Goal: Task Accomplishment & Management: Manage account settings

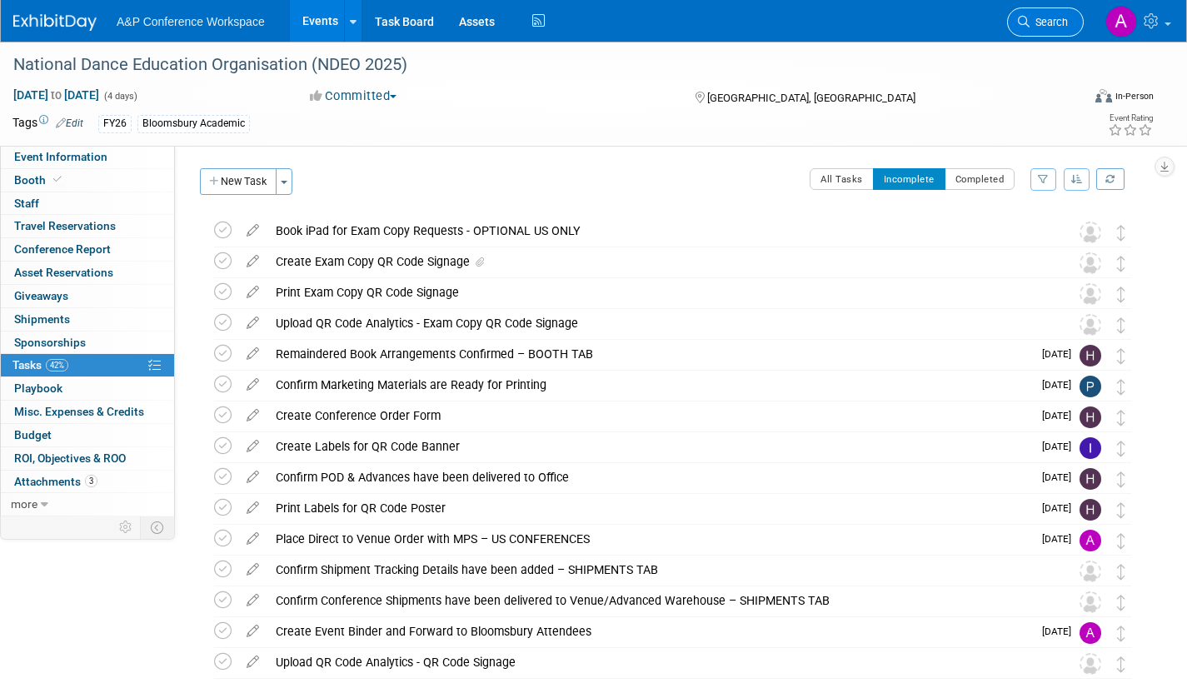
click at [1039, 28] on link "Search" at bounding box center [1045, 21] width 77 height 29
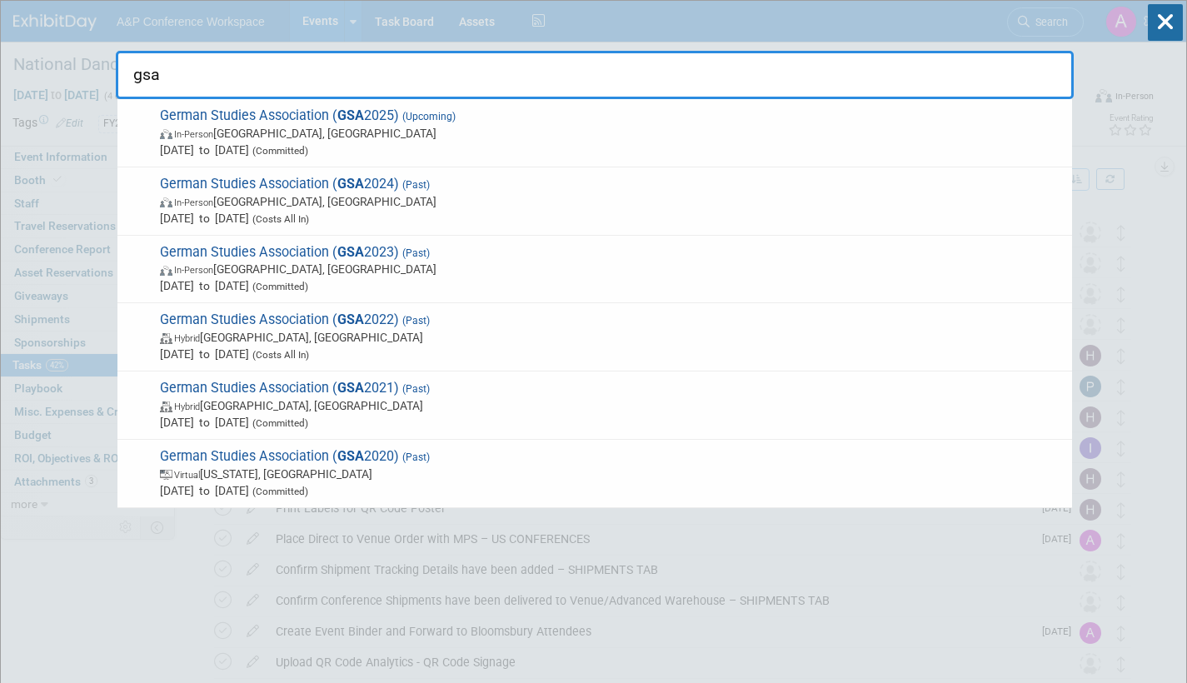
type input "gsa"
click at [402, 132] on span "In-Person Arlington, VA" at bounding box center [612, 133] width 904 height 17
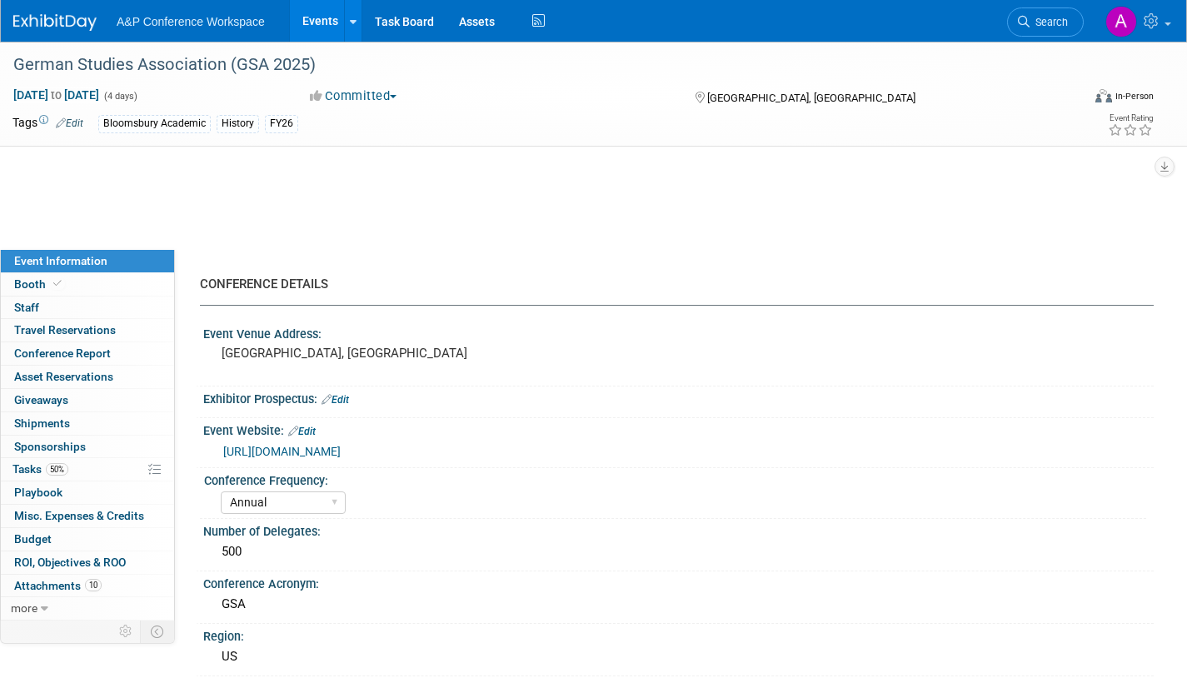
select select "Annual"
select select "Level 2"
select select "In-Person Booth"
select select "History"
select select "Bloomsbury Academic"
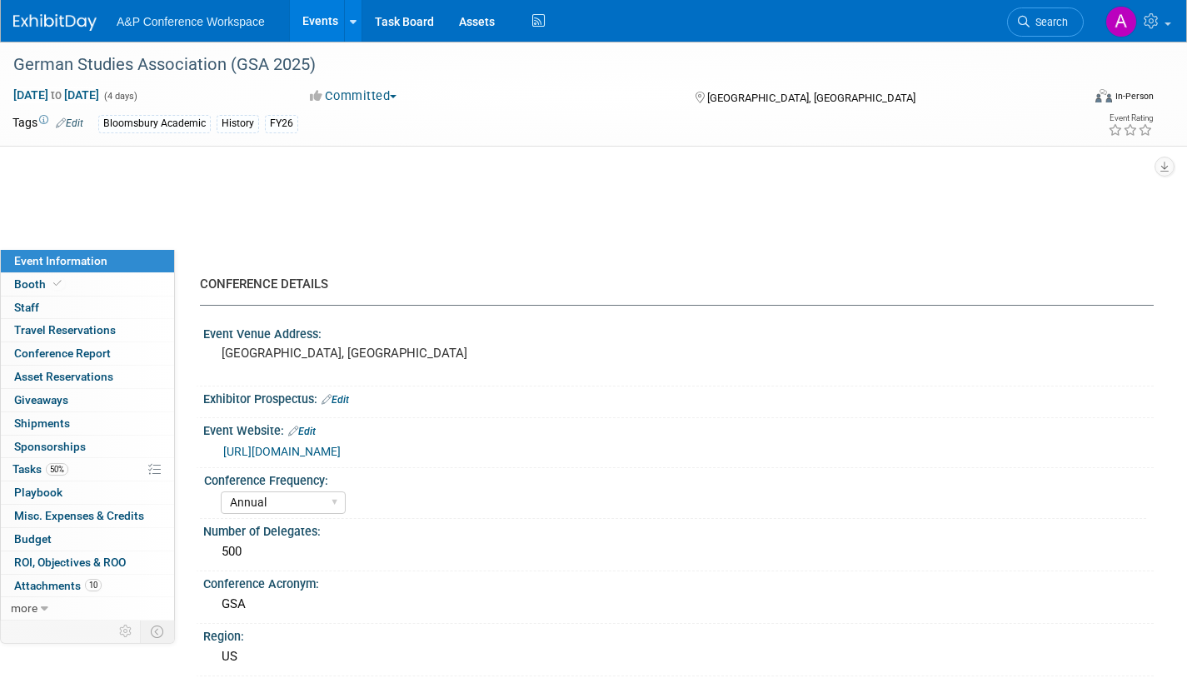
select select "[PERSON_NAME]"
select select "Brand/Subject Presence​"
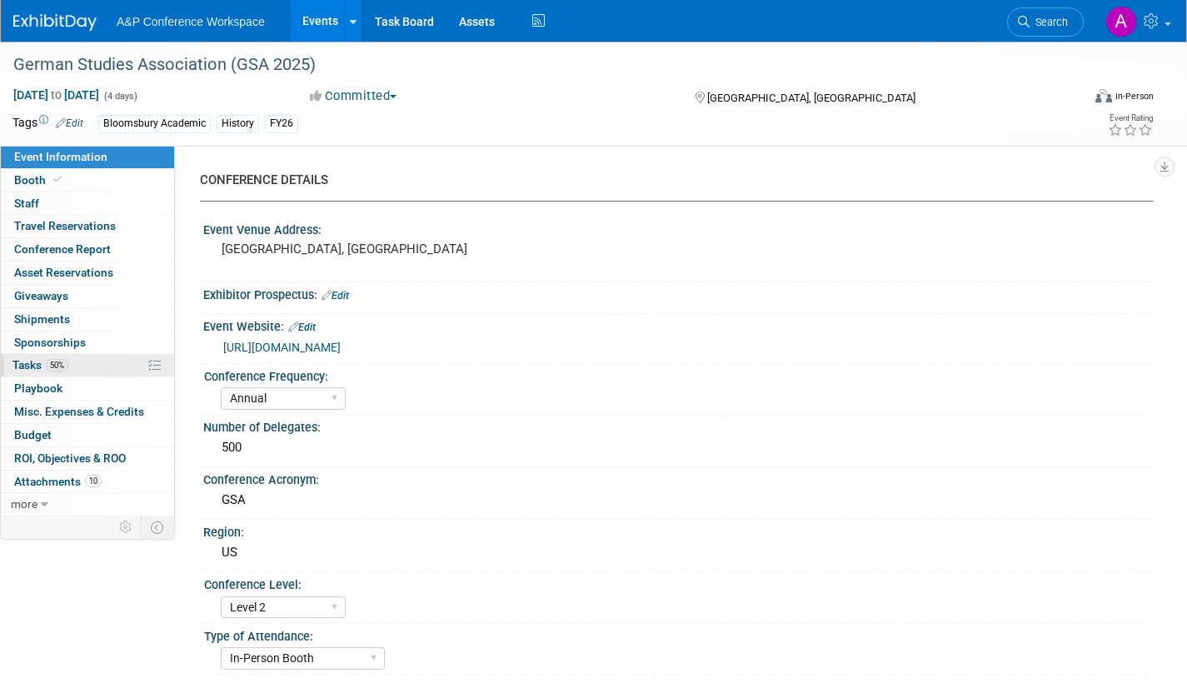
click at [14, 372] on link "50% Tasks 50%" at bounding box center [87, 365] width 173 height 22
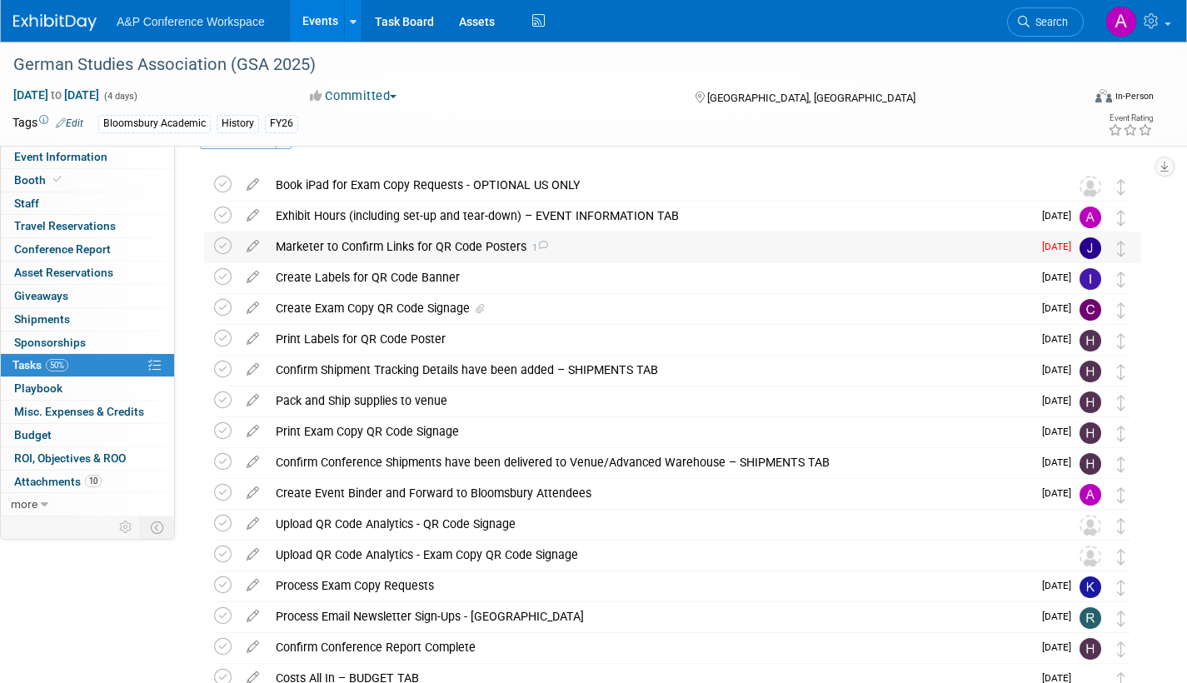
scroll to position [83, 0]
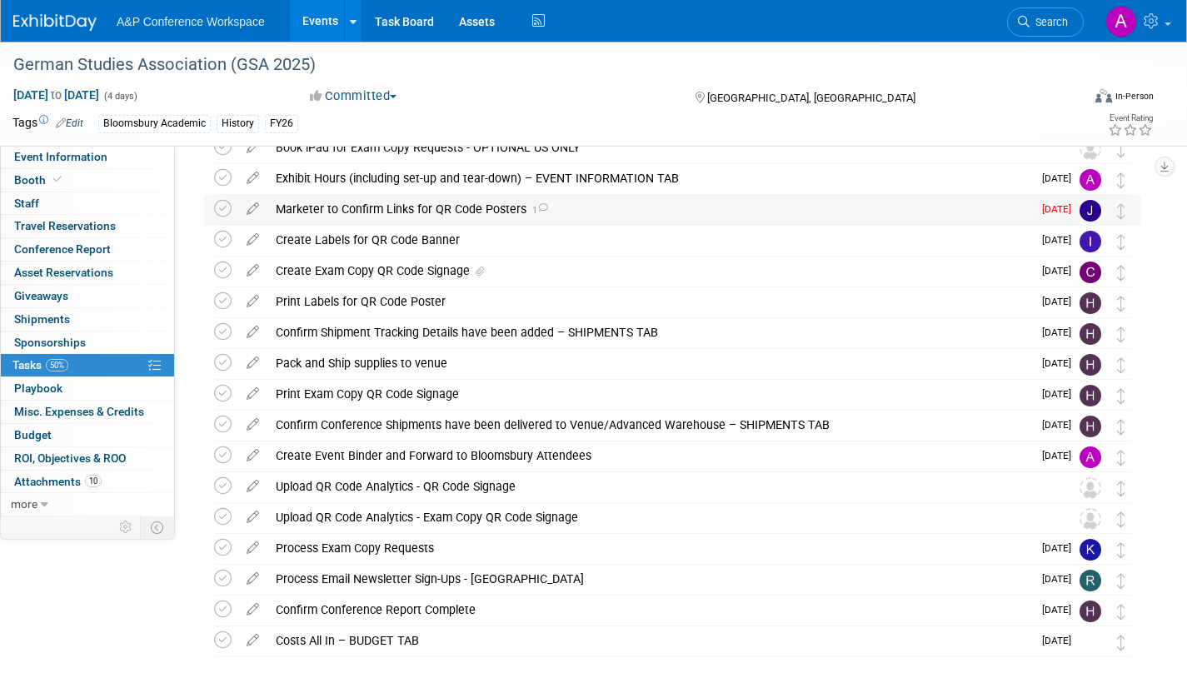
click at [541, 204] on icon at bounding box center [542, 207] width 11 height 9
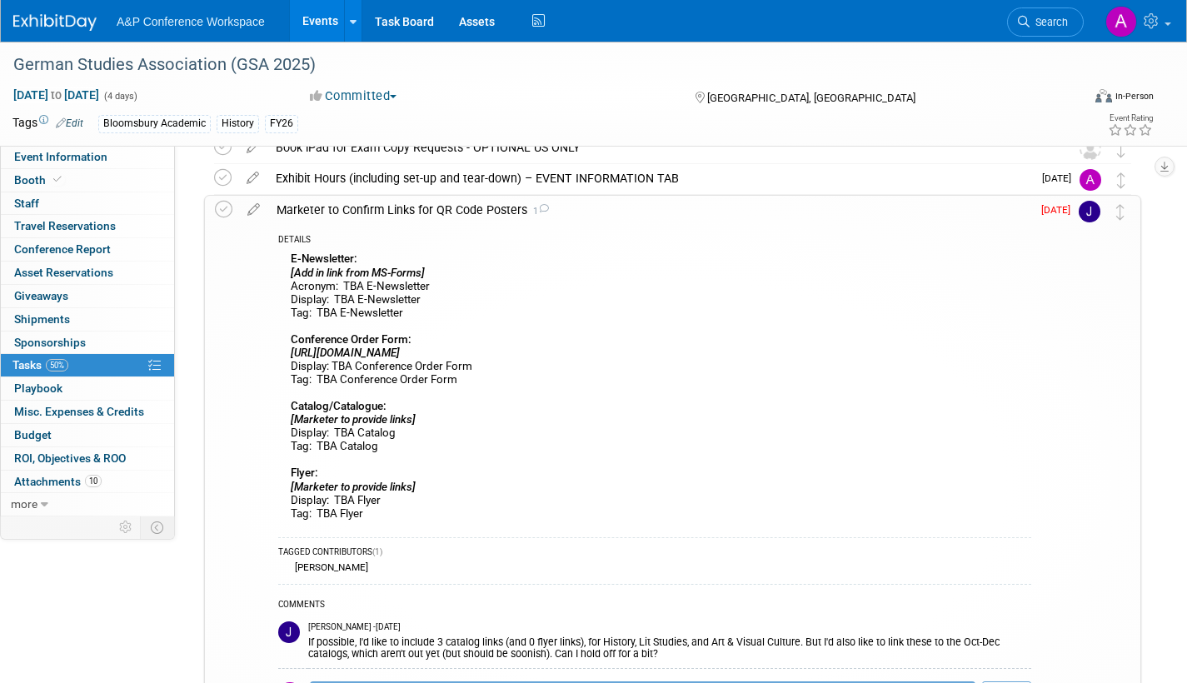
click at [296, 353] on icon "https://www.bloomsbury.com/media/dvcexuop/gsa-2025-conference-order-form.pdf" at bounding box center [345, 353] width 109 height 12
drag, startPoint x: 474, startPoint y: 399, endPoint x: 487, endPoint y: 395, distance: 14.0
click at [484, 396] on div "E-Newsletter: [Add in link from MS-Forms] Acronym: TBA E-Newsletter Display: TB…" at bounding box center [654, 388] width 753 height 280
drag, startPoint x: 710, startPoint y: 347, endPoint x: 287, endPoint y: 359, distance: 422.5
click at [287, 359] on div "E-Newsletter: [Add in link from MS-Forms] Acronym: TBA E-Newsletter Display: TB…" at bounding box center [654, 388] width 753 height 280
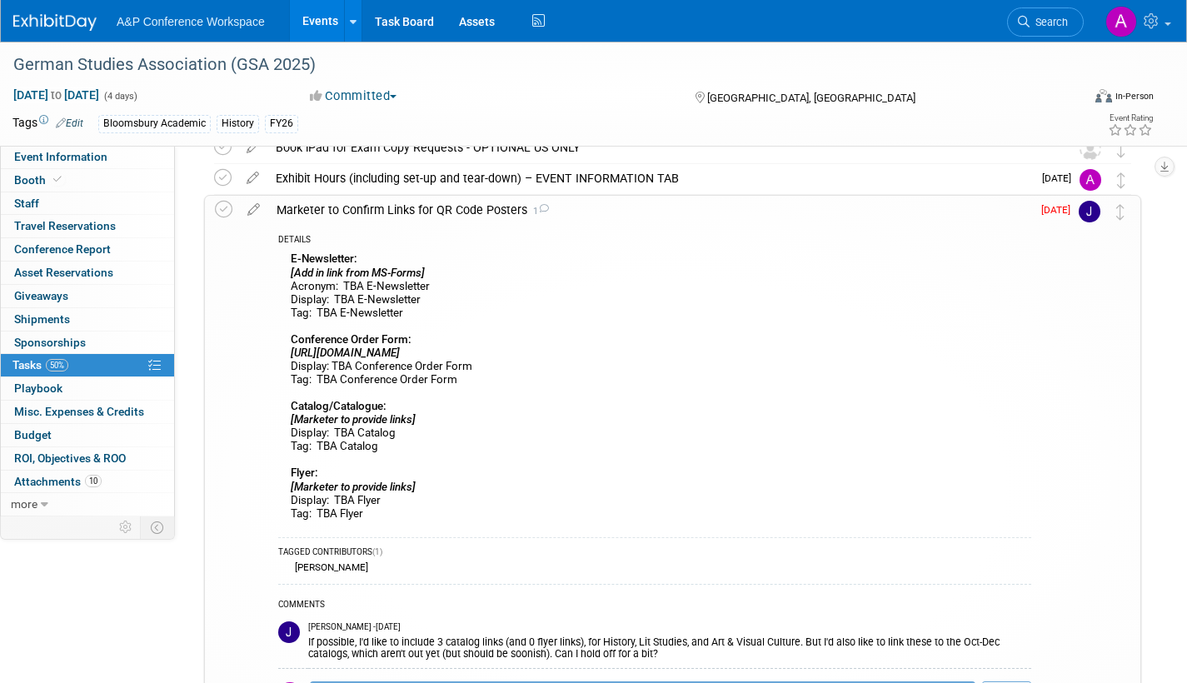
copy icon "https://www.bloomsbury.com/media/dvcexuop/gsa-2025-conference-order-form.pdf"
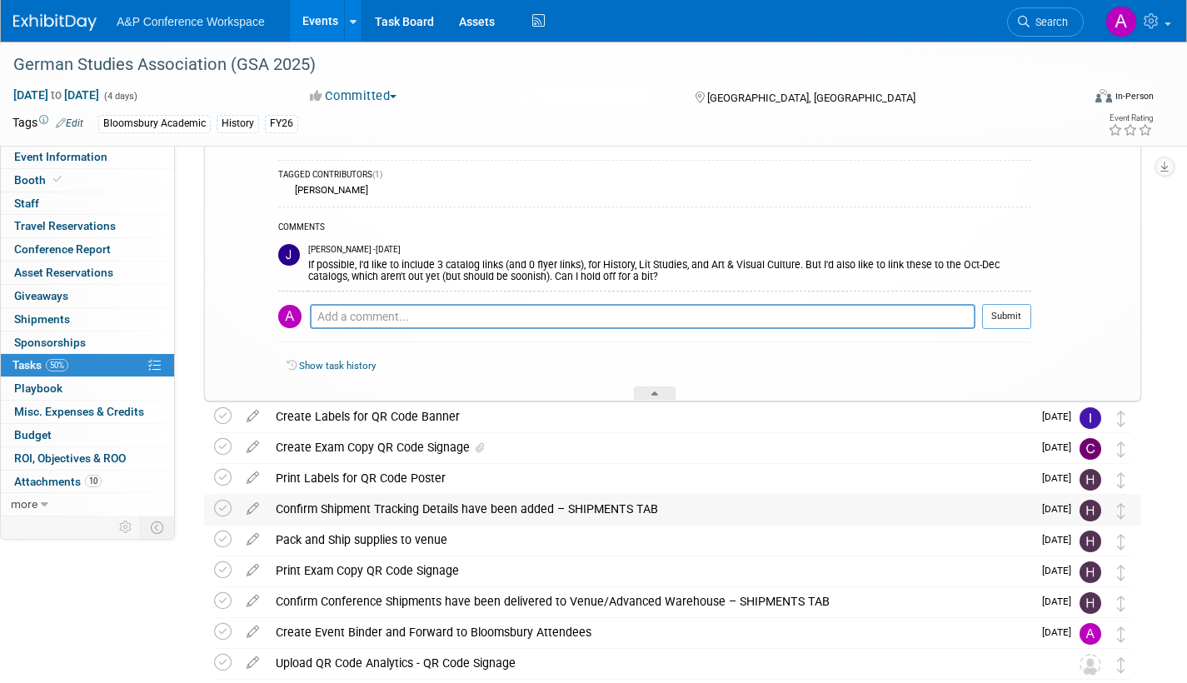
scroll to position [500, 0]
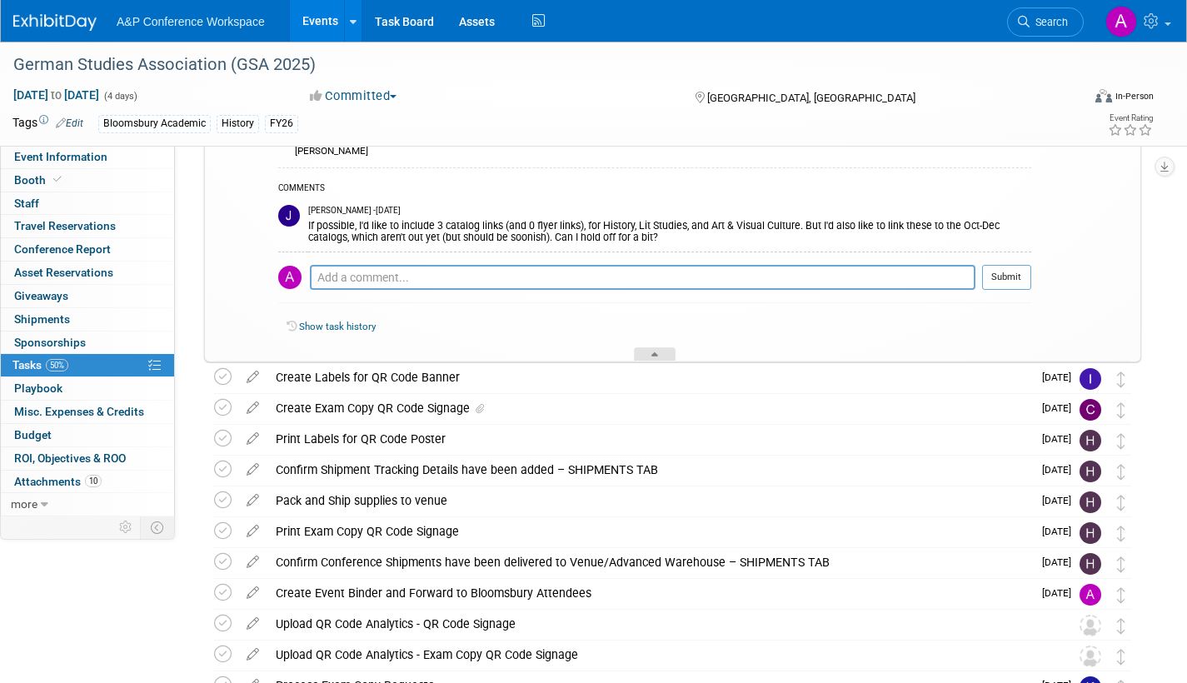
click at [654, 348] on div at bounding box center [655, 354] width 42 height 14
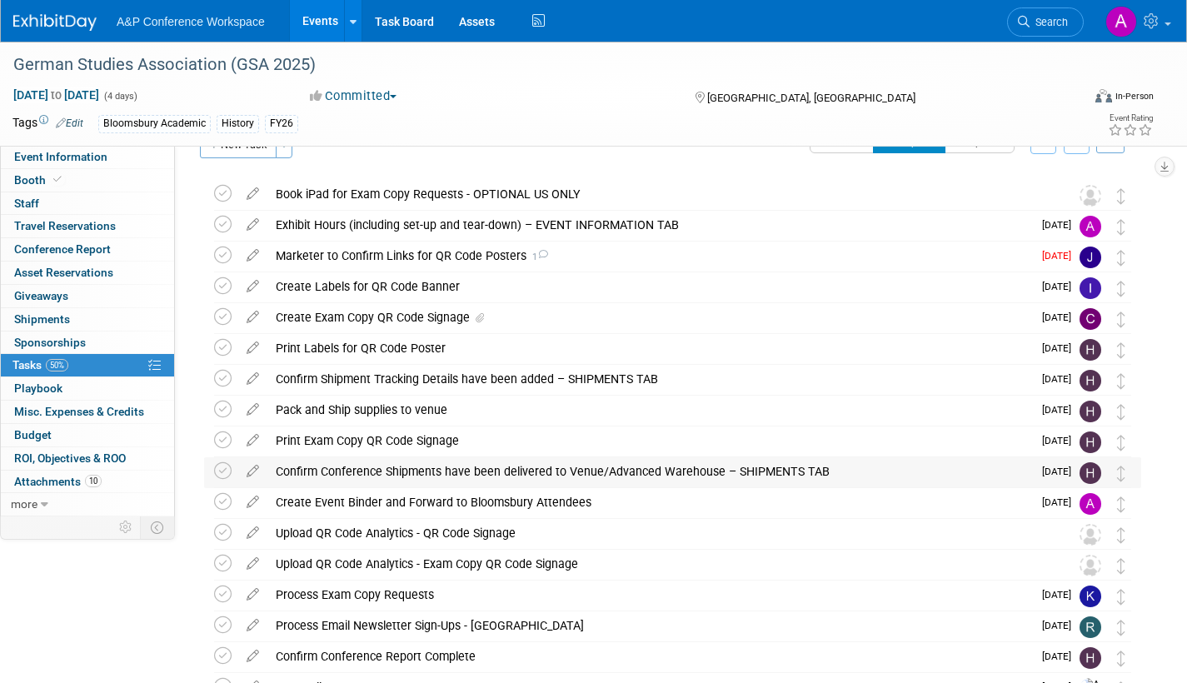
scroll to position [0, 0]
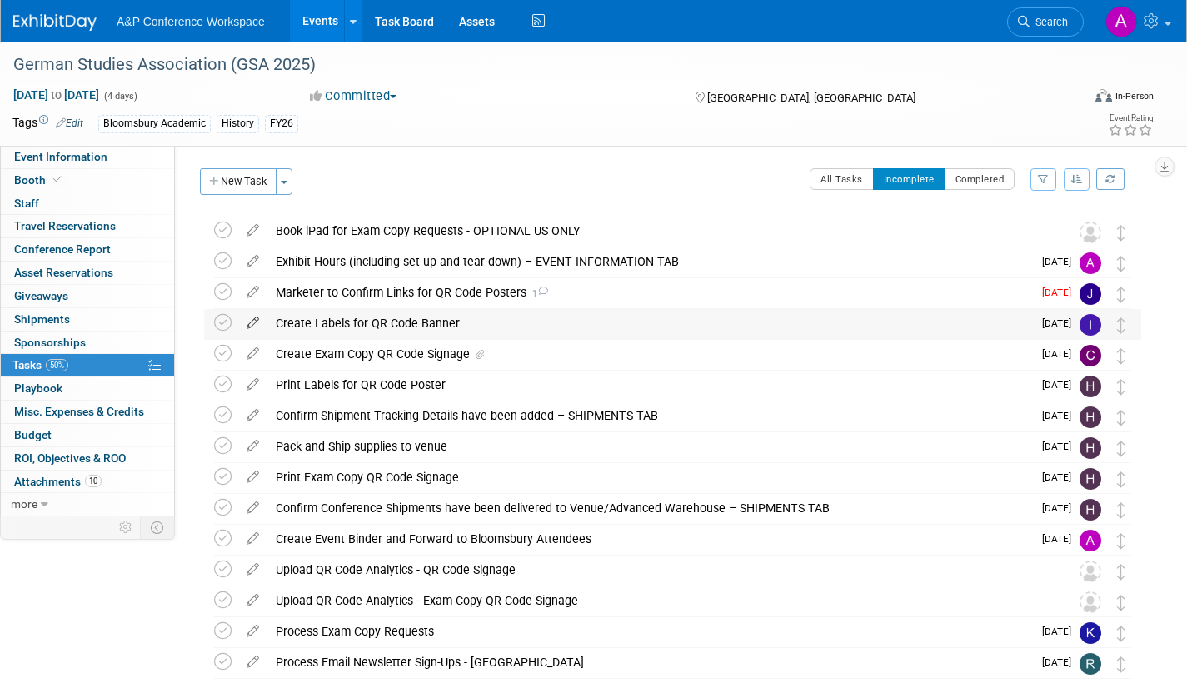
click at [254, 319] on icon at bounding box center [252, 319] width 29 height 21
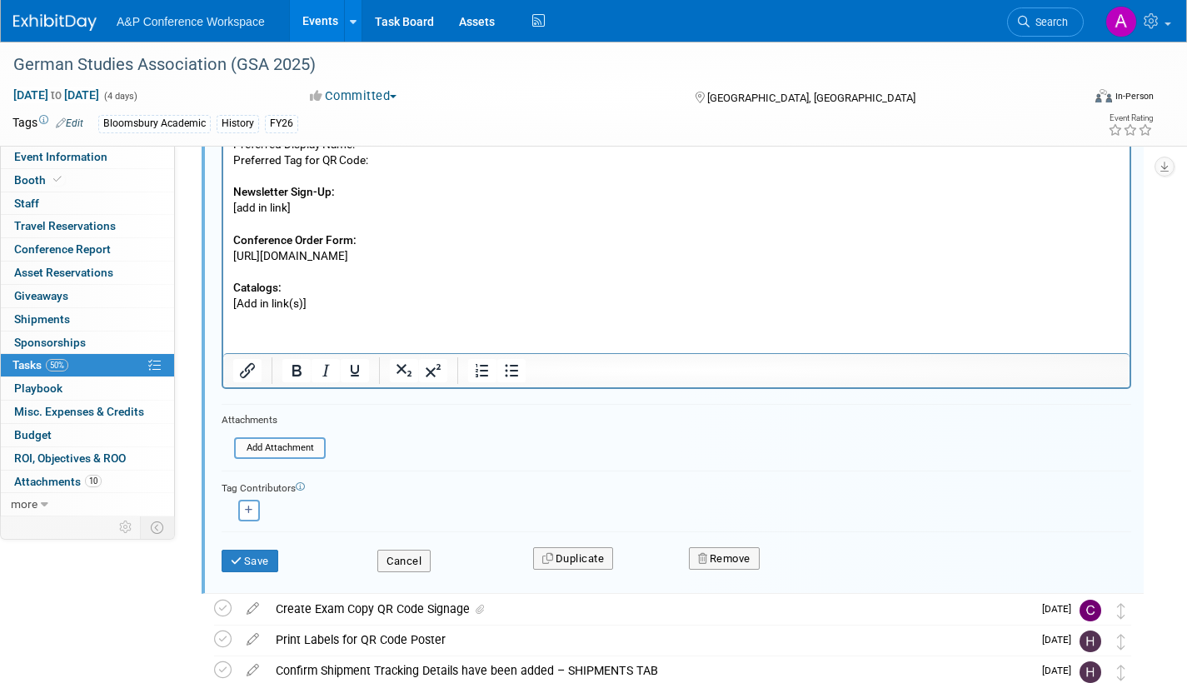
scroll to position [398, 0]
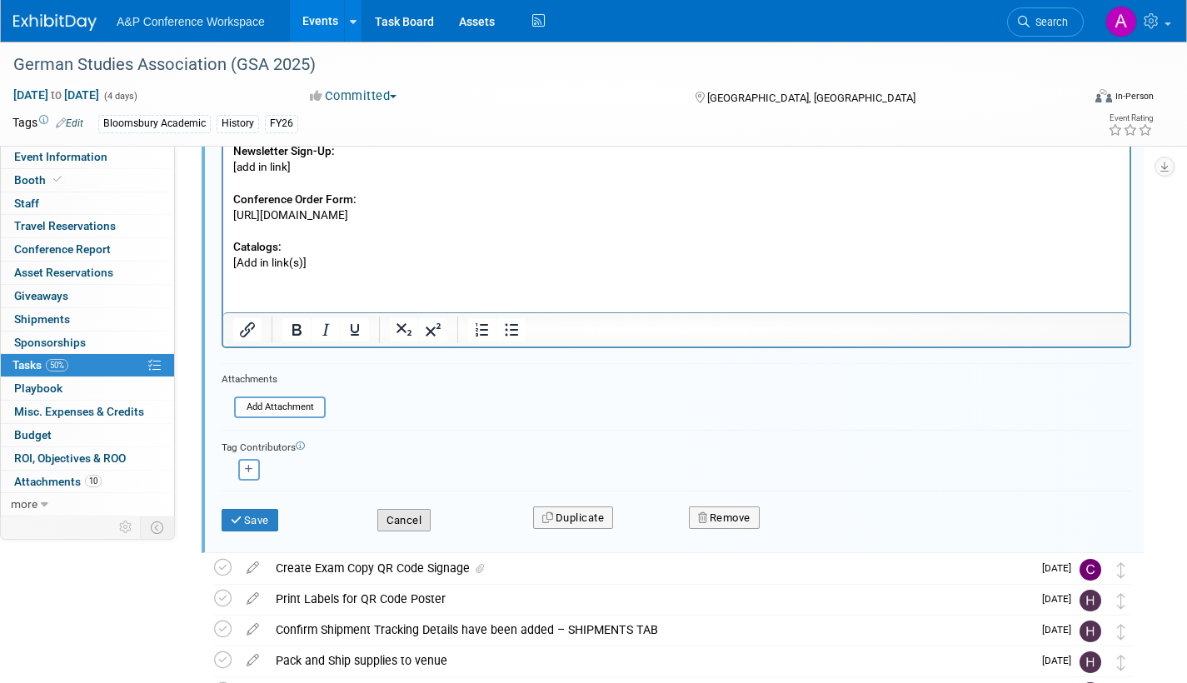
click at [411, 521] on button "Cancel" at bounding box center [403, 520] width 53 height 23
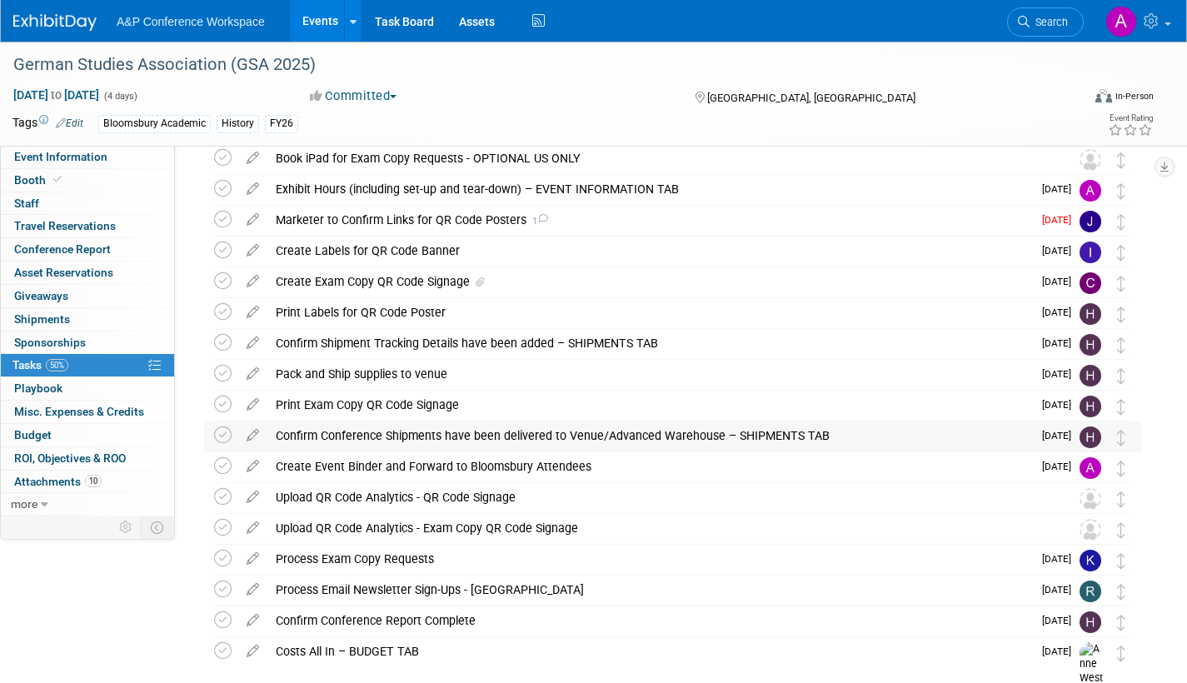
scroll to position [0, 0]
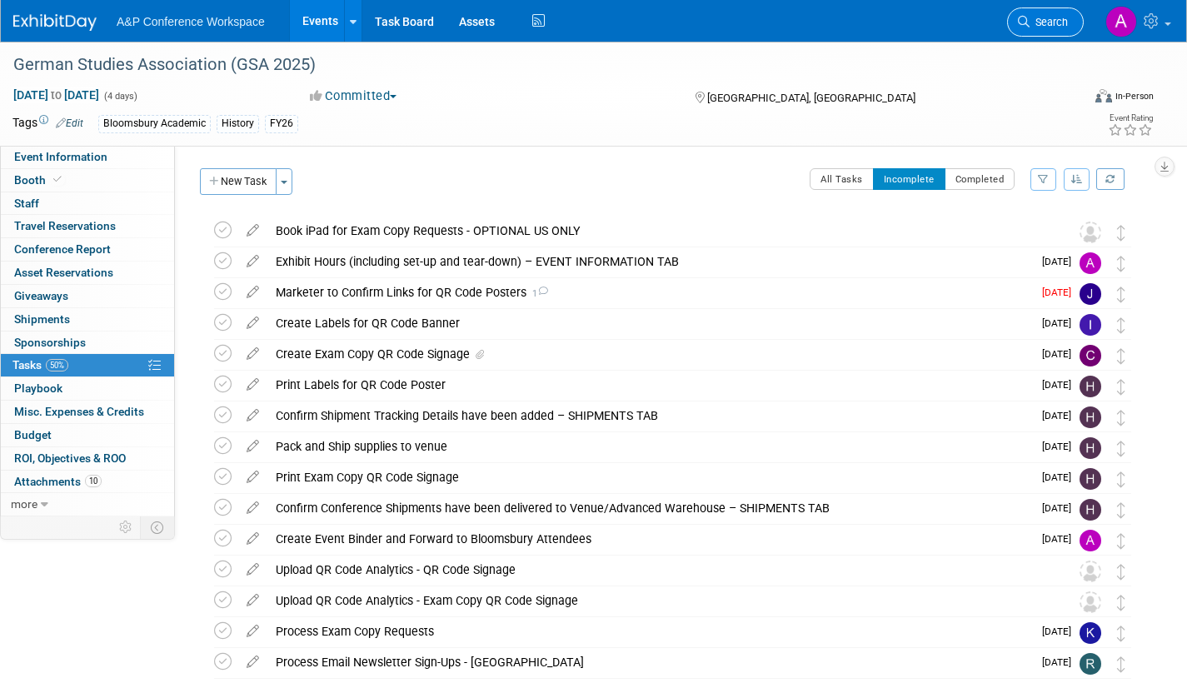
click at [1033, 25] on span "Search" at bounding box center [1049, 22] width 38 height 12
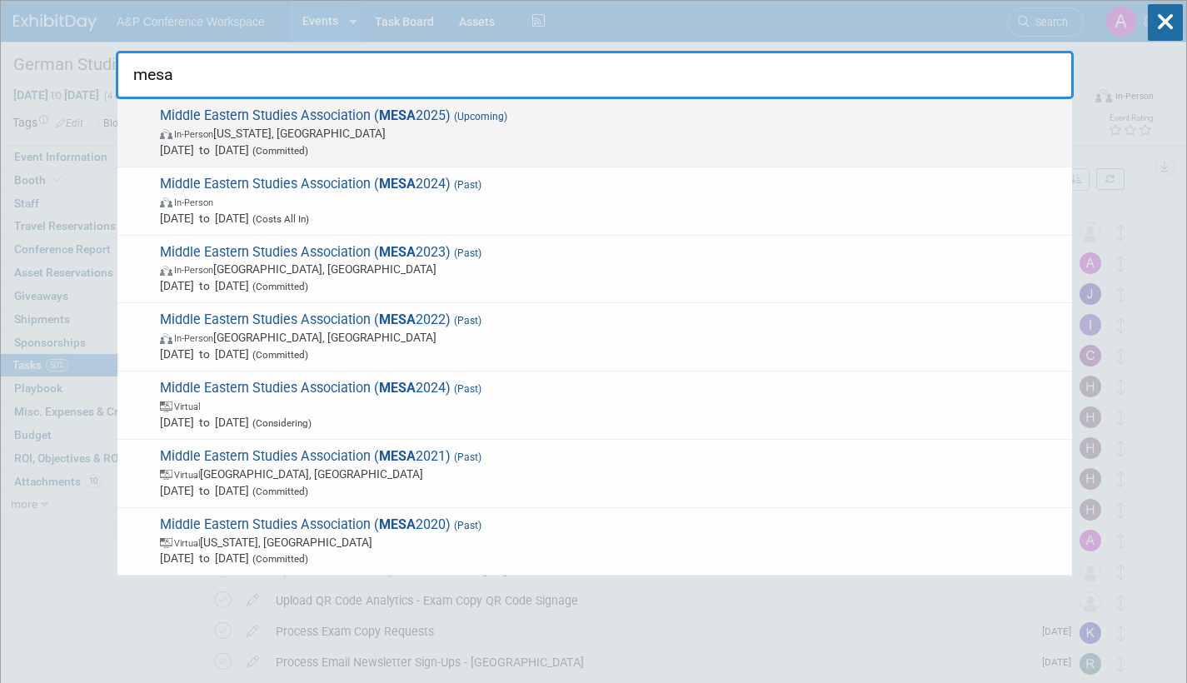
type input "mesa"
click at [441, 129] on span "In-Person Washington, DC" at bounding box center [612, 133] width 904 height 17
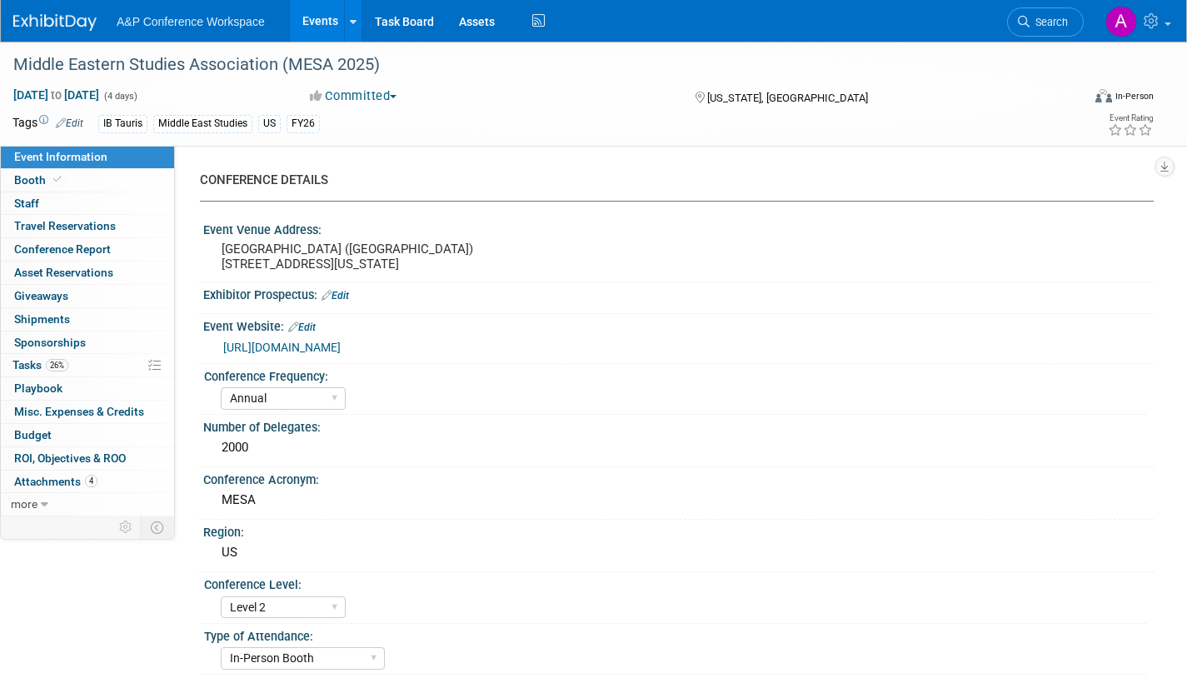
select select "Annual"
select select "Level 2"
select select "In-Person Booth"
select select "Middle East Studies"
select select "I.B.Tauris"
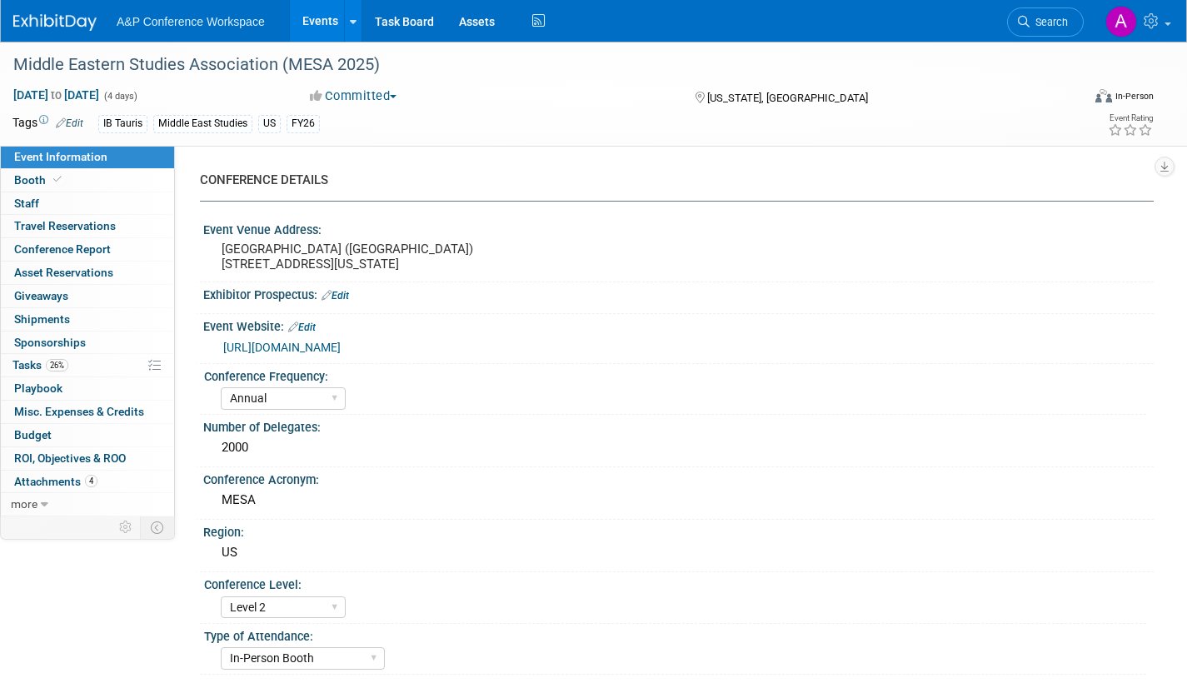
select select "[PERSON_NAME]"
select select "Networking/Commissioning"
click at [33, 178] on span "Booth" at bounding box center [39, 179] width 51 height 13
select select "BUIB"
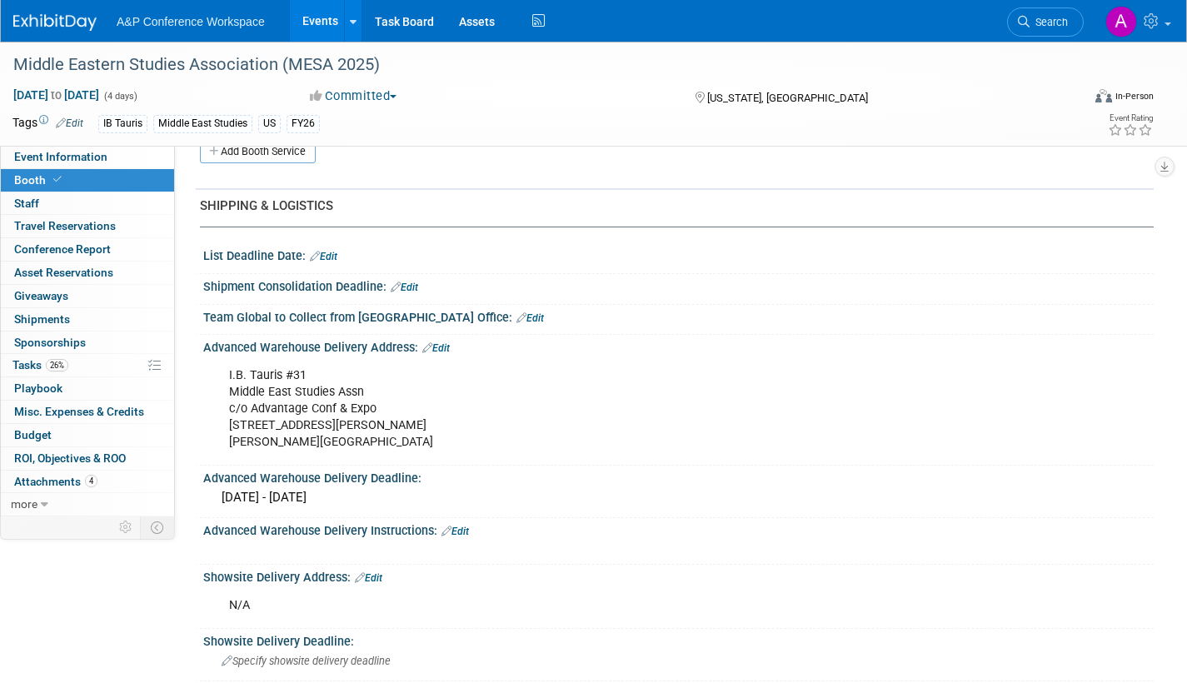
scroll to position [750, 0]
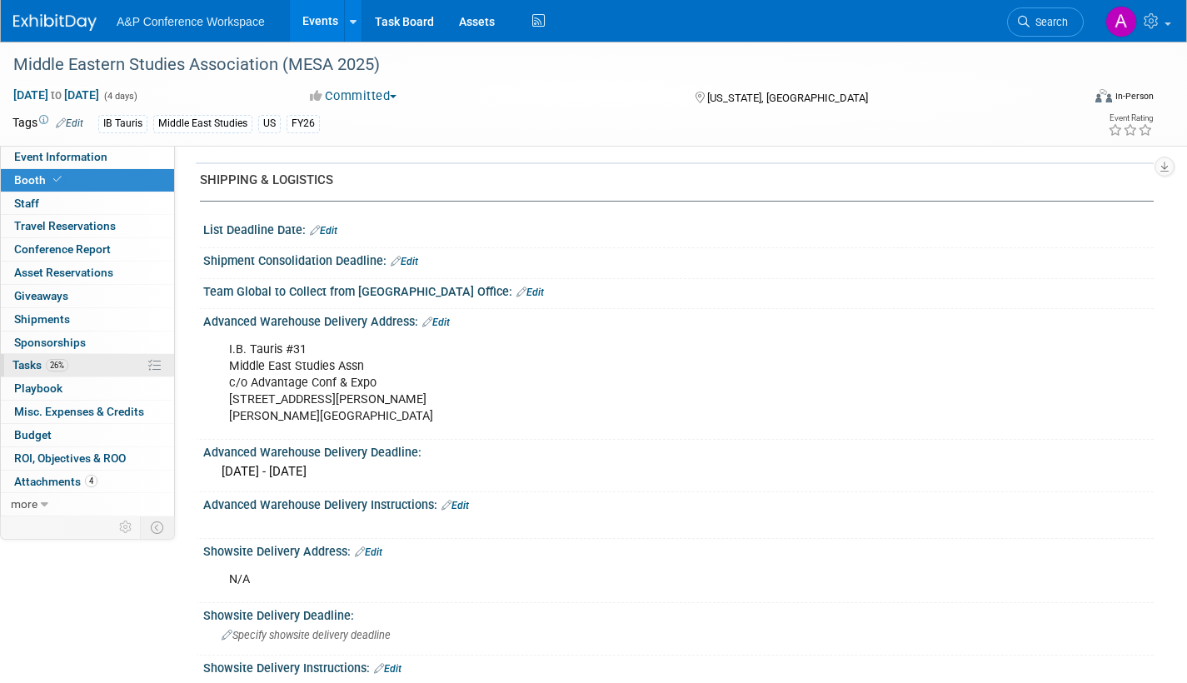
click at [28, 364] on span "Tasks 26%" at bounding box center [40, 364] width 56 height 13
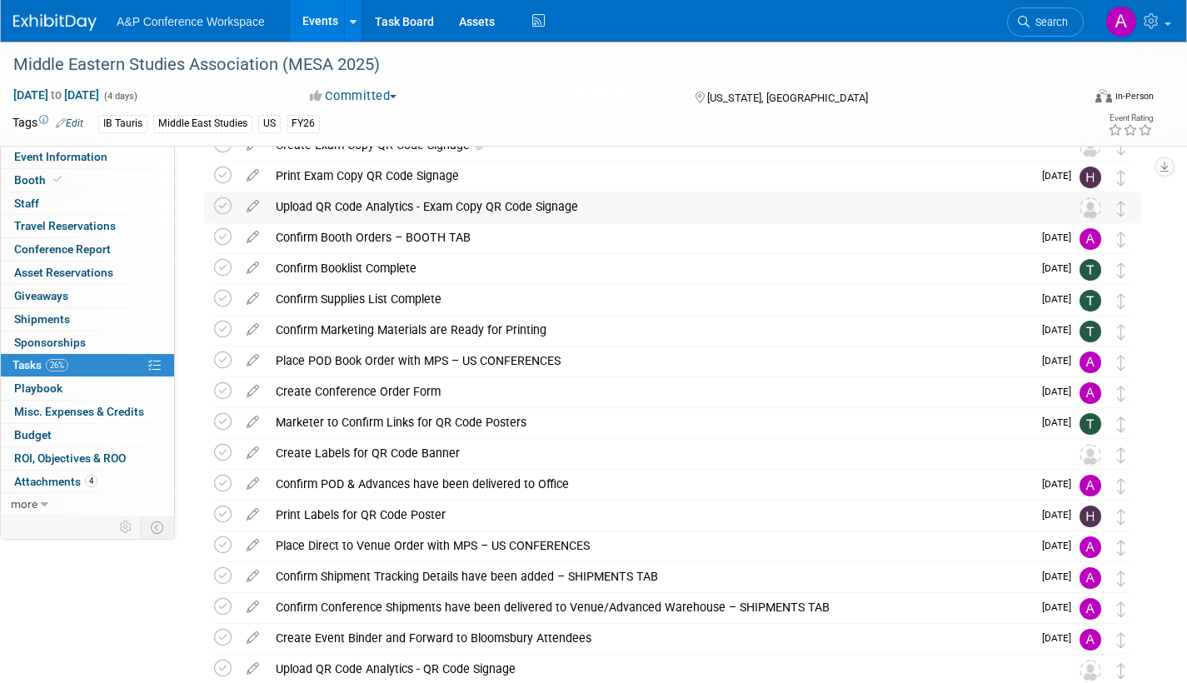
scroll to position [0, 0]
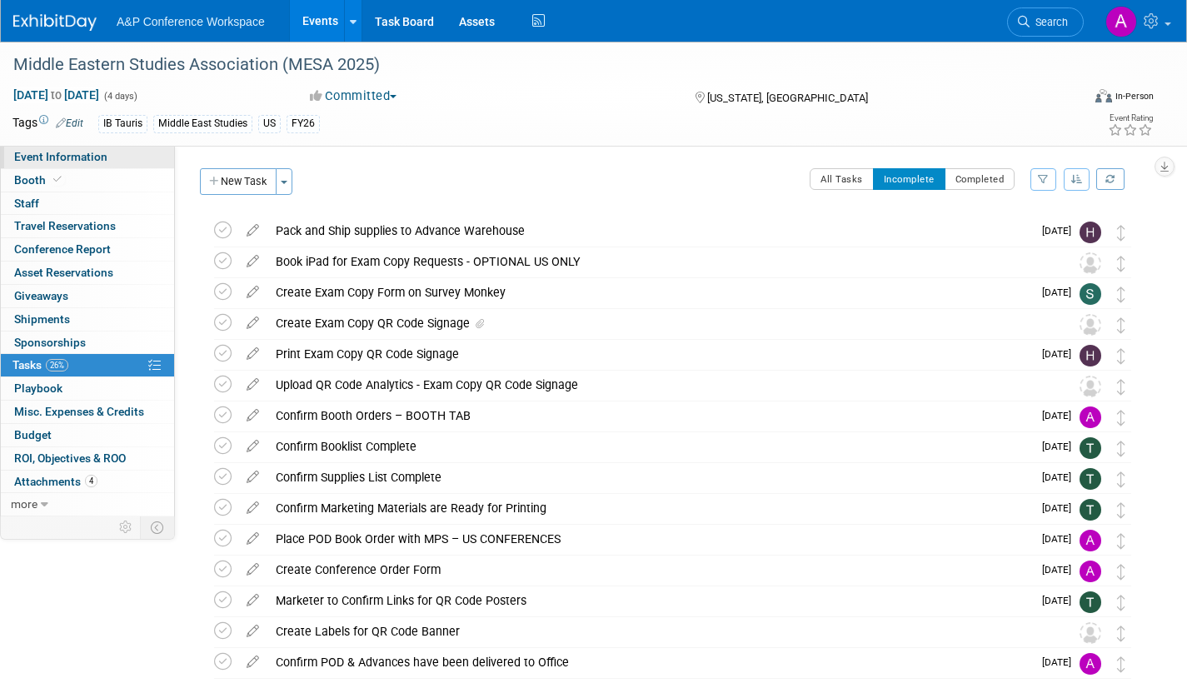
click at [103, 158] on span "Event Information" at bounding box center [60, 156] width 93 height 13
select select "Annual"
select select "Level 2"
select select "In-Person Booth"
select select "Middle East Studies"
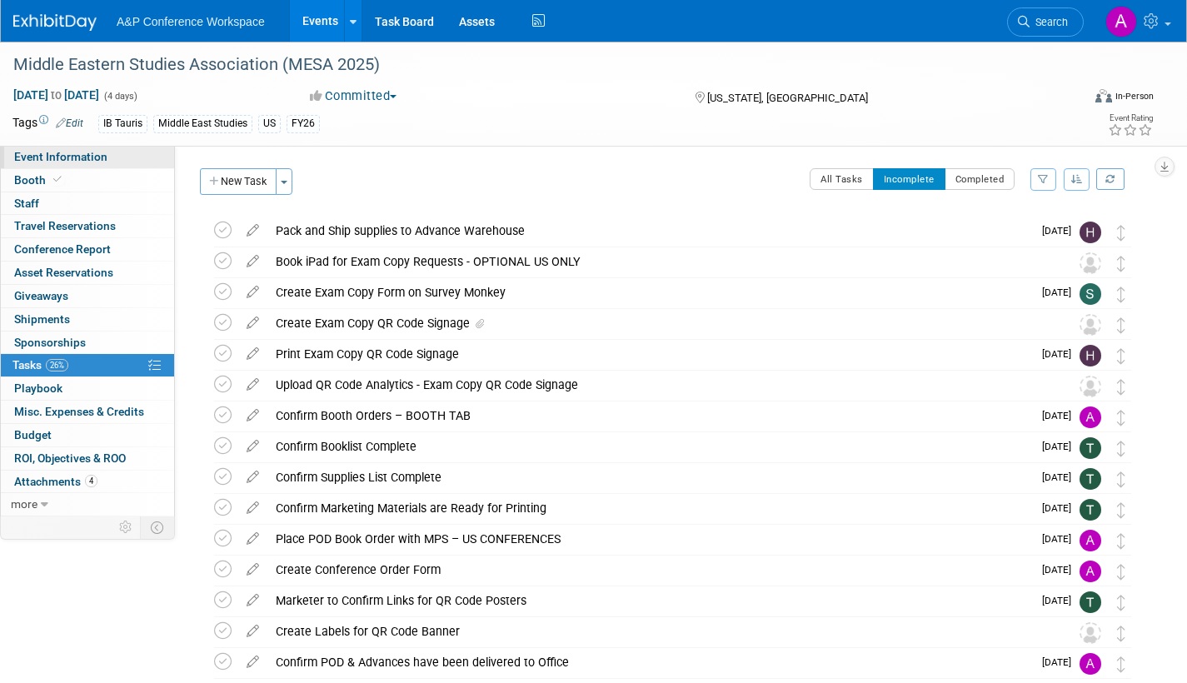
select select "I.B.Tauris"
select select "[PERSON_NAME]"
select select "Networking/Commissioning"
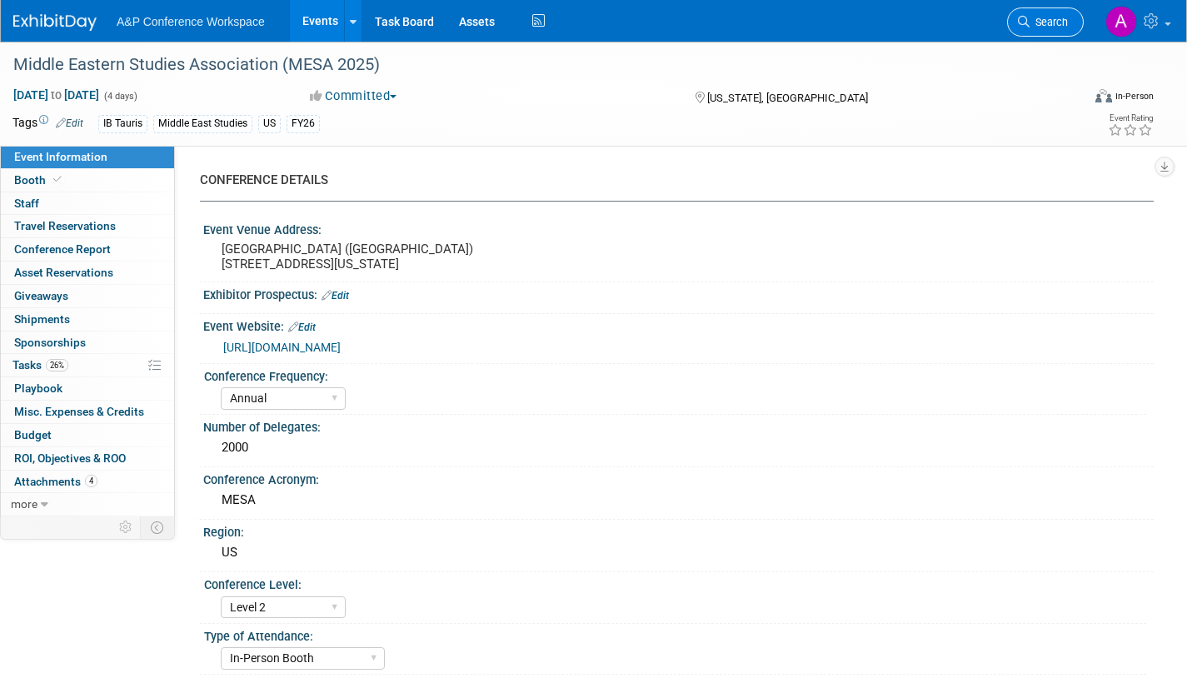
click at [1048, 27] on span "Search" at bounding box center [1049, 22] width 38 height 12
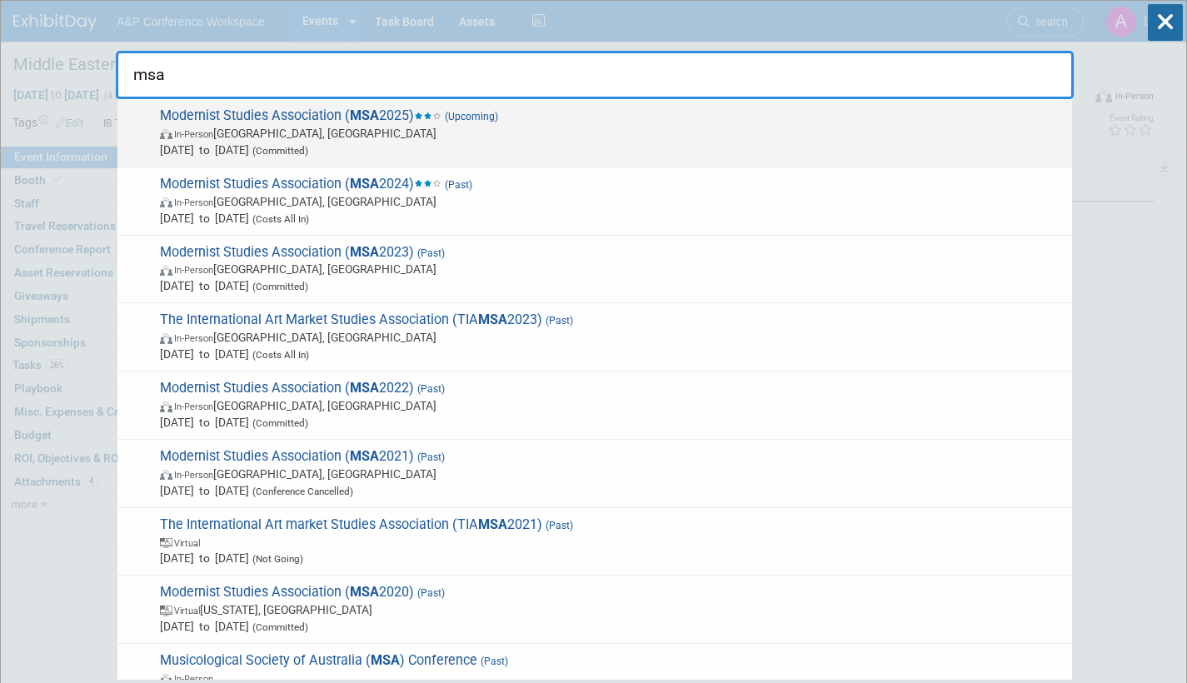
type input "msa"
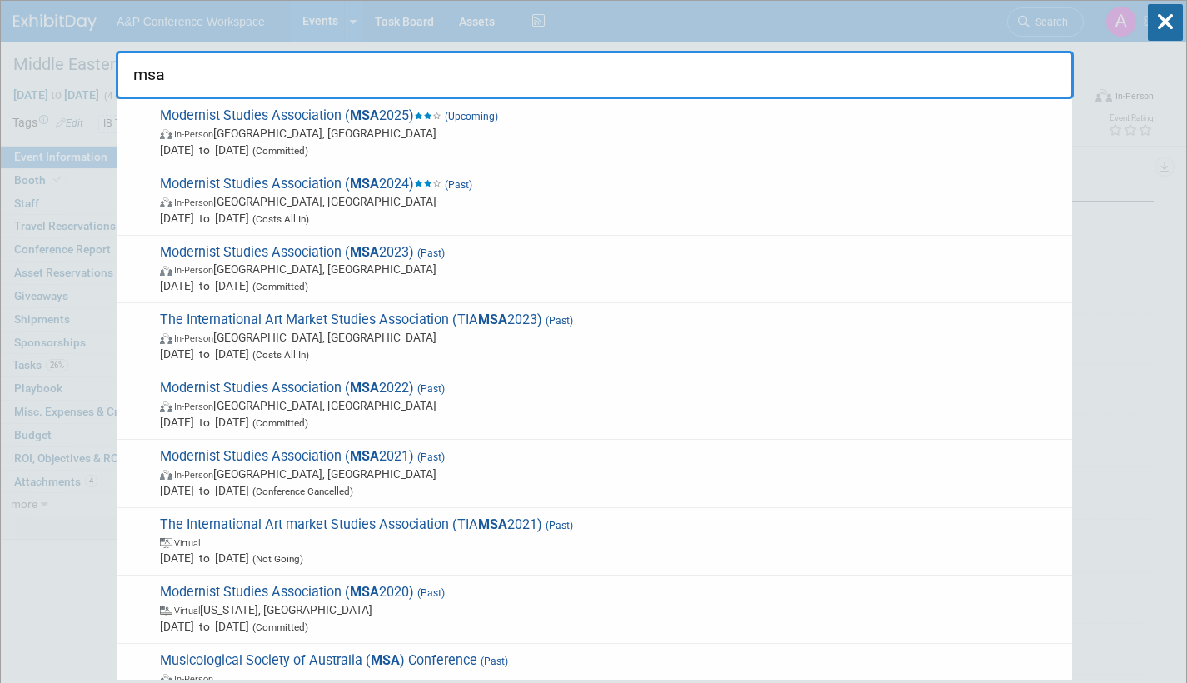
click at [402, 127] on span "In-Person Boston, MA" at bounding box center [612, 133] width 904 height 17
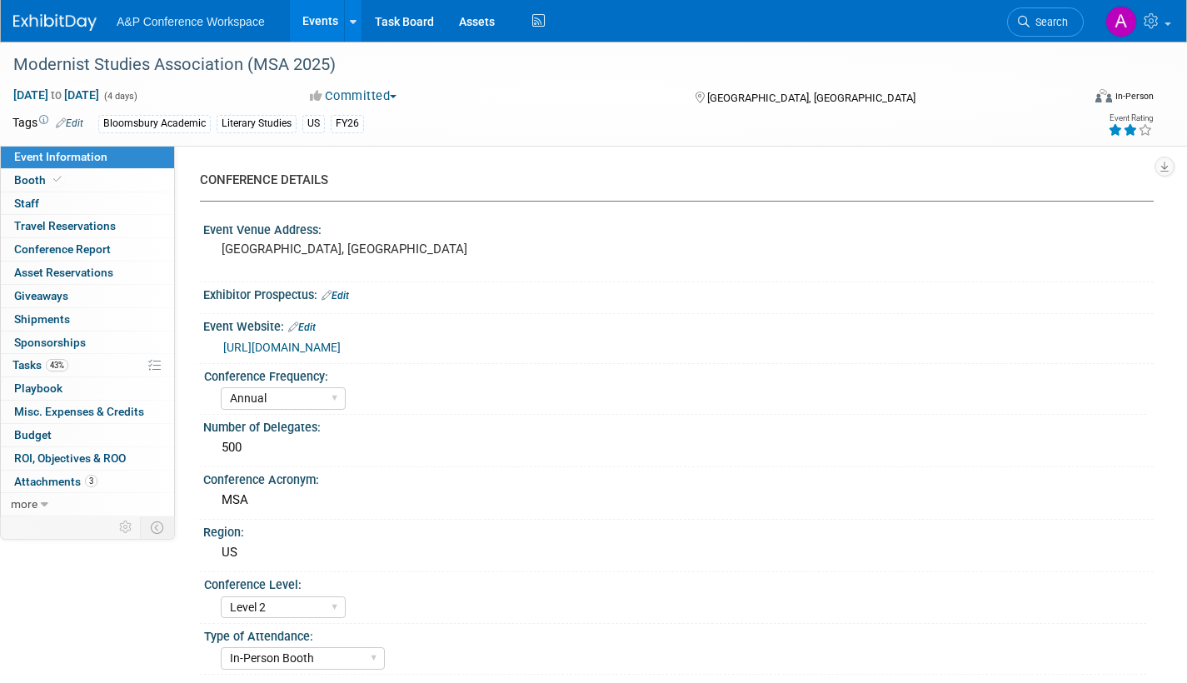
select select "Annual"
select select "Level 2"
select select "In-Person Booth"
select select "Literary Studies"
select select "Bloomsbury Academic"
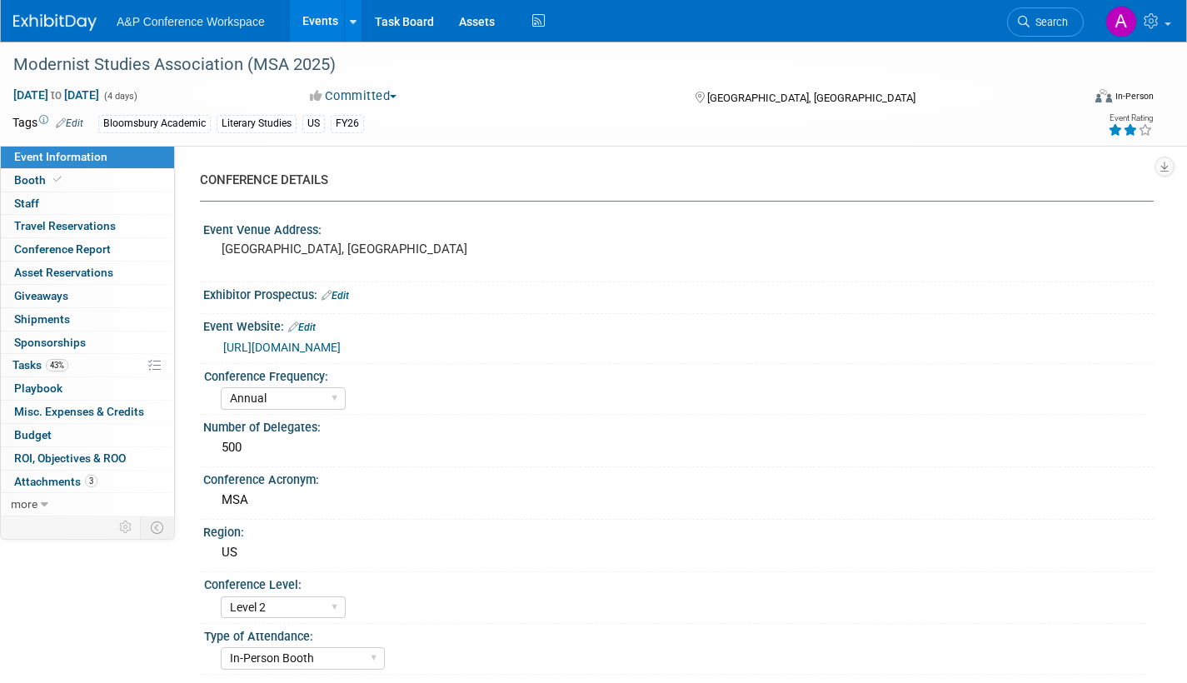
select select "[PERSON_NAME]"
select select "Brand/Subject Presence​"
click at [27, 360] on span "Tasks 43%" at bounding box center [40, 364] width 56 height 13
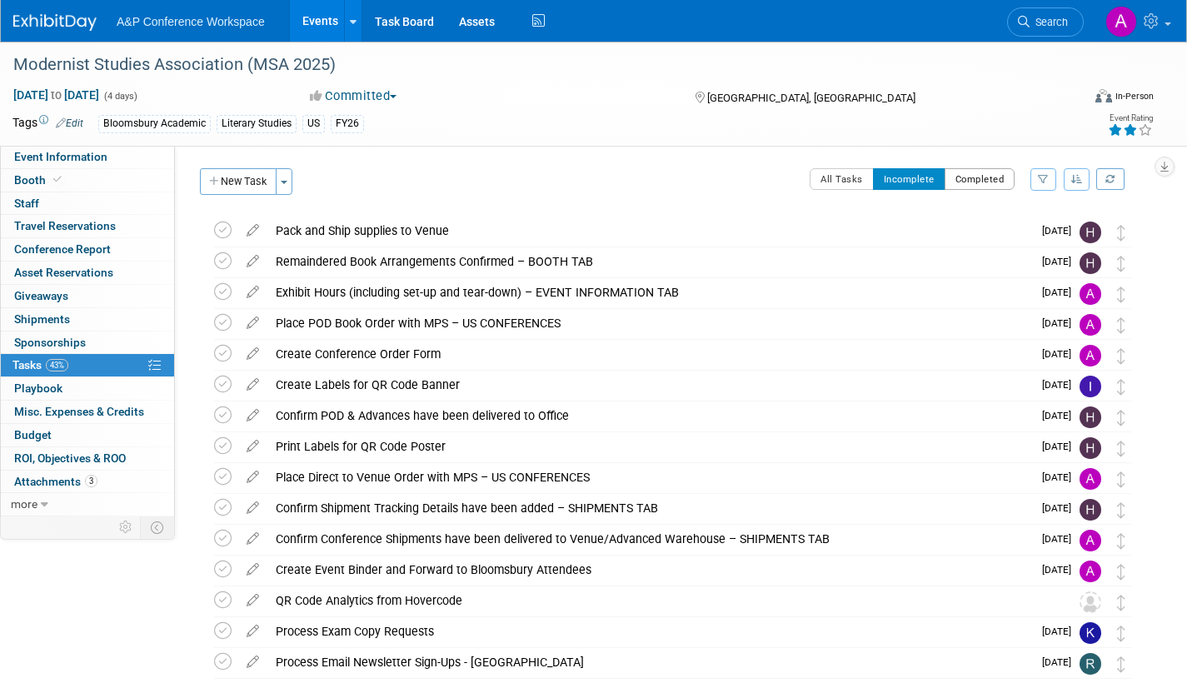
click at [961, 181] on button "Completed" at bounding box center [980, 179] width 71 height 22
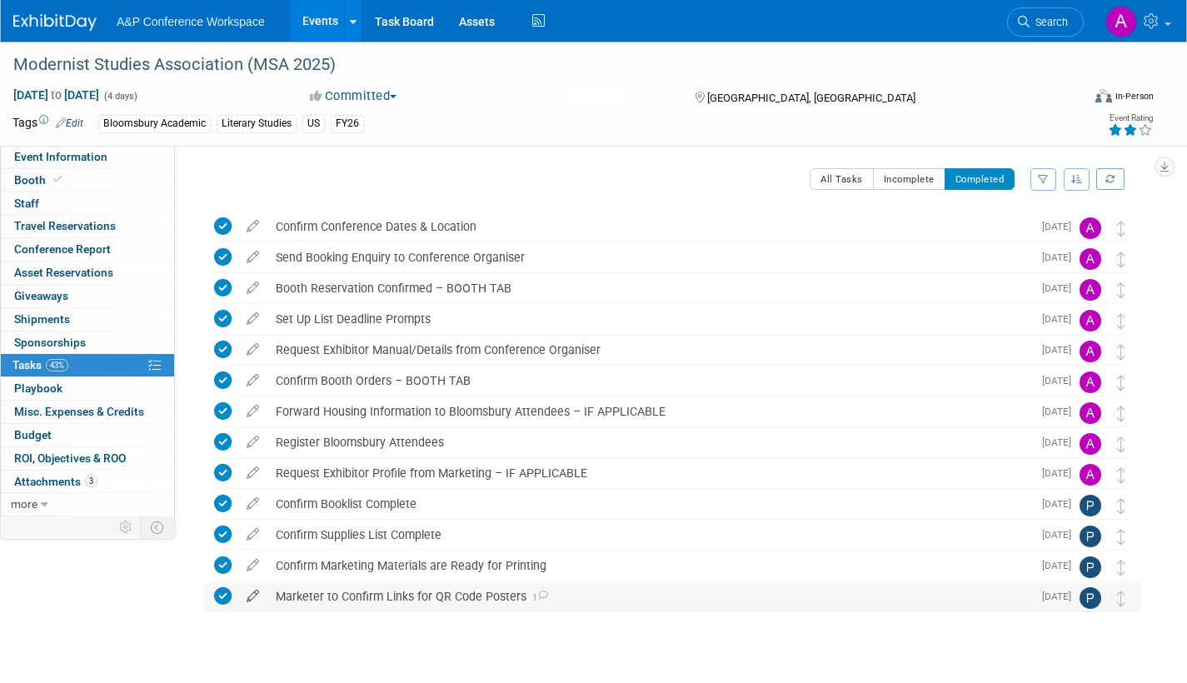
click at [250, 592] on icon at bounding box center [252, 592] width 29 height 21
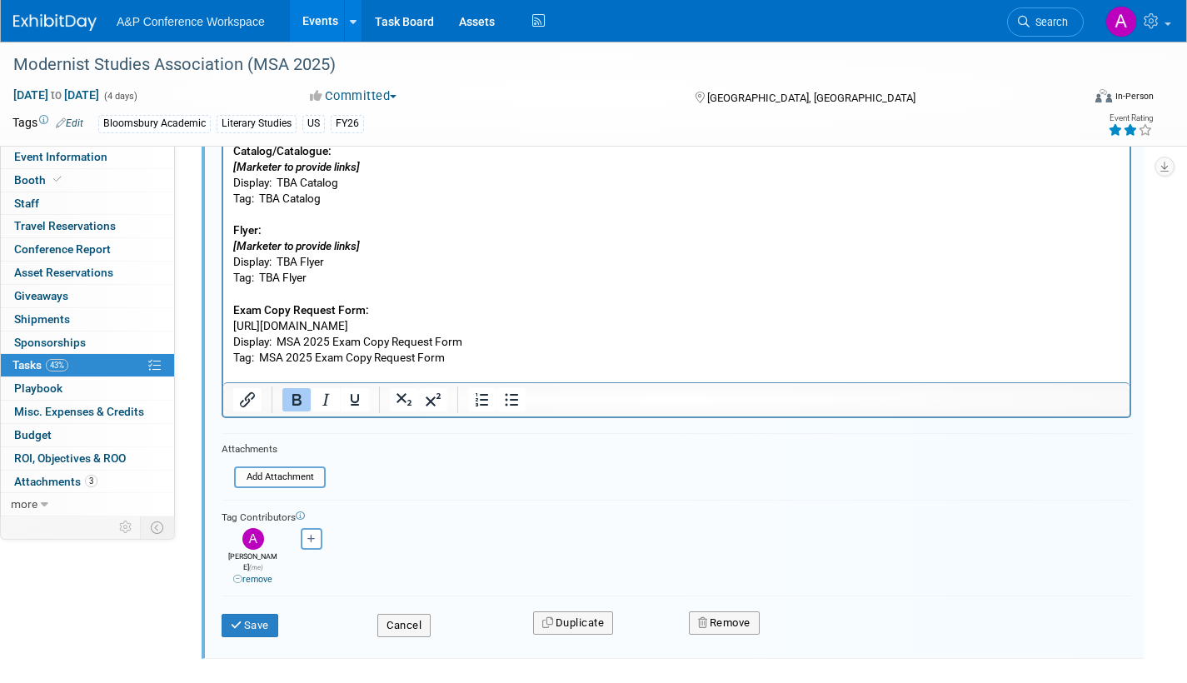
scroll to position [835, 0]
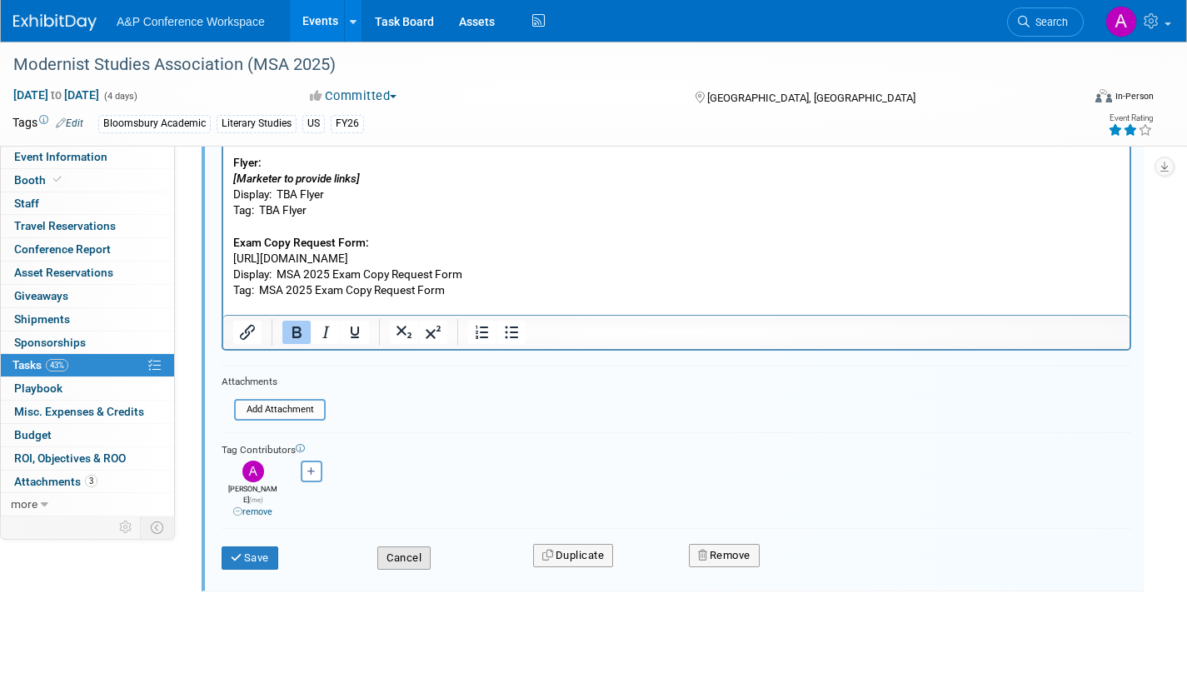
click at [408, 551] on button "Cancel" at bounding box center [403, 557] width 53 height 23
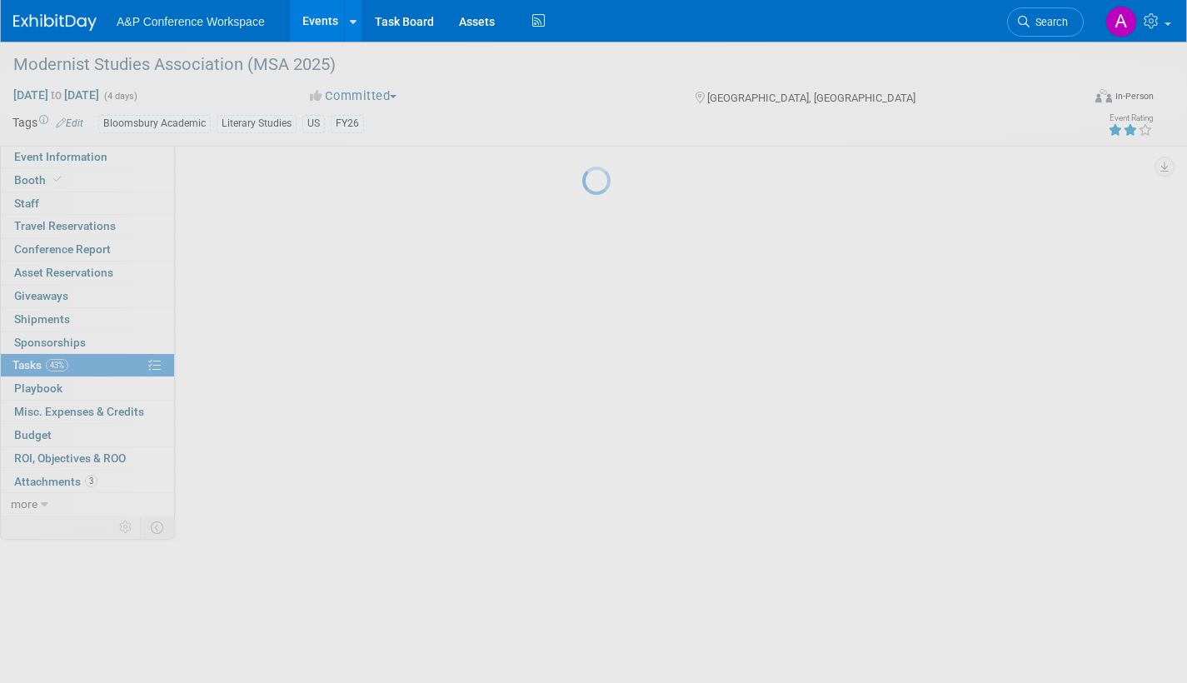
scroll to position [32, 0]
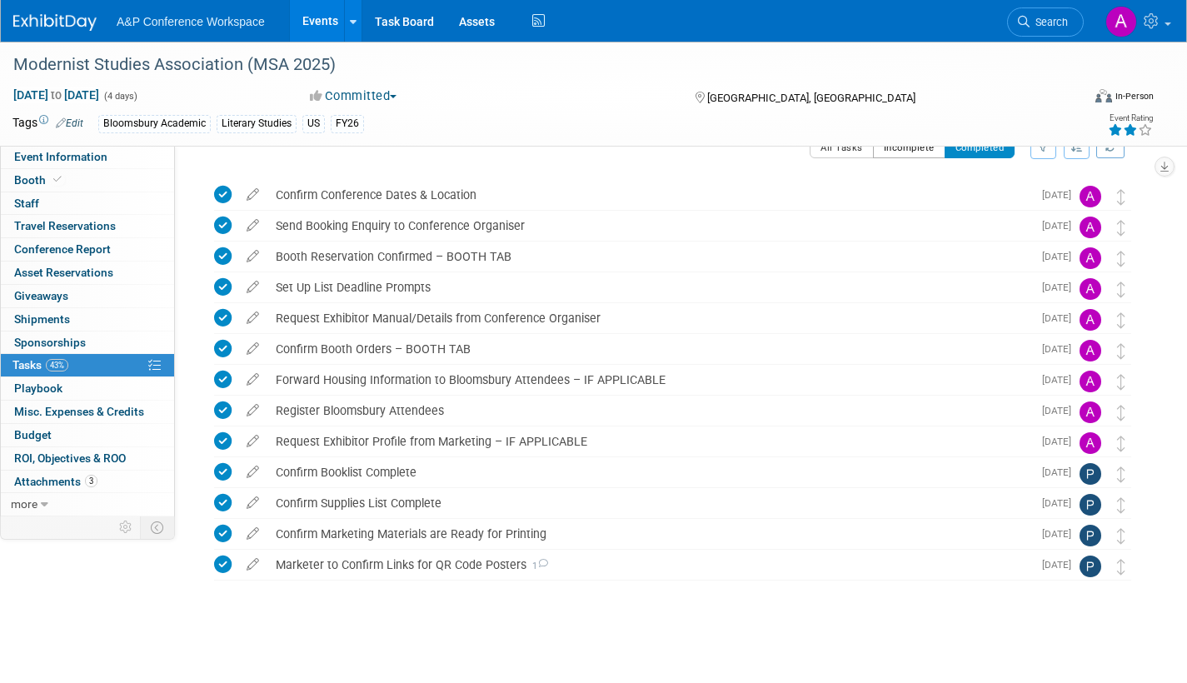
click at [915, 154] on button "Incomplete" at bounding box center [909, 148] width 72 height 22
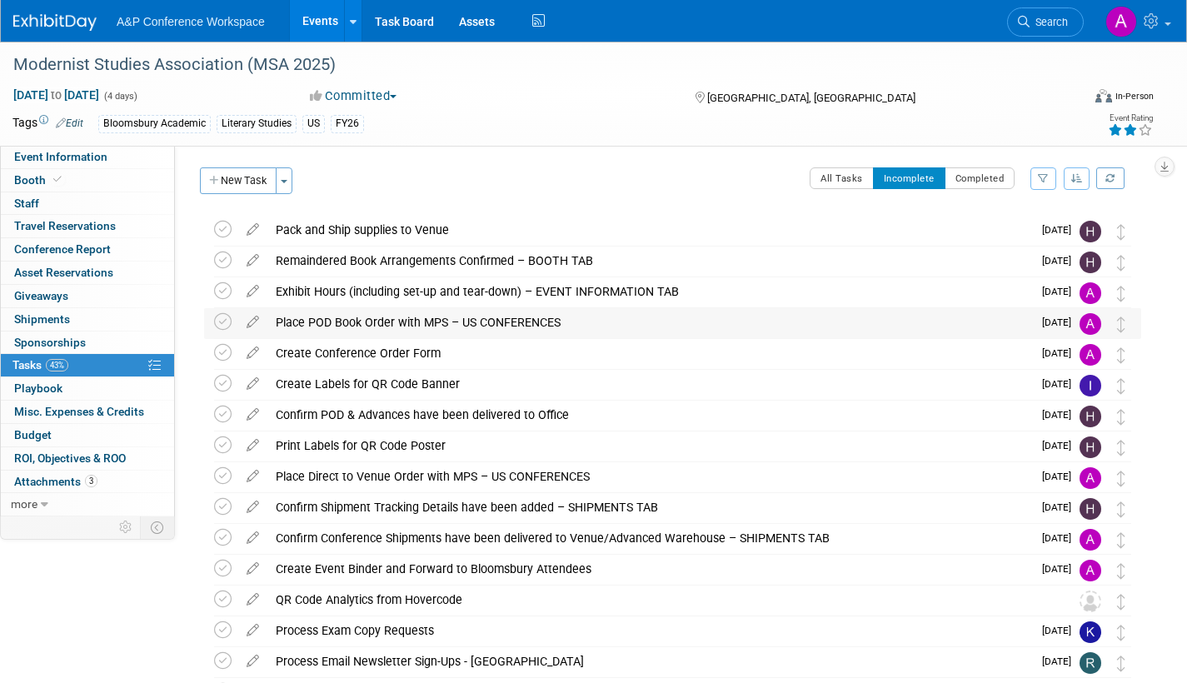
scroll to position [0, 0]
click at [1000, 182] on button "Completed" at bounding box center [980, 179] width 71 height 22
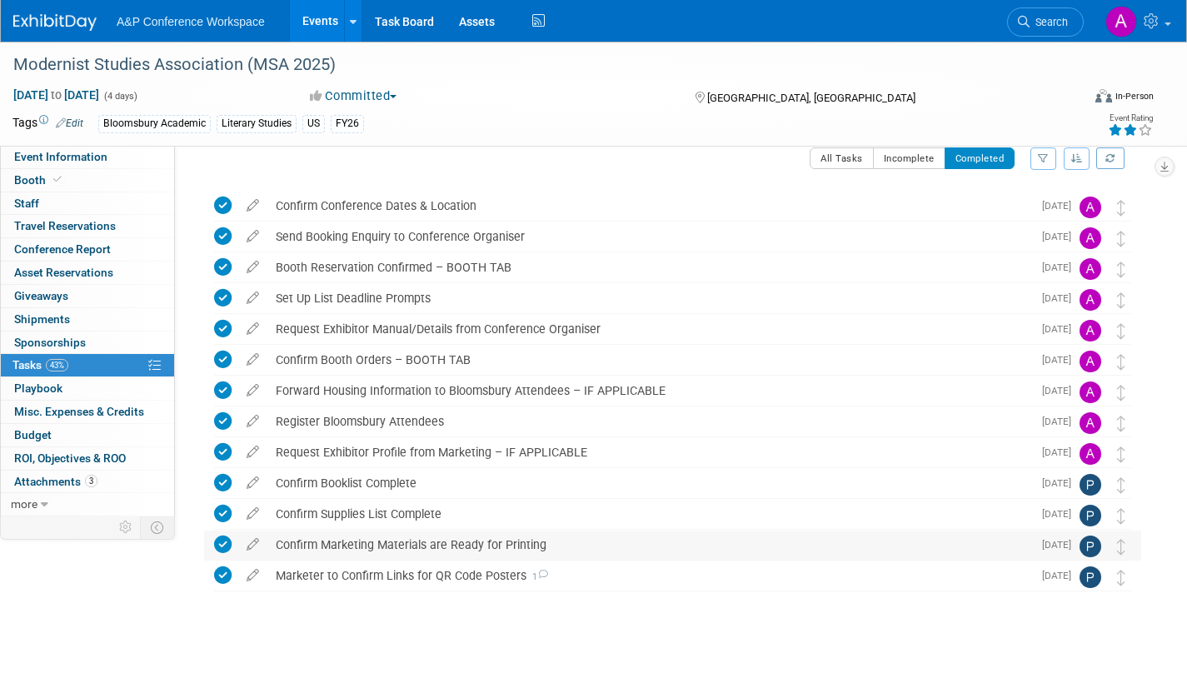
scroll to position [32, 0]
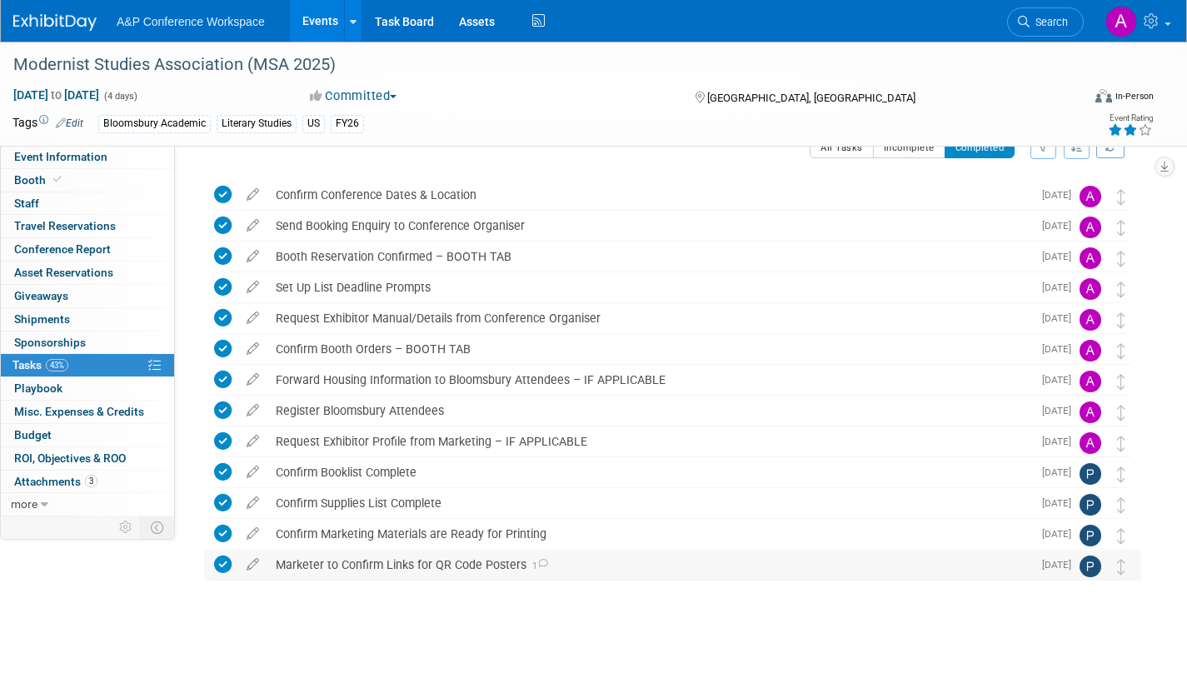
click at [539, 566] on icon at bounding box center [542, 563] width 11 height 9
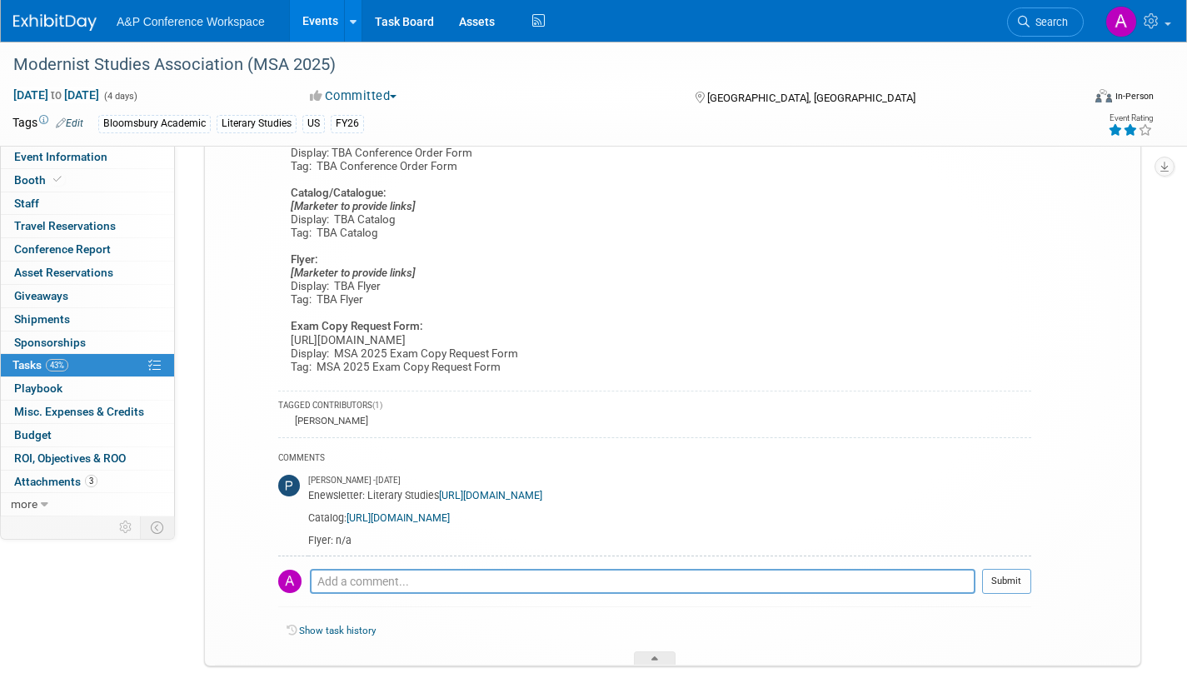
scroll to position [615, 0]
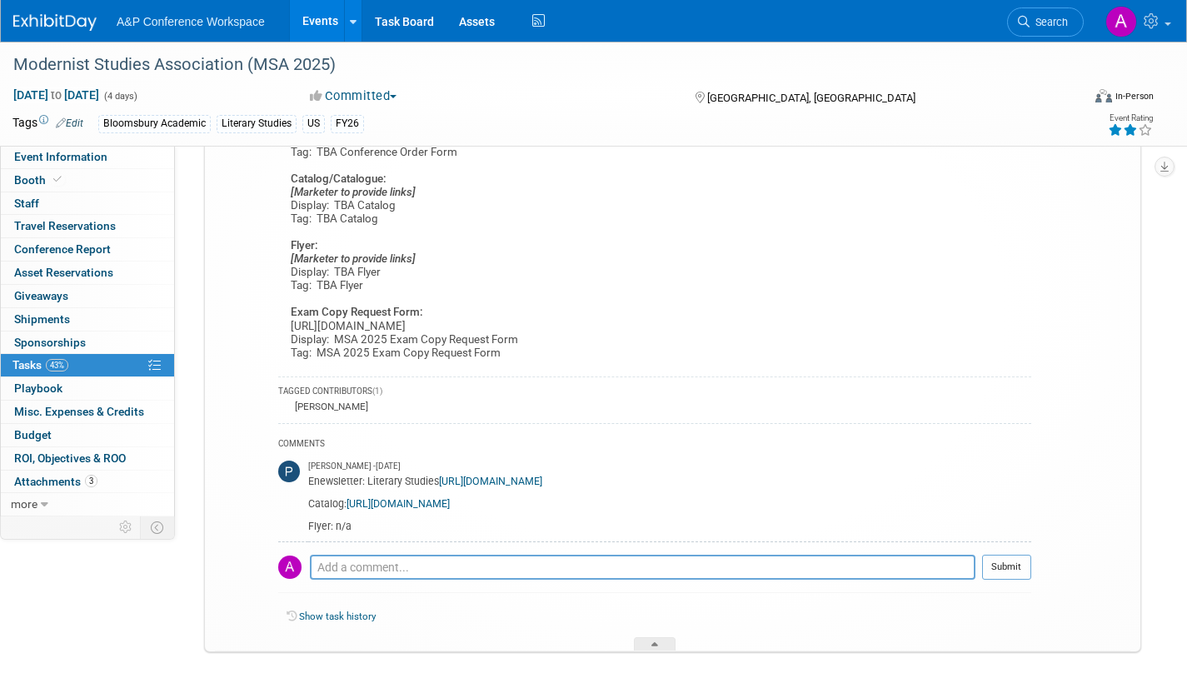
drag, startPoint x: 465, startPoint y: 482, endPoint x: 473, endPoint y: 485, distance: 8.7
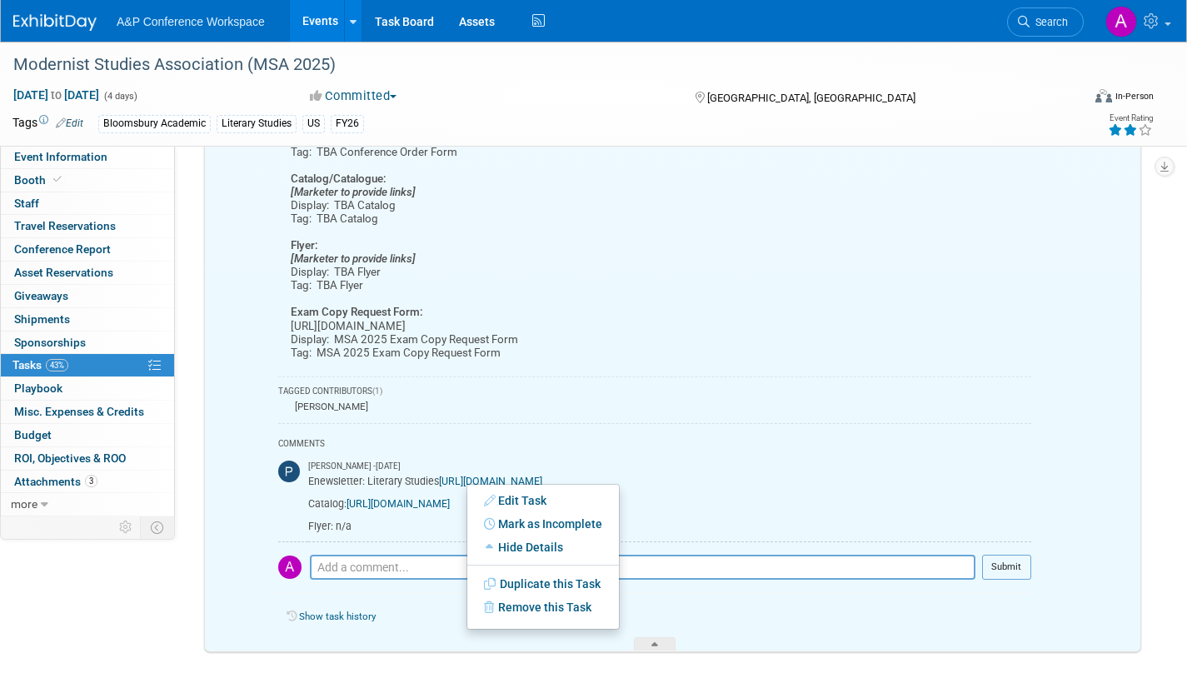
click at [649, 406] on div "[PERSON_NAME]" at bounding box center [654, 407] width 753 height 14
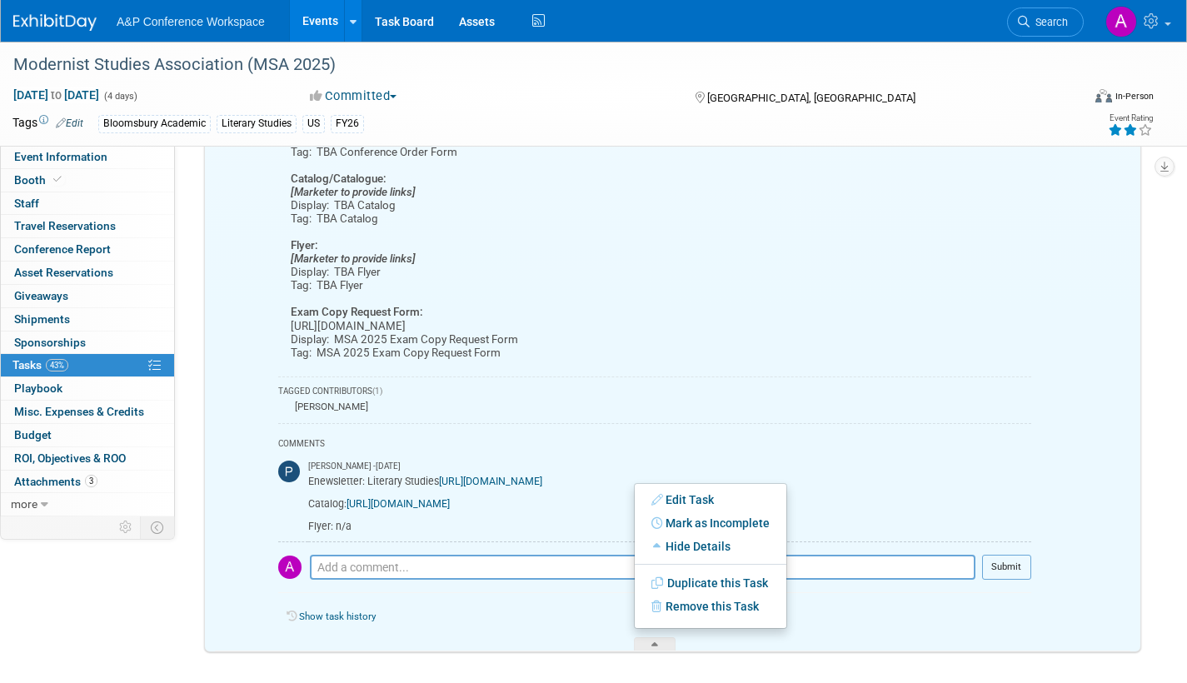
drag, startPoint x: 652, startPoint y: 410, endPoint x: 664, endPoint y: 427, distance: 21.0
click at [652, 409] on div "[PERSON_NAME]" at bounding box center [654, 407] width 753 height 14
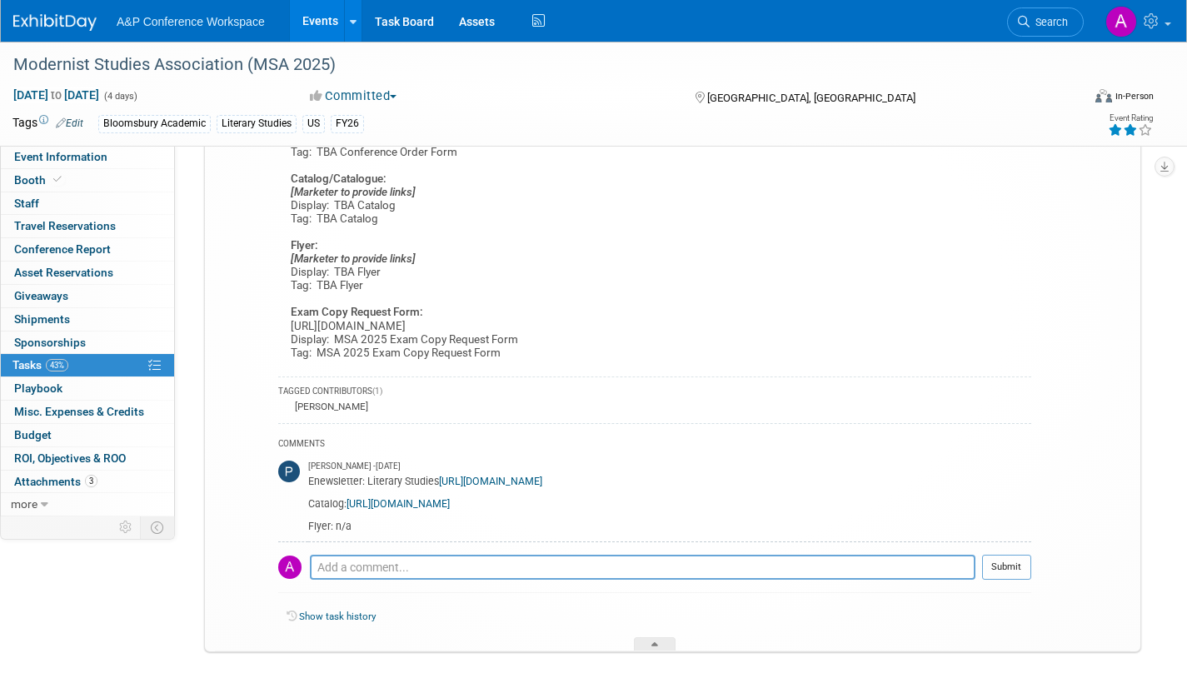
drag, startPoint x: 781, startPoint y: 481, endPoint x: 440, endPoint y: 483, distance: 340.7
click at [440, 483] on div "Enewsletter: Literary Studies https://www.bloomsbury.com/us/newsletters/literar…" at bounding box center [669, 502] width 723 height 61
copy link "https://www.bloomsbury.com/us/newsletters/literary-studies-newsletter/"
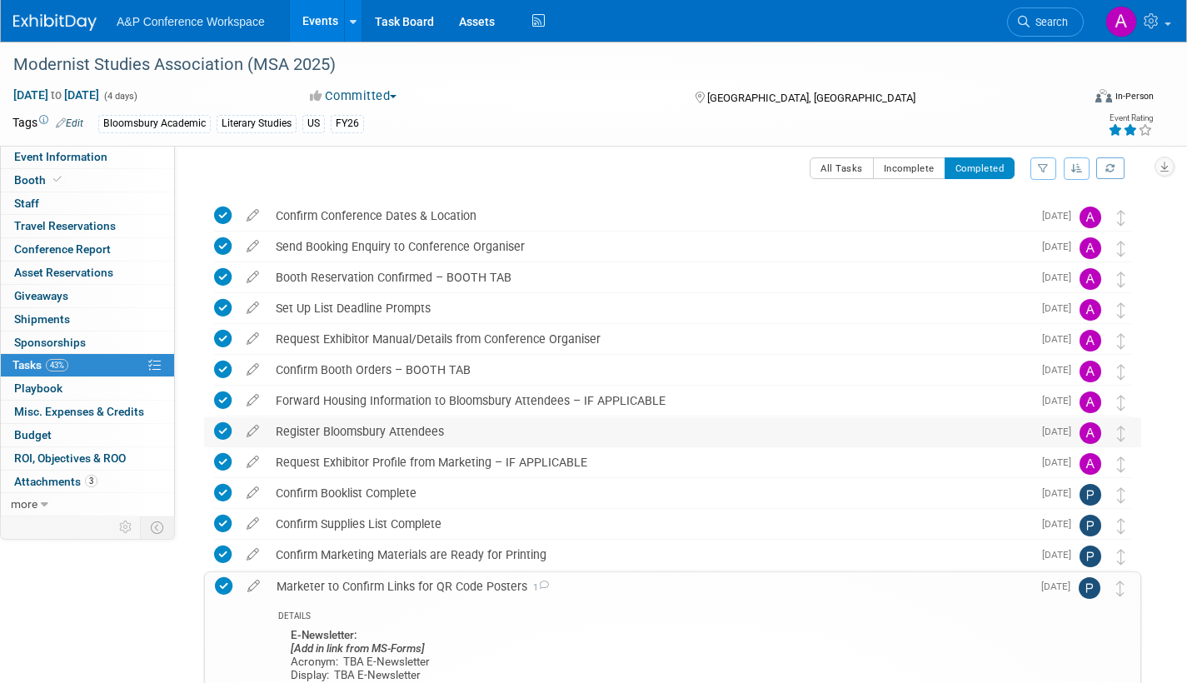
scroll to position [0, 0]
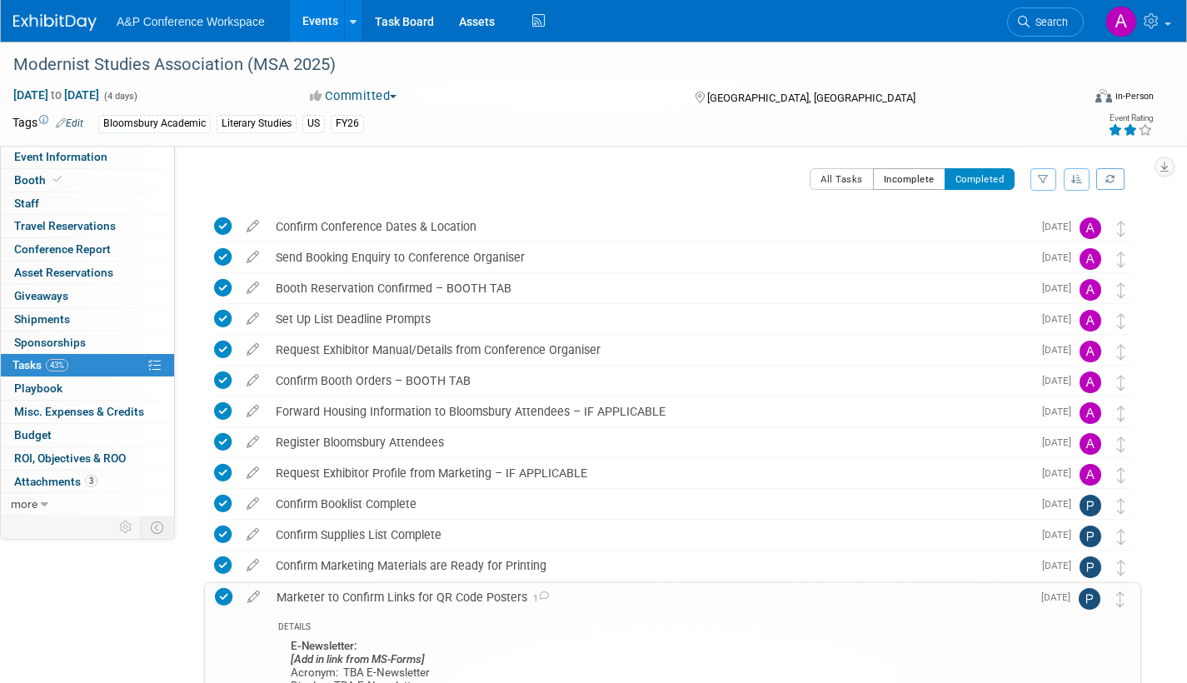
click at [900, 184] on button "Incomplete" at bounding box center [909, 179] width 72 height 22
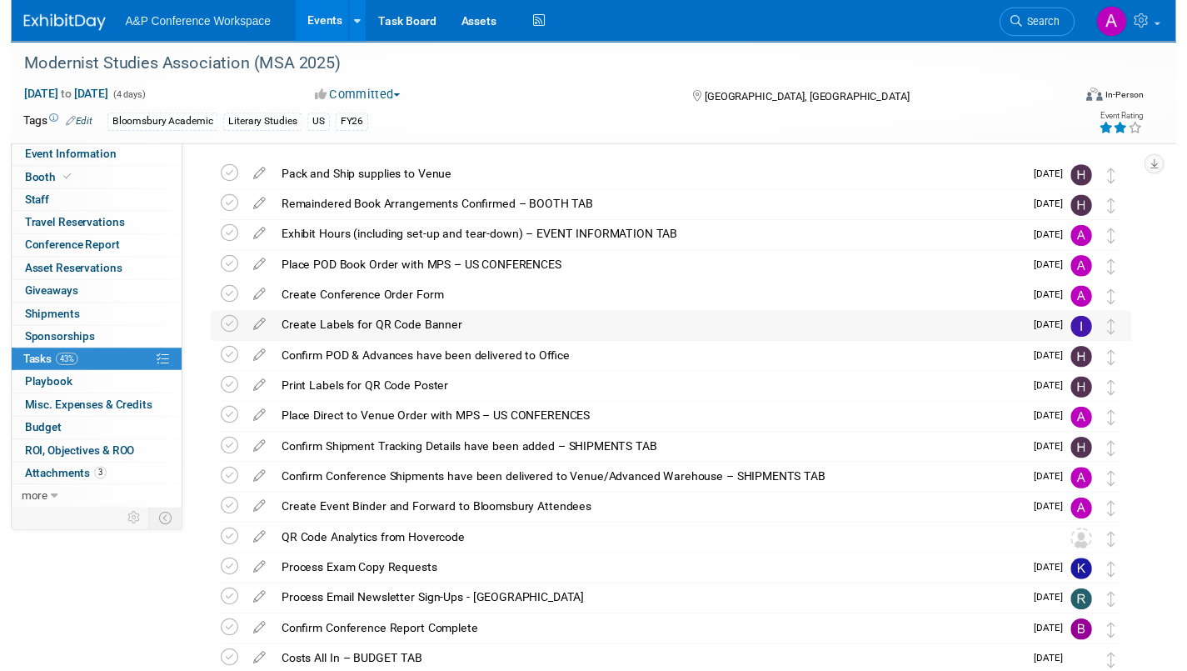
scroll to position [83, 0]
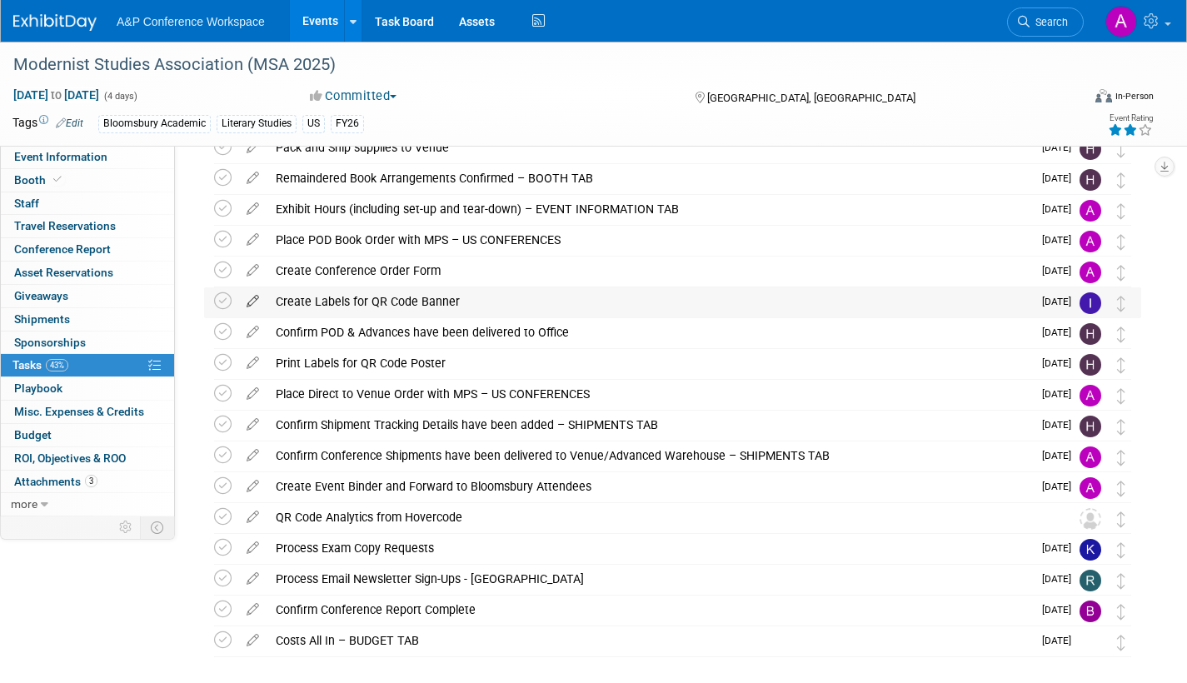
click at [253, 296] on icon at bounding box center [252, 297] width 29 height 21
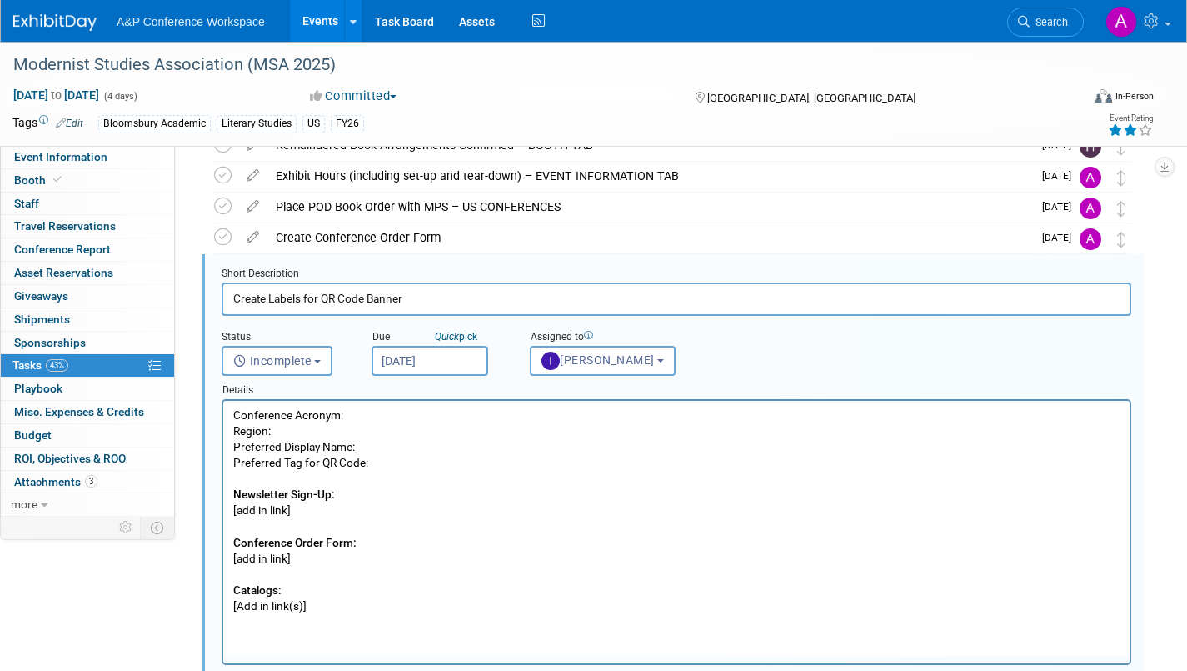
scroll to position [127, 0]
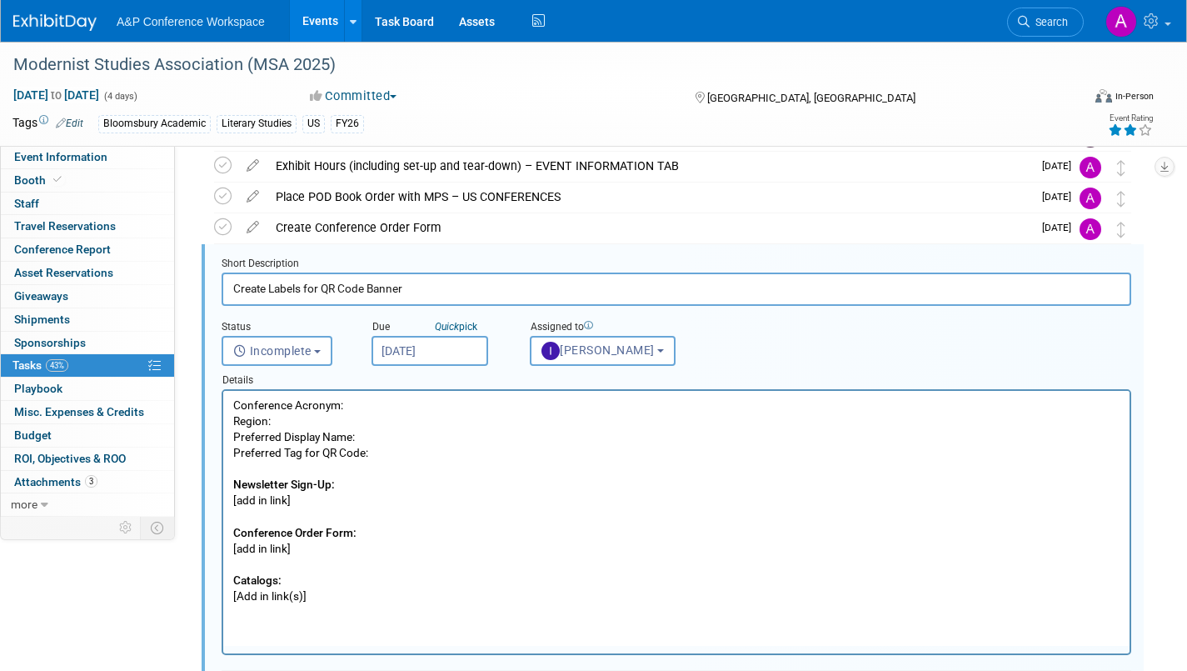
click at [292, 501] on p "Conference Acronym: Region: Preferred Display Name: Preferred Tag for QR Code: …" at bounding box center [676, 500] width 887 height 207
click at [584, 600] on p "Conference Acronym: Region: Preferred Display Name: Preferred Tag for QR Code: …" at bounding box center [676, 500] width 887 height 207
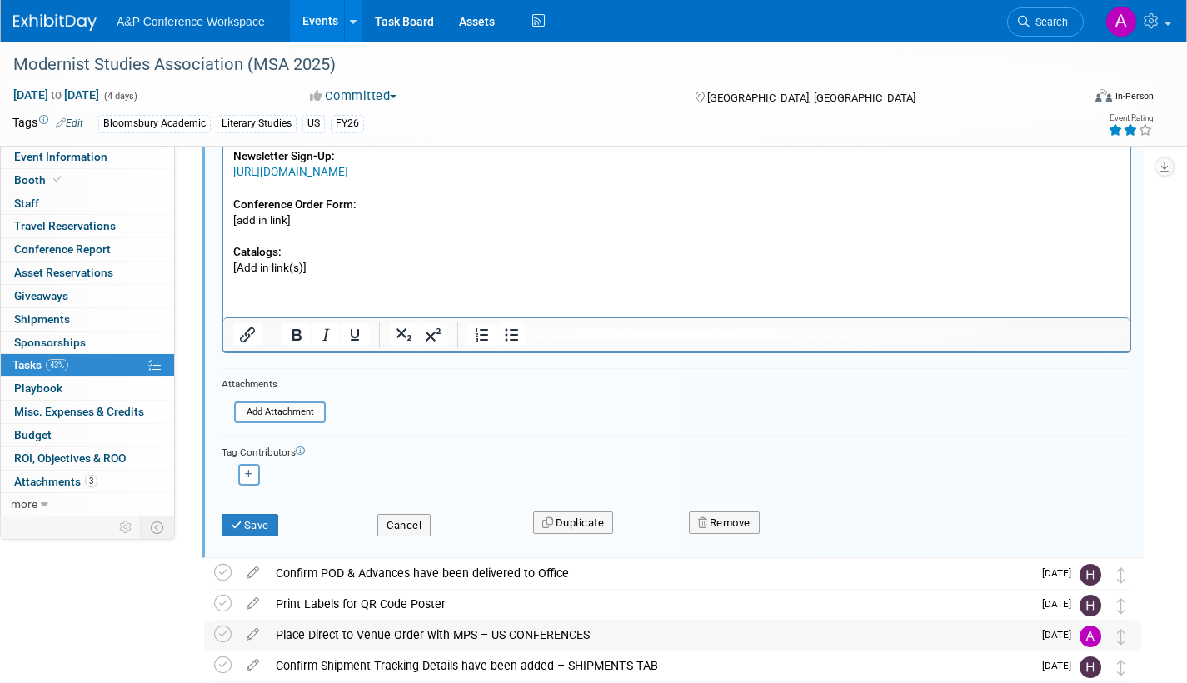
scroll to position [543, 0]
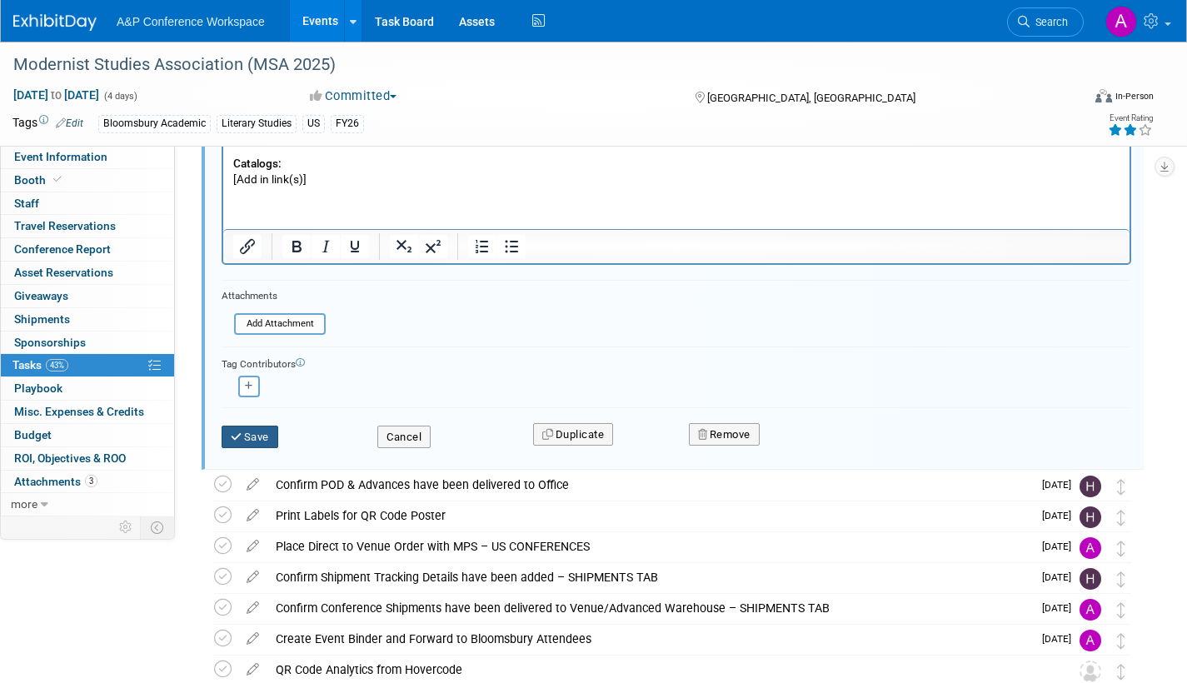
click at [247, 436] on button "Save" at bounding box center [250, 437] width 57 height 23
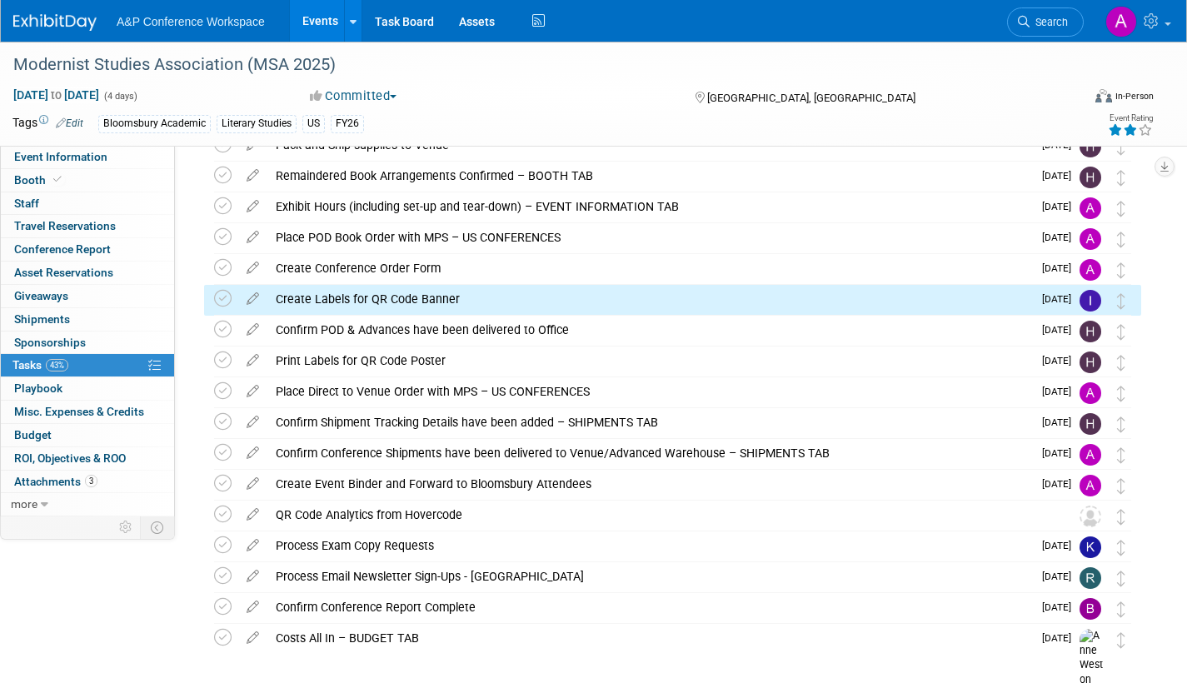
scroll to position [0, 0]
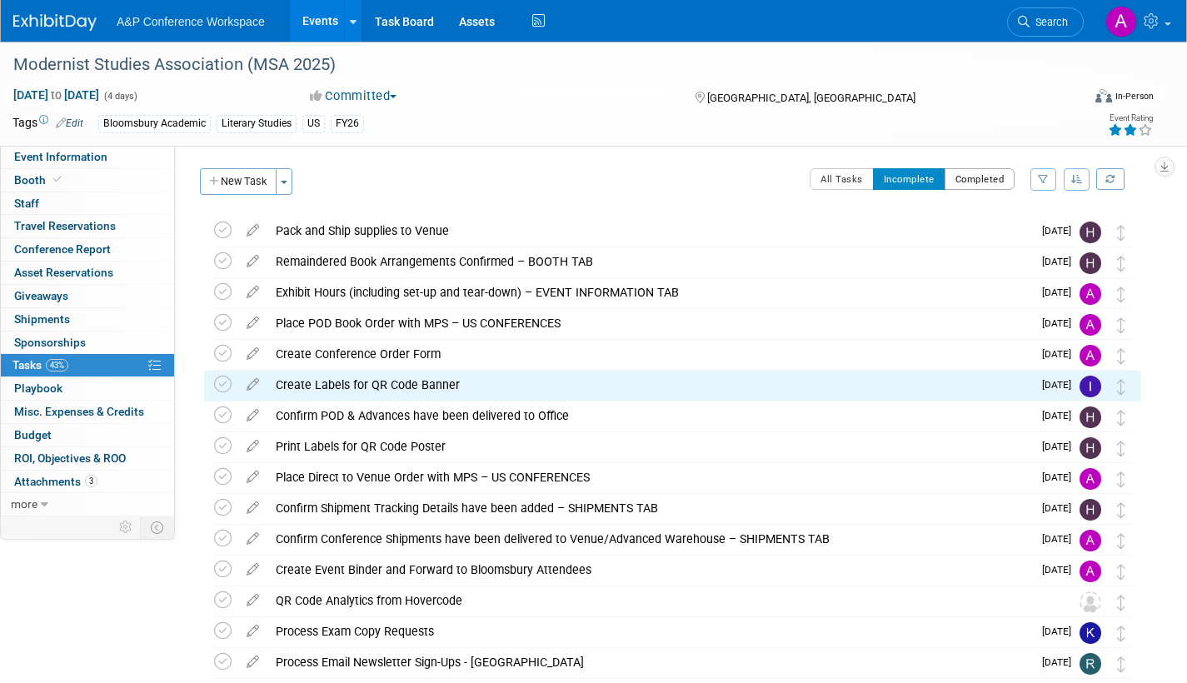
click at [979, 177] on button "Completed" at bounding box center [980, 179] width 71 height 22
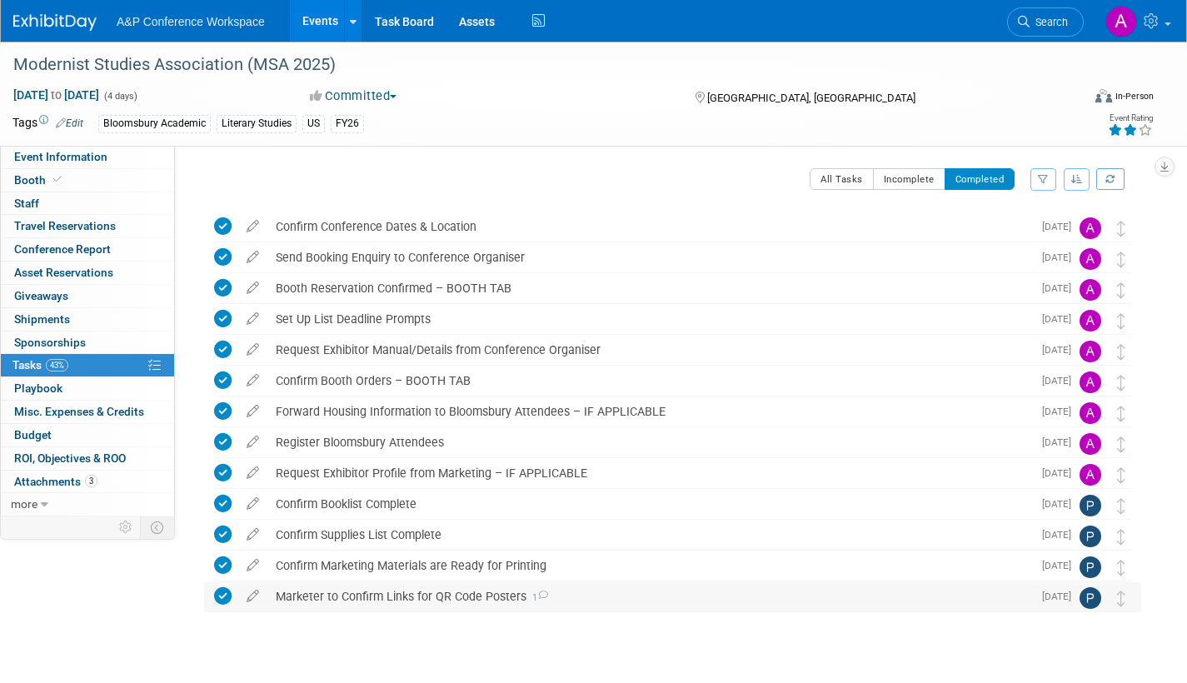
click at [537, 596] on icon at bounding box center [542, 595] width 11 height 9
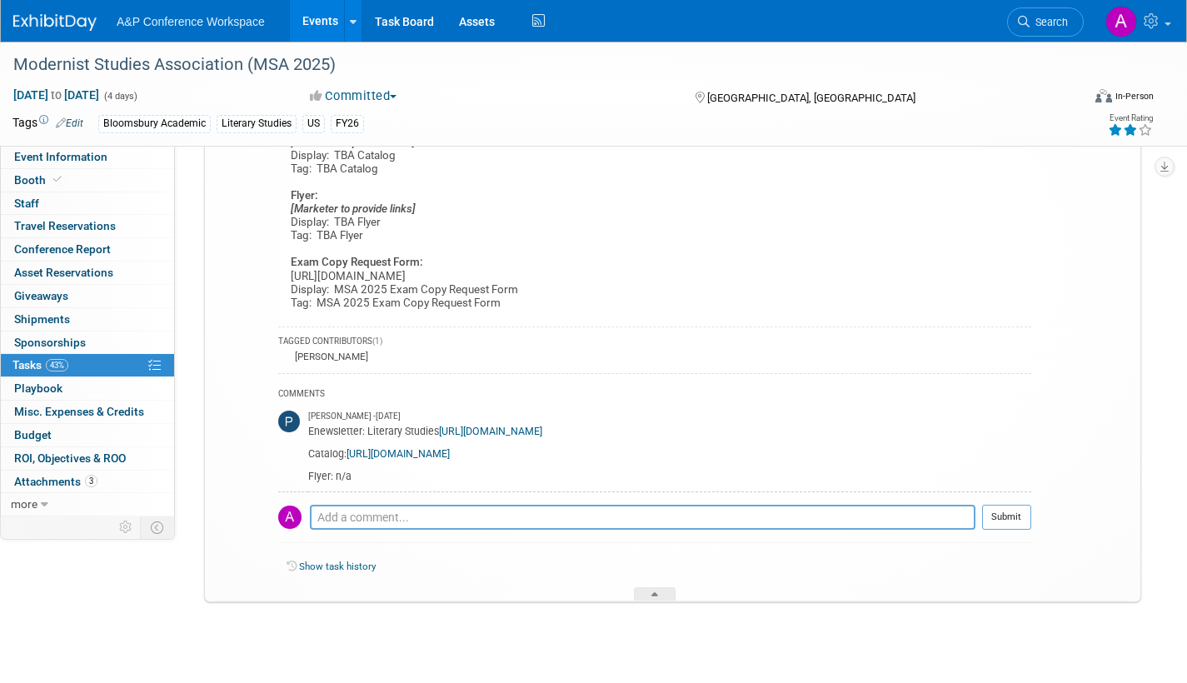
scroll to position [666, 0]
drag, startPoint x: 791, startPoint y: 454, endPoint x: 350, endPoint y: 454, distance: 441.5
click at [350, 454] on div "Enewsletter: Literary Studies https://www.bloomsbury.com/us/newsletters/literar…" at bounding box center [669, 451] width 723 height 61
copy link "https://issuu.com/bloomsburyacademic/docs/literary_studies_creative_writing_new…"
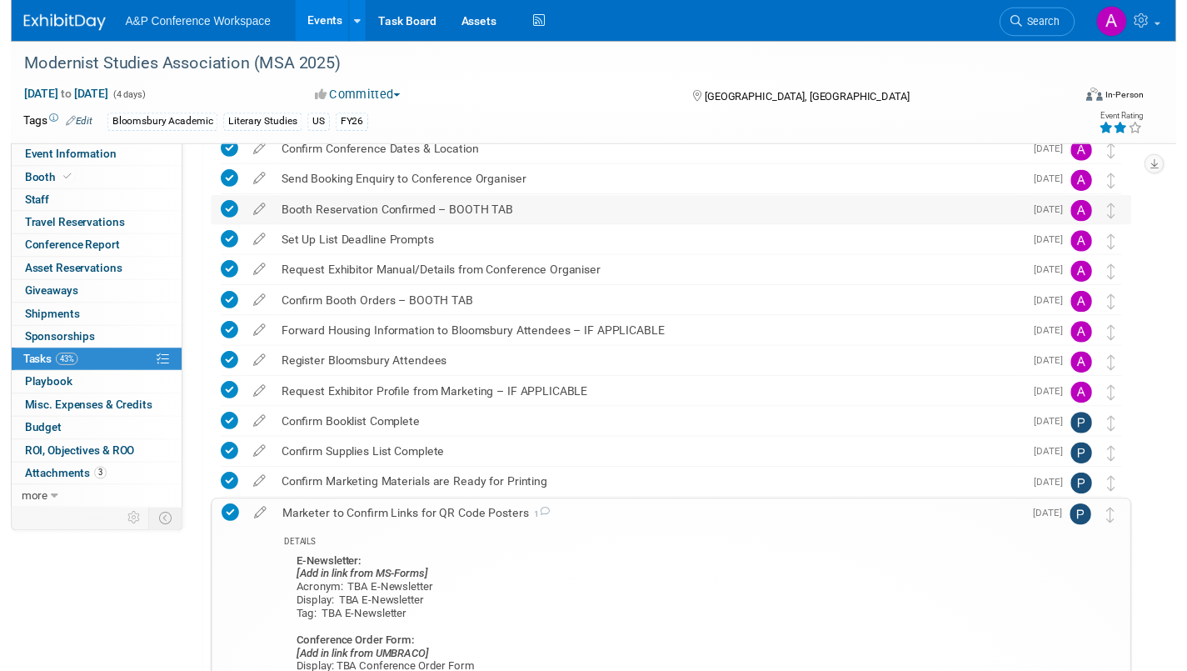
scroll to position [0, 0]
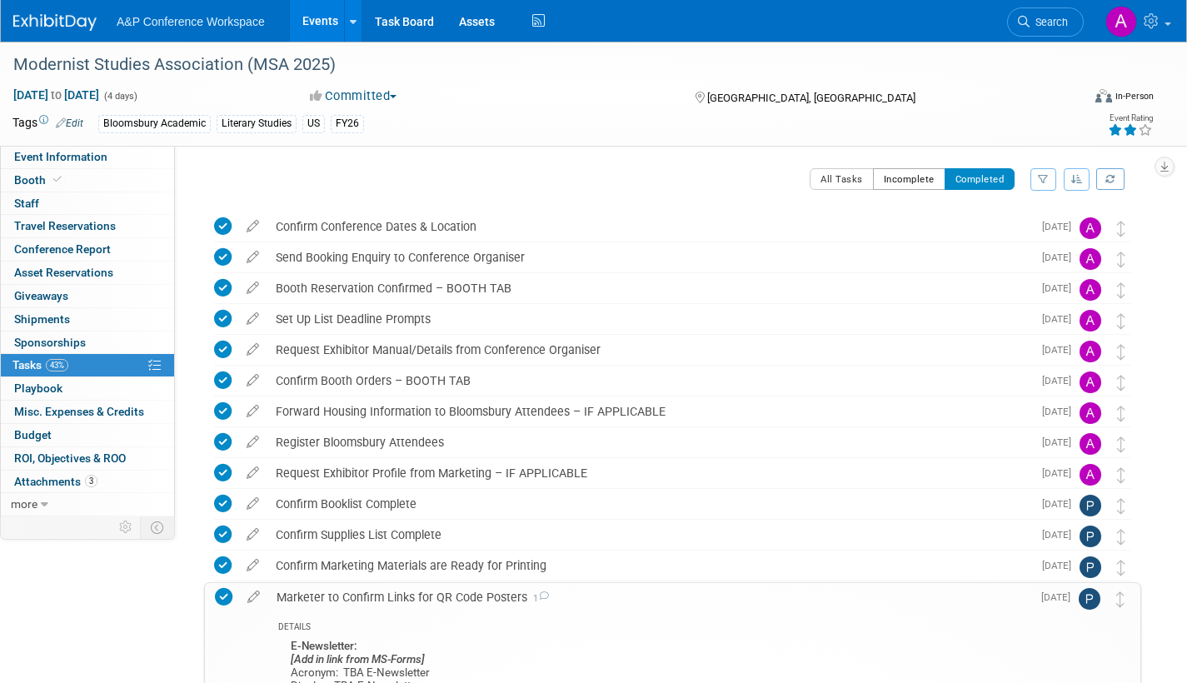
click at [924, 177] on button "Incomplete" at bounding box center [909, 179] width 72 height 22
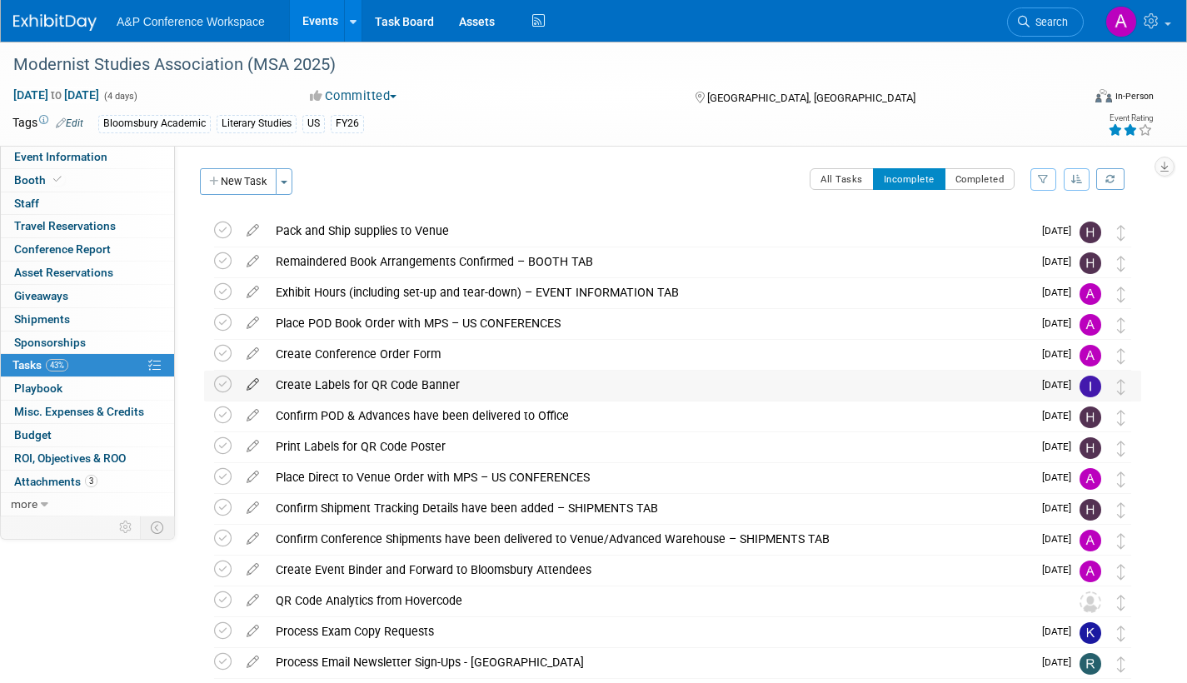
click at [251, 381] on icon at bounding box center [252, 381] width 29 height 21
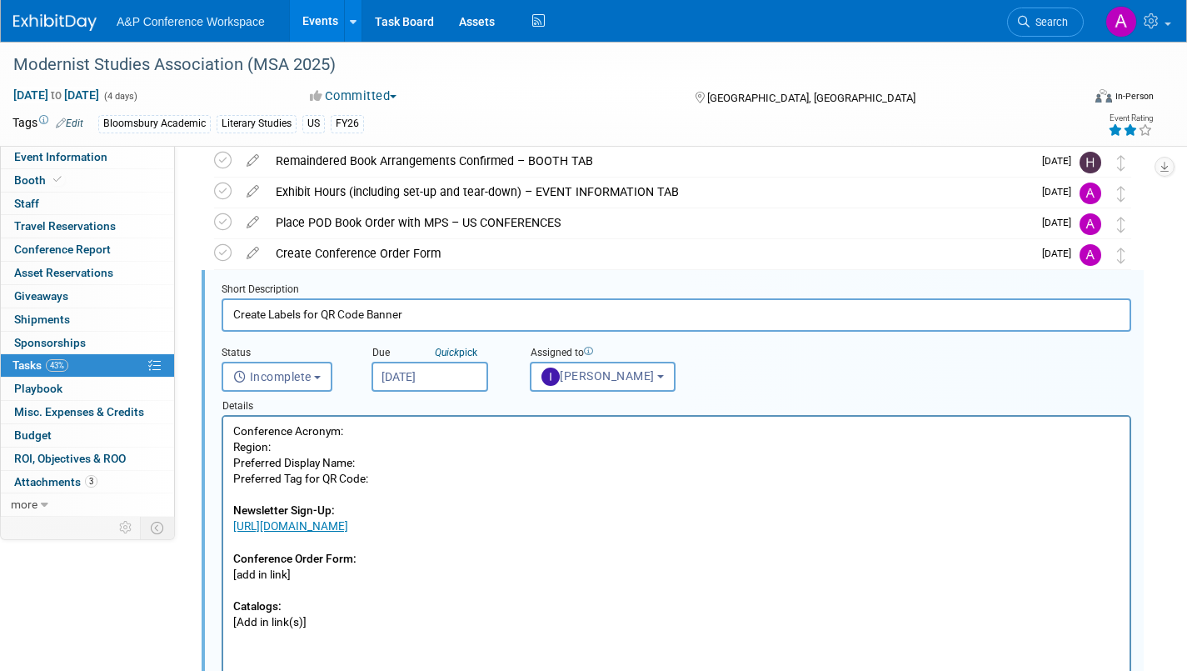
scroll to position [127, 0]
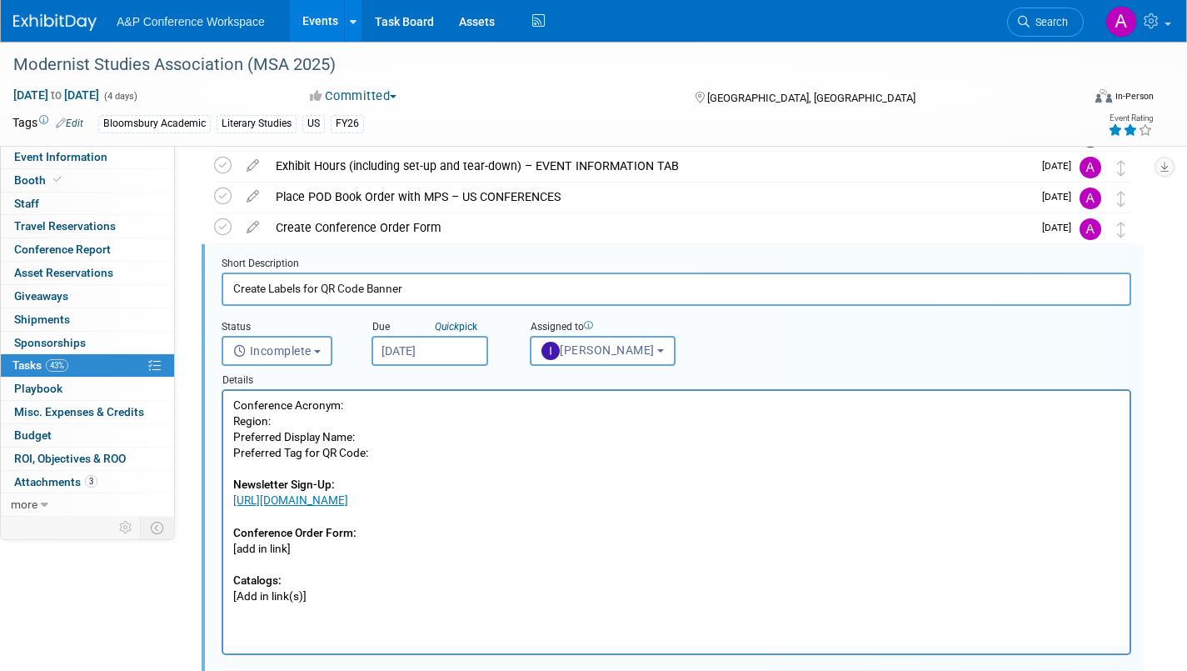
click at [319, 597] on p "Conference Acronym: Region: Preferred Display Name: Preferred Tag for QR Code: …" at bounding box center [676, 500] width 887 height 207
click at [821, 560] on p "Conference Acronym: Region: Preferred Display Name: Preferred Tag for QR Code: …" at bounding box center [676, 500] width 887 height 207
click at [362, 401] on p "Conference Acronym: Region: Preferred Display Name: Preferred Tag for QR Code: …" at bounding box center [676, 500] width 887 height 207
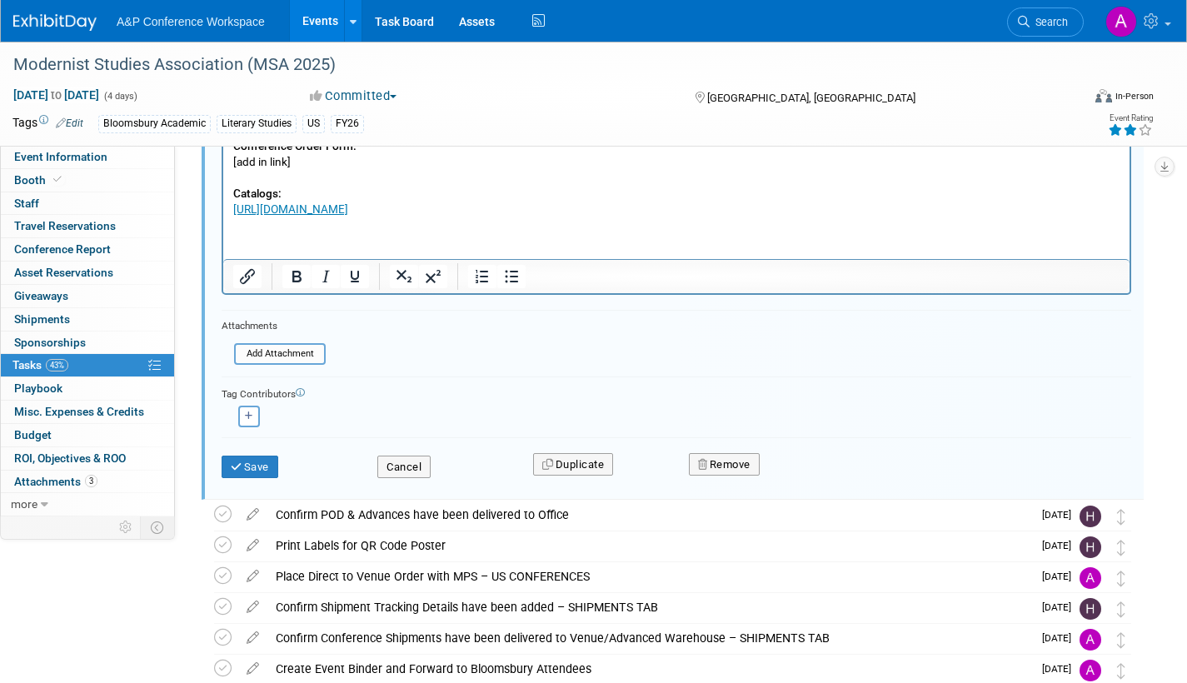
scroll to position [710, 0]
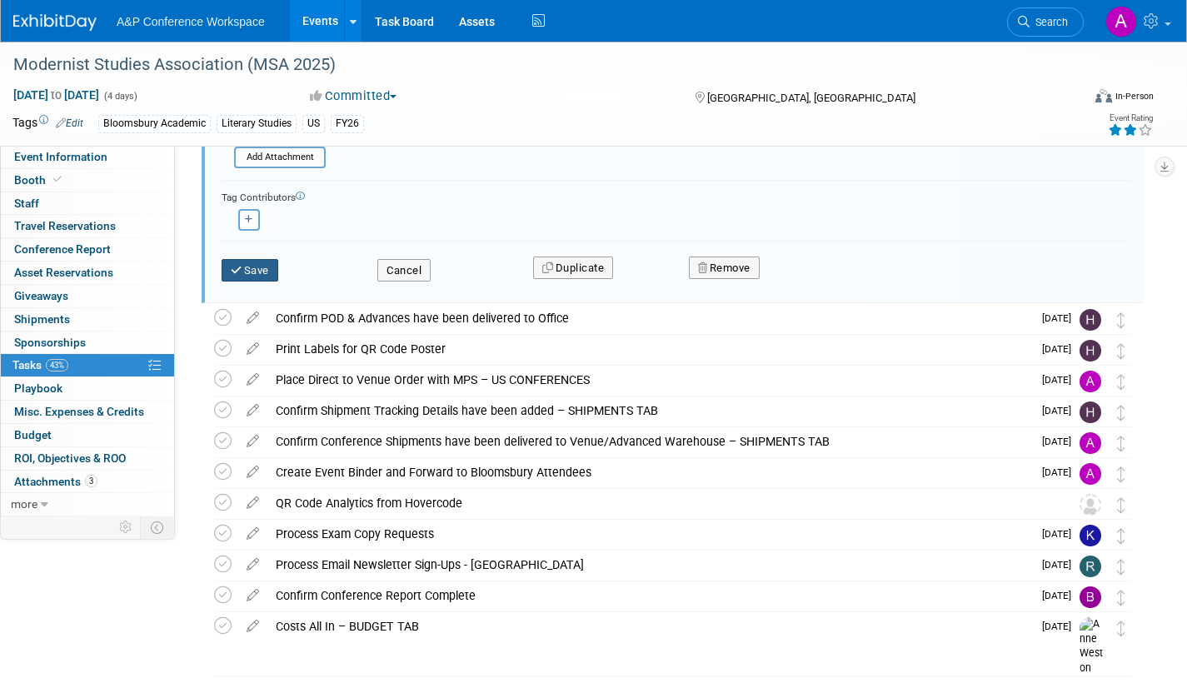
click at [262, 272] on button "Save" at bounding box center [250, 270] width 57 height 23
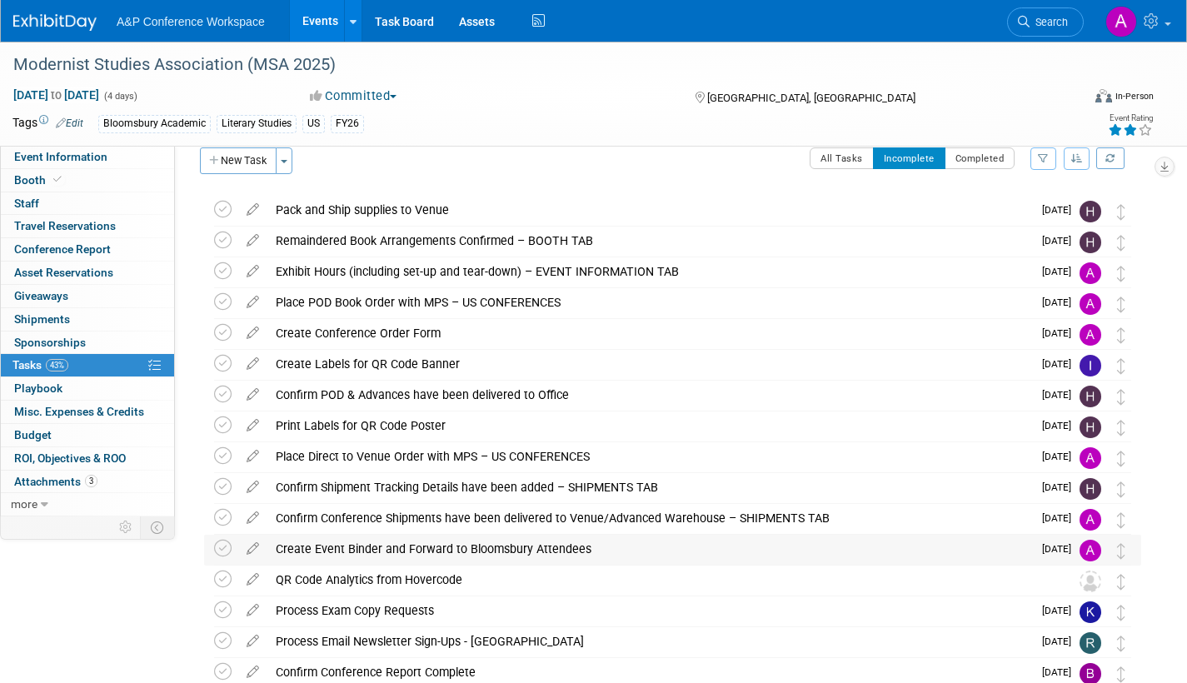
scroll to position [0, 0]
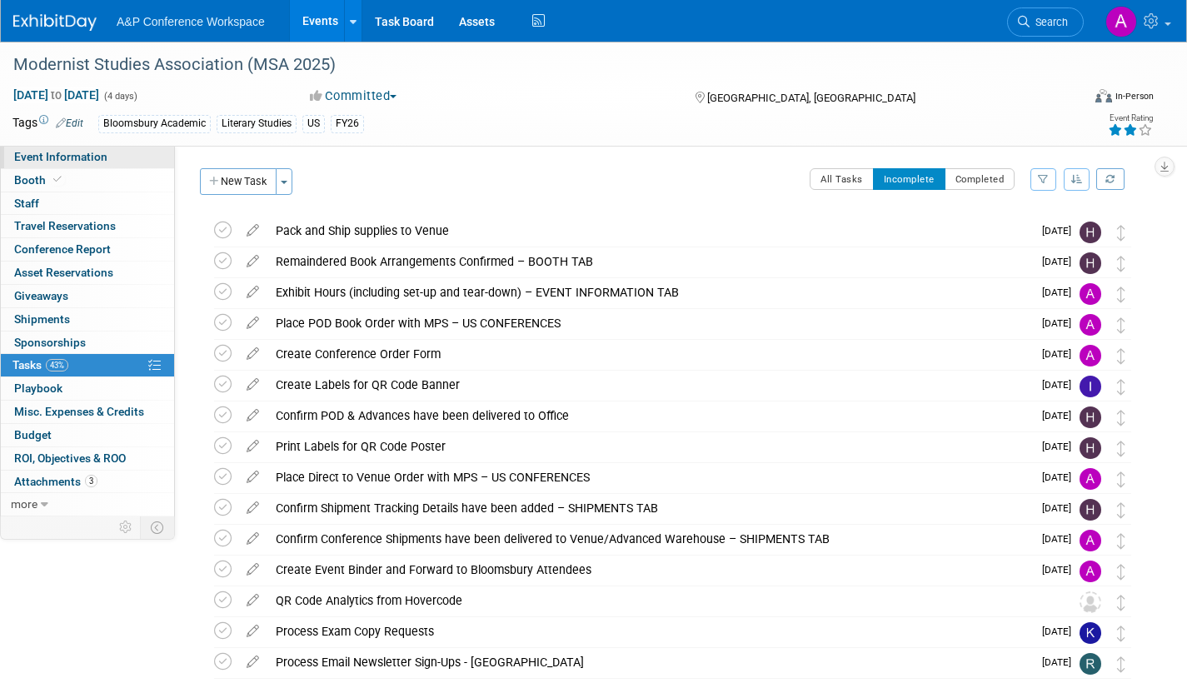
click at [23, 162] on span "Event Information" at bounding box center [60, 156] width 93 height 13
select select "Annual"
select select "Level 2"
select select "In-Person Booth"
select select "Literary Studies"
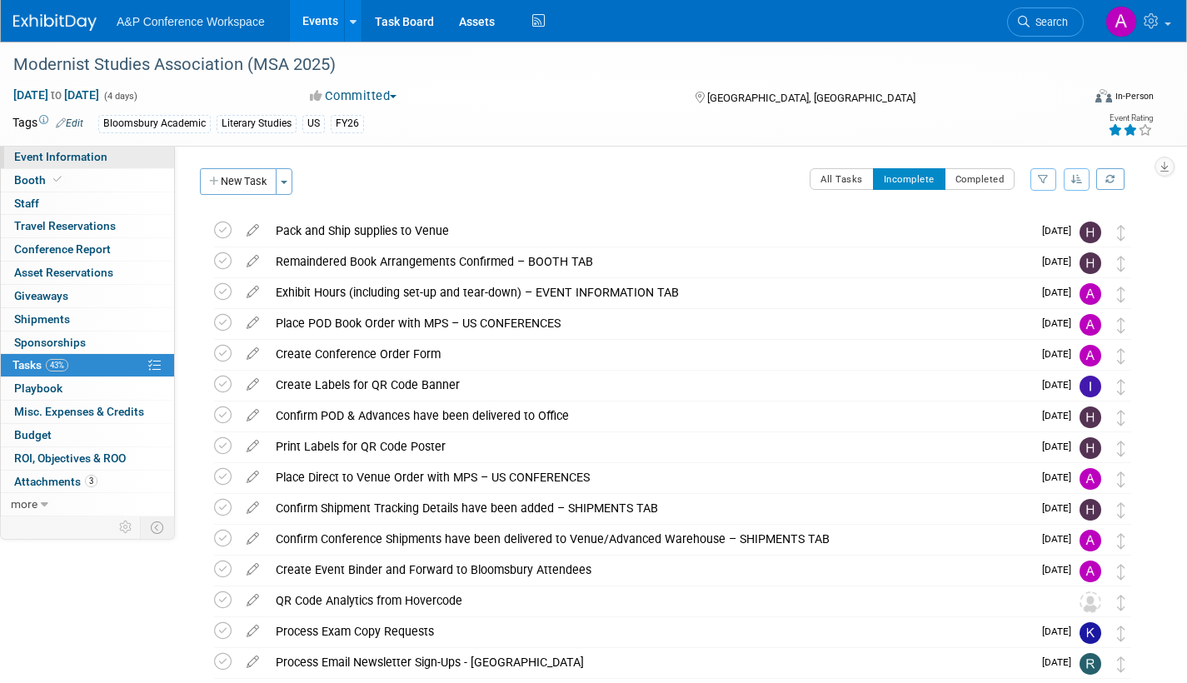
select select "Bloomsbury Academic"
select select "[PERSON_NAME]"
select select "Brand/Subject Presence​"
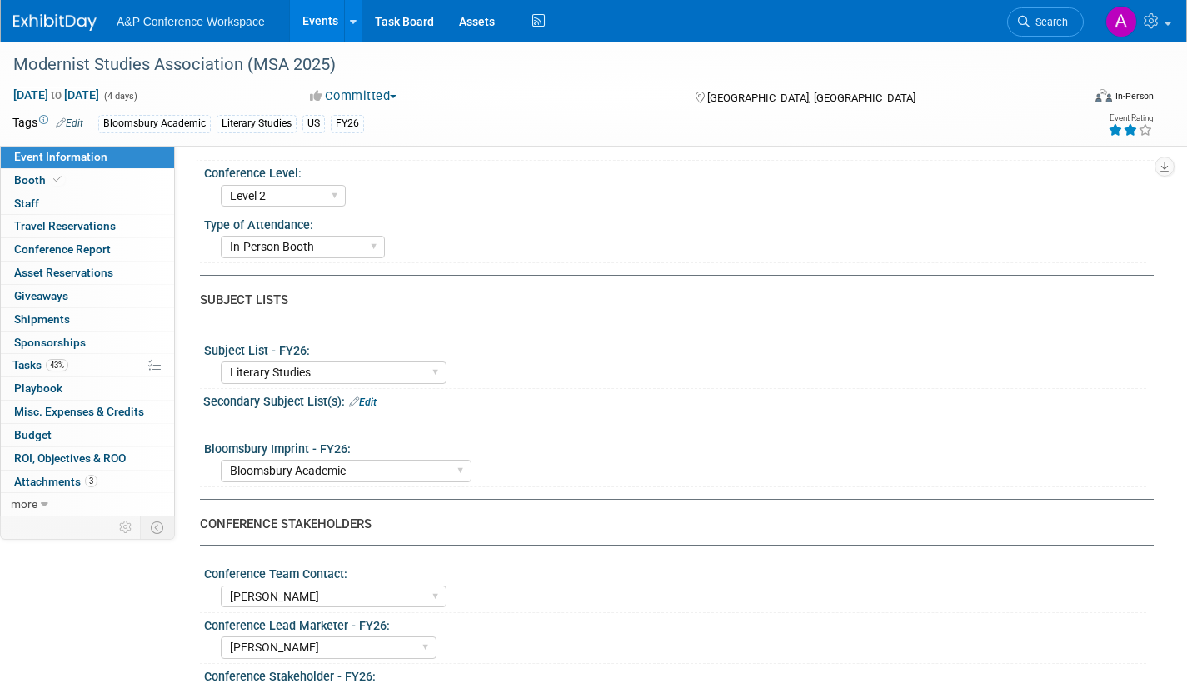
scroll to position [416, 0]
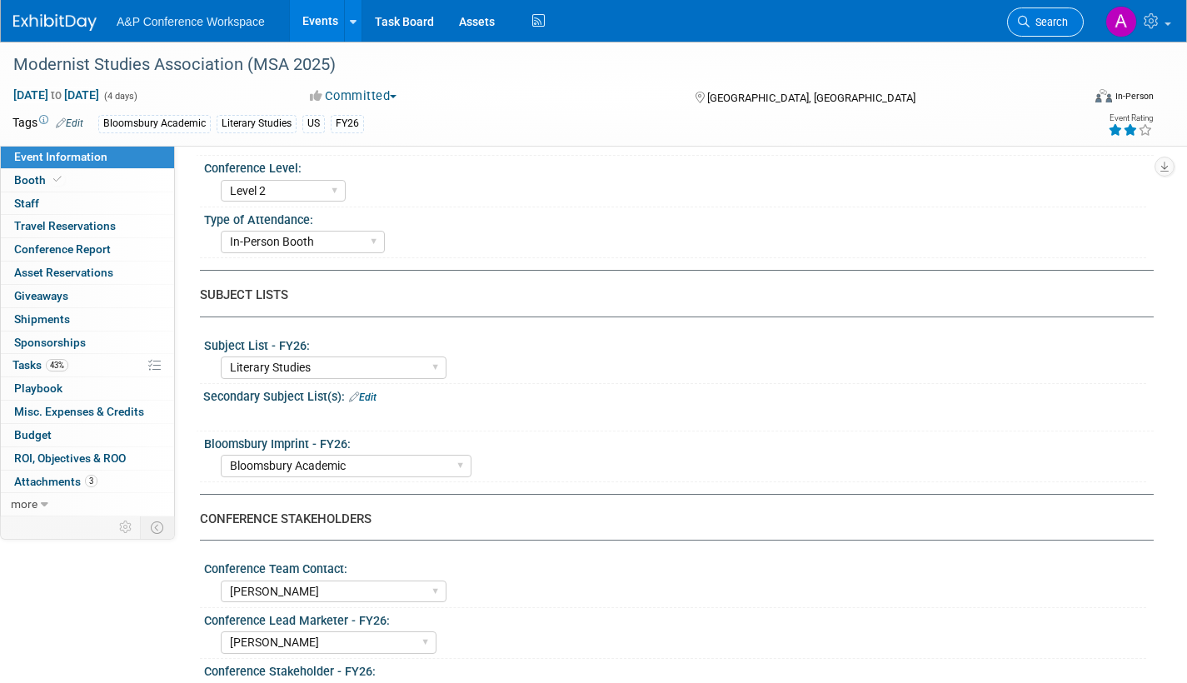
click at [1050, 18] on span "Search" at bounding box center [1049, 22] width 38 height 12
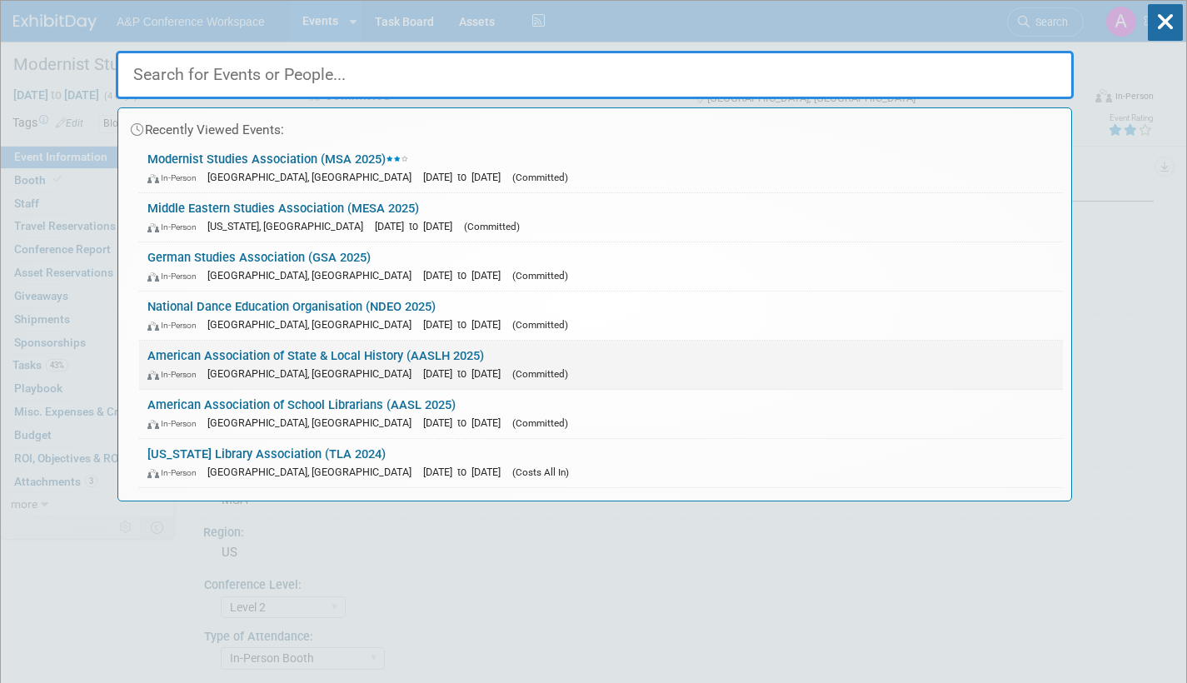
click at [558, 367] on div "In-Person Cincinnati, OH Sep 10, 2025 to Sep 13, 2025 (Committed)" at bounding box center [600, 373] width 907 height 17
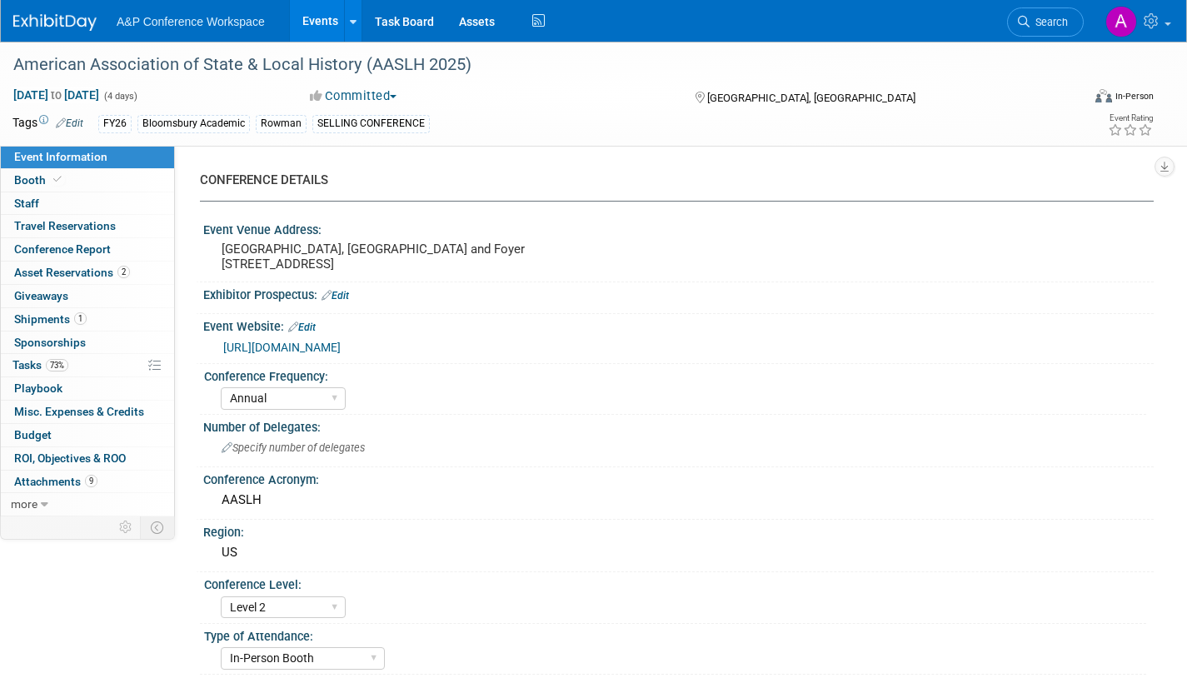
select select "Annual"
select select "Level 2"
select select "In-Person Booth"
select select "Museum Professionals"
select select "Bloomsbury Academic"
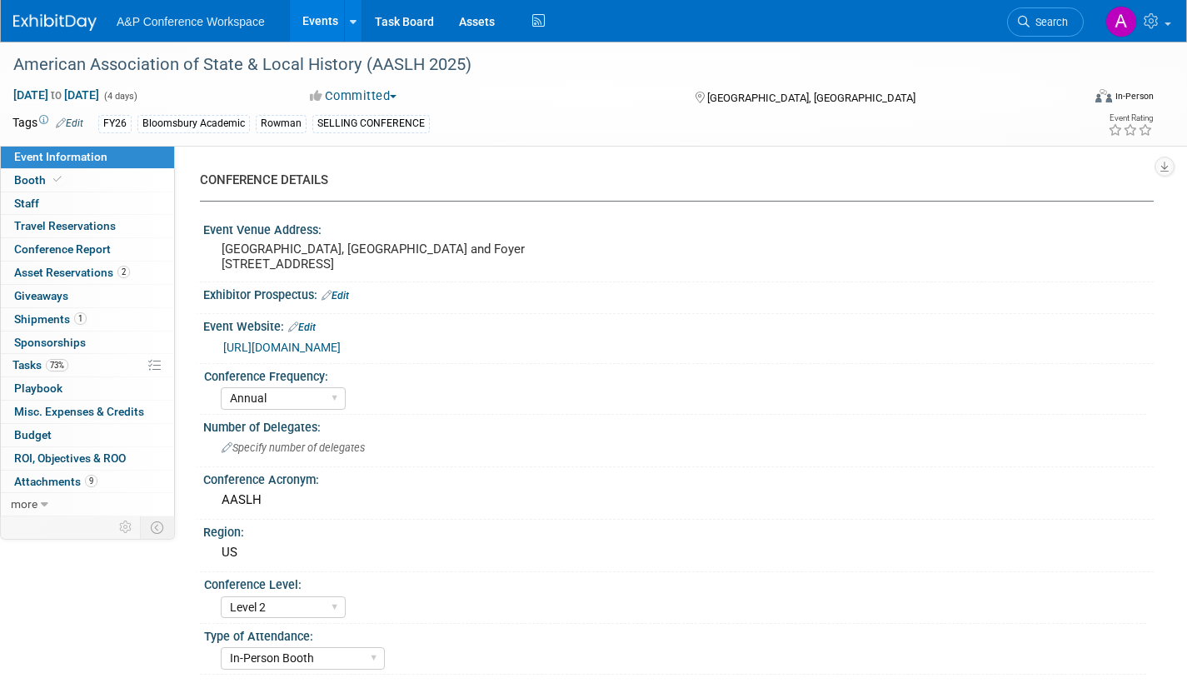
select select "[PERSON_NAME]"
select select "Brand/Subject Presence​"
click at [1050, 17] on span "Search" at bounding box center [1049, 22] width 38 height 12
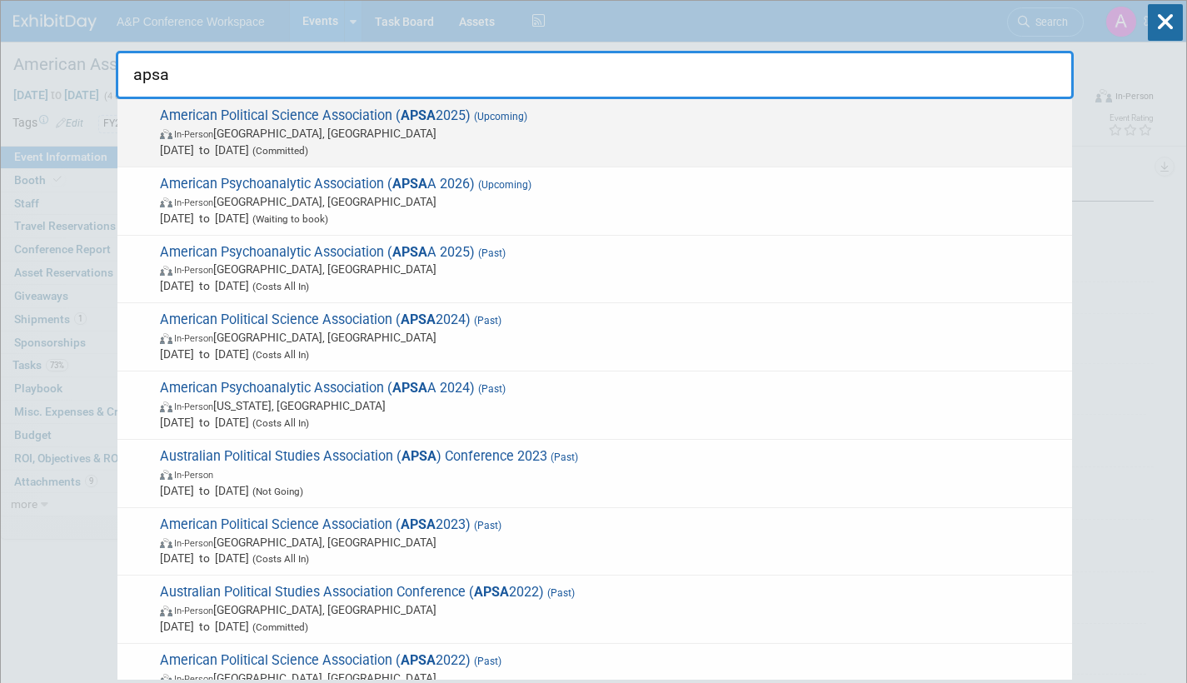
type input "apsa"
click at [398, 154] on span "[DATE] to [DATE] (Committed)" at bounding box center [612, 150] width 904 height 17
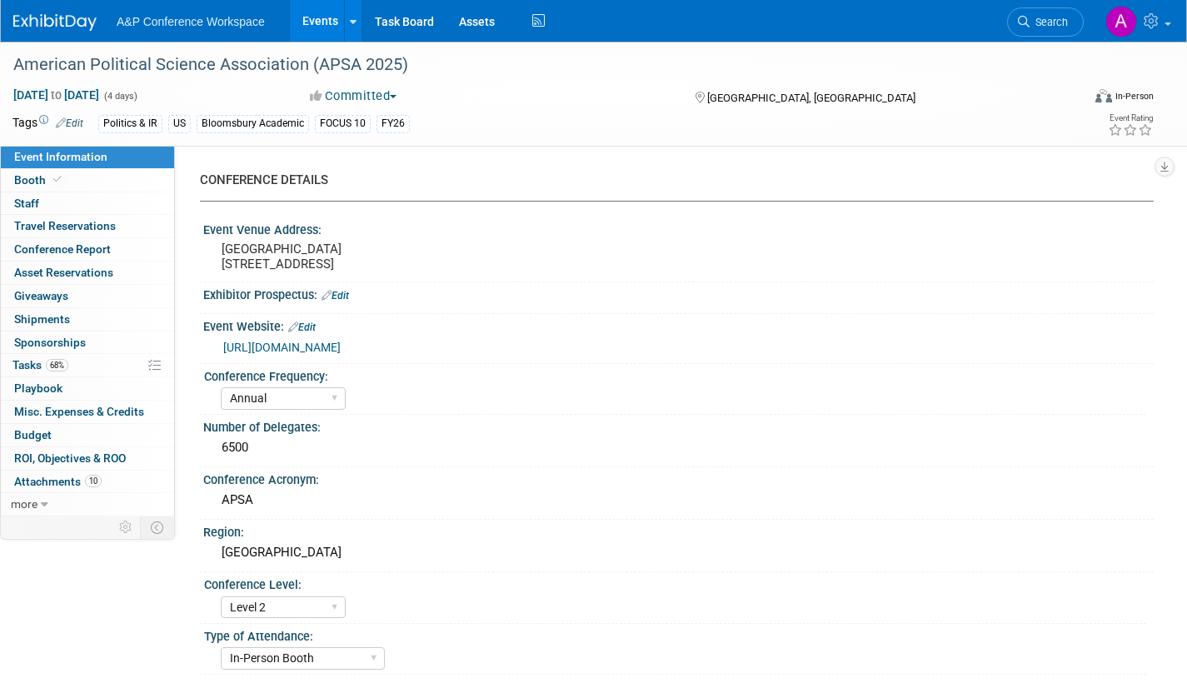
select select "Annual"
select select "Level 2"
select select "In-Person Booth"
select select "Politics & International Relations"
select select "Bloomsbury Academic"
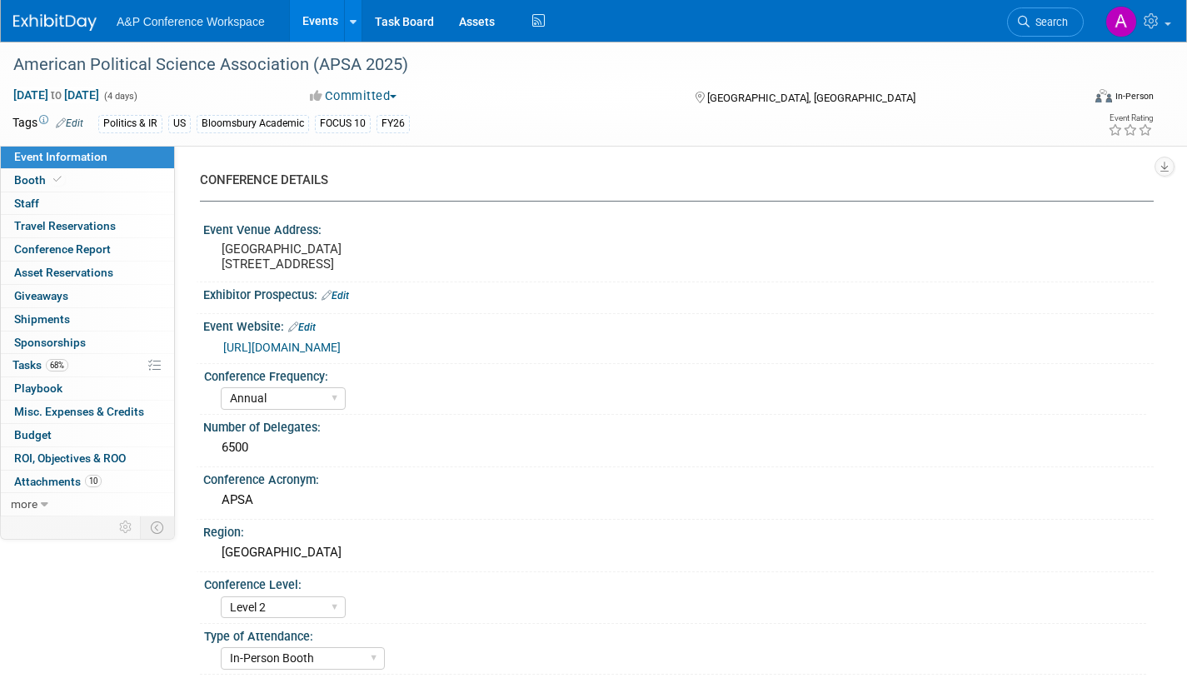
select select "[PERSON_NAME]"
select select "Networking/Commissioning"
click at [18, 485] on span "Attachments 10" at bounding box center [57, 481] width 87 height 13
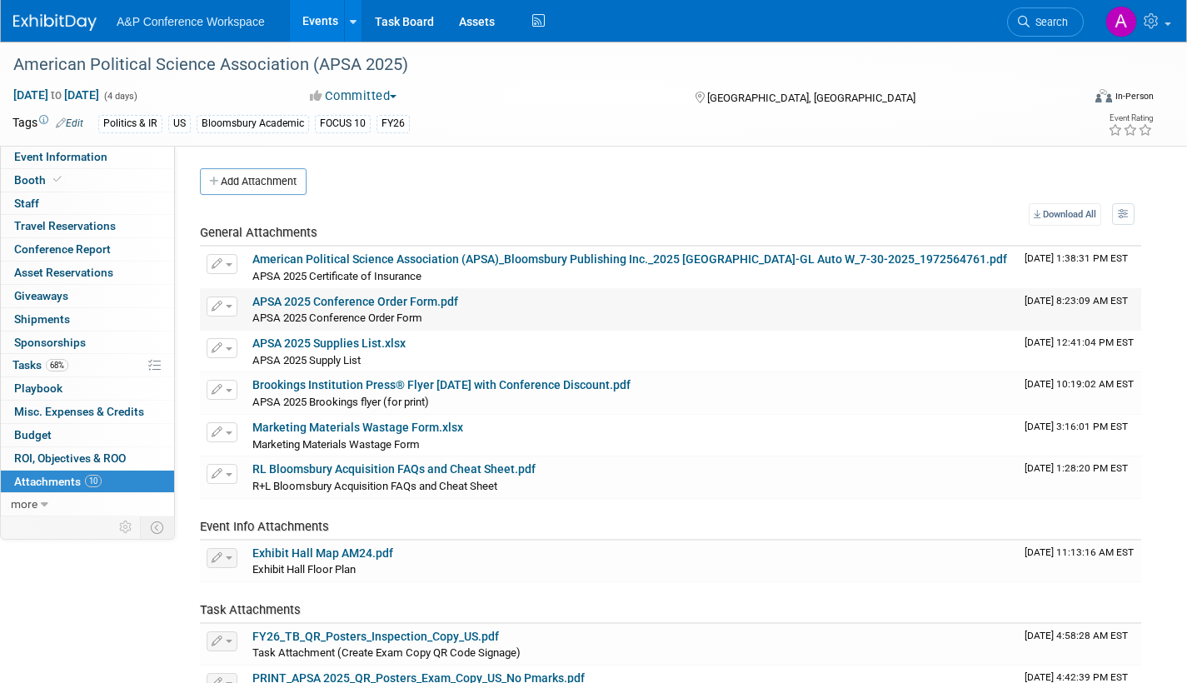
click at [372, 307] on link "APSA 2025 Conference Order Form.pdf" at bounding box center [355, 301] width 206 height 13
click at [1027, 27] on icon at bounding box center [1024, 22] width 12 height 12
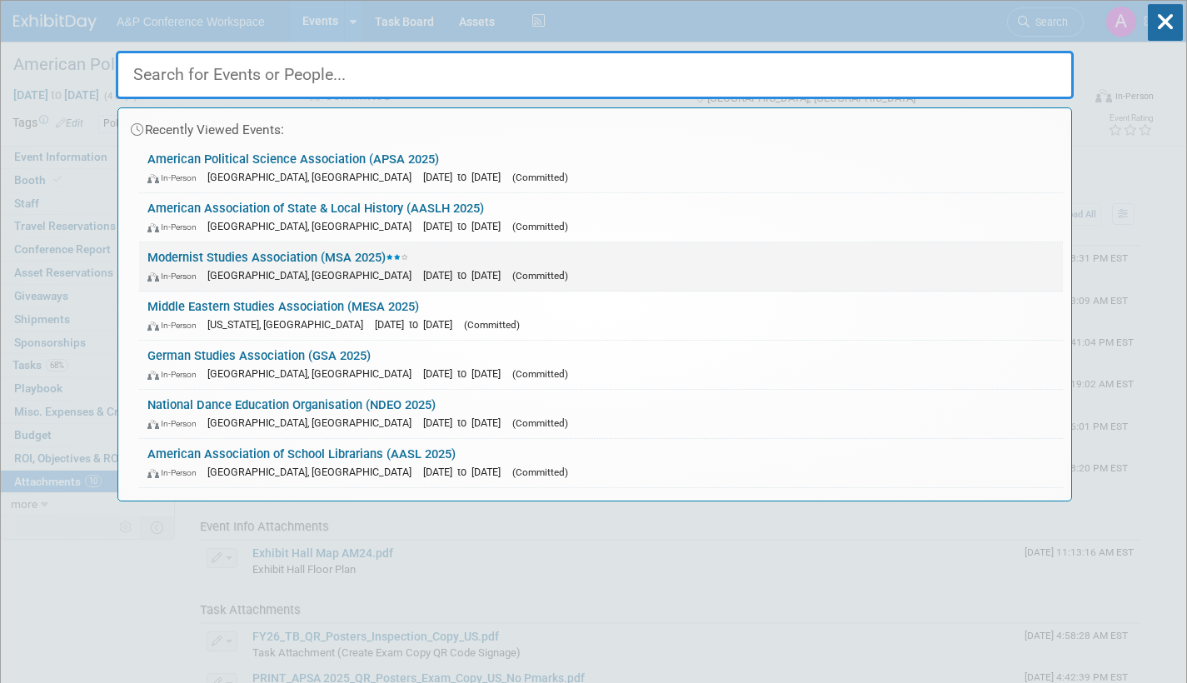
click at [567, 258] on link "Modernist Studies Association (MSA 2025) In-Person Boston, MA Oct 9, 2025 to Oc…" at bounding box center [601, 266] width 924 height 48
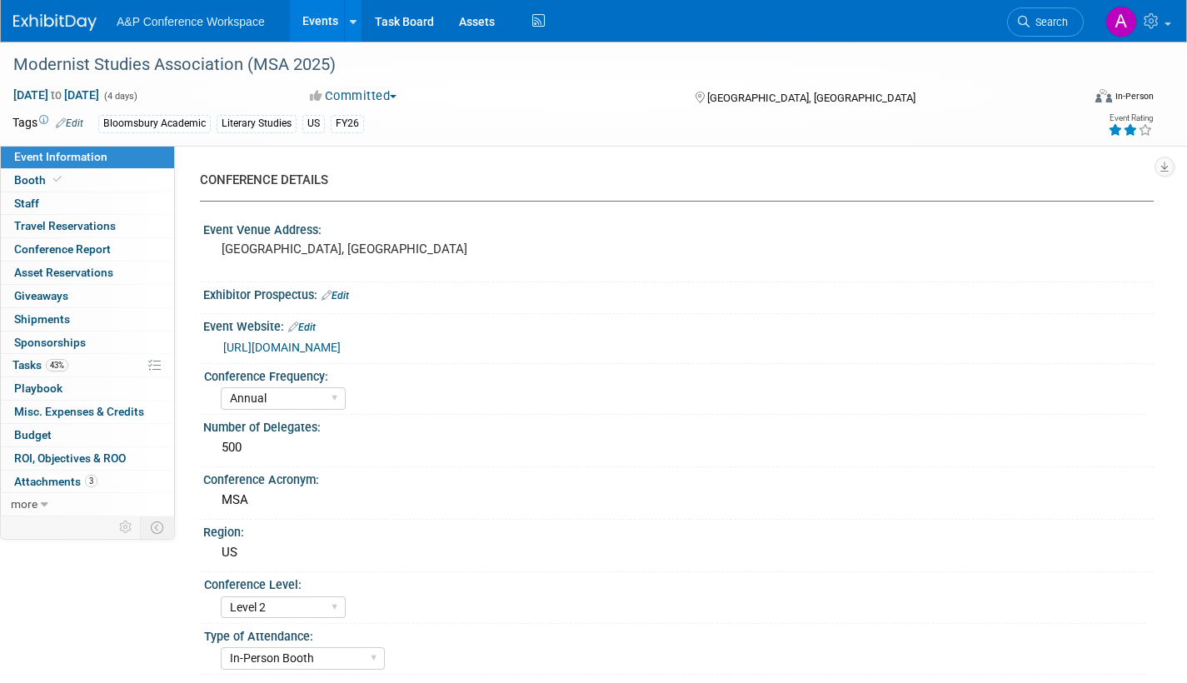
select select "Annual"
select select "Level 2"
select select "In-Person Booth"
select select "Literary Studies"
select select "Bloomsbury Academic"
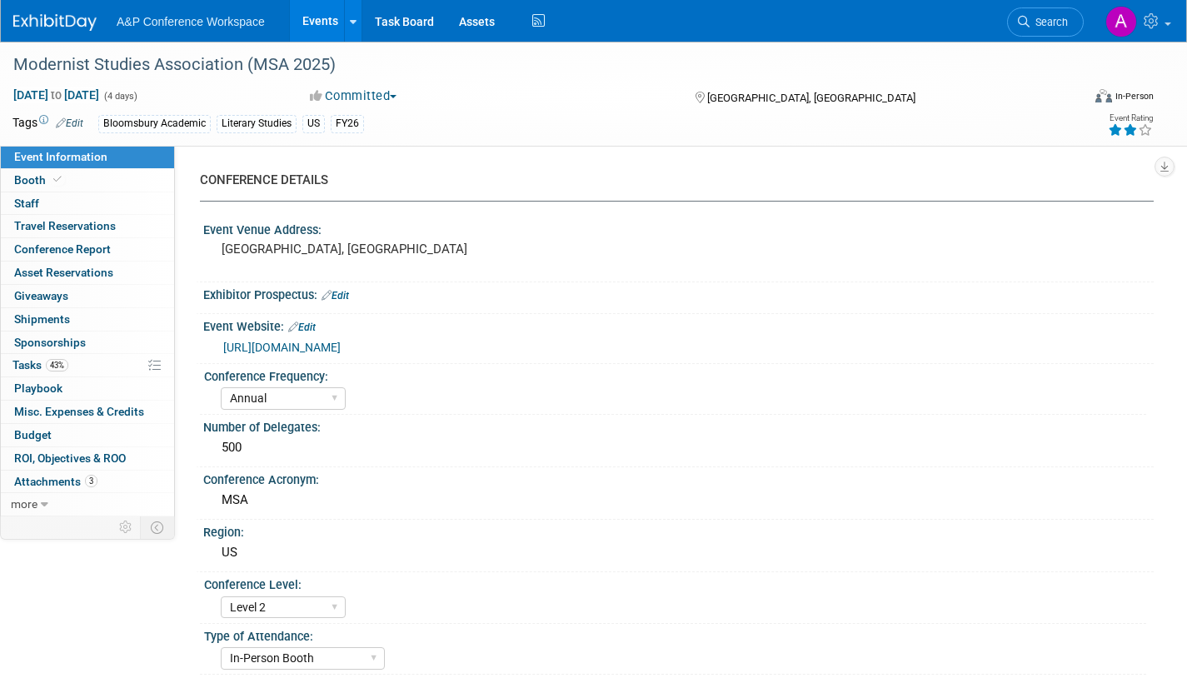
select select "[PERSON_NAME]"
select select "Brand/Subject Presence​"
click at [31, 362] on span "Tasks 43%" at bounding box center [40, 364] width 56 height 13
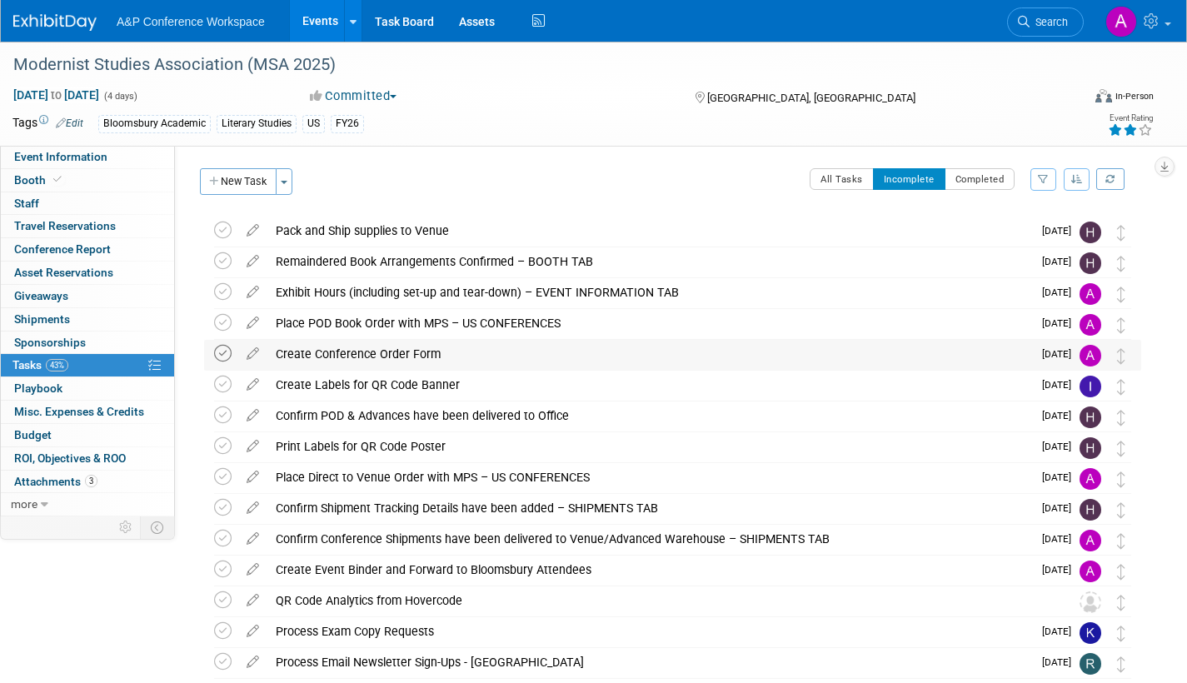
click at [224, 352] on icon at bounding box center [222, 353] width 17 height 17
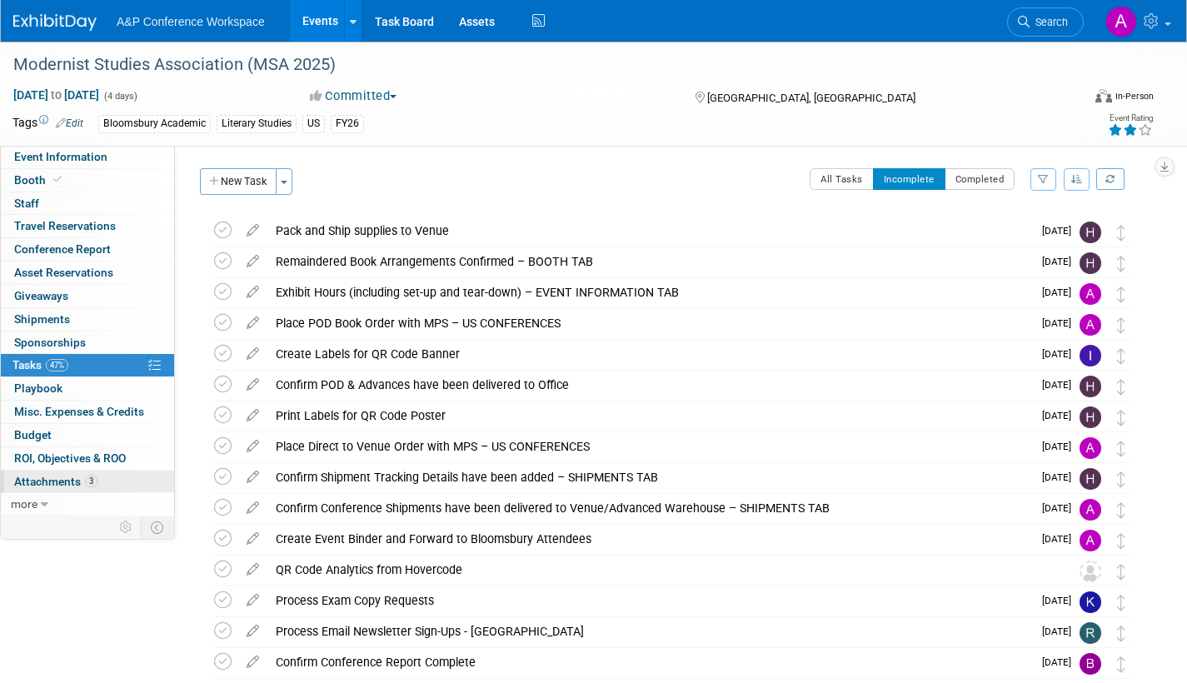
click at [54, 480] on span "Attachments 3" at bounding box center [55, 481] width 83 height 13
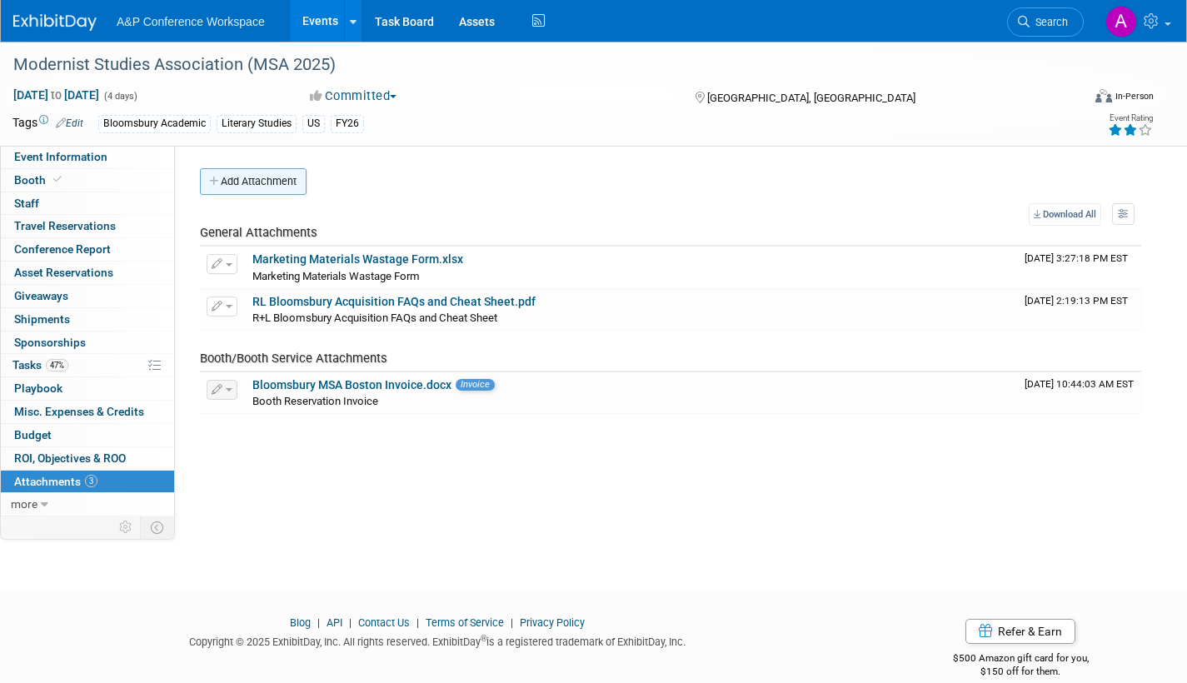
click at [251, 187] on button "Add Attachment" at bounding box center [253, 181] width 107 height 27
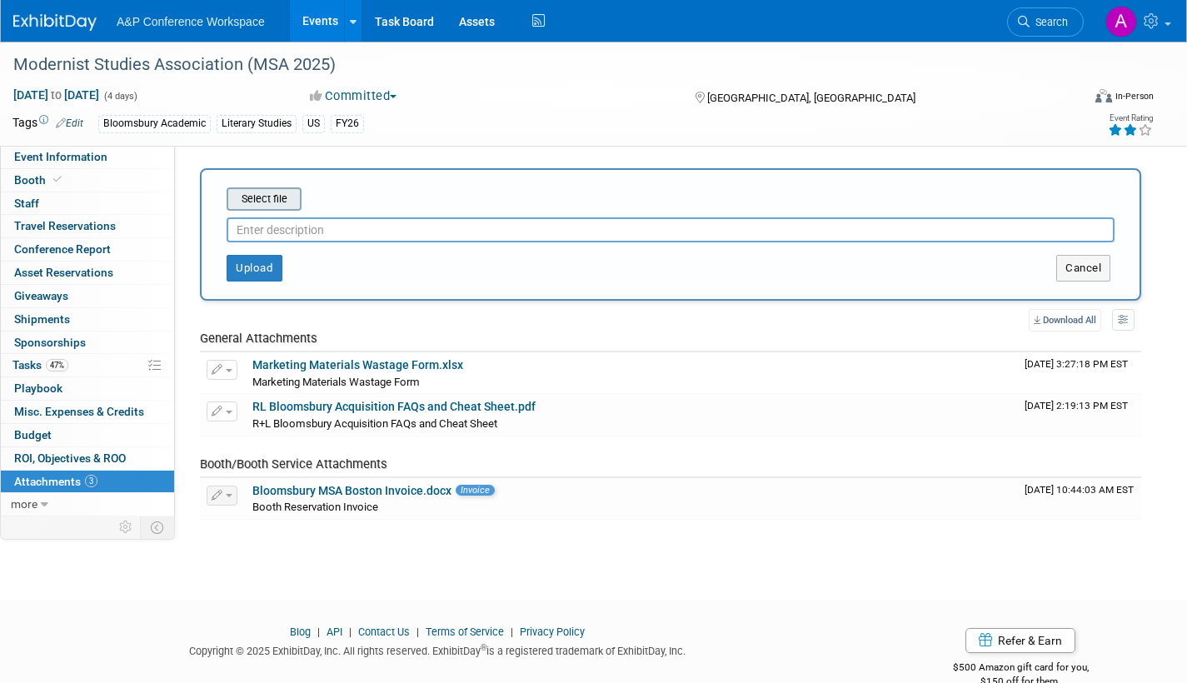
click at [286, 199] on input "file" at bounding box center [201, 199] width 198 height 20
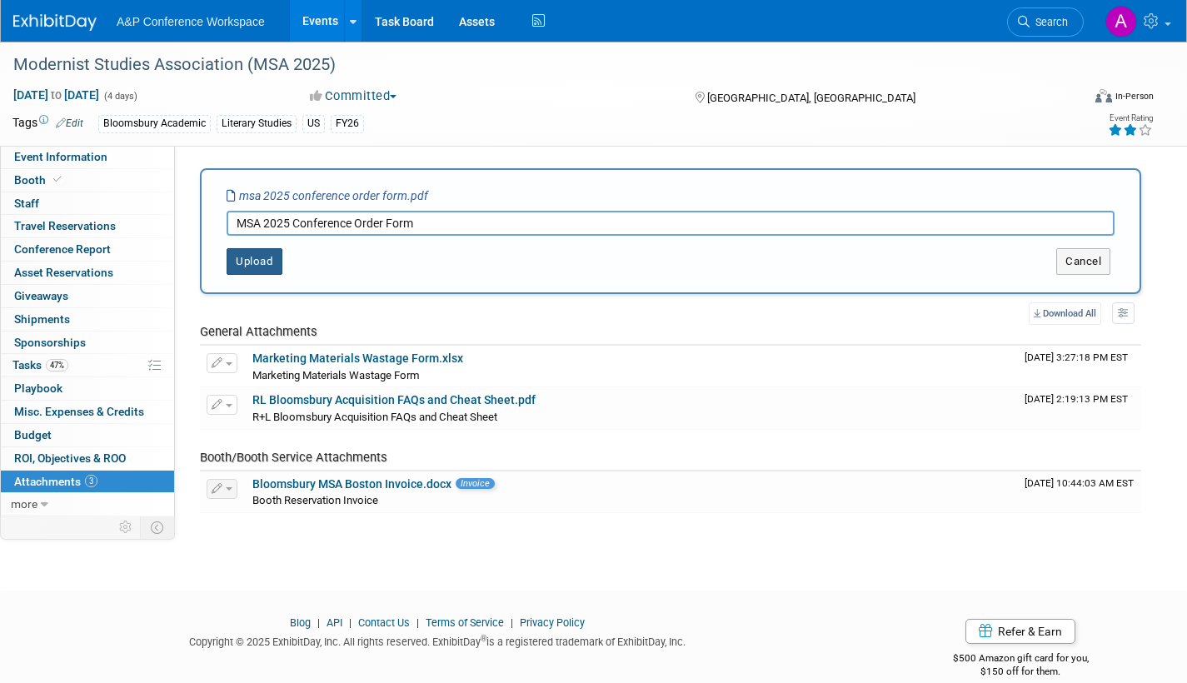
type input "MSA 2025 Conference Order Form"
click at [248, 263] on button "Upload" at bounding box center [255, 261] width 56 height 27
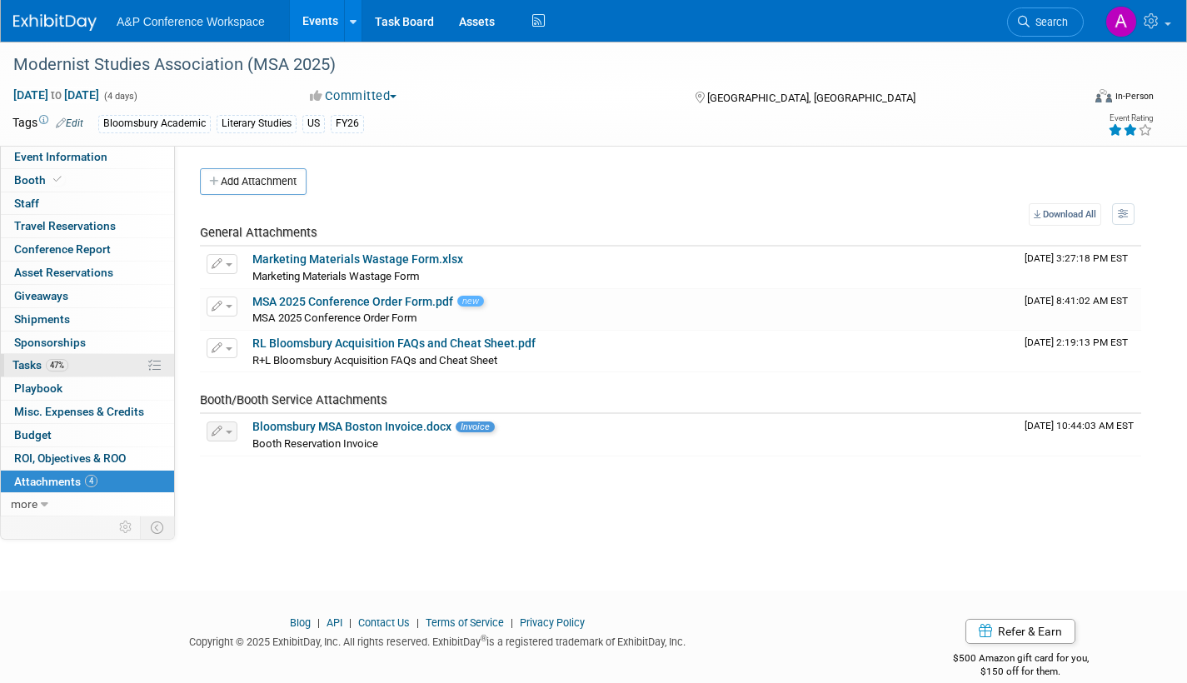
click at [26, 361] on span "Tasks 47%" at bounding box center [40, 364] width 56 height 13
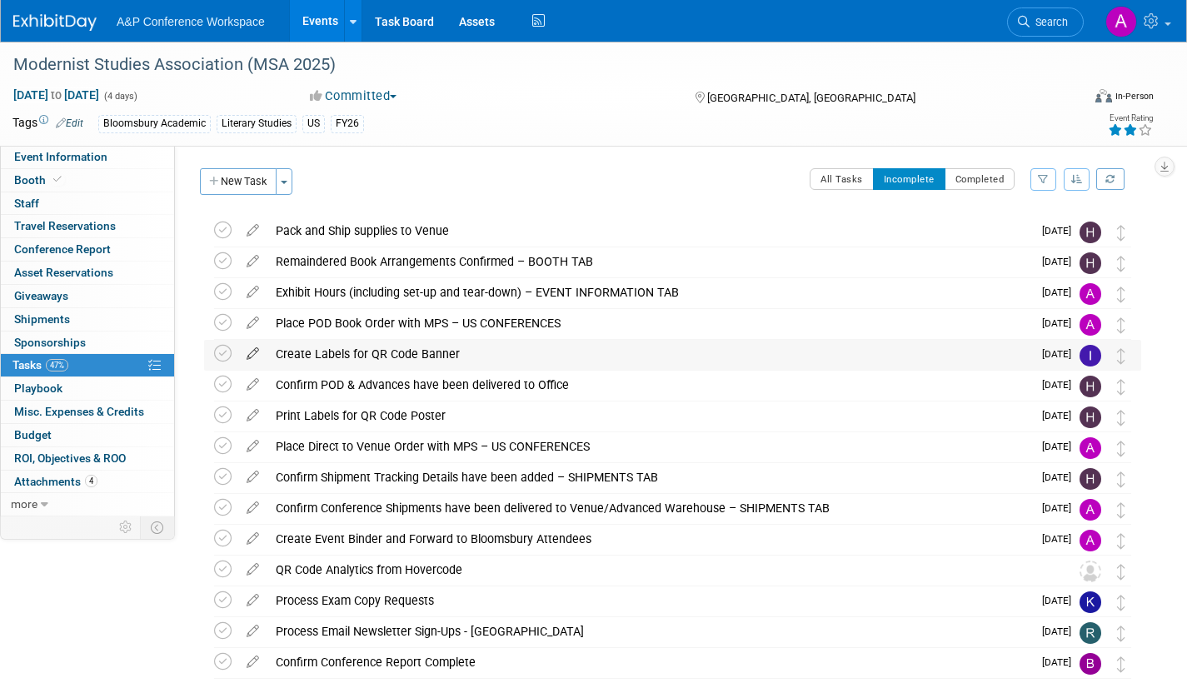
click at [254, 354] on icon at bounding box center [252, 350] width 29 height 21
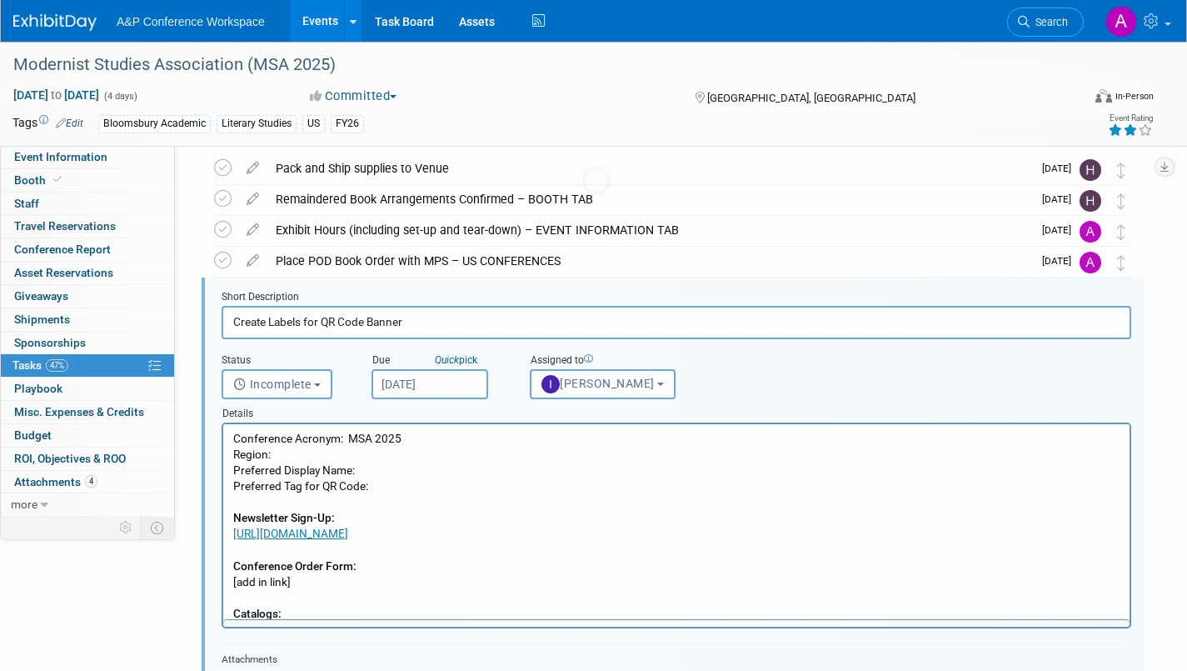
scroll to position [96, 0]
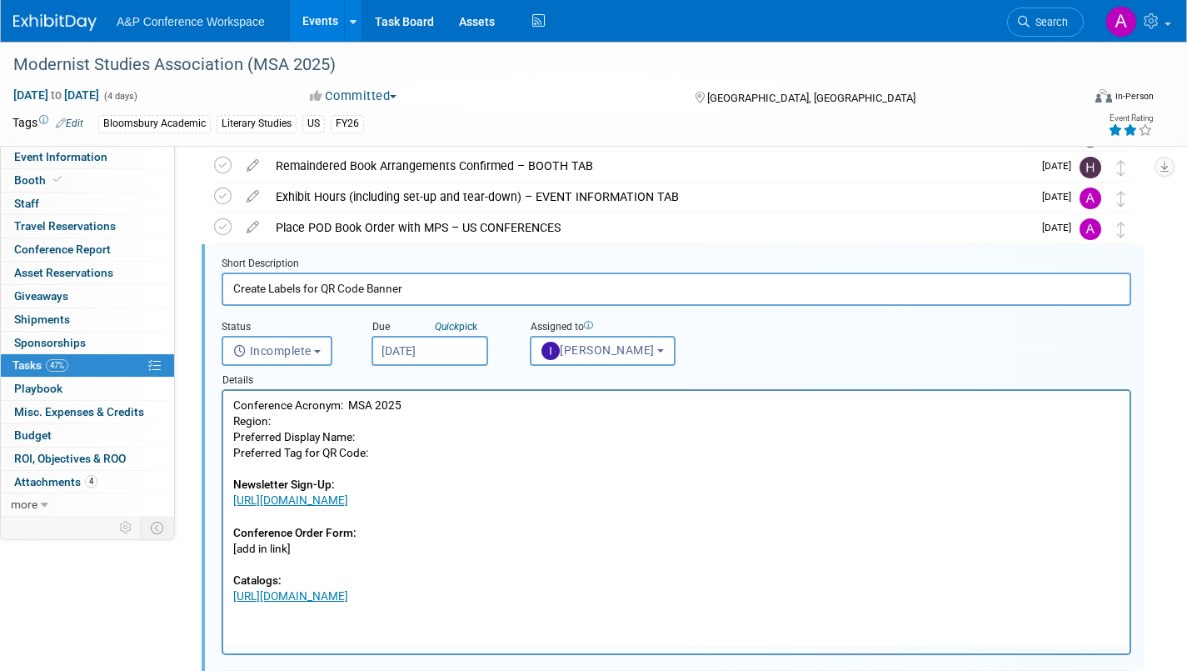
click at [297, 547] on p "Conference Acronym: MSA 2025 Region: Preferred Display Name: Preferred Tag for …" at bounding box center [676, 500] width 887 height 207
click at [756, 570] on p "Conference Acronym: MSA 2025 Region: Preferred Display Name: Preferred Tag for …" at bounding box center [676, 500] width 887 height 207
click at [464, 577] on p "Conference Acronym: MSA 2025 Region: Preferred Display Name: Preferred Tag for …" at bounding box center [676, 500] width 887 height 207
click at [336, 550] on p "Conference Acronym: MSA 2025 Region: Preferred Display Name: Preferred Tag for …" at bounding box center [676, 500] width 887 height 207
click at [676, 545] on p "Conference Acronym: MSA 2025 Region: Preferred Display Name: Preferred Tag for …" at bounding box center [676, 500] width 887 height 207
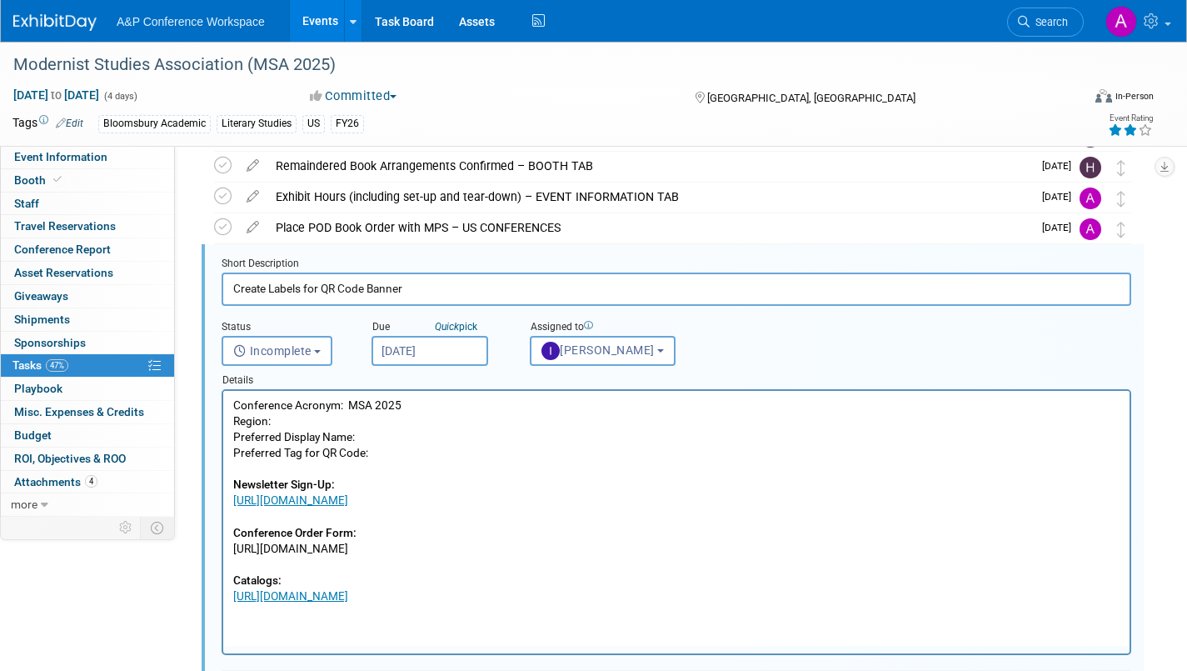
click at [894, 541] on p "Conference Acronym: MSA 2025 Region: Preferred Display Name: Preferred Tag for …" at bounding box center [676, 500] width 887 height 207
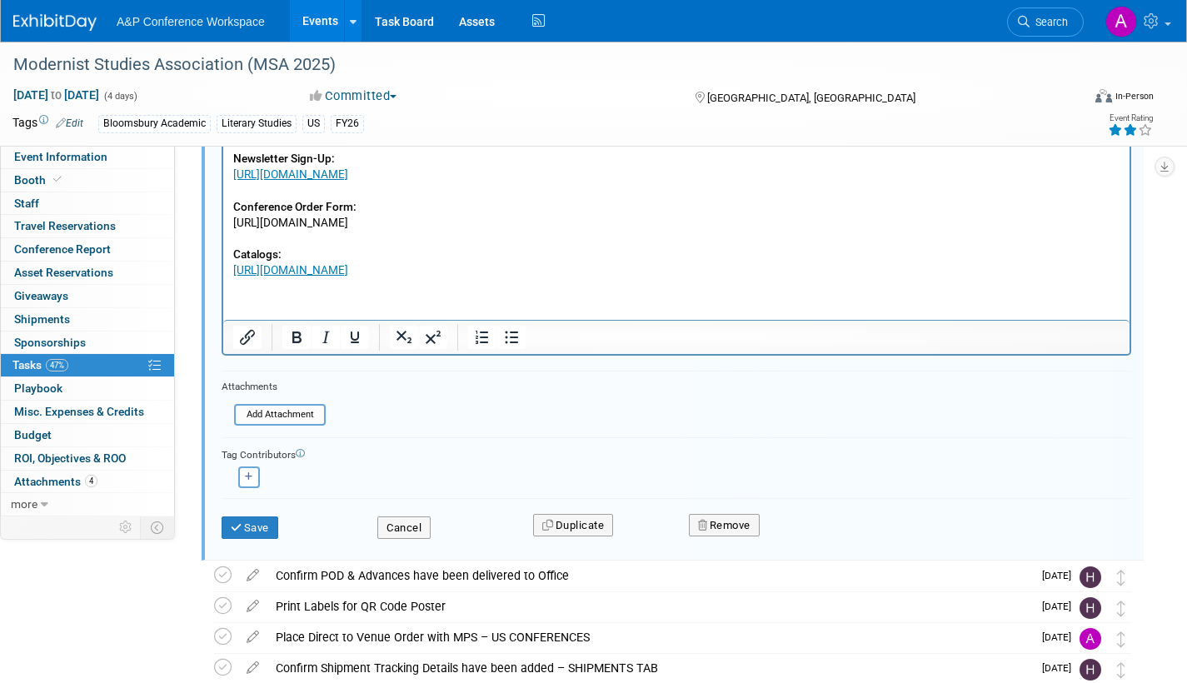
scroll to position [429, 0]
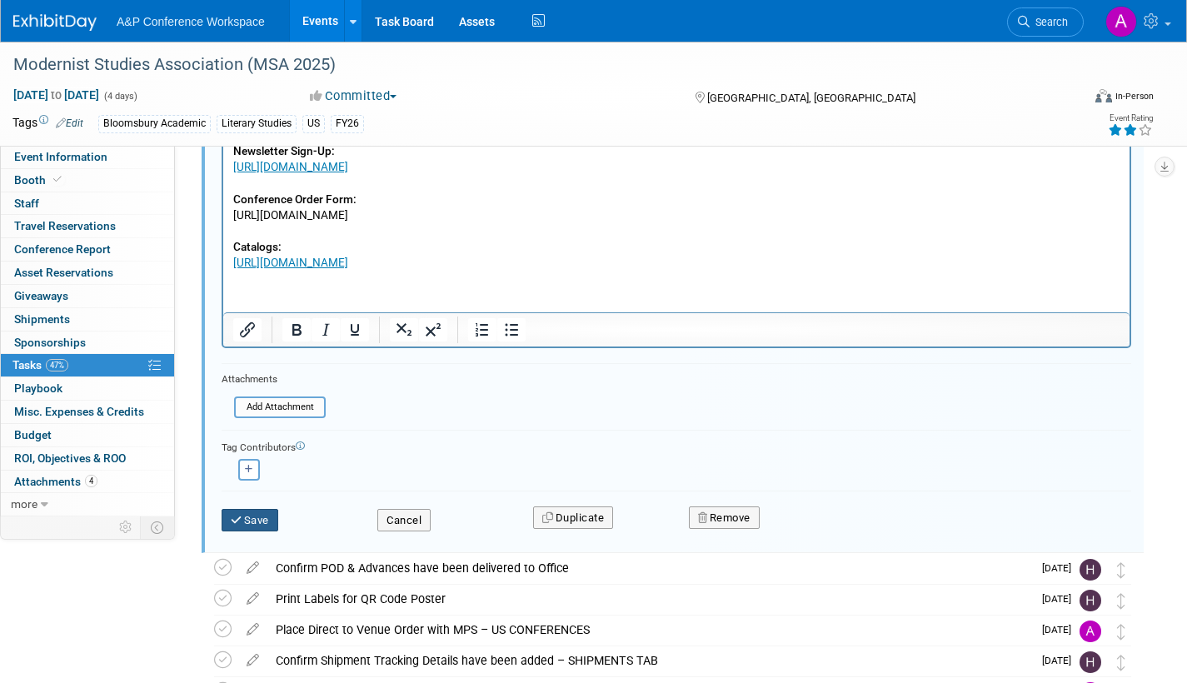
click at [259, 520] on button "Save" at bounding box center [250, 520] width 57 height 23
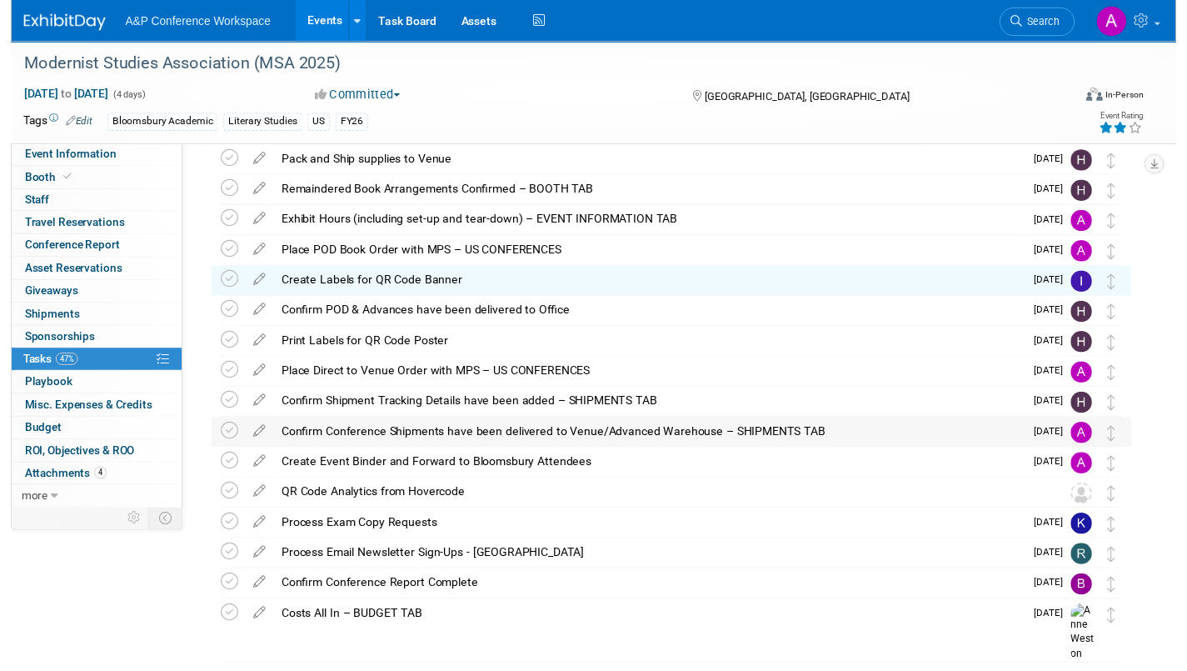
scroll to position [0, 0]
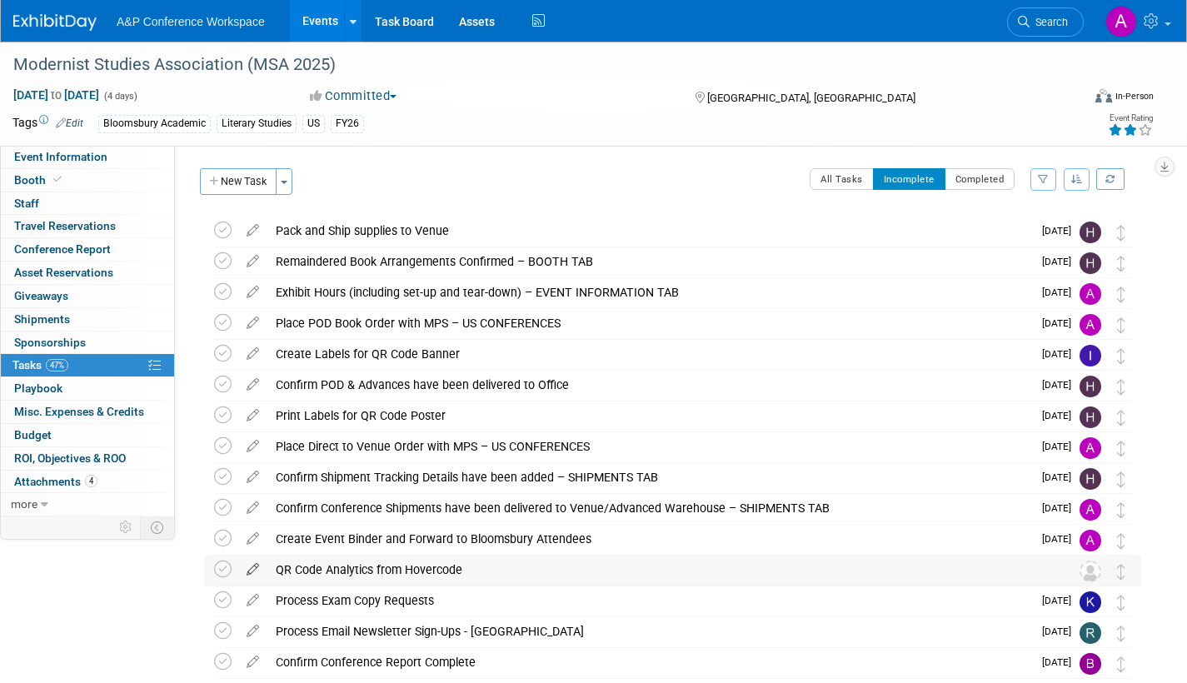
click at [252, 566] on icon at bounding box center [252, 566] width 29 height 21
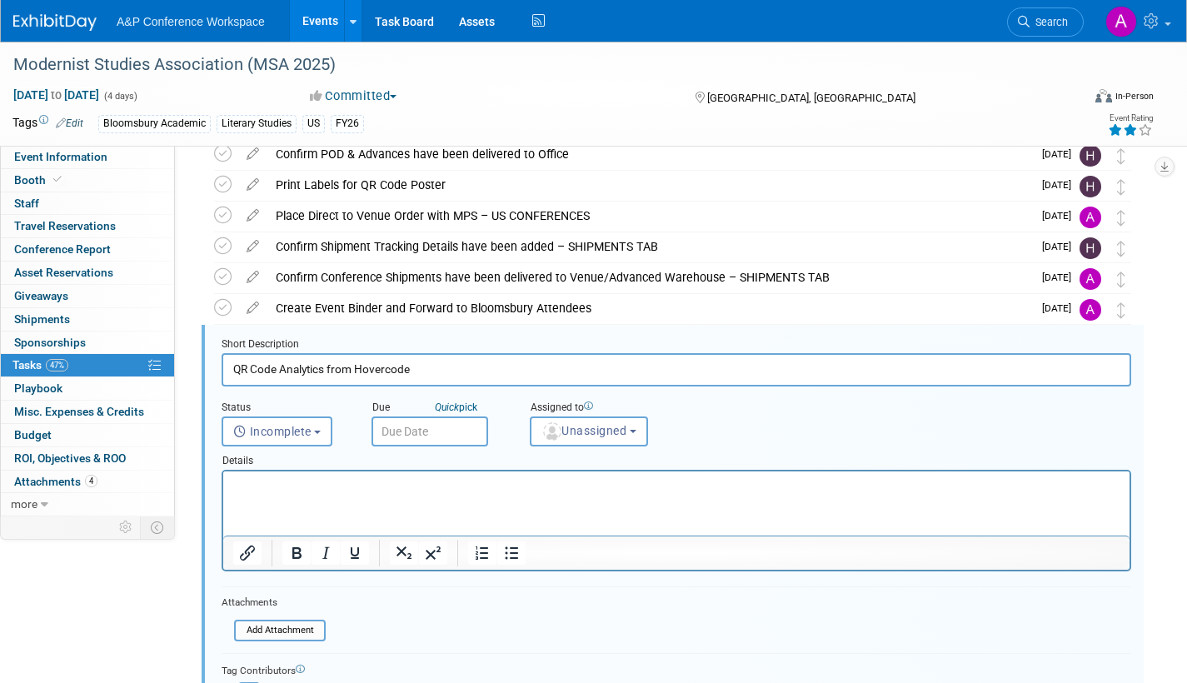
scroll to position [312, 0]
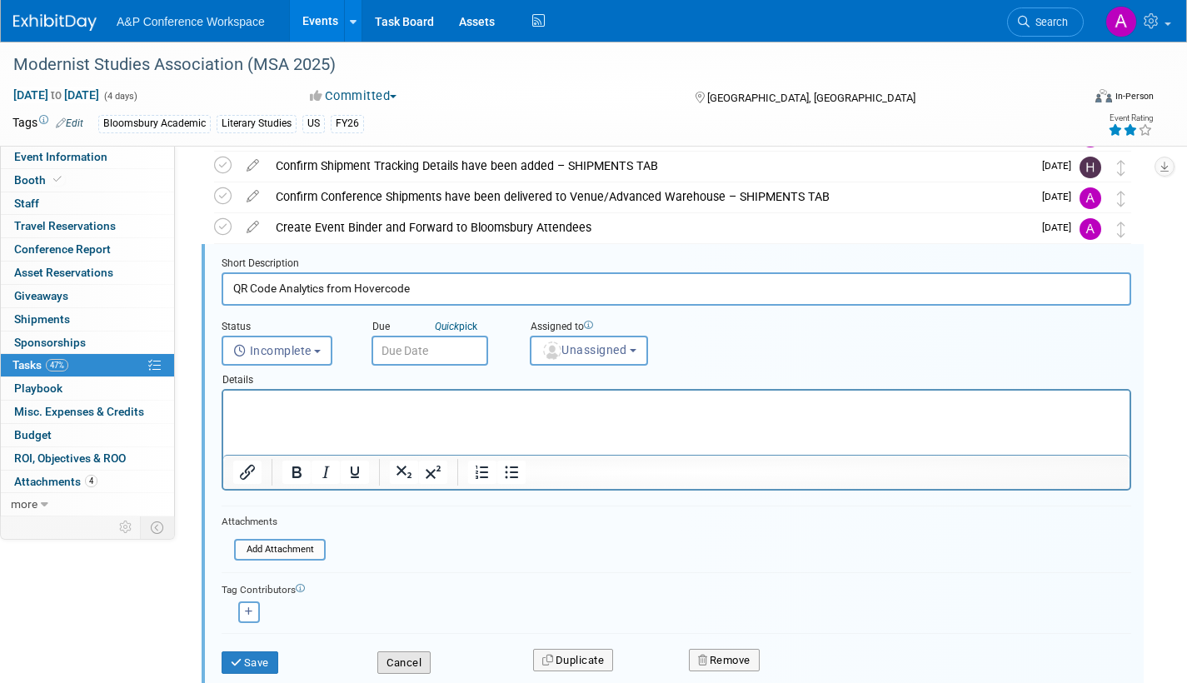
click at [402, 660] on button "Cancel" at bounding box center [403, 662] width 53 height 23
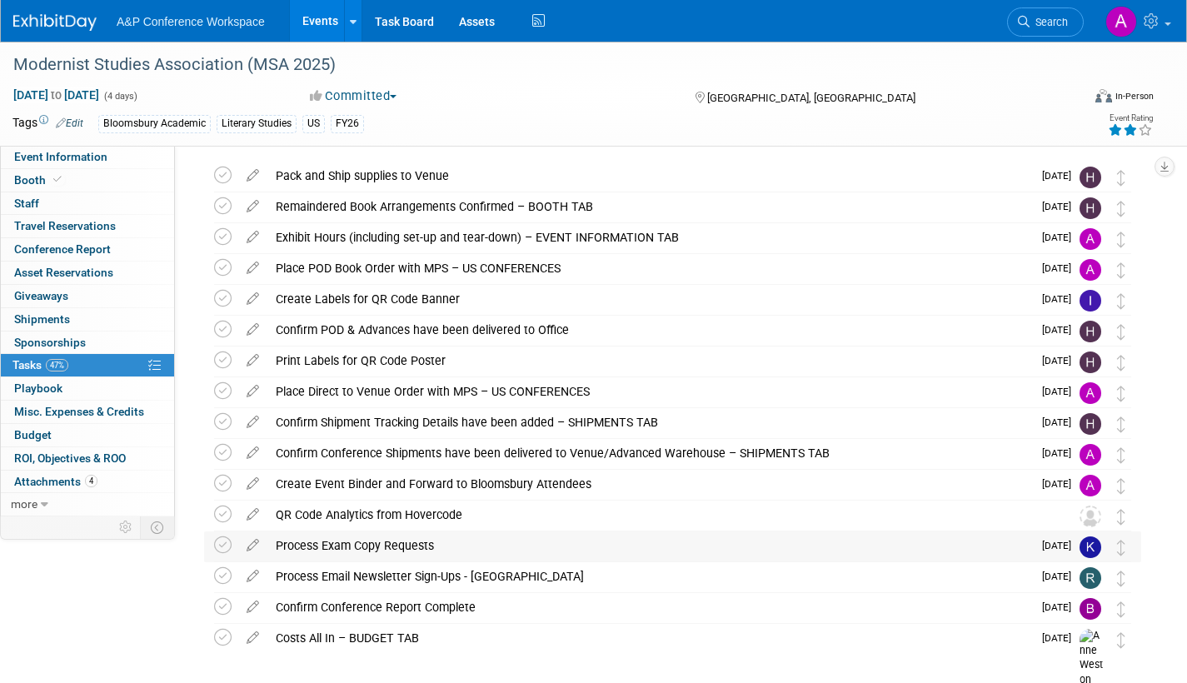
scroll to position [0, 0]
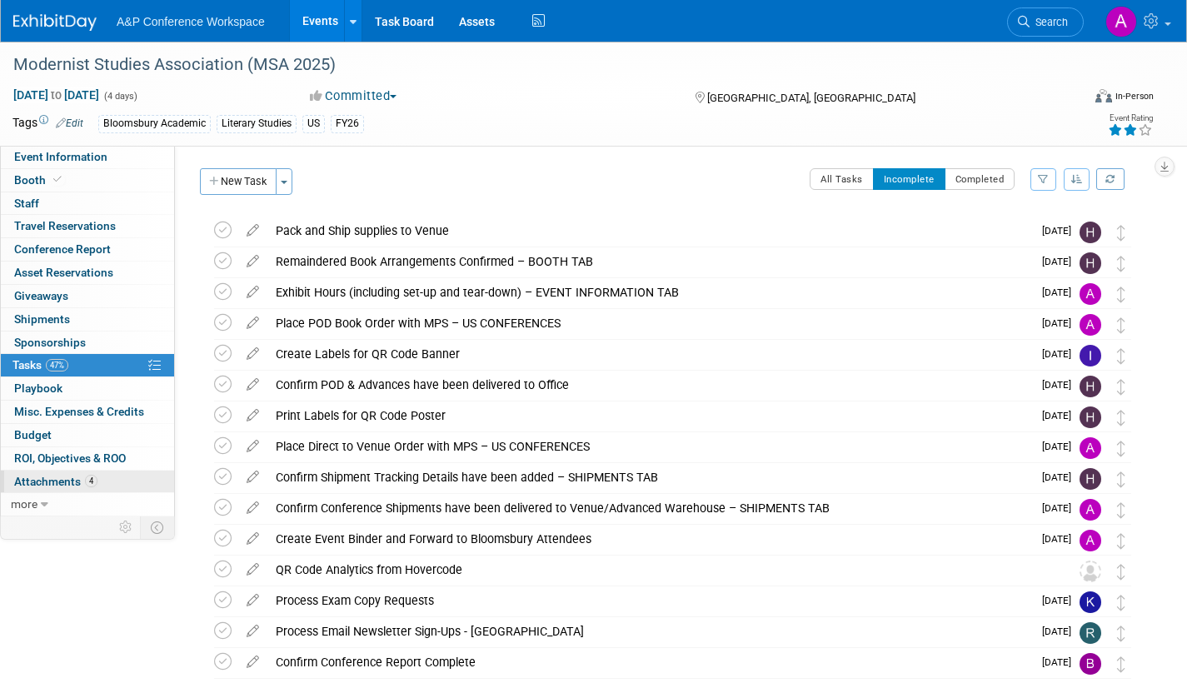
click at [50, 481] on span "Attachments 4" at bounding box center [55, 481] width 83 height 13
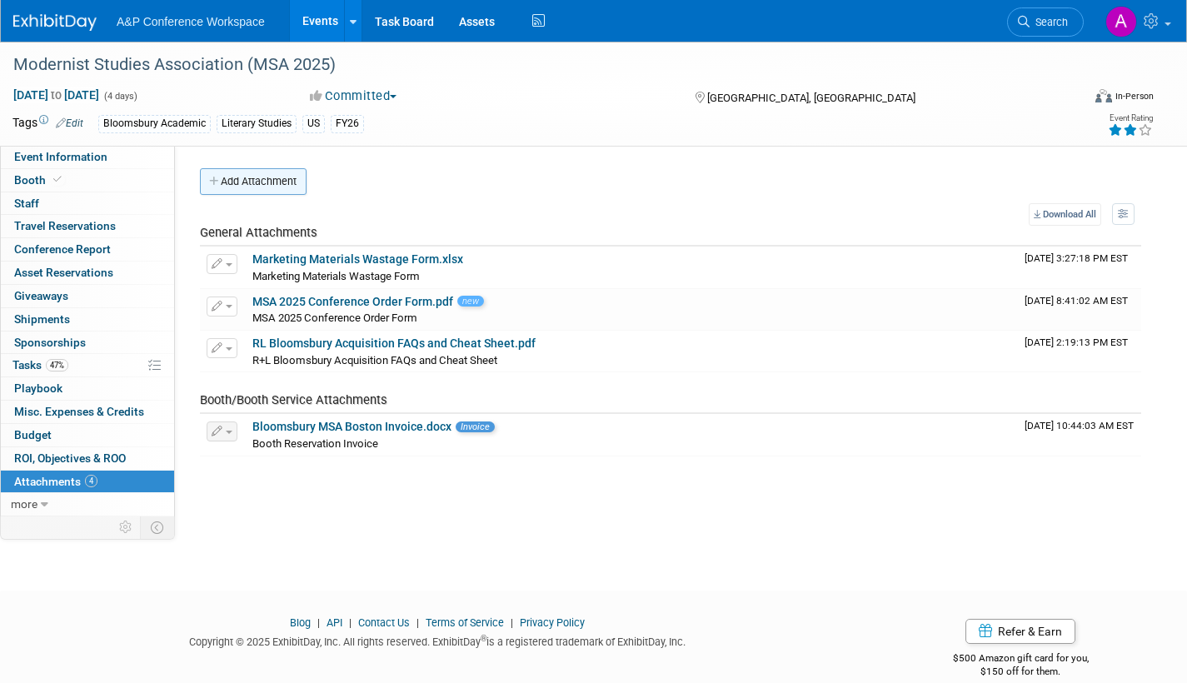
click at [282, 182] on button "Add Attachment" at bounding box center [253, 181] width 107 height 27
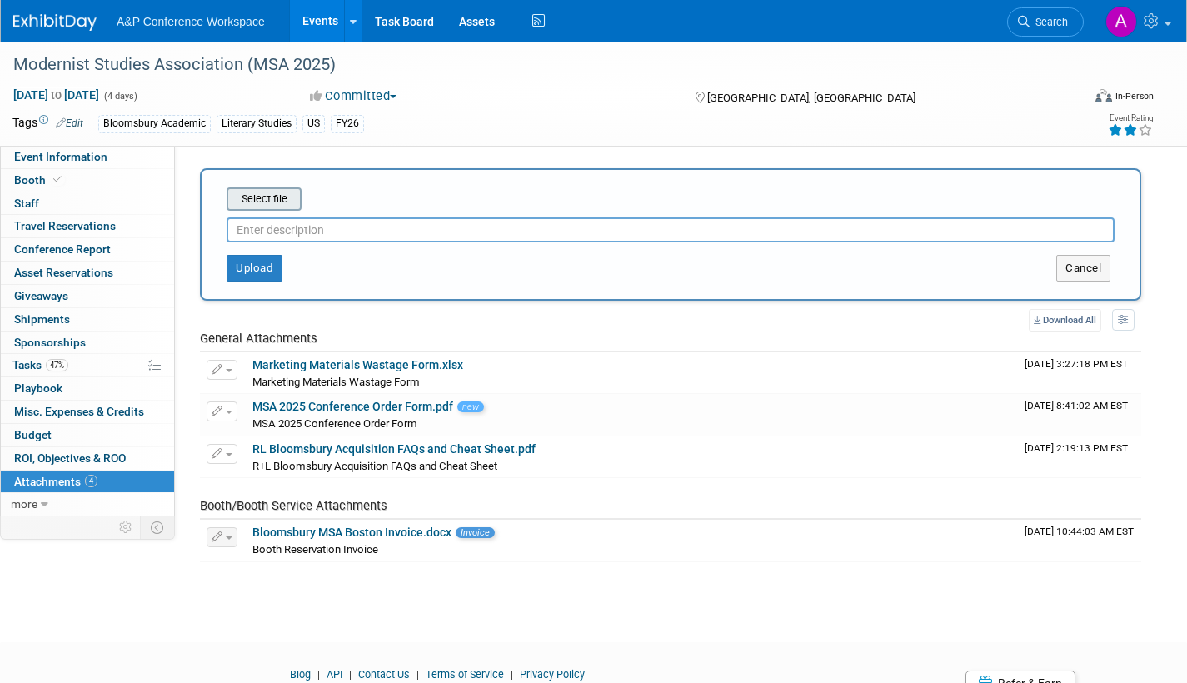
click at [281, 197] on input "file" at bounding box center [201, 199] width 198 height 20
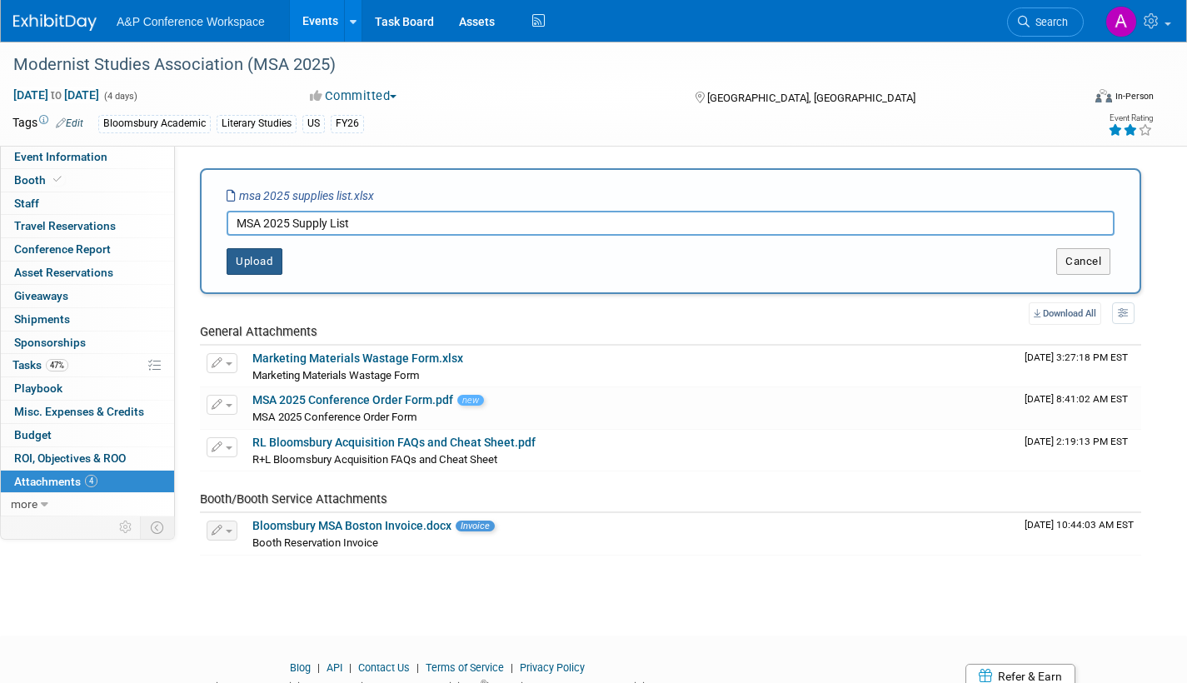
type input "MSA 2025 Supply List"
click at [260, 265] on button "Upload" at bounding box center [255, 261] width 56 height 27
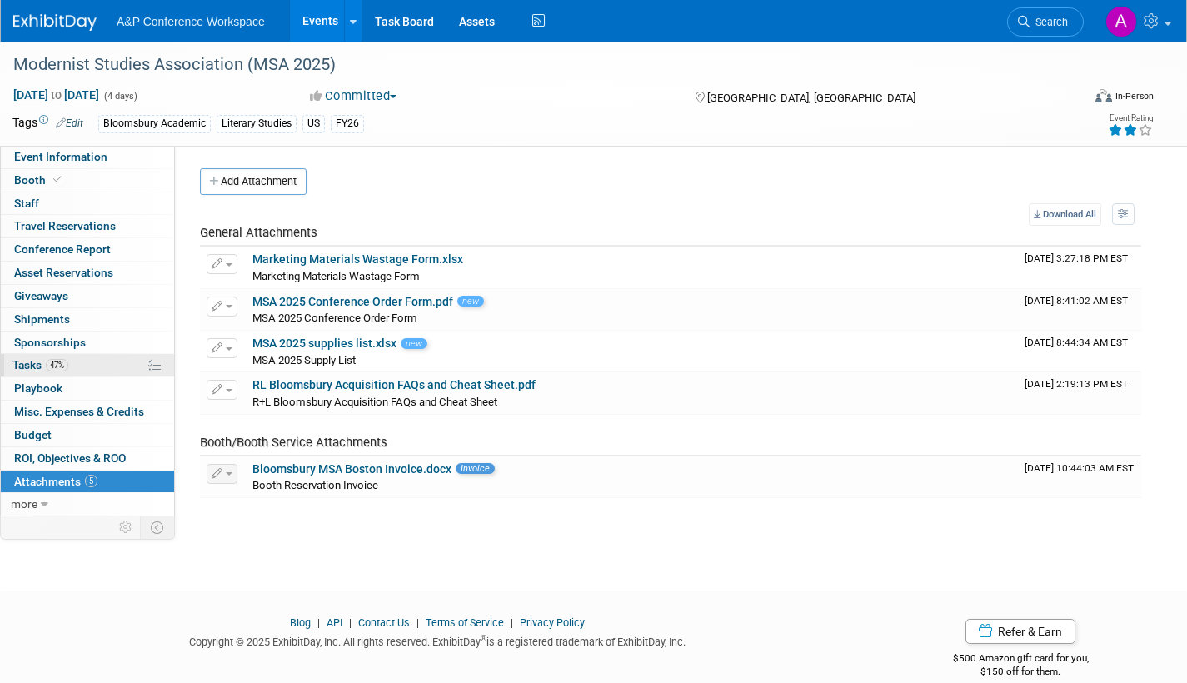
click at [21, 367] on span "Tasks 47%" at bounding box center [40, 364] width 56 height 13
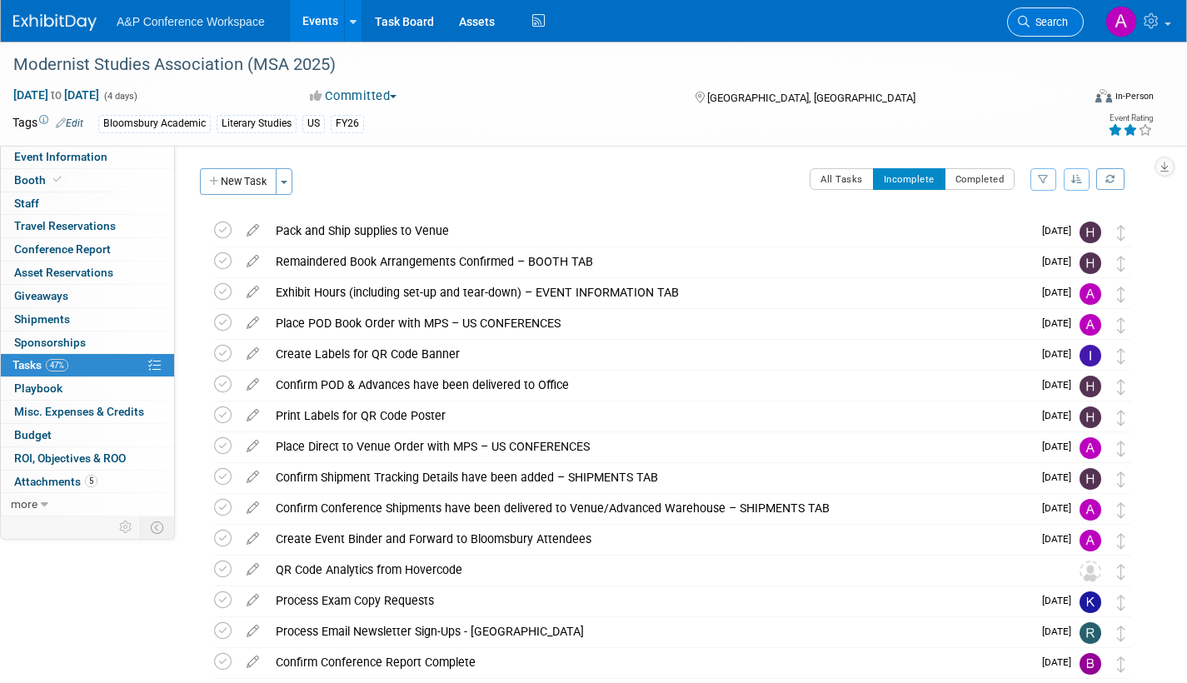
click at [1037, 24] on span "Search" at bounding box center [1049, 22] width 38 height 12
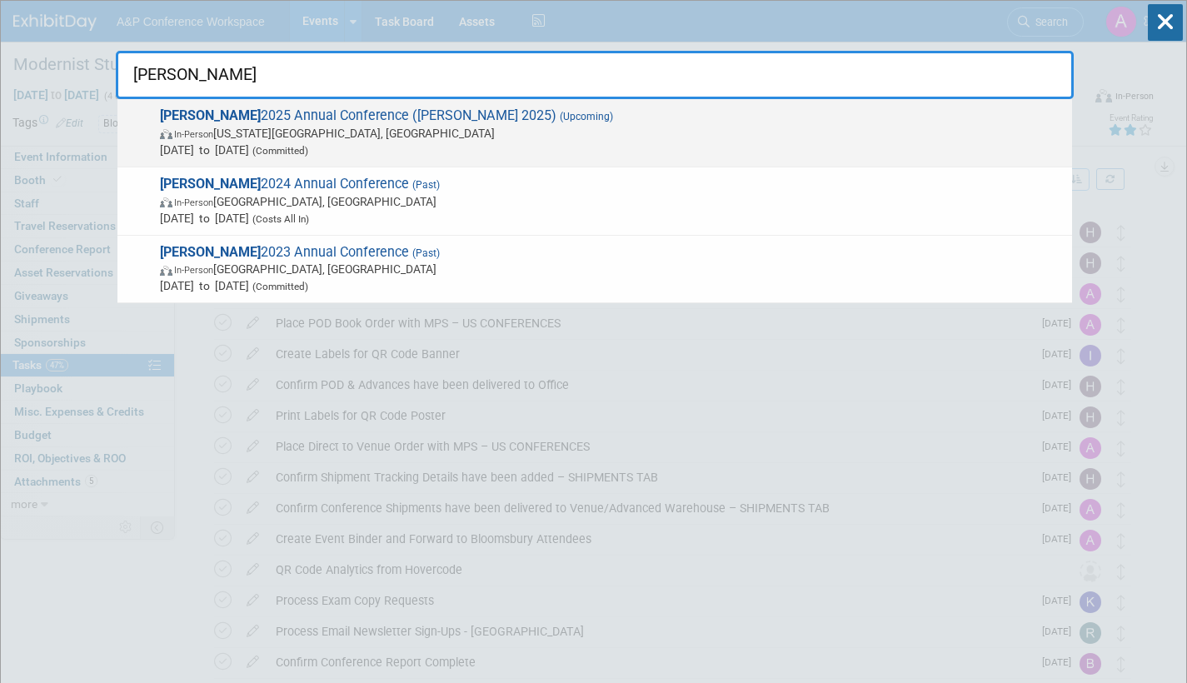
type input "alise"
click at [509, 133] on span "In-Person Kansas City, MO" at bounding box center [612, 133] width 904 height 17
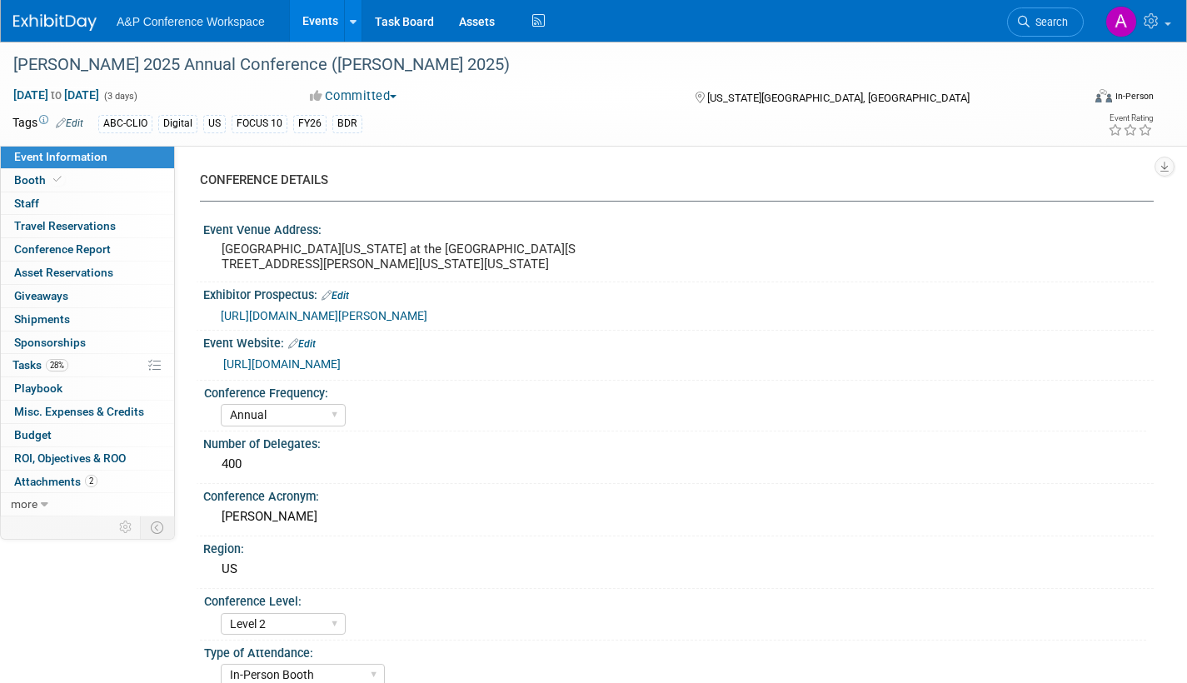
select select "Annual"
select select "Level 2"
select select "In-Person Booth"
select select "Library & Information Science"
select select "Bloomsbury Libraries Unlimited"
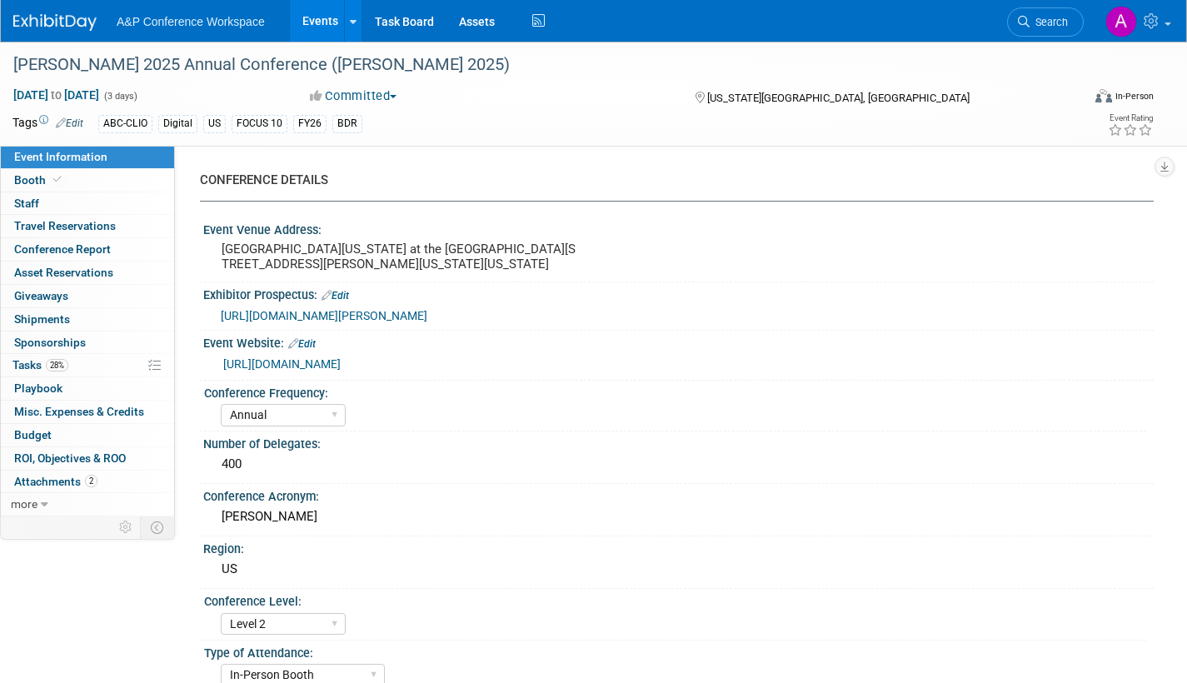
select select "[PERSON_NAME]"
select select "Brand/Subject Presence​"
click at [34, 362] on span "Tasks 28%" at bounding box center [40, 364] width 56 height 13
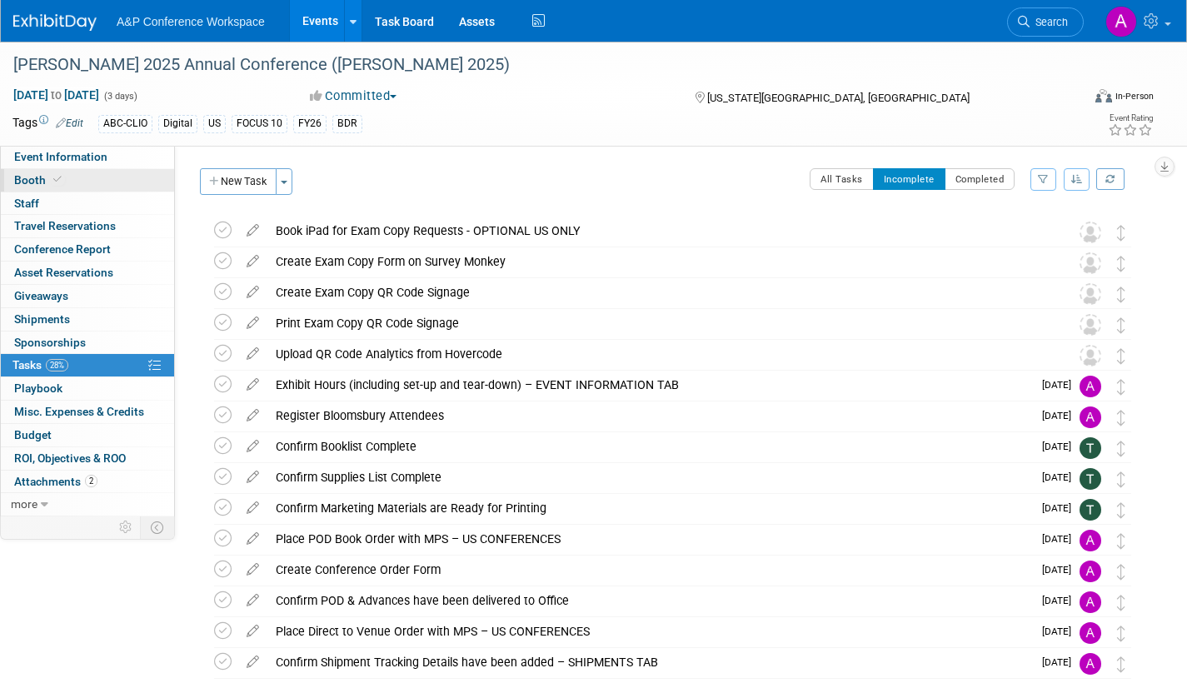
click at [36, 176] on span "Booth" at bounding box center [39, 179] width 51 height 13
select select "CLLU - Libraries Unlimited"
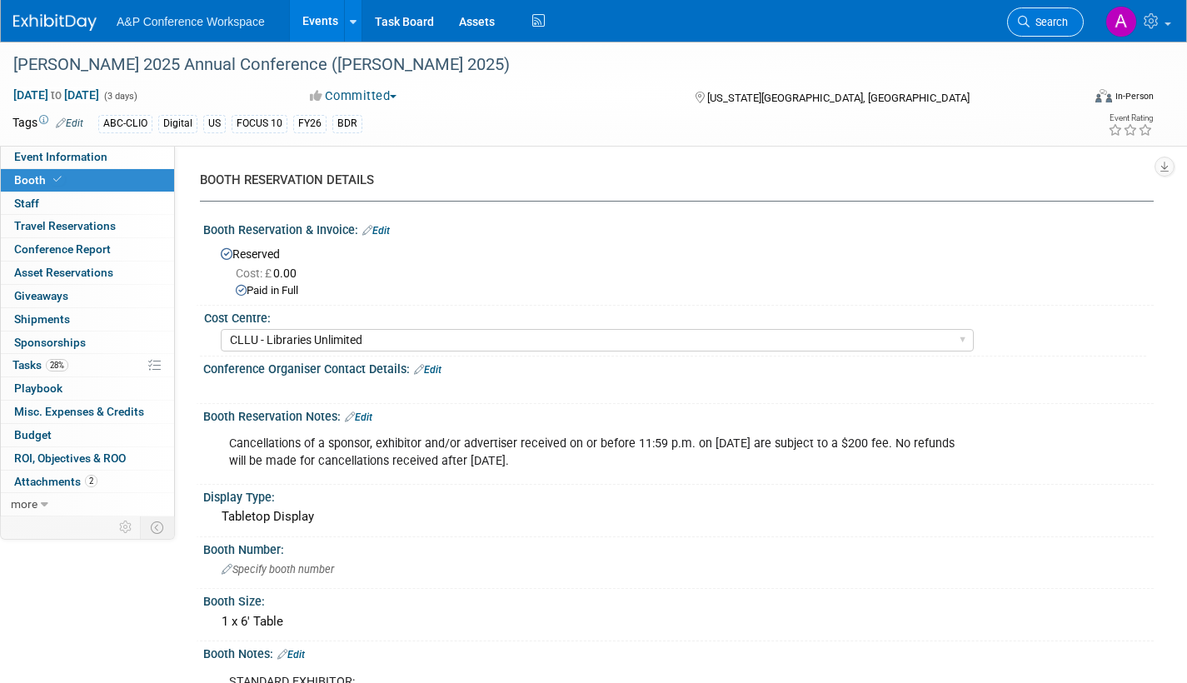
click at [1055, 15] on link "Search" at bounding box center [1045, 21] width 77 height 29
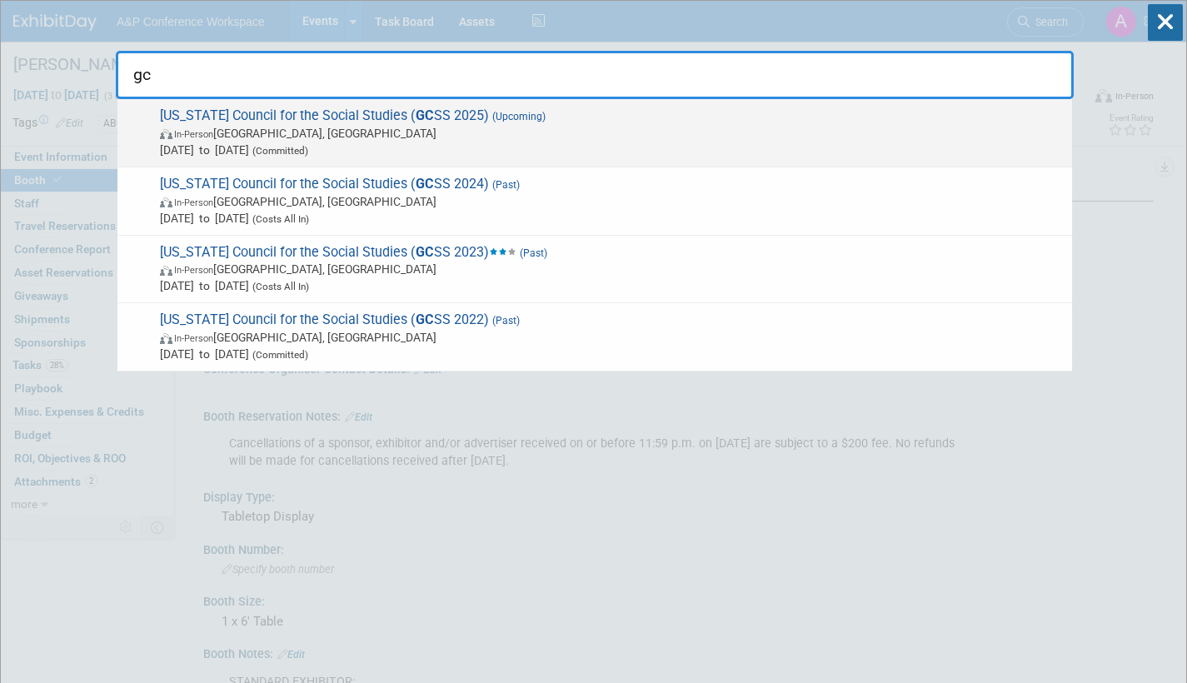
type input "gc"
click at [512, 147] on span "Oct 23, 2025 to Oct 24, 2025 (Committed)" at bounding box center [612, 150] width 904 height 17
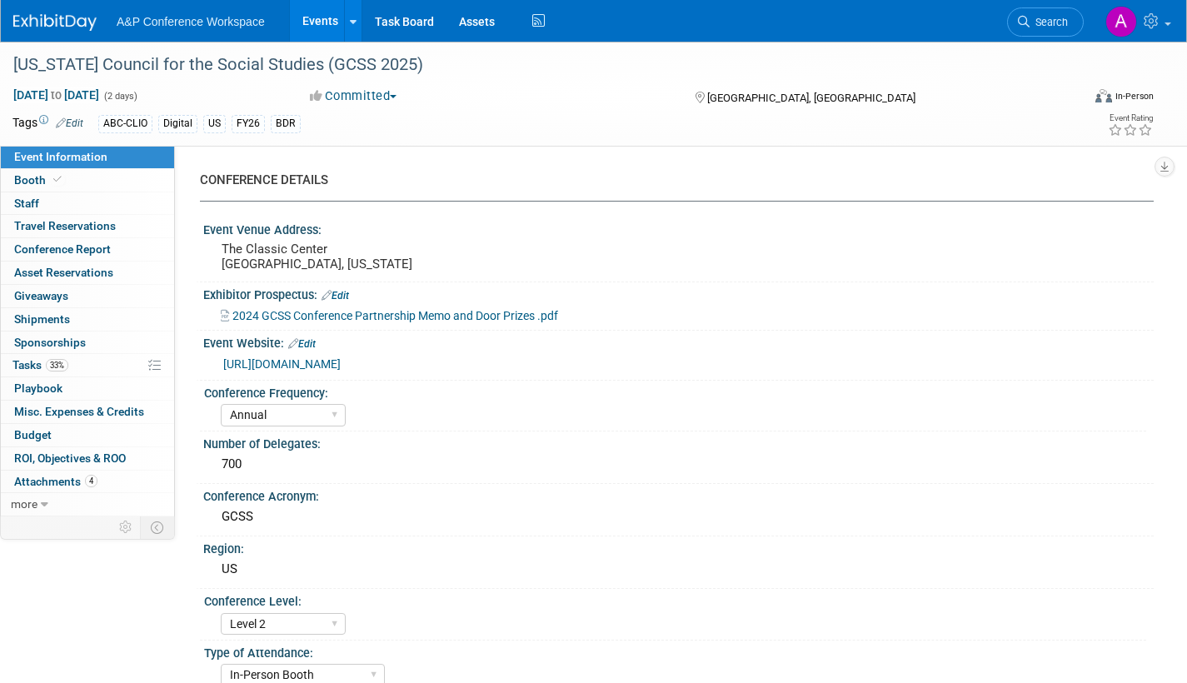
select select "Annual"
select select "Level 2"
select select "In-Person Booth"
select select "Schools"
select select "Bloomsbury Digital Resources"
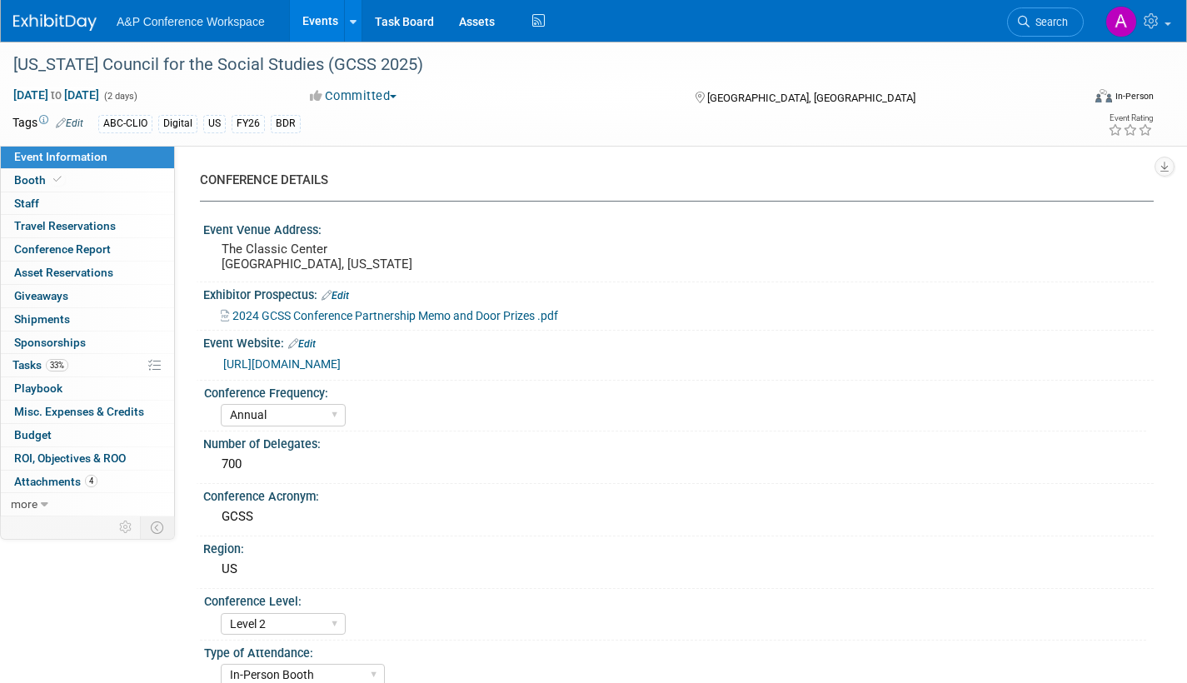
select select "[PERSON_NAME]"
select select "BDR Product Awareness and Trial Generation​"
click at [26, 365] on span "Tasks 33%" at bounding box center [40, 364] width 56 height 13
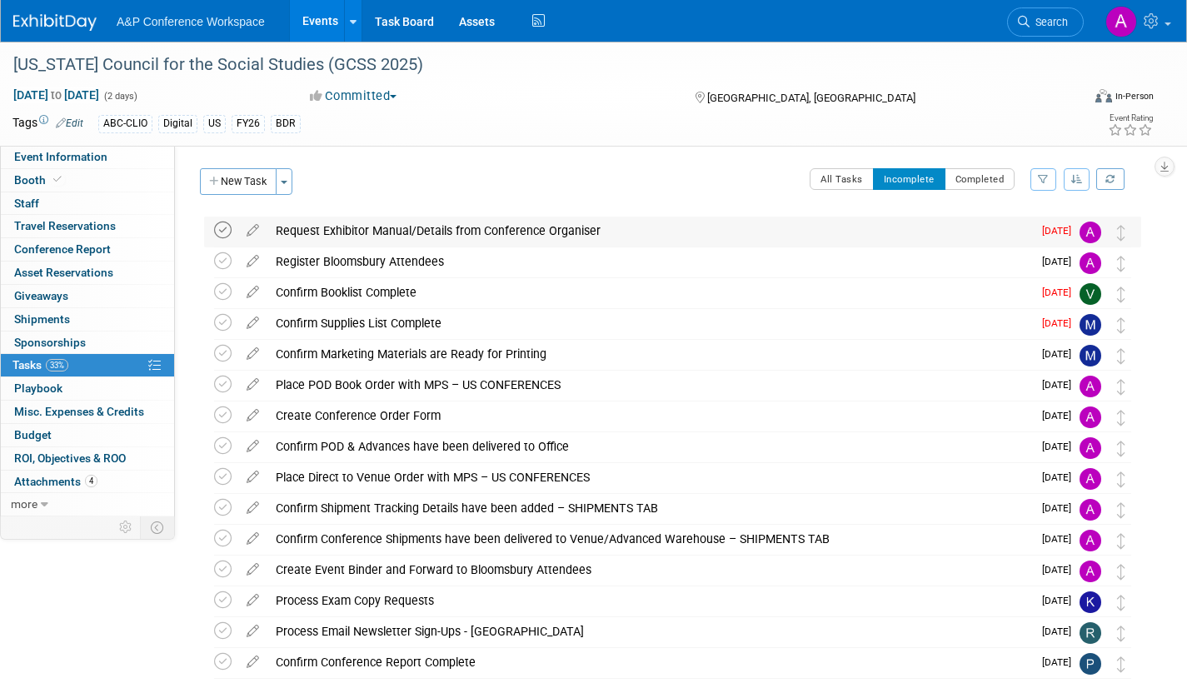
click at [225, 233] on icon at bounding box center [222, 230] width 17 height 17
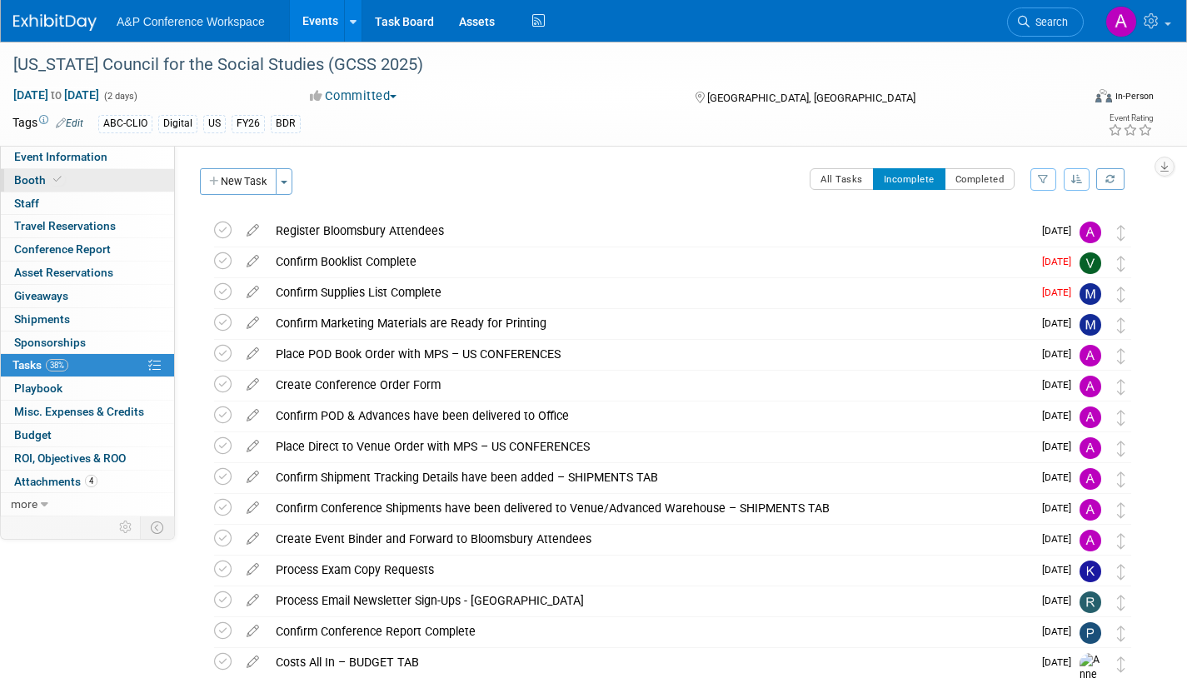
click at [35, 177] on span "Booth" at bounding box center [39, 179] width 51 height 13
select select "CLDC - Digital/BDR"
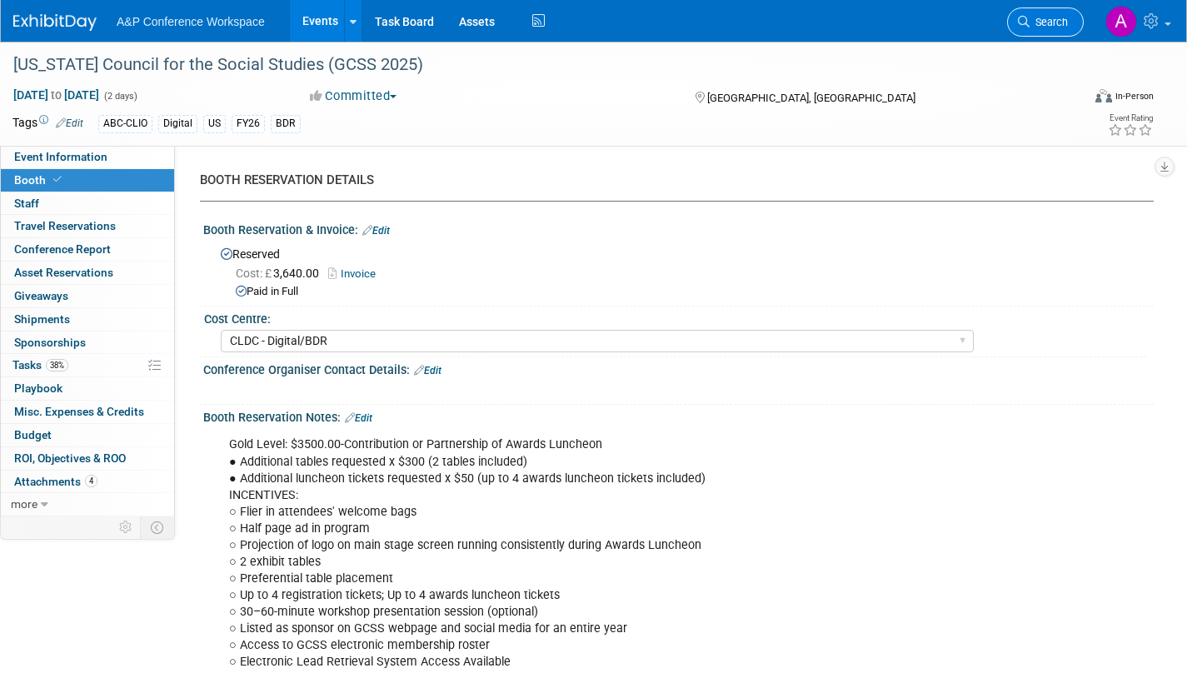
click at [1053, 22] on span "Search" at bounding box center [1049, 22] width 38 height 12
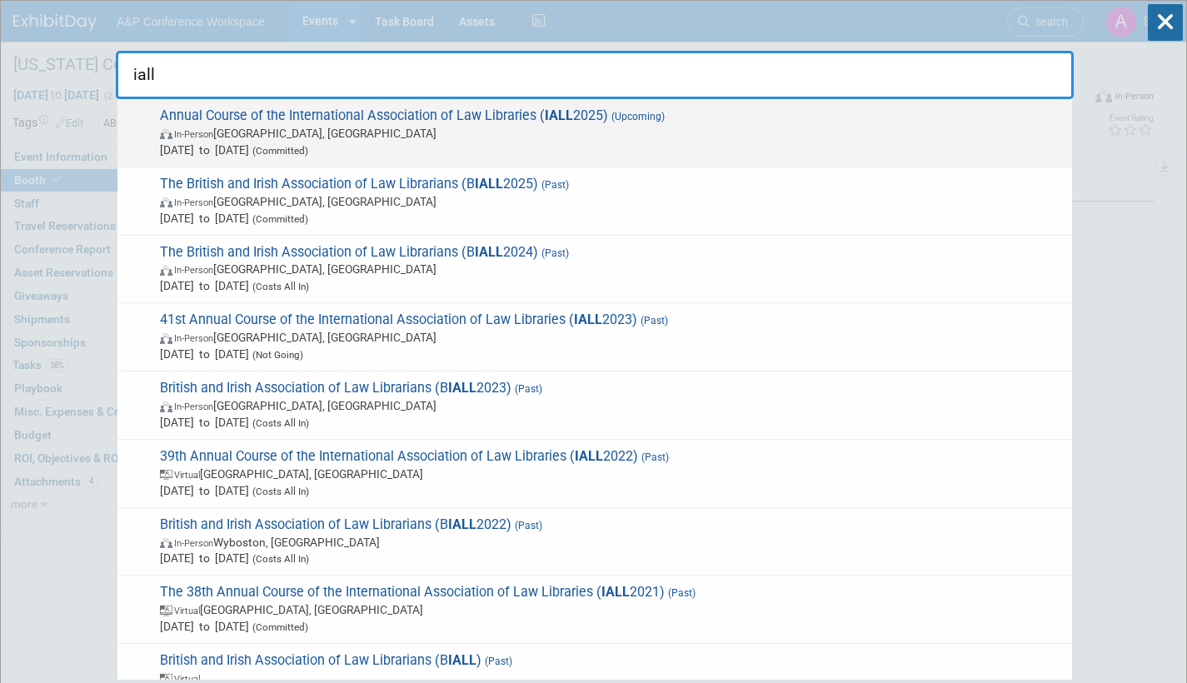
type input "iall"
click at [471, 143] on span "Annual Course of the International Association of Law Libraries ( IALL 2025) (U…" at bounding box center [609, 132] width 909 height 51
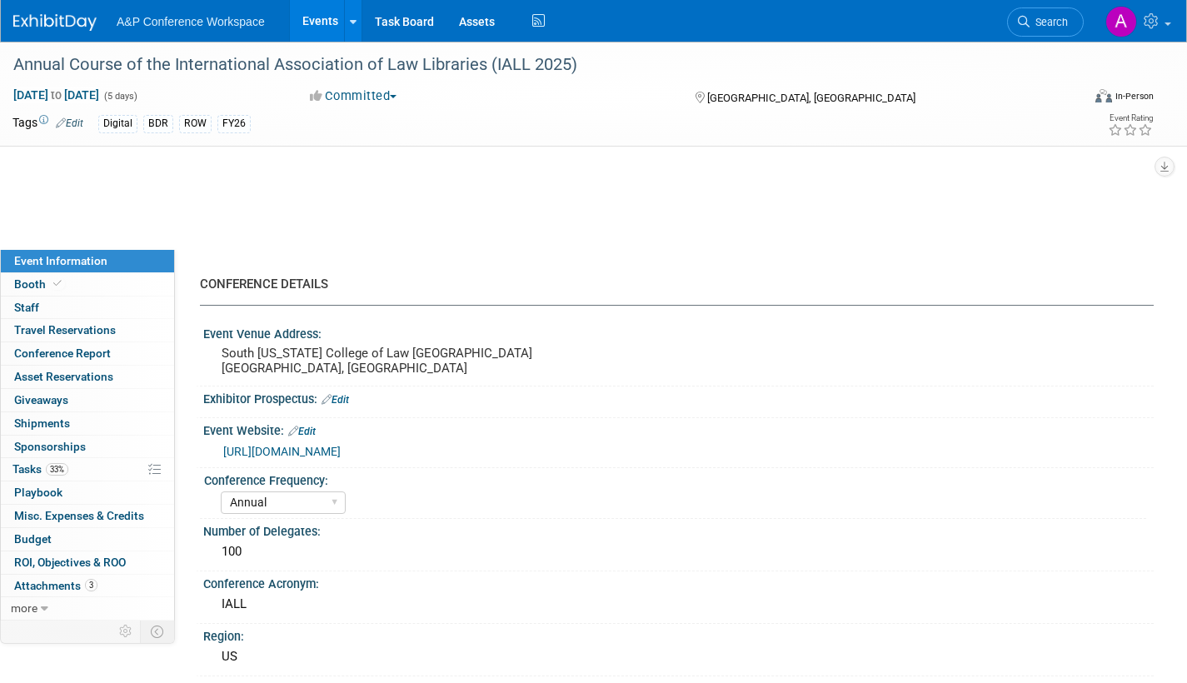
select select "Annual"
select select "Level 2"
select select "In-Person Booth"
select select "Libraries"
select select "Bloomsbury Digital Resources"
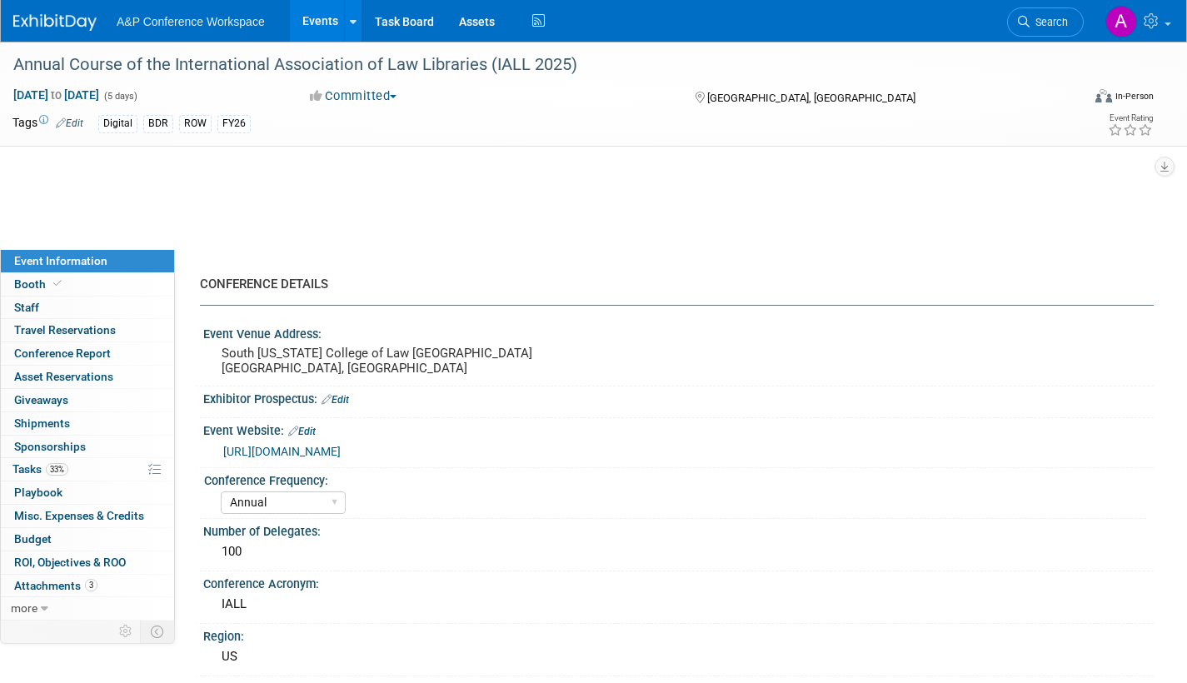
select select "[PERSON_NAME]"
select select "BDR Product Awareness and Trial Generation​"
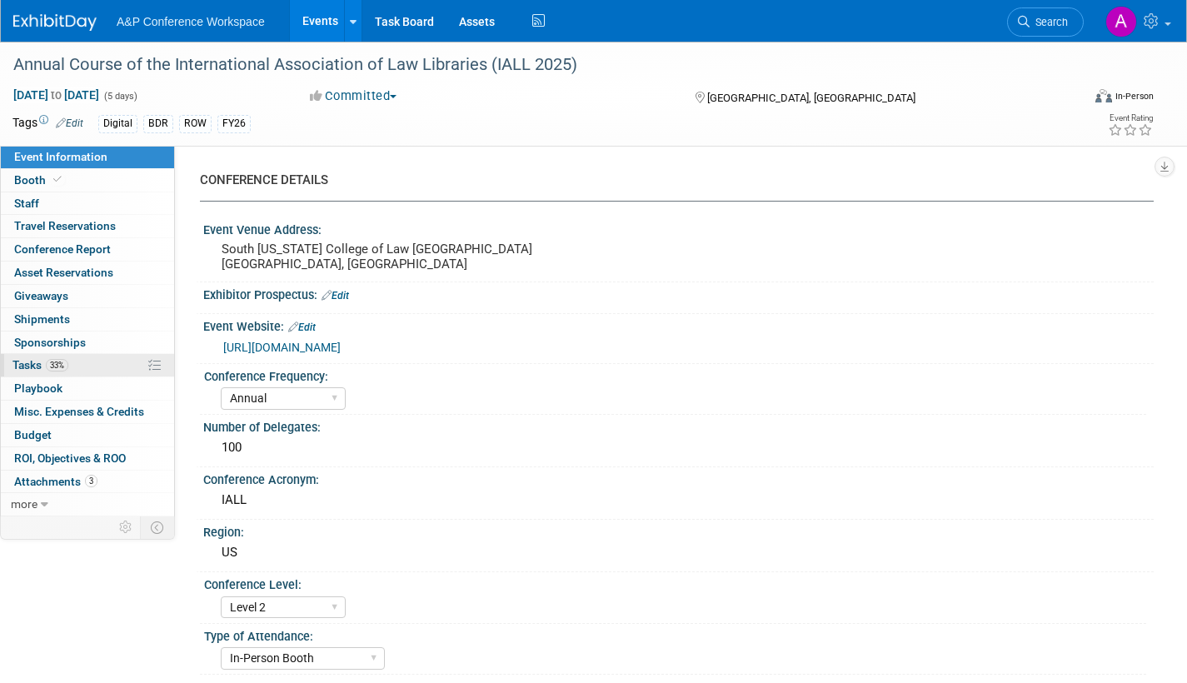
click at [15, 364] on span "Tasks 33%" at bounding box center [40, 364] width 56 height 13
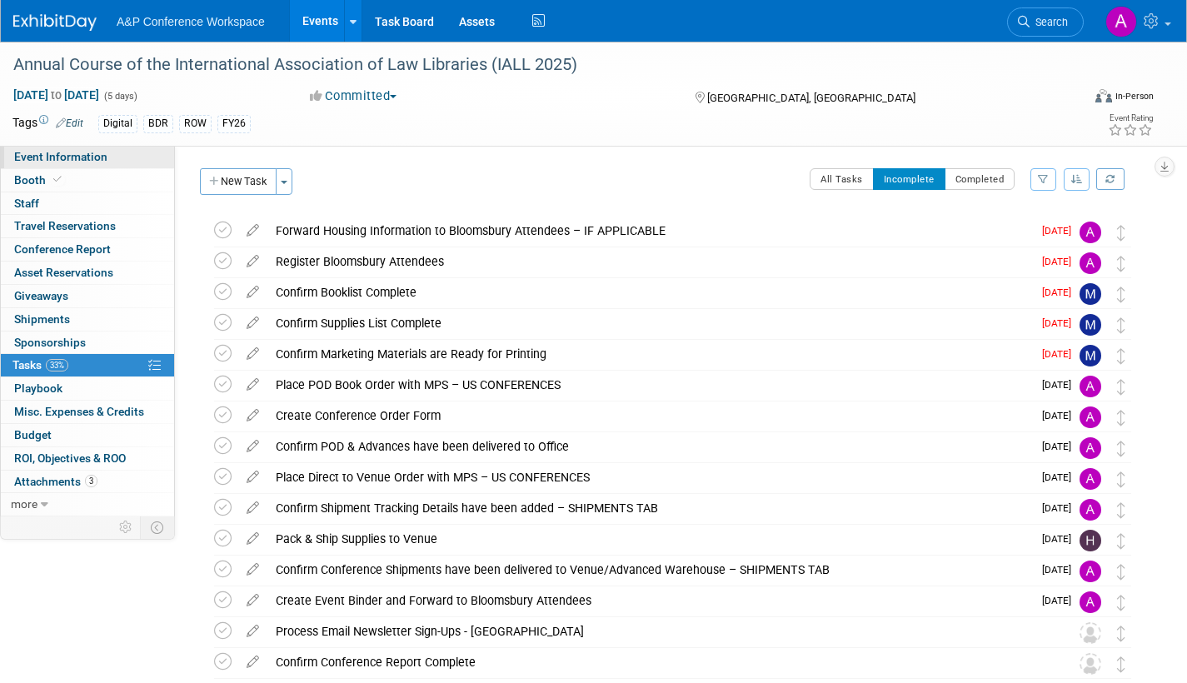
click at [94, 155] on span "Event Information" at bounding box center [60, 156] width 93 height 13
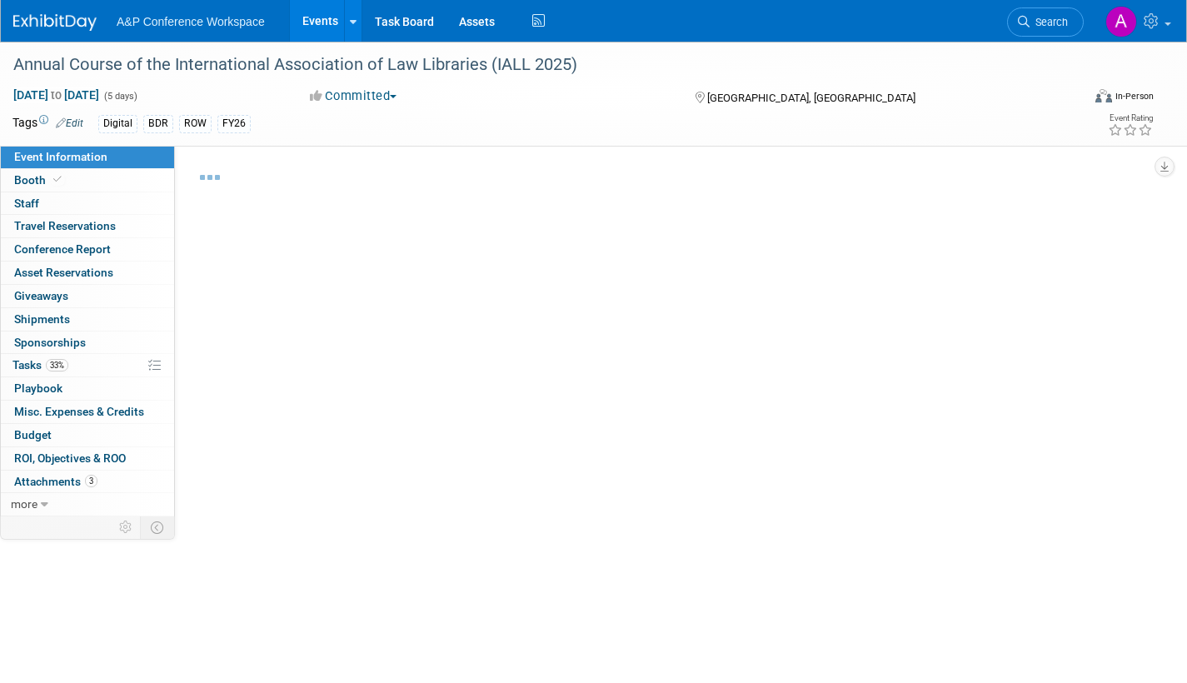
select select "Annual"
select select "Level 2"
select select "In-Person Booth"
select select "Libraries"
select select "Bloomsbury Digital Resources"
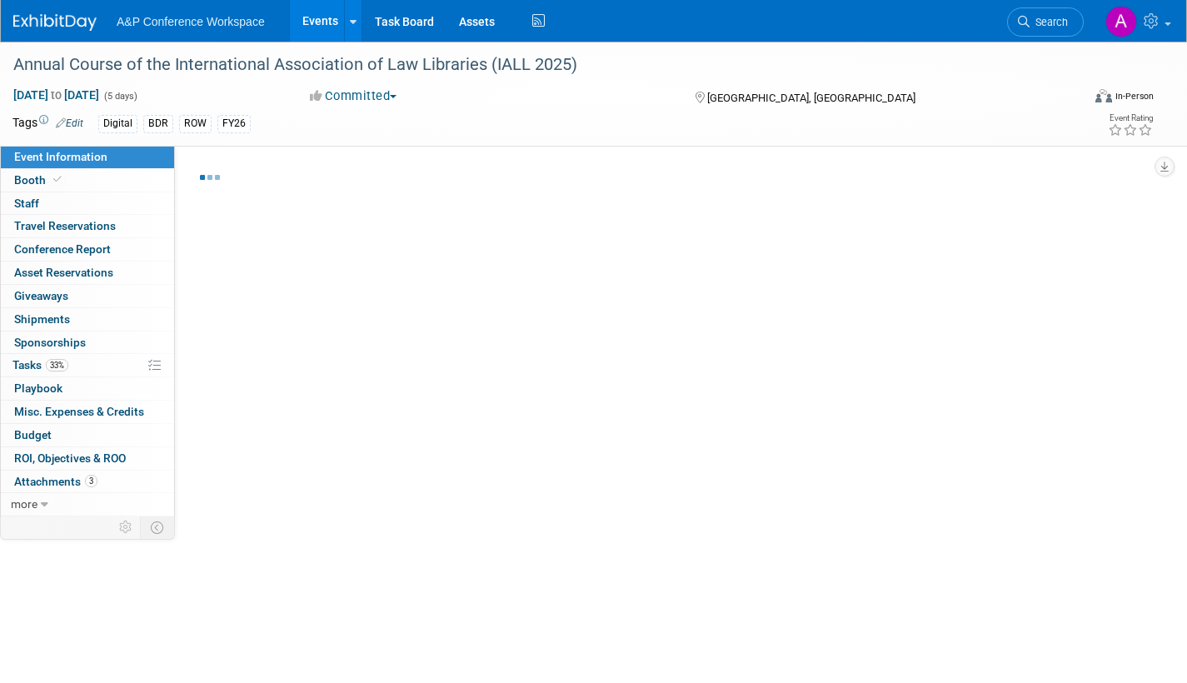
select select "[PERSON_NAME]"
select select "BDR Product Awareness and Trial Generation​"
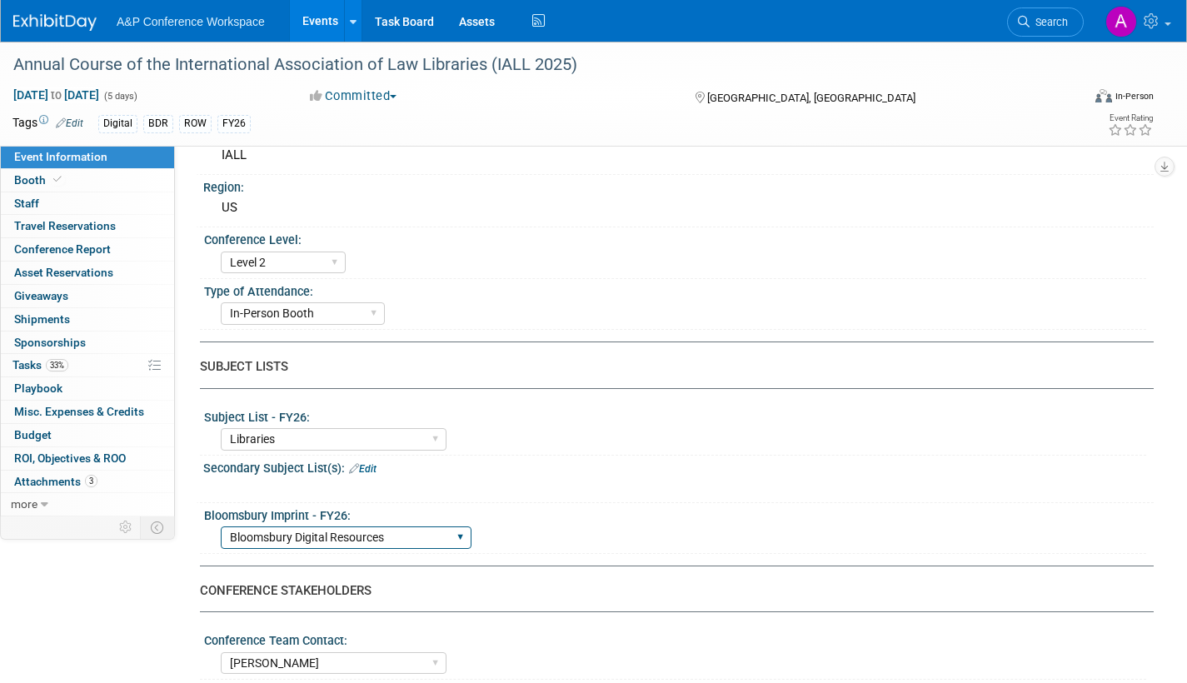
scroll to position [583, 0]
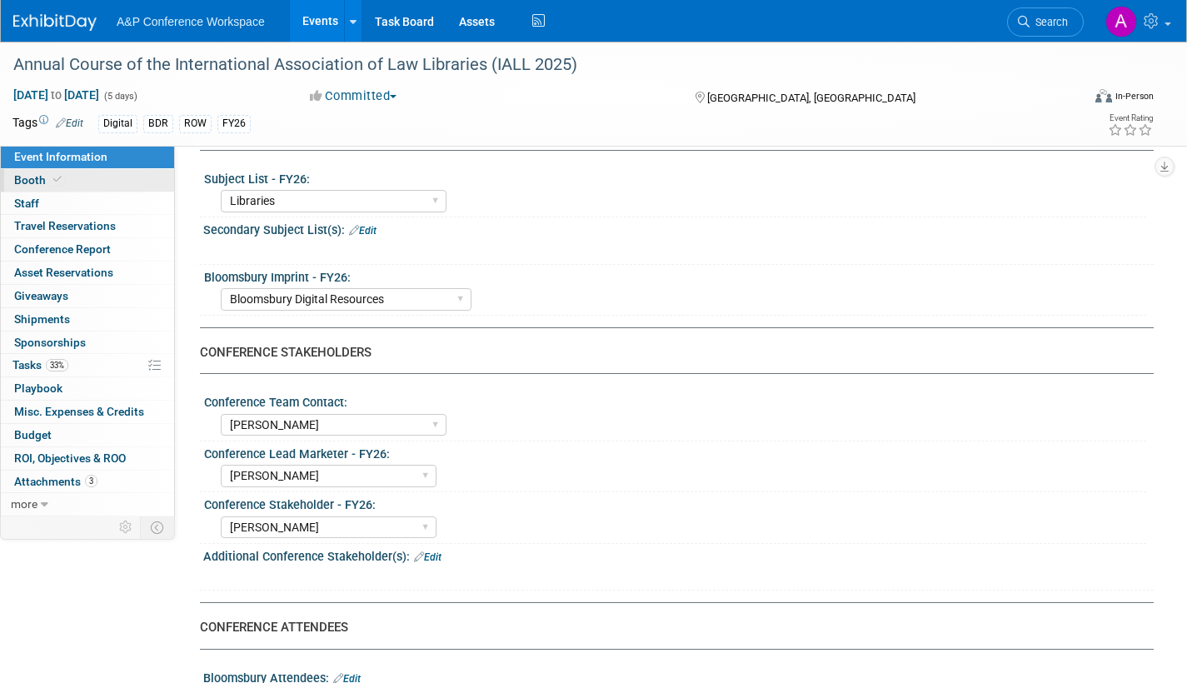
click at [36, 181] on span "Booth" at bounding box center [39, 179] width 51 height 13
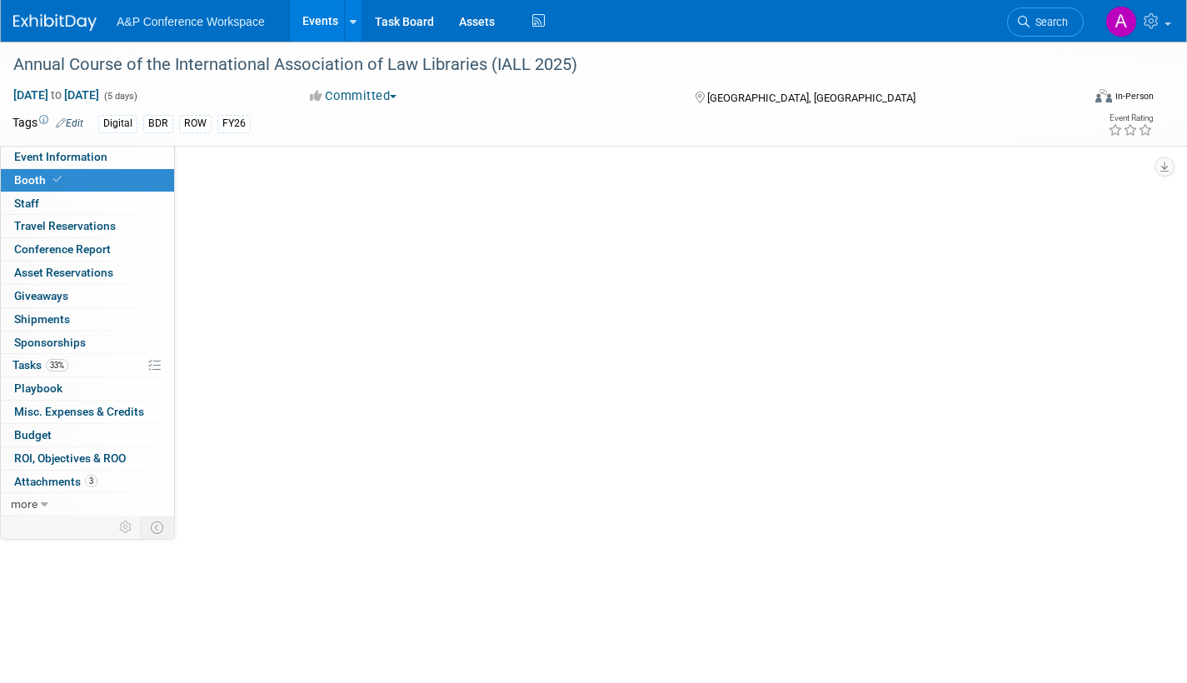
scroll to position [0, 0]
select select "DIGI"
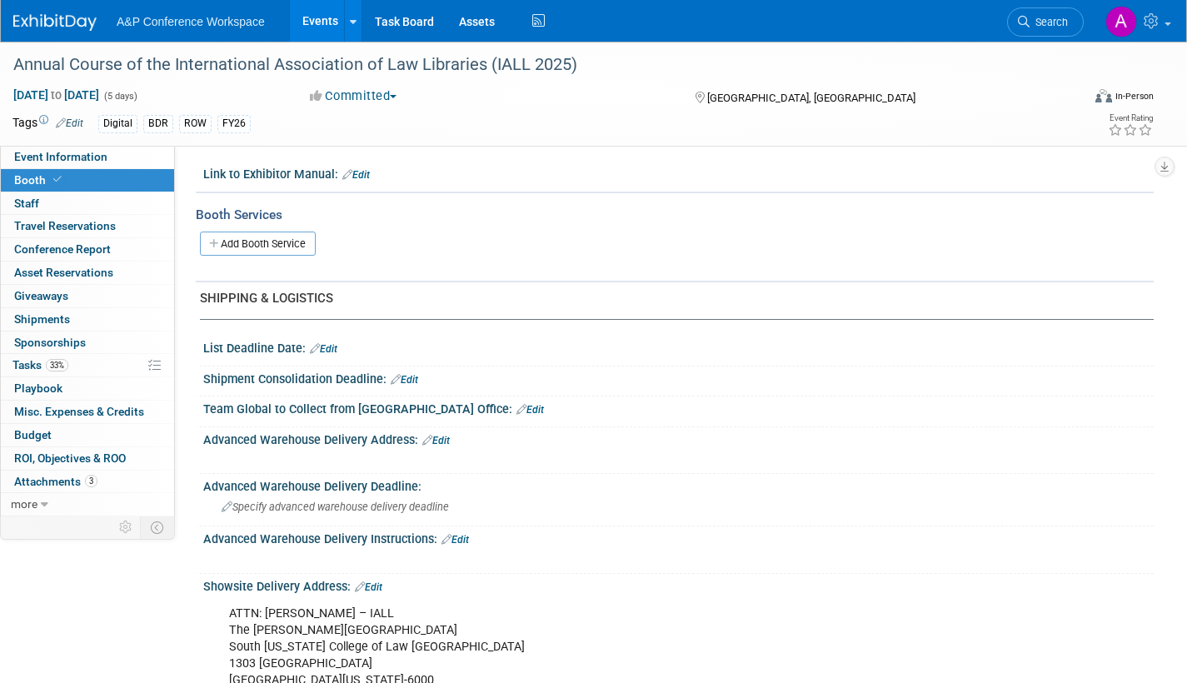
scroll to position [496, 0]
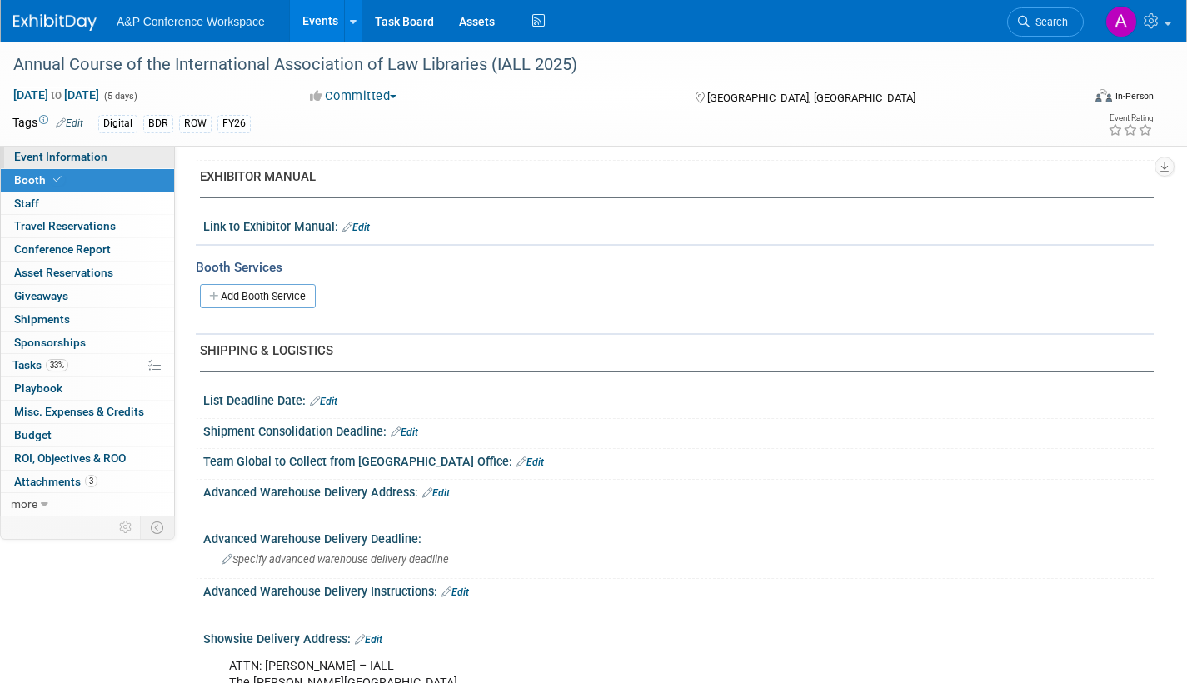
click at [50, 151] on span "Event Information" at bounding box center [60, 156] width 93 height 13
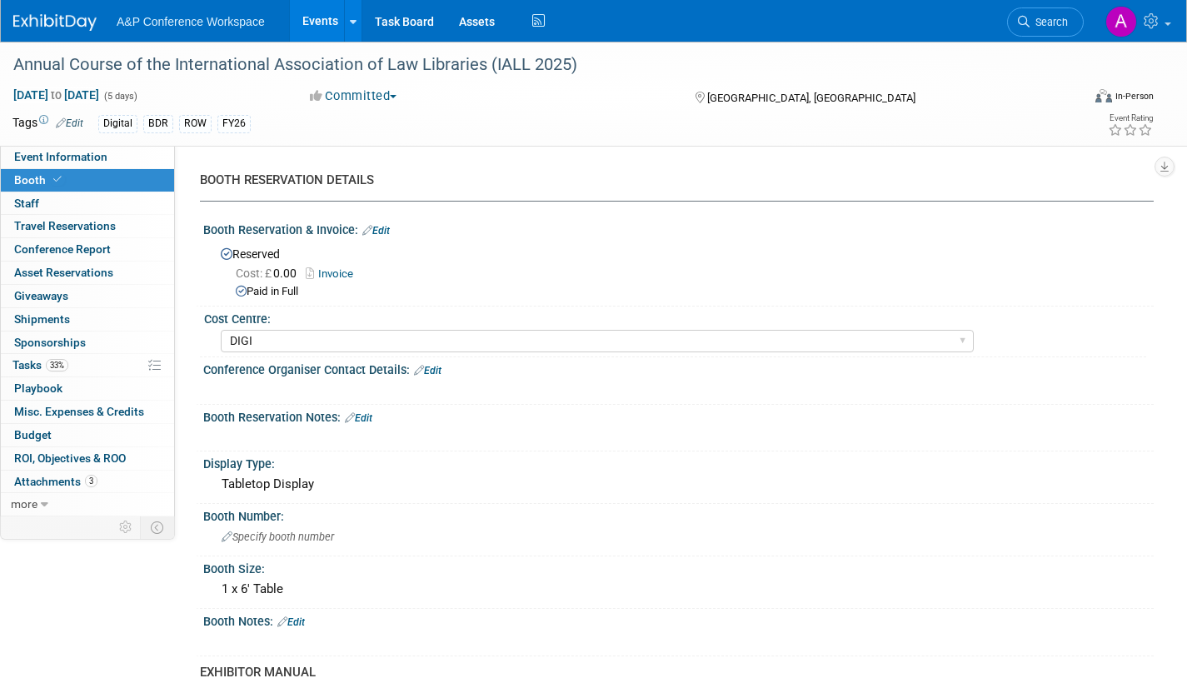
select select "Annual"
select select "Level 2"
select select "In-Person Booth"
select select "Libraries"
select select "Bloomsbury Digital Resources"
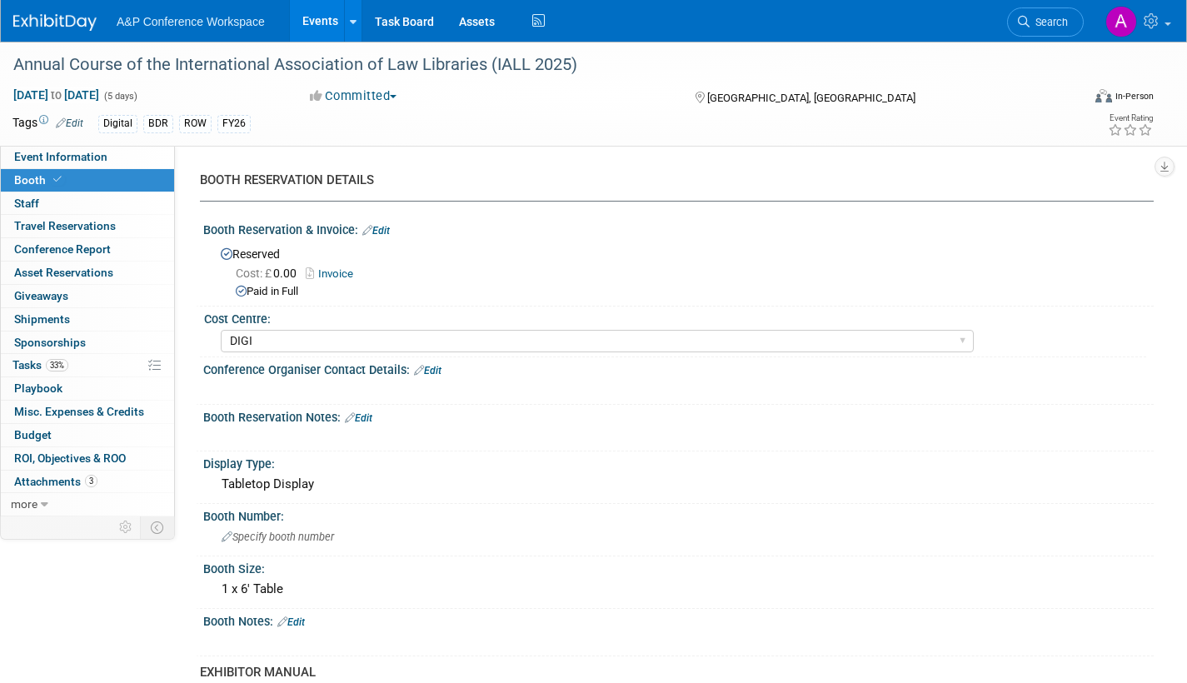
select select "[PERSON_NAME]"
select select "BDR Product Awareness and Trial Generation​"
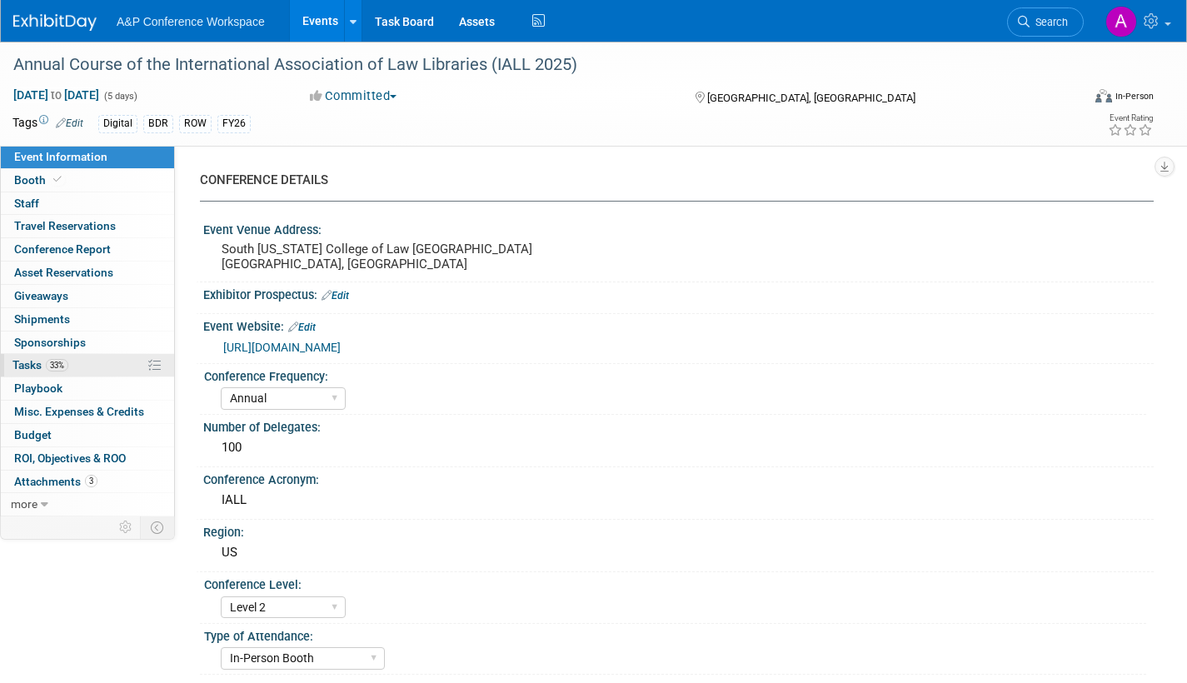
click at [21, 361] on span "Tasks 33%" at bounding box center [40, 364] width 56 height 13
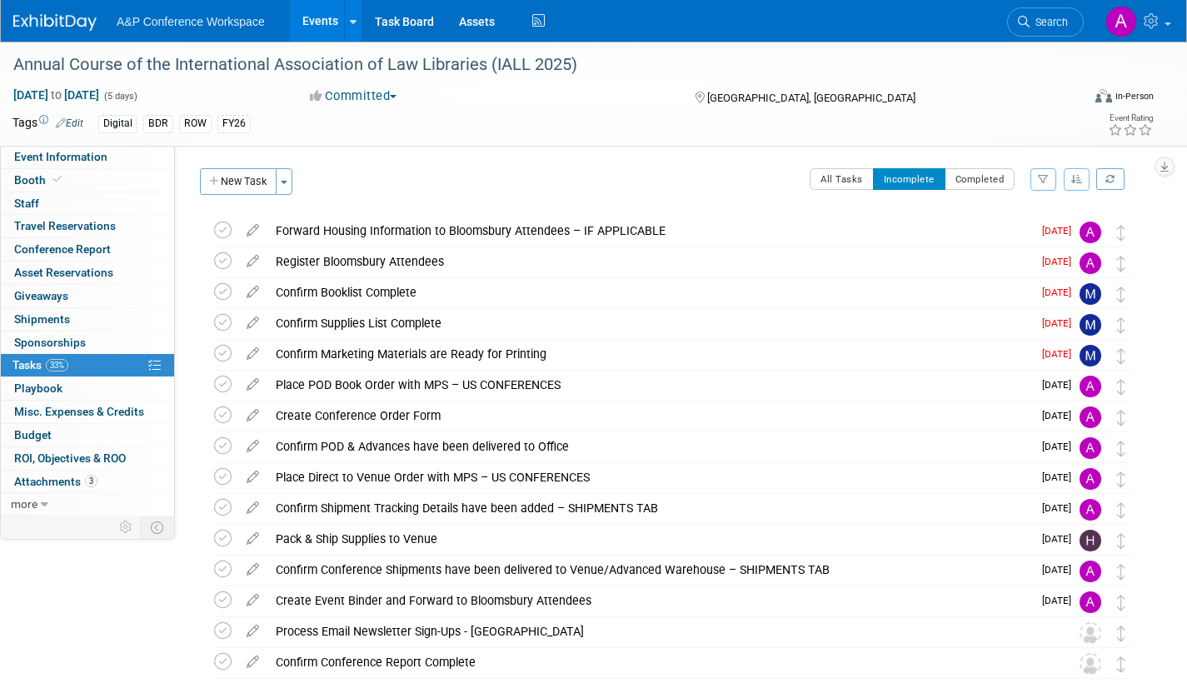
click at [264, 289] on icon at bounding box center [252, 288] width 29 height 21
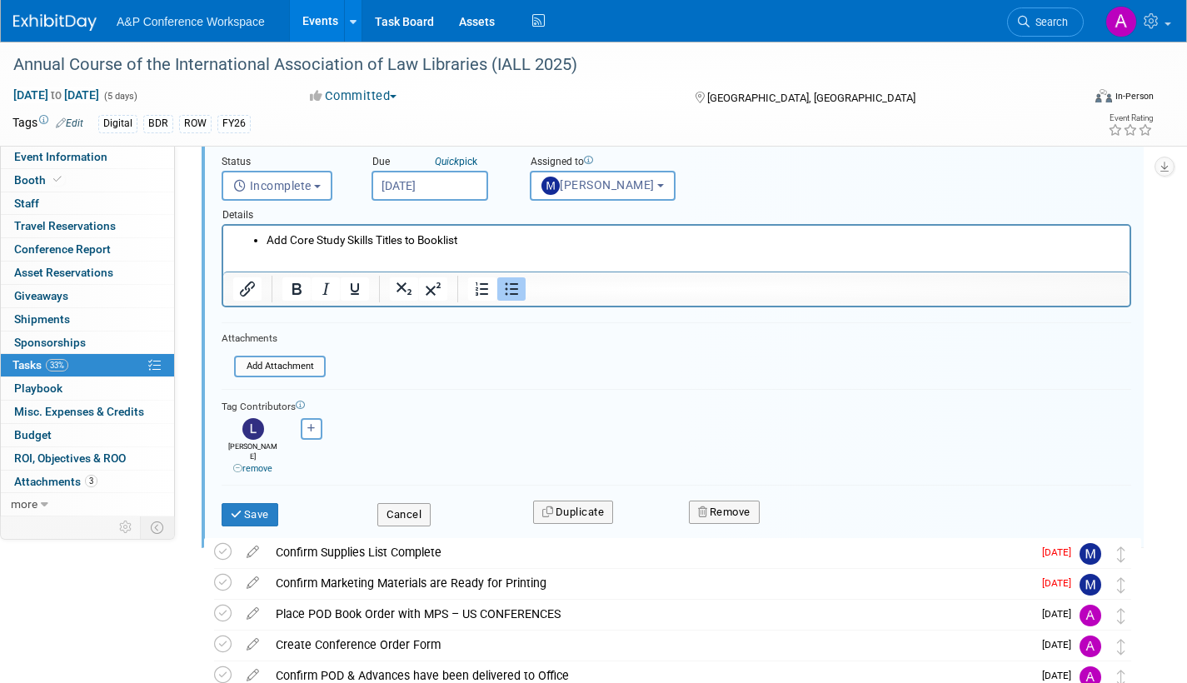
scroll to position [201, 0]
click at [402, 501] on button "Cancel" at bounding box center [403, 512] width 53 height 23
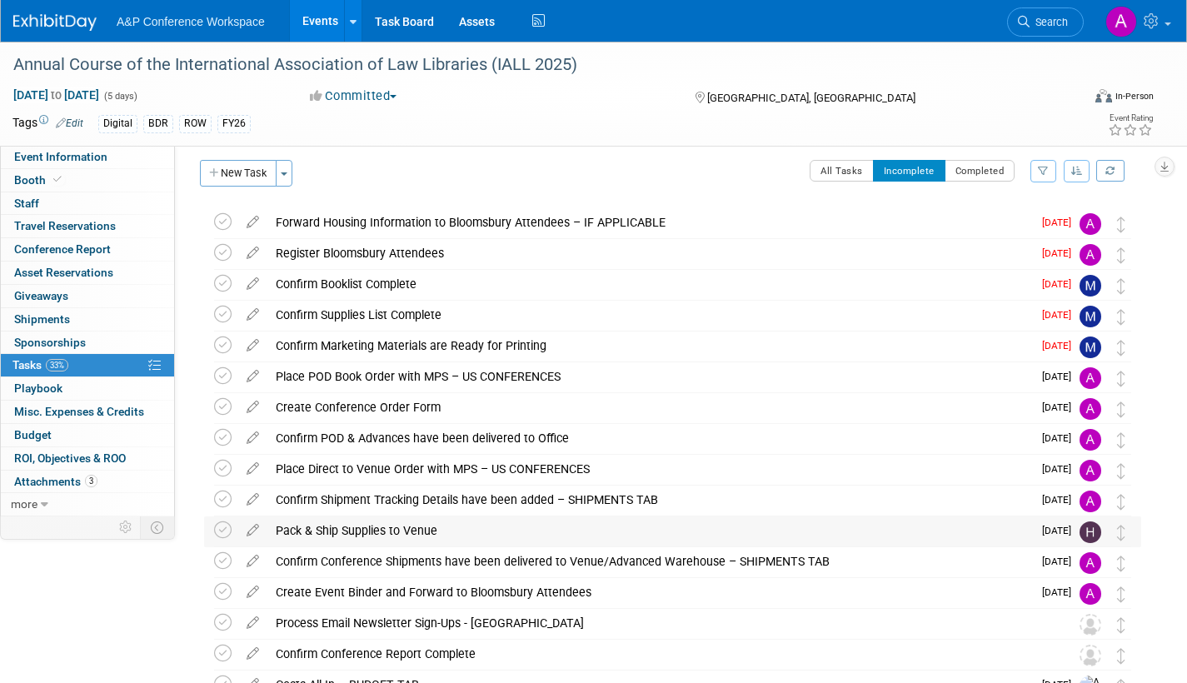
scroll to position [0, 0]
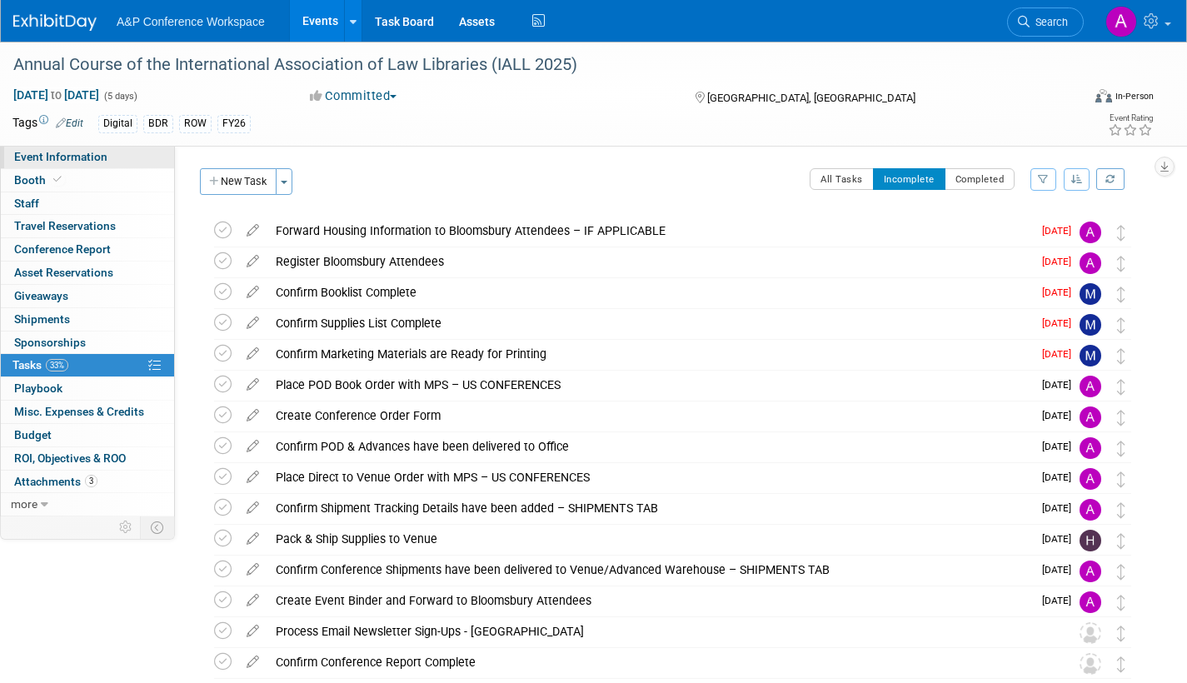
click at [97, 162] on span "Event Information" at bounding box center [60, 156] width 93 height 13
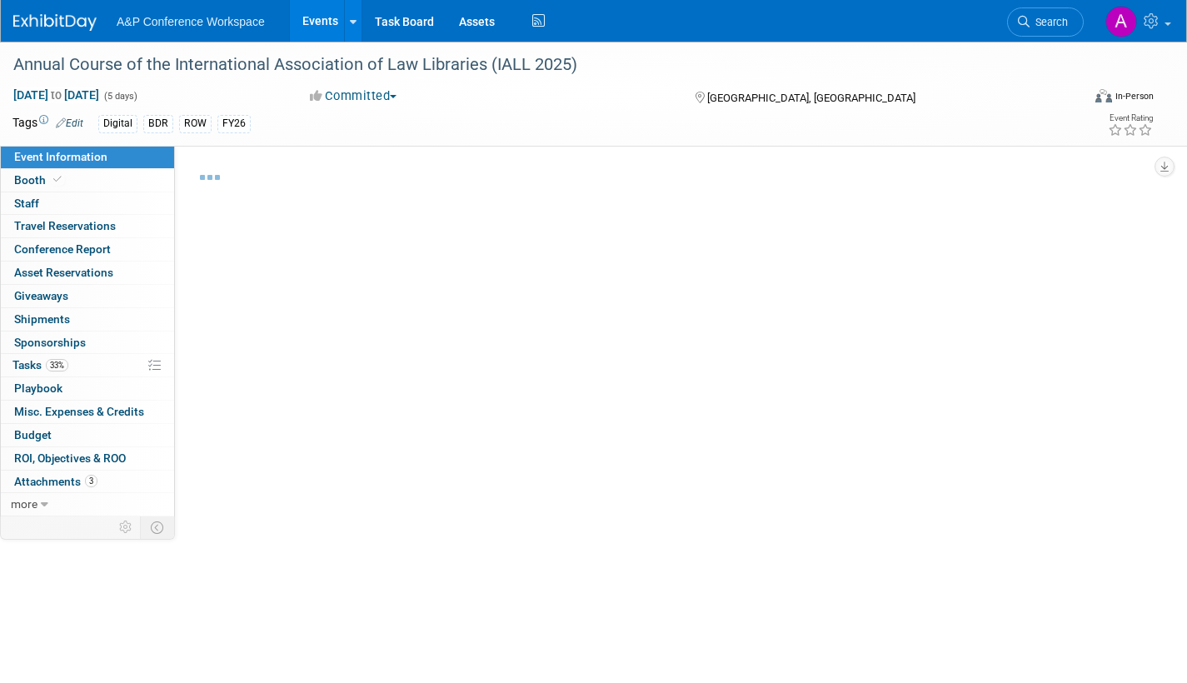
select select "Annual"
select select "Level 2"
select select "In-Person Booth"
select select "Libraries"
select select "Bloomsbury Digital Resources"
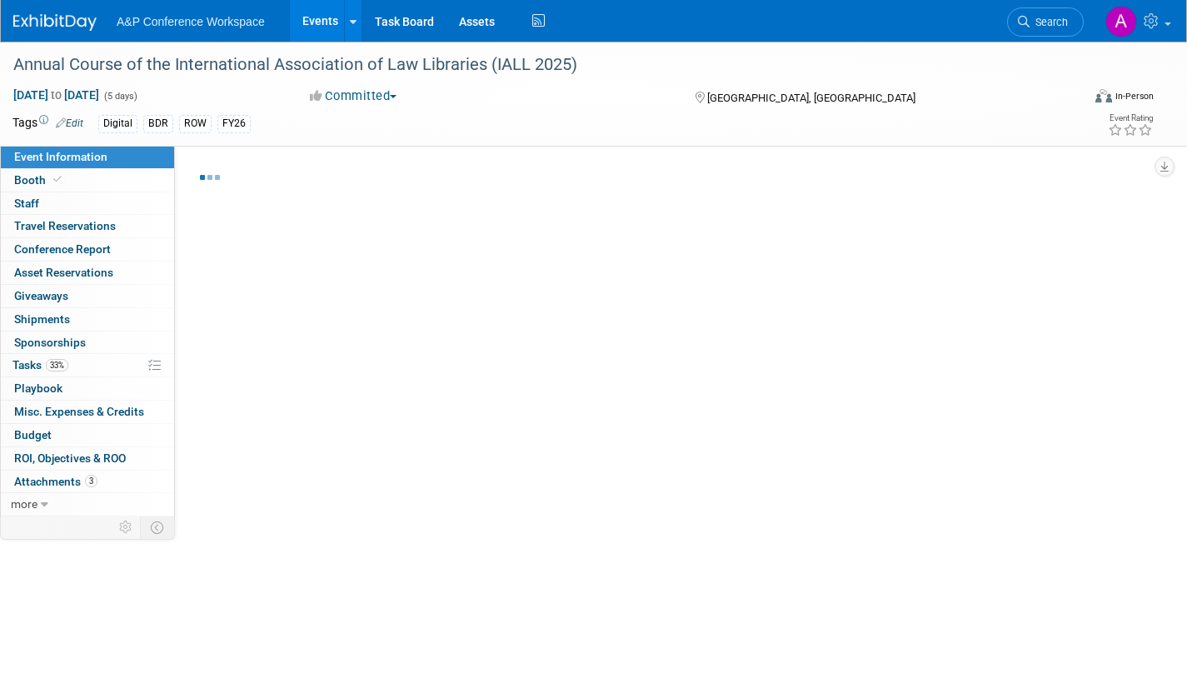
select select "[PERSON_NAME]"
select select "BDR Product Awareness and Trial Generation​"
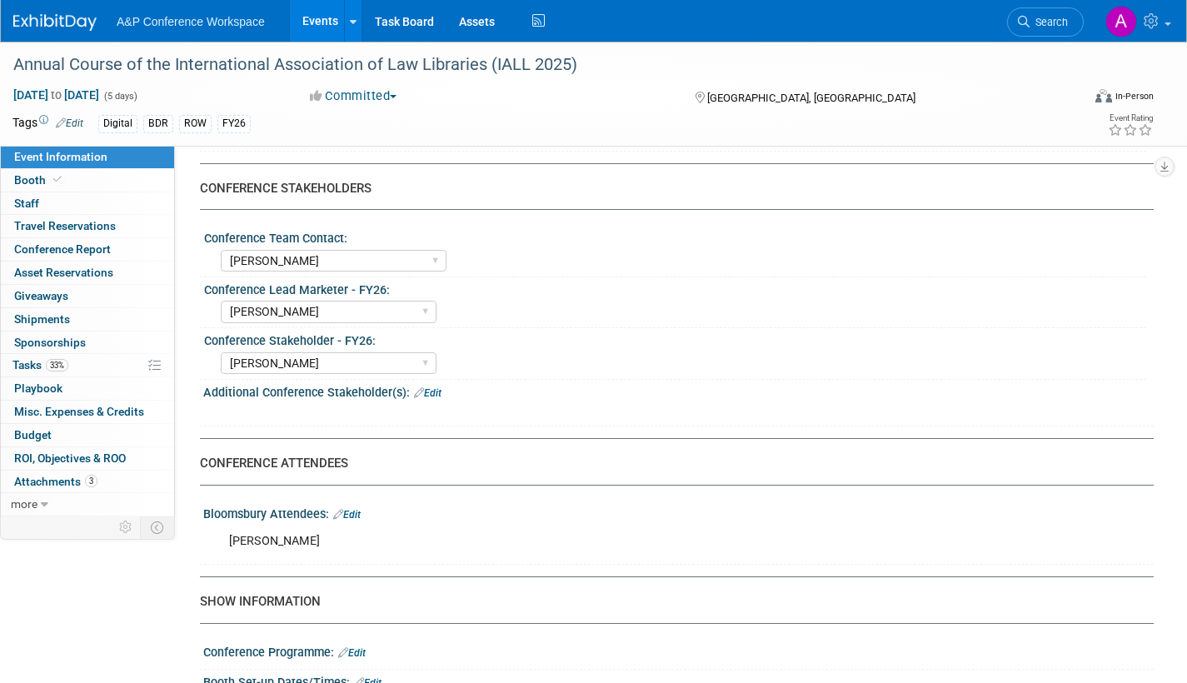
scroll to position [750, 0]
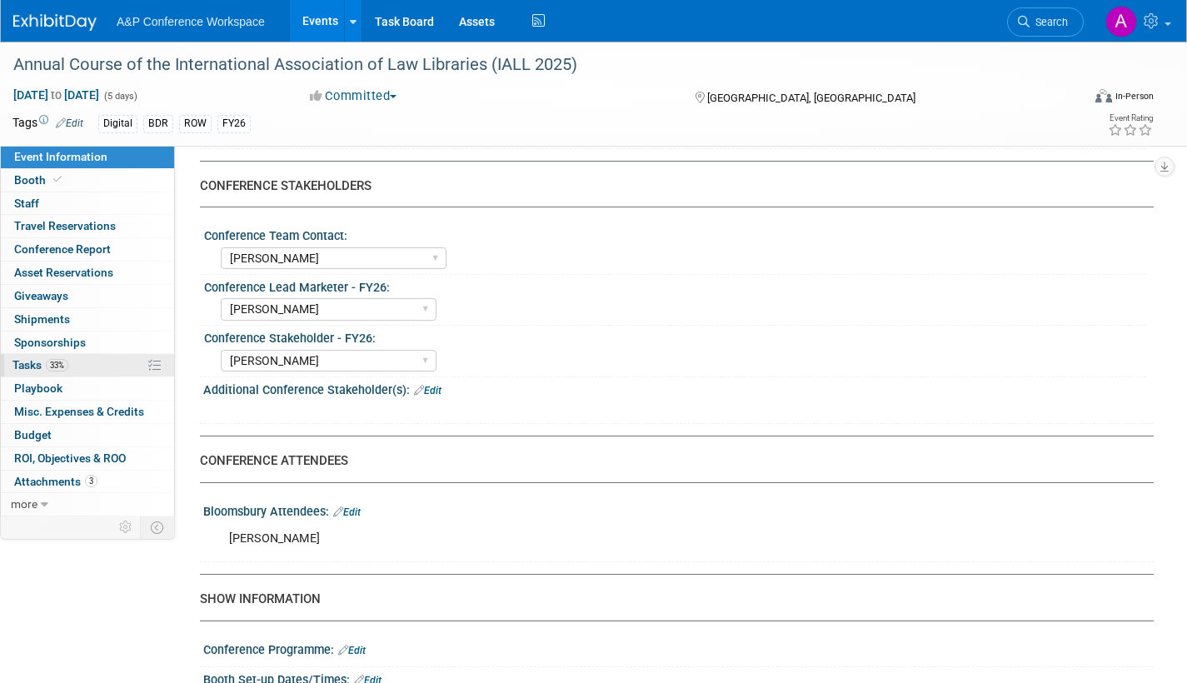
click at [33, 362] on span "Tasks 33%" at bounding box center [40, 364] width 56 height 13
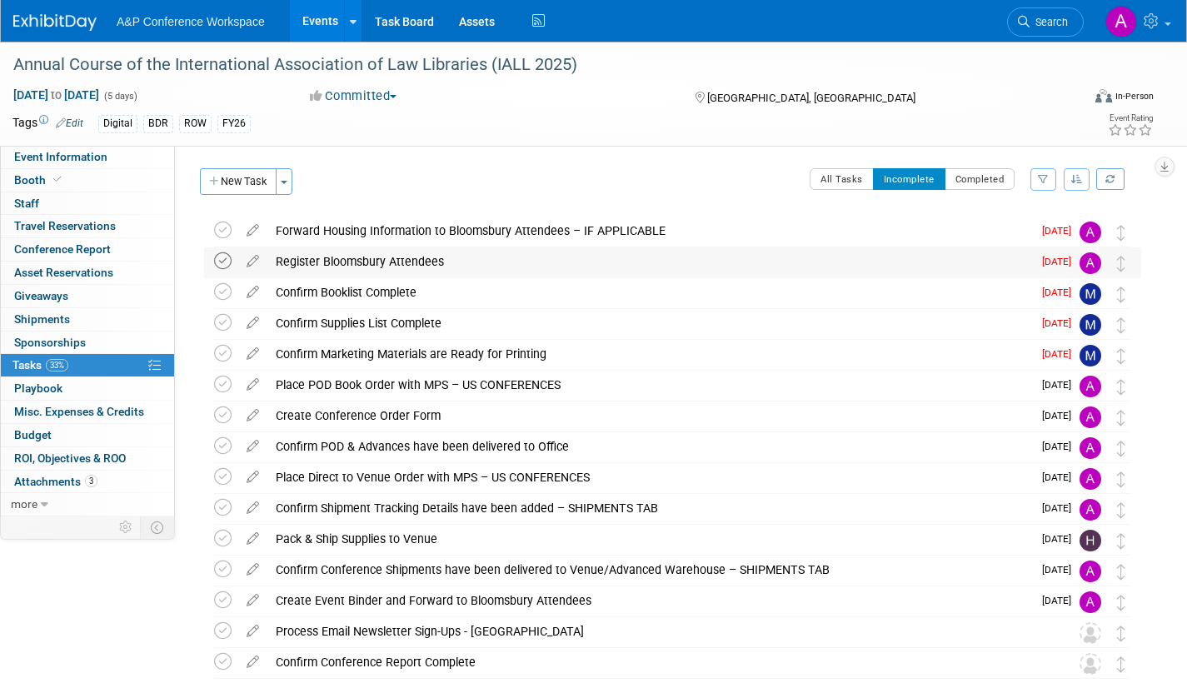
click at [217, 260] on icon at bounding box center [222, 260] width 17 height 17
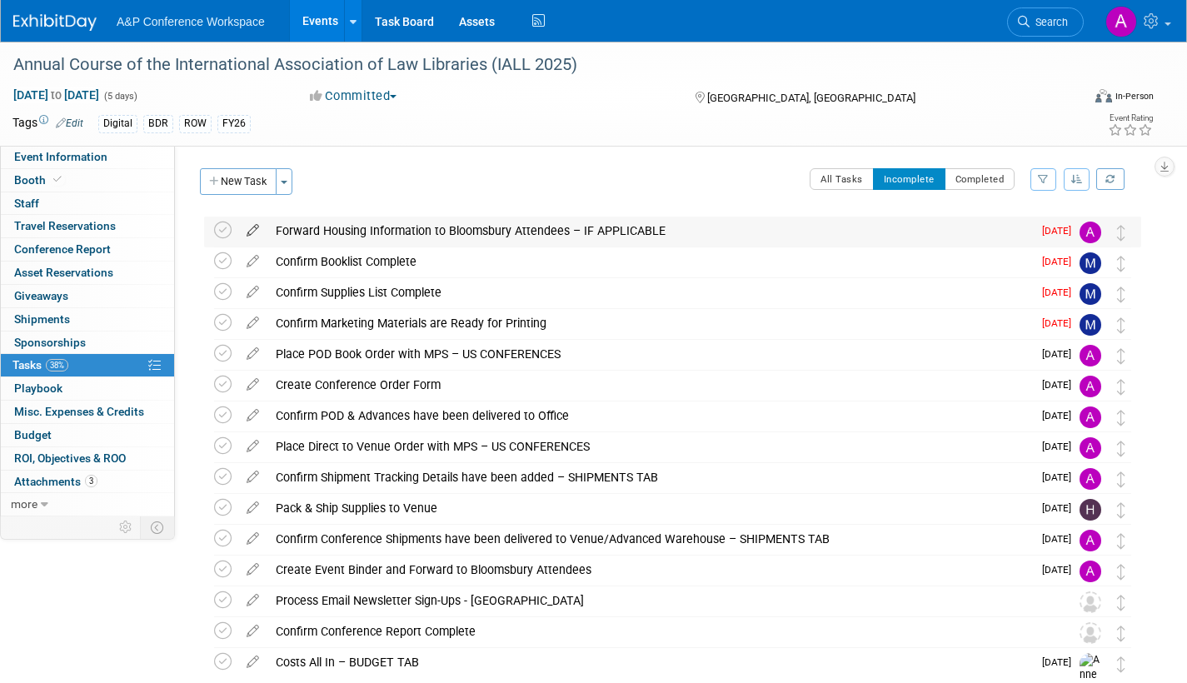
click at [252, 224] on icon at bounding box center [252, 227] width 29 height 21
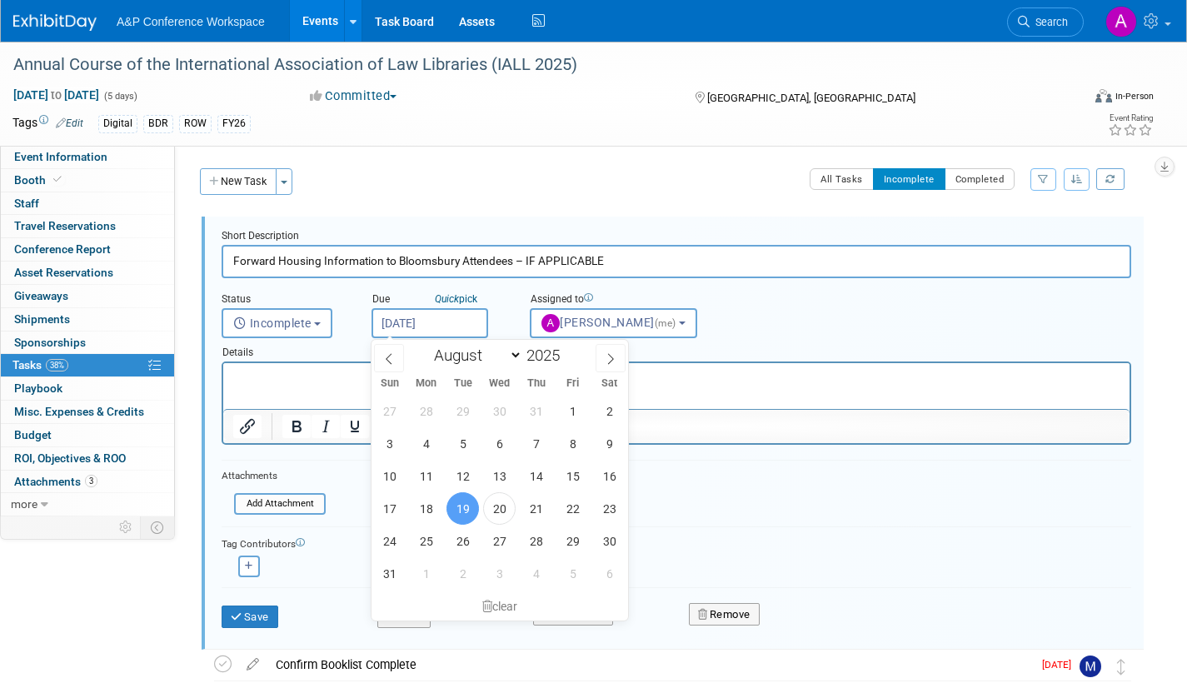
click at [471, 318] on input "[DATE]" at bounding box center [430, 323] width 117 height 30
click at [541, 544] on span "28" at bounding box center [536, 541] width 32 height 32
type input "[DATE]"
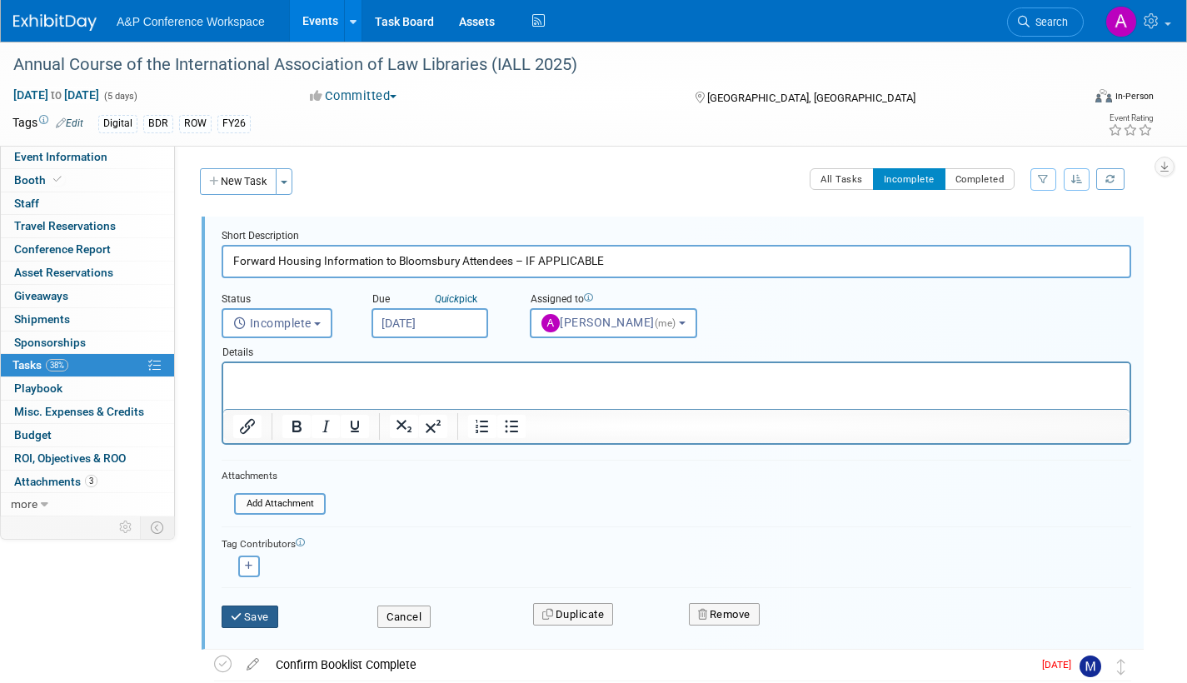
click at [258, 616] on button "Save" at bounding box center [250, 617] width 57 height 23
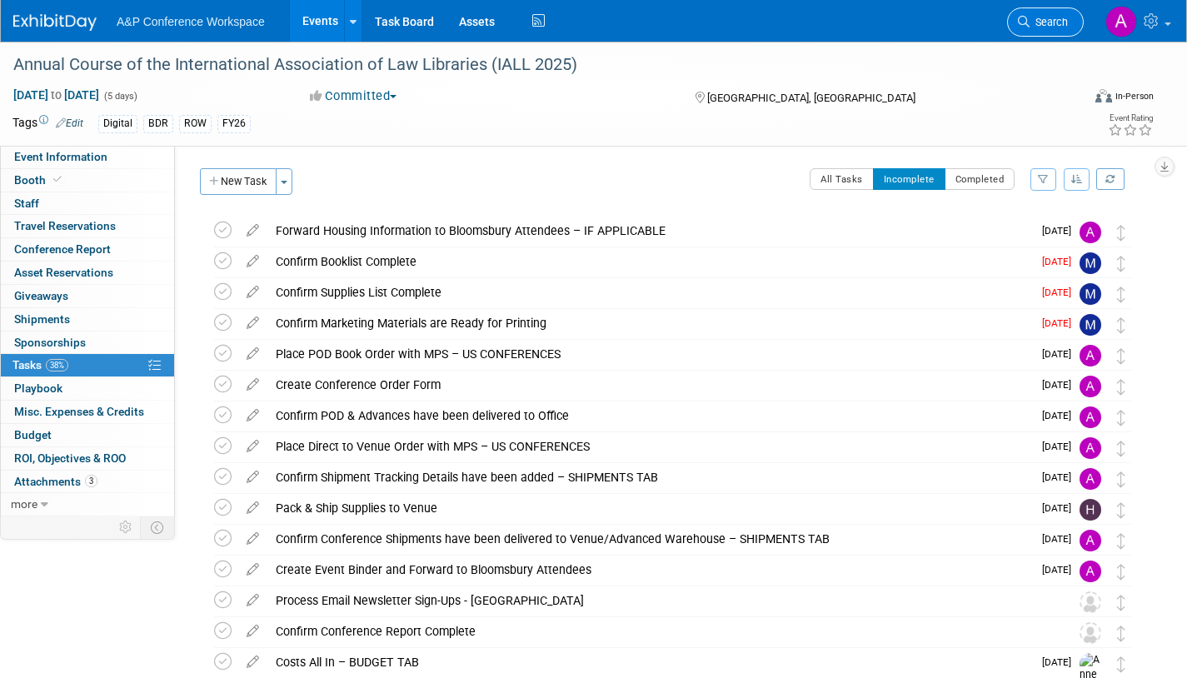
click at [1053, 24] on span "Search" at bounding box center [1049, 22] width 38 height 12
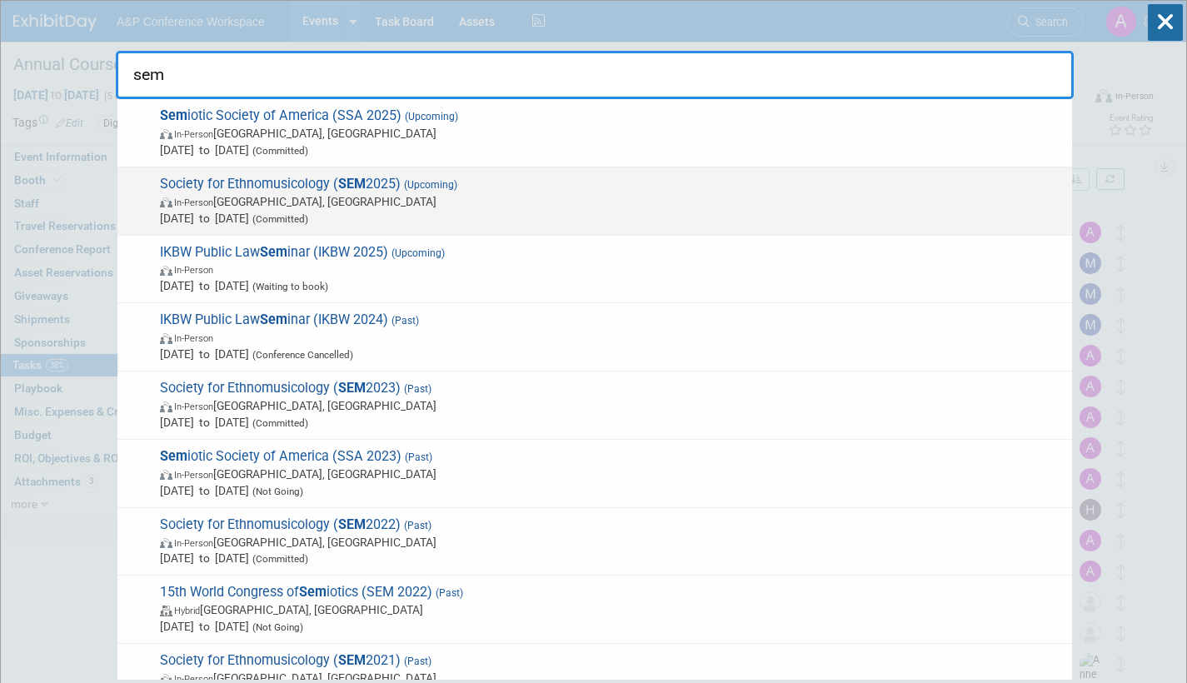
type input "sem"
click at [524, 178] on span "Society for Ethnomusicology ( SEM 2025) (Upcoming) In-Person Atlanta, GA Oct 23…" at bounding box center [609, 201] width 909 height 51
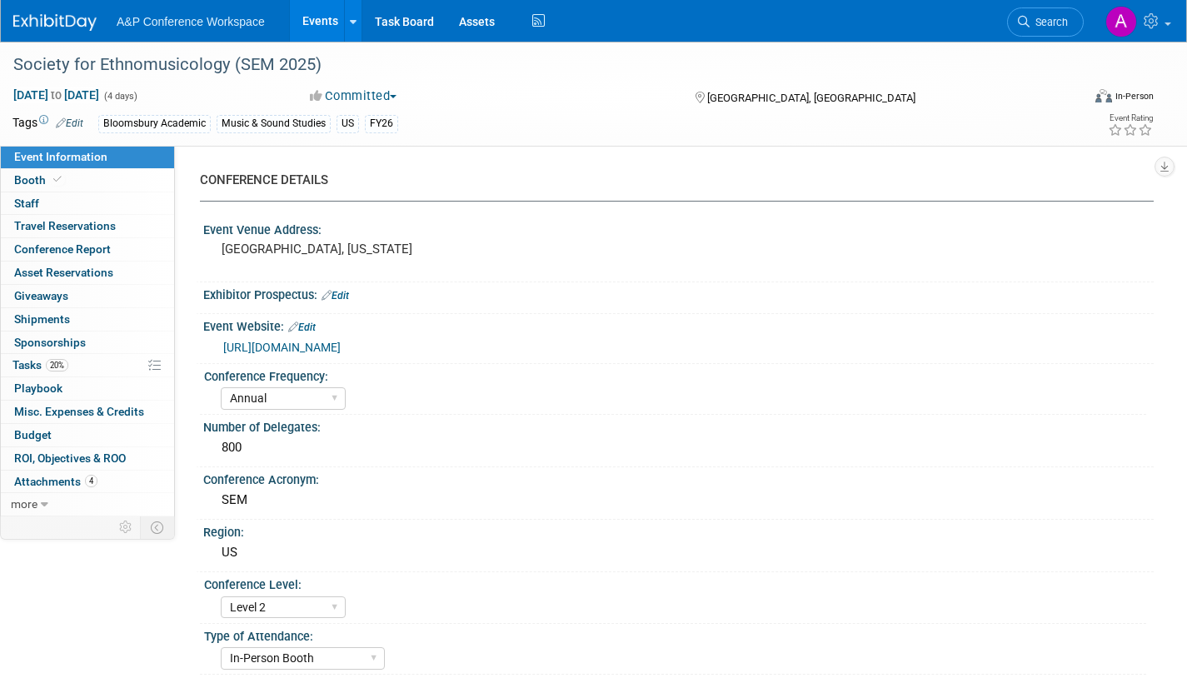
select select "Annual"
select select "Level 2"
select select "In-Person Booth"
select select "Music & Sound Studies"
select select "Bloomsbury Academic"
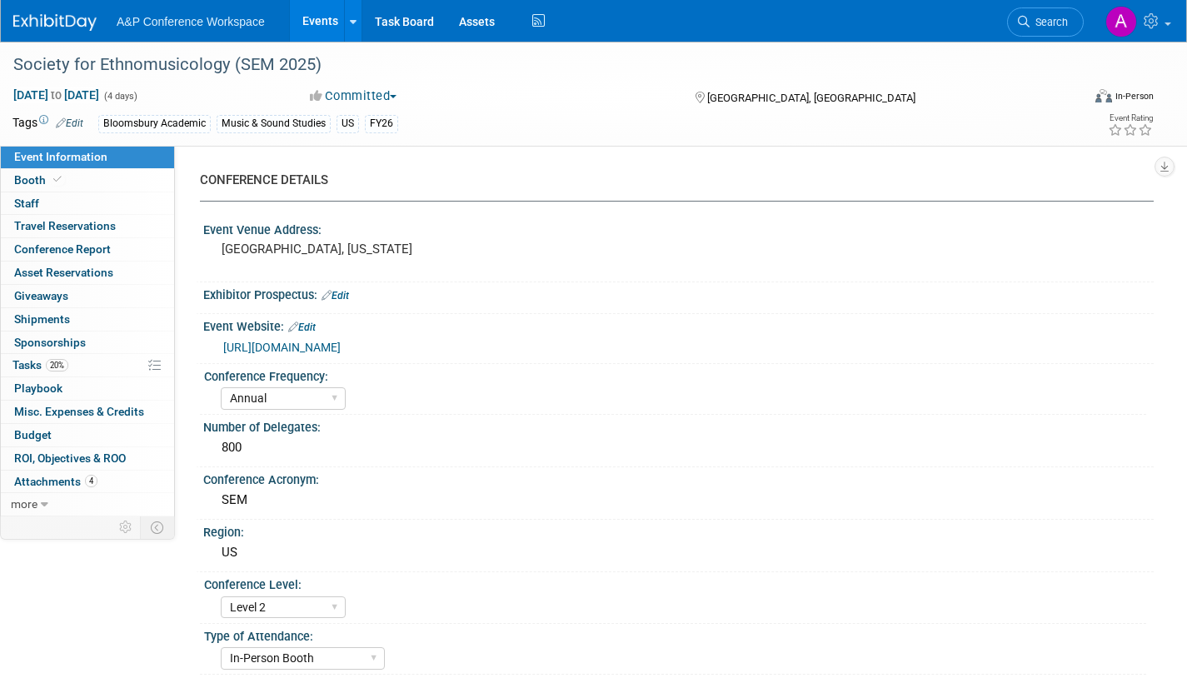
select select "[PERSON_NAME]"
select select "Brand/Subject Presence​"
click at [25, 363] on span "Tasks 20%" at bounding box center [40, 364] width 56 height 13
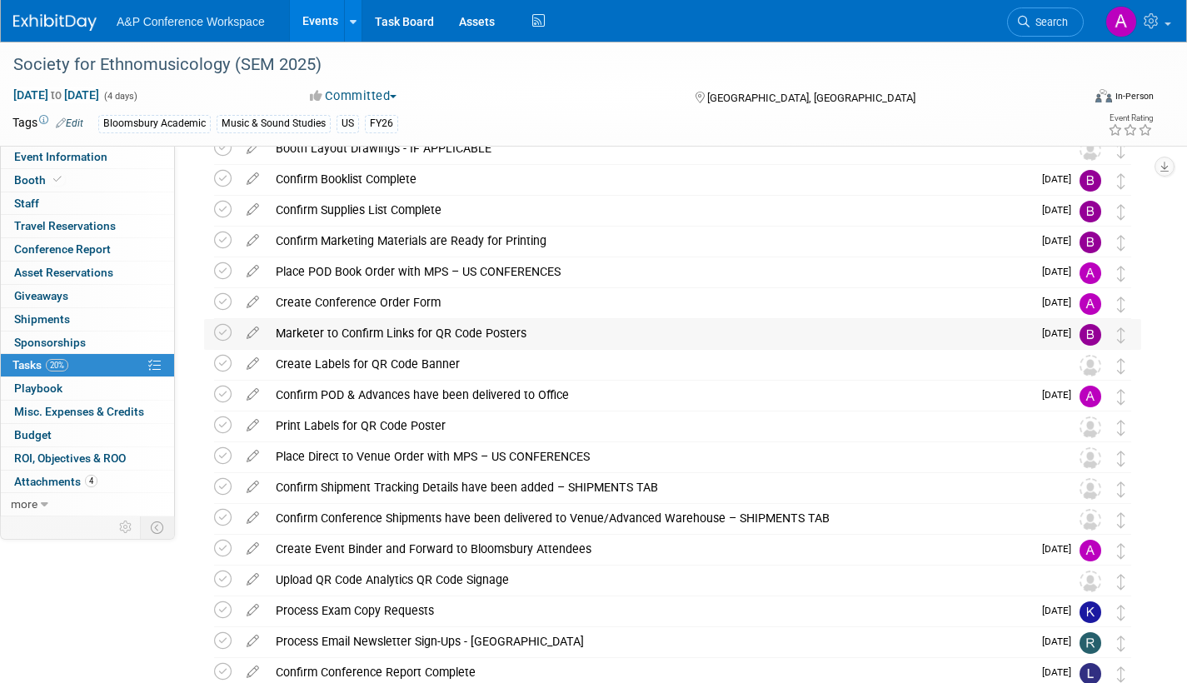
scroll to position [83, 0]
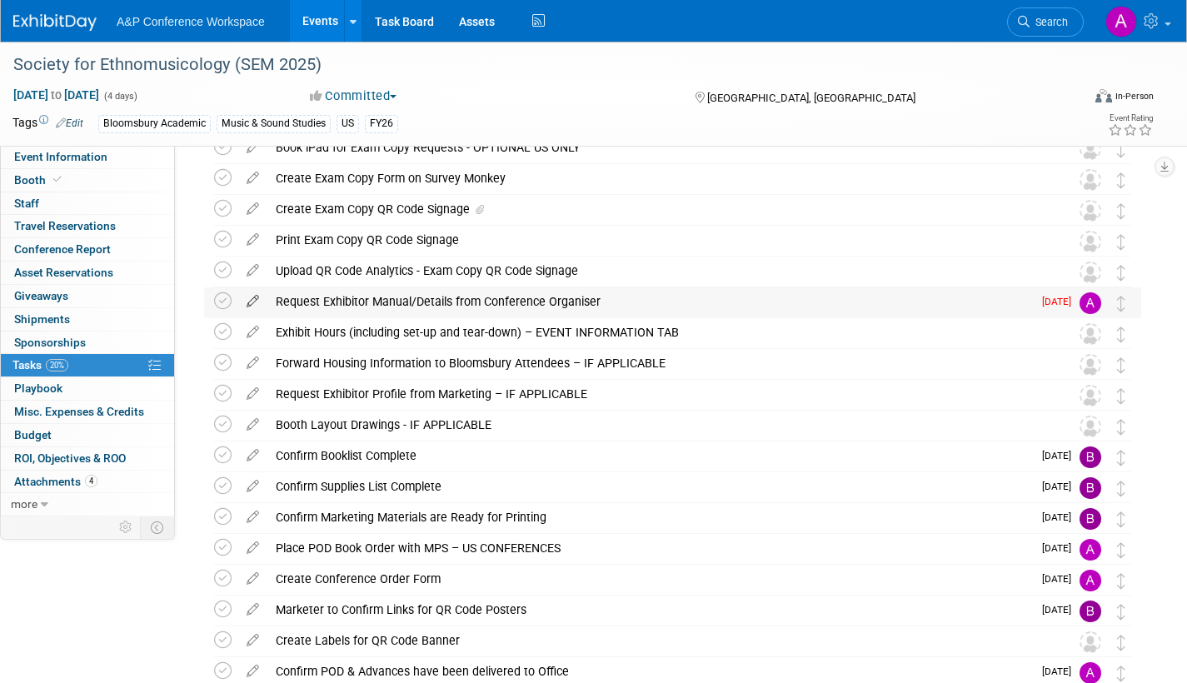
click at [252, 295] on icon at bounding box center [252, 297] width 29 height 21
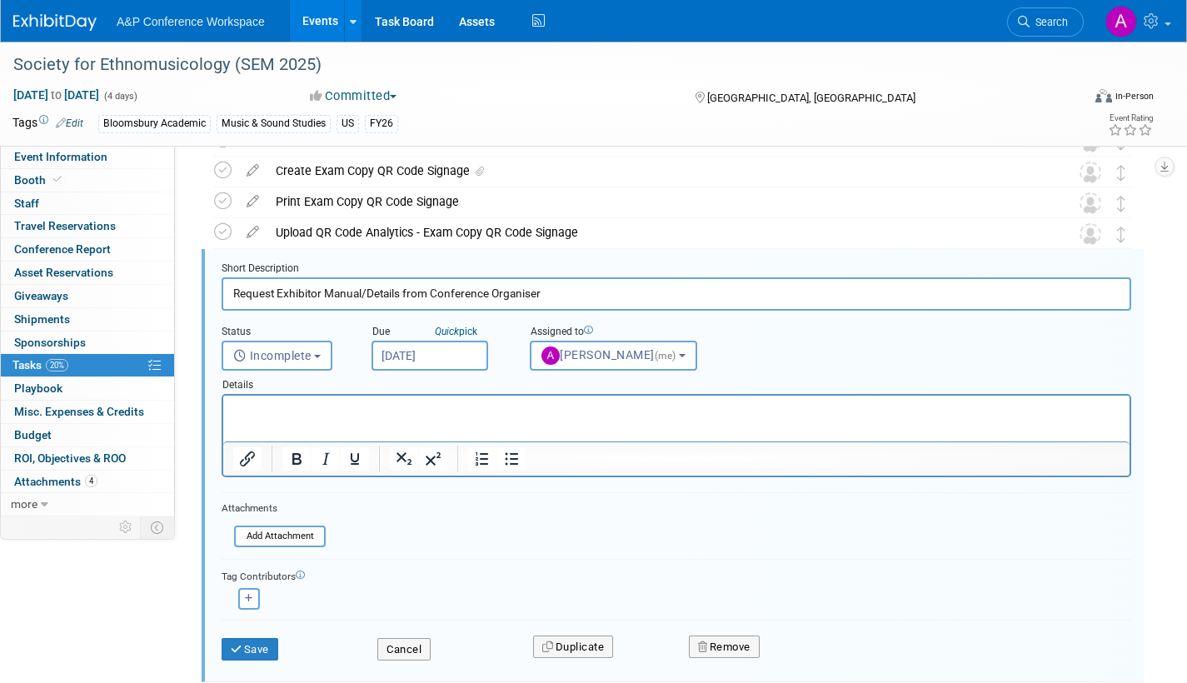
scroll to position [127, 0]
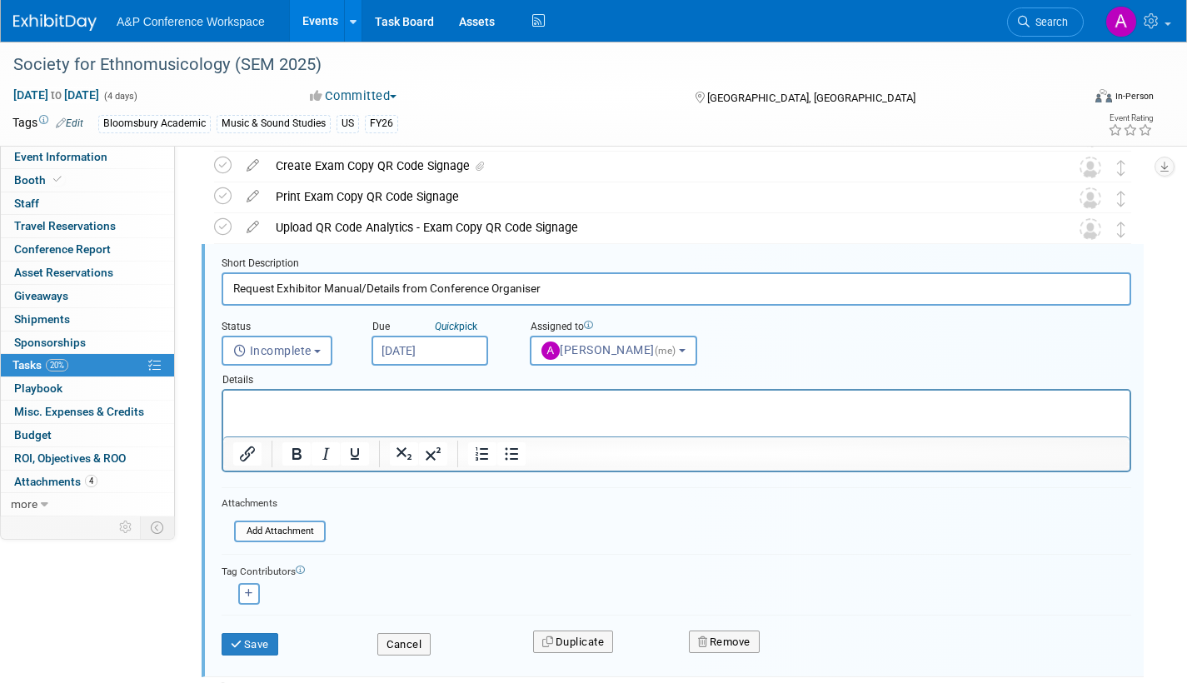
click at [453, 349] on input "[DATE]" at bounding box center [430, 351] width 117 height 30
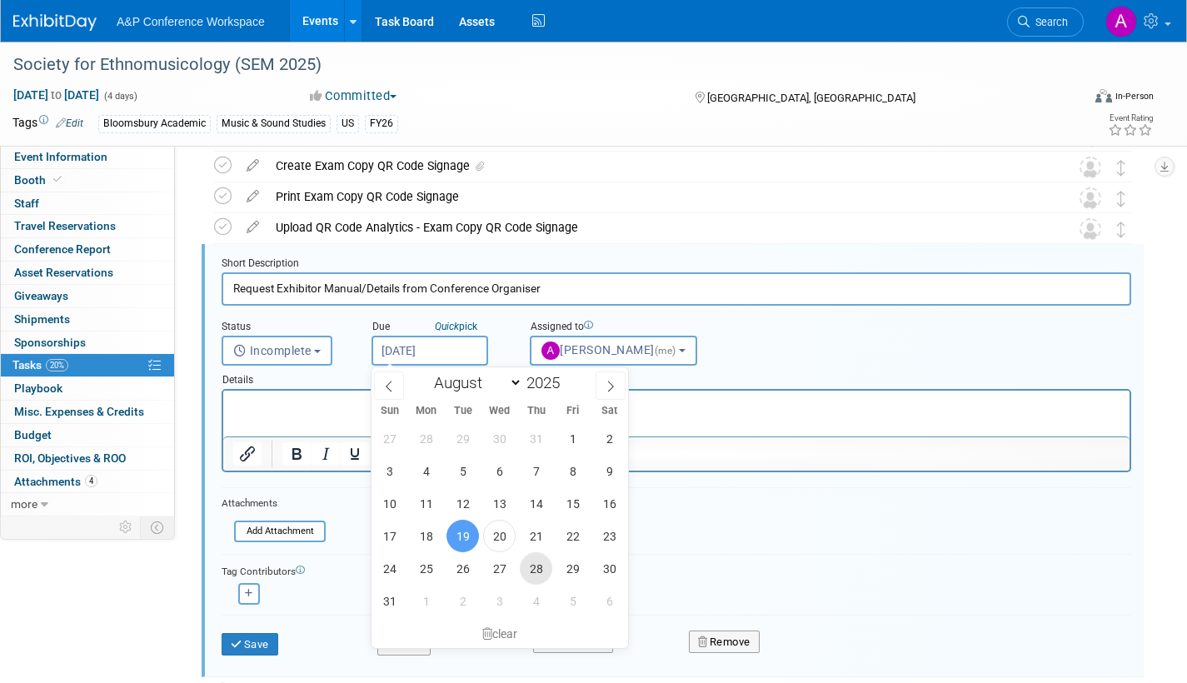
click at [543, 567] on span "28" at bounding box center [536, 568] width 32 height 32
type input "[DATE]"
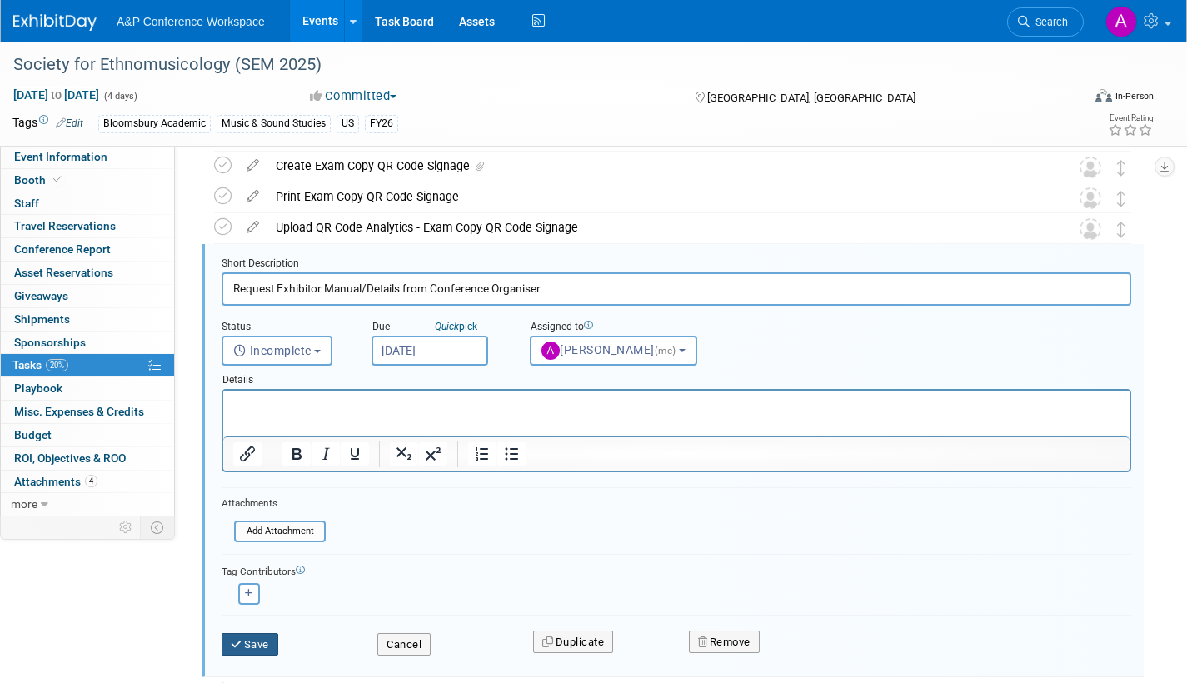
click at [256, 646] on button "Save" at bounding box center [250, 644] width 57 height 23
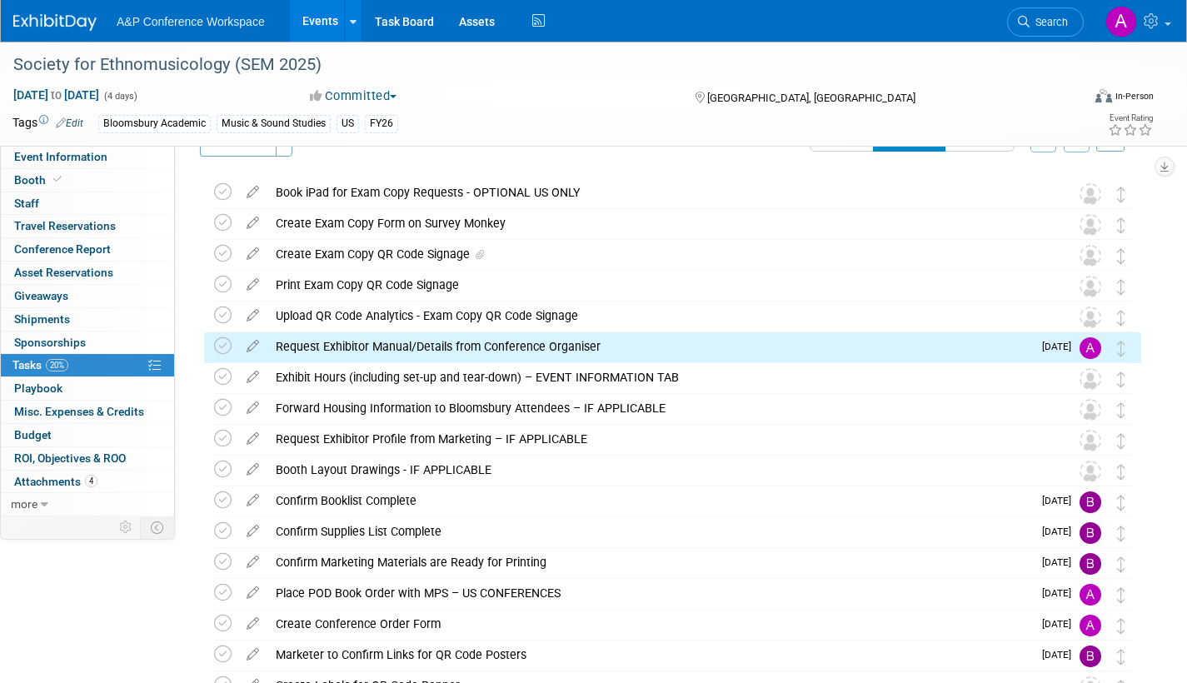
scroll to position [0, 0]
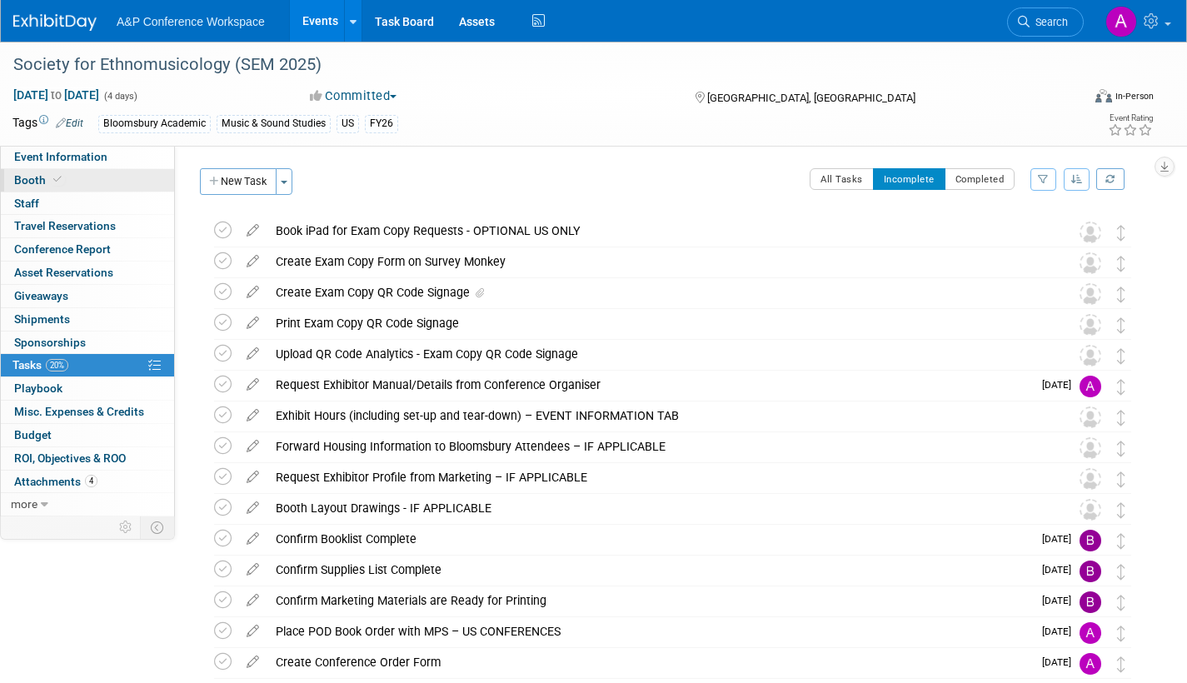
click at [32, 180] on span "Booth" at bounding box center [39, 179] width 51 height 13
select select "CUAP"
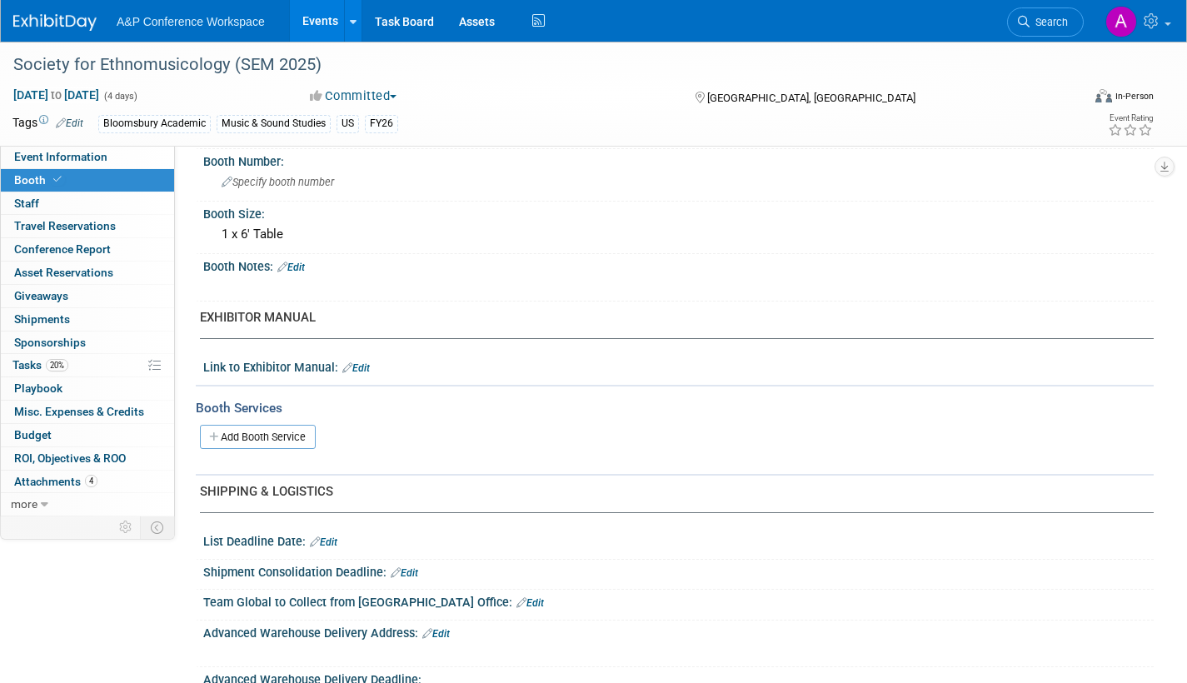
scroll to position [416, 0]
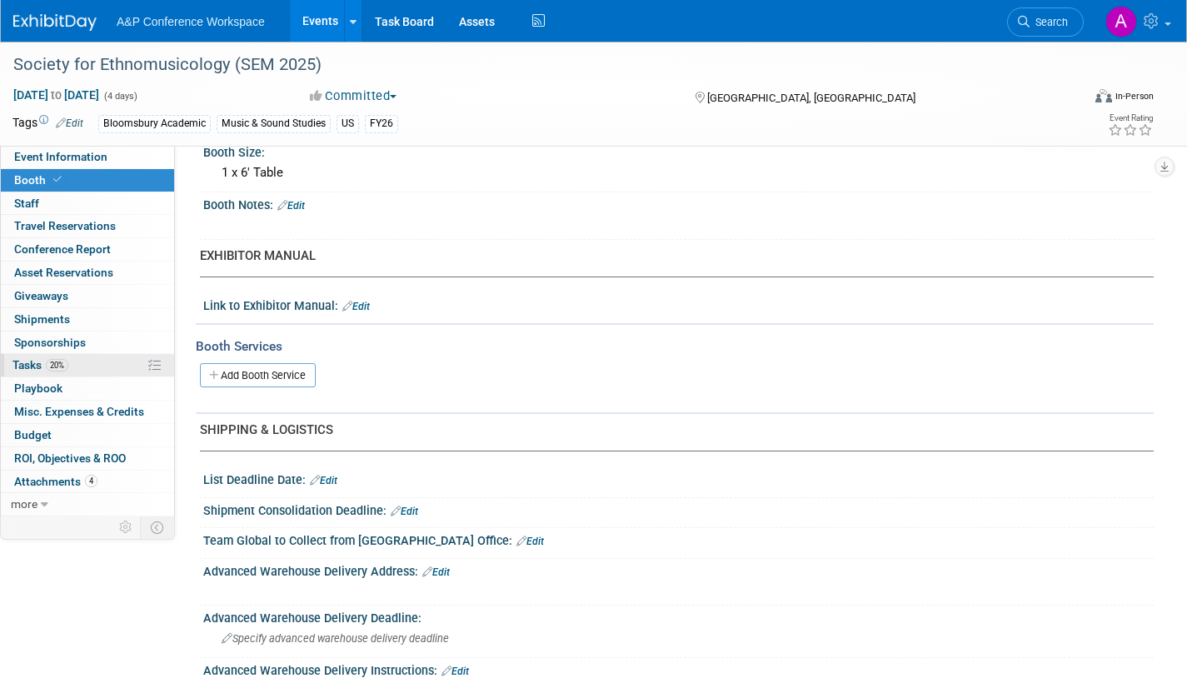
click at [31, 362] on span "Tasks 20%" at bounding box center [40, 364] width 56 height 13
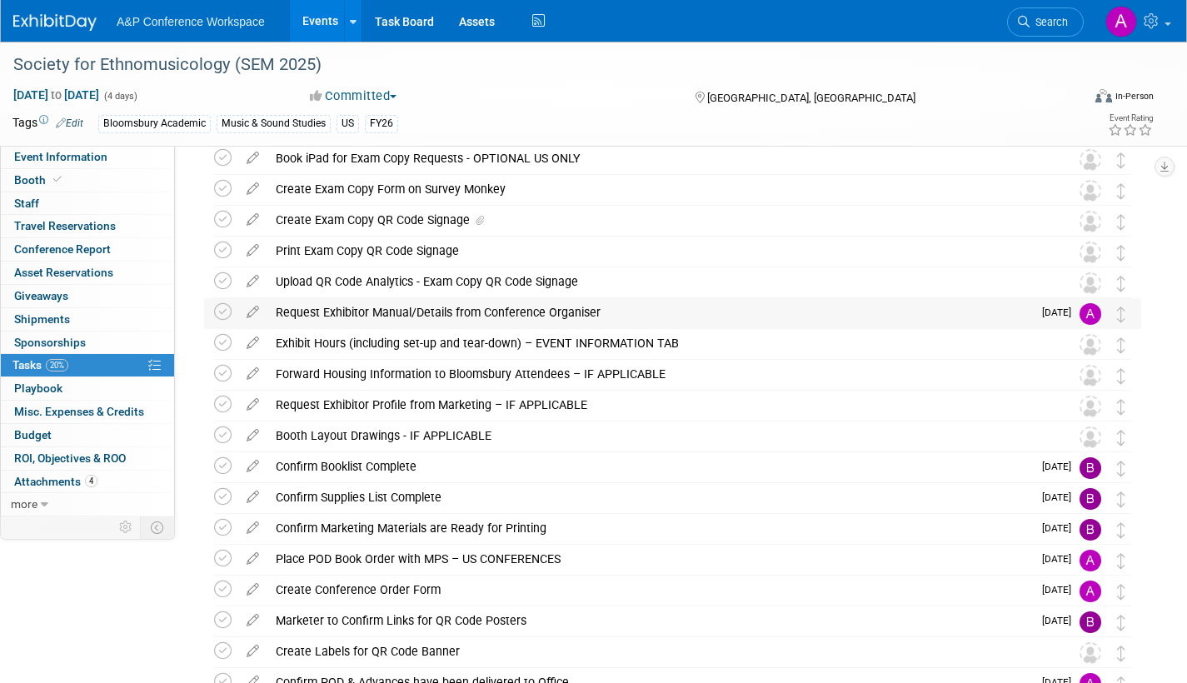
scroll to position [250, 0]
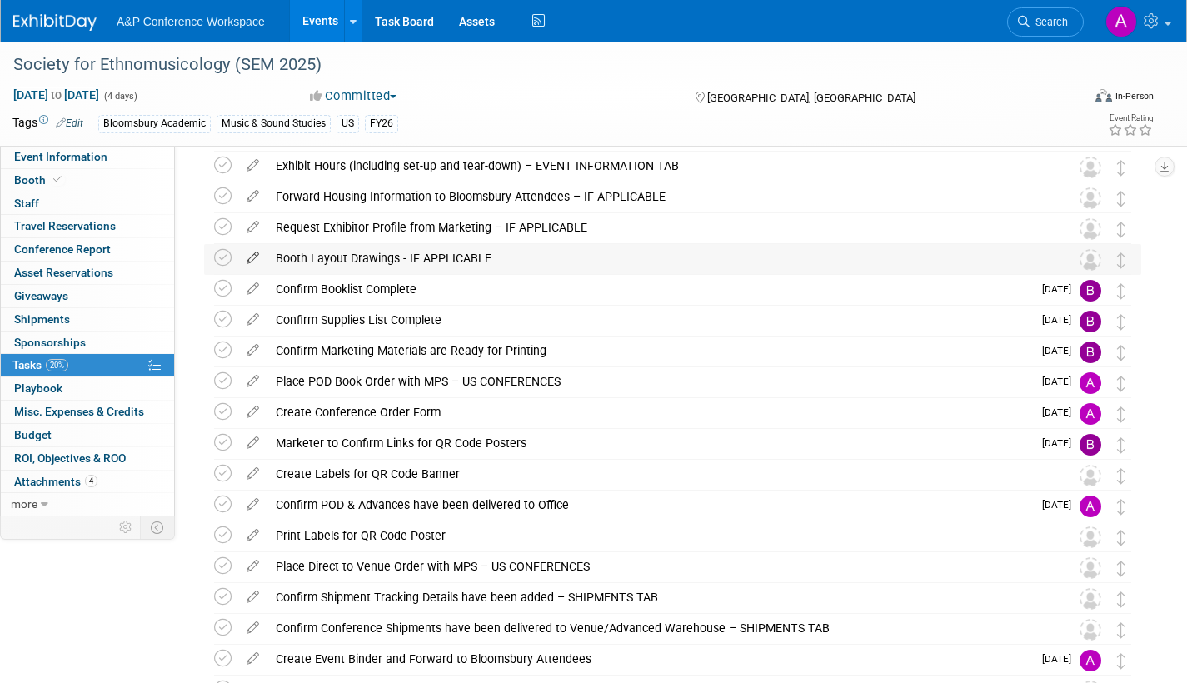
click at [255, 257] on icon at bounding box center [252, 254] width 29 height 21
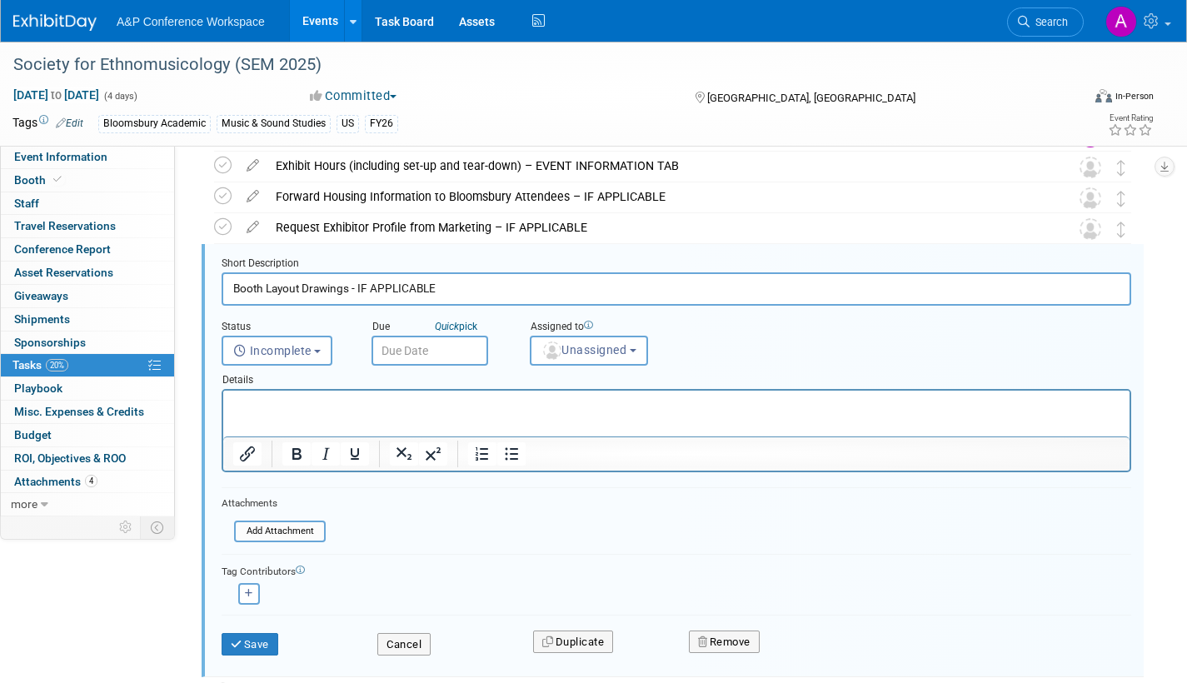
scroll to position [0, 0]
click at [735, 639] on button "Remove" at bounding box center [724, 642] width 71 height 23
click at [816, 648] on link "Yes" at bounding box center [818, 655] width 48 height 27
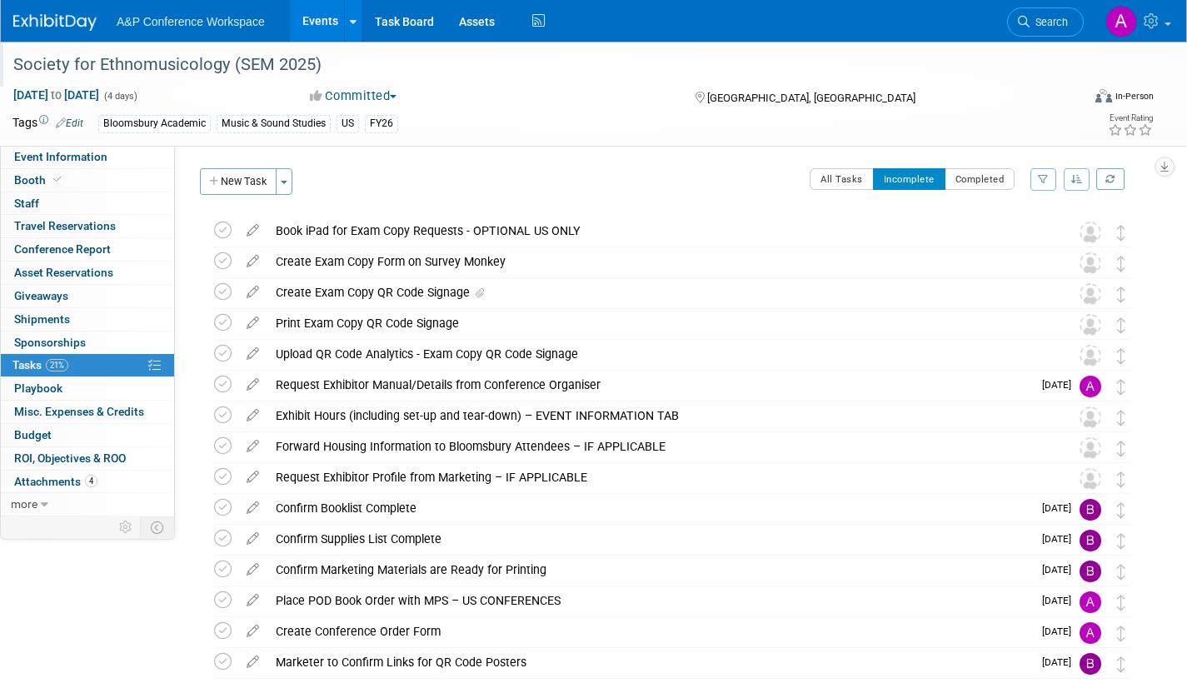
click at [205, 72] on div "Society for Ethnomusicology (SEM 2025)" at bounding box center [531, 65] width 1049 height 30
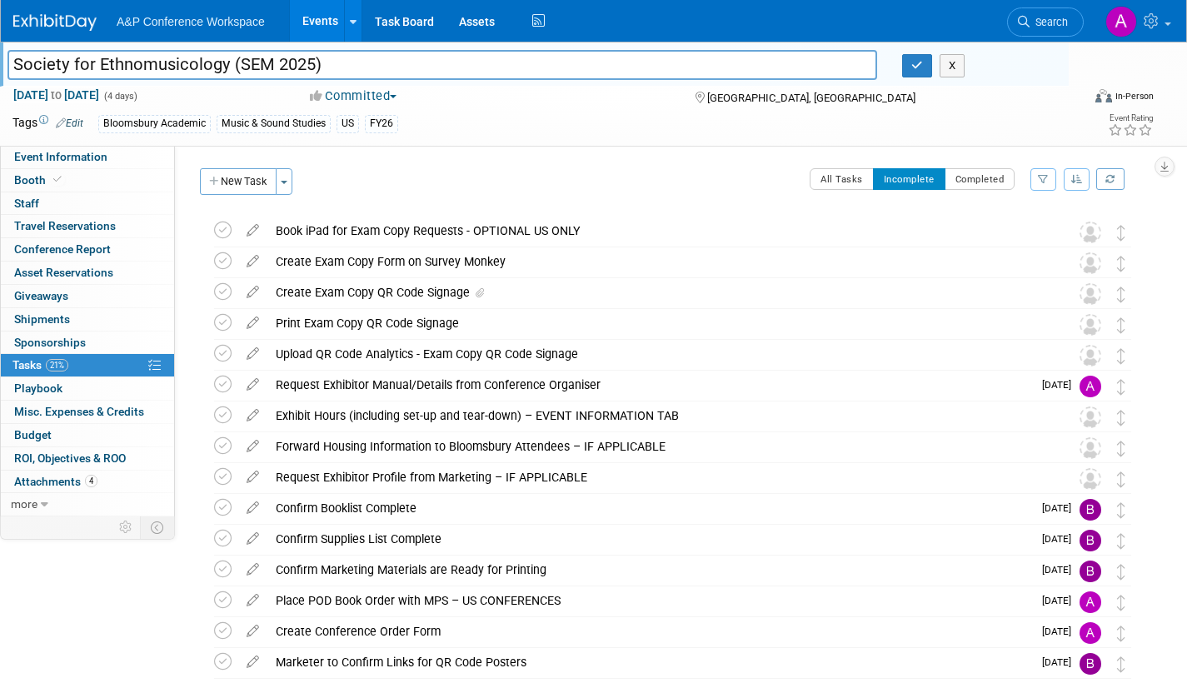
drag, startPoint x: 320, startPoint y: 65, endPoint x: -45, endPoint y: 57, distance: 364.9
click at [0, 57] on html "A&P Conference Workspace Events Add Event Bulk Upload Events Shareable Event Bo…" at bounding box center [593, 341] width 1187 height 683
drag, startPoint x: 913, startPoint y: 64, endPoint x: 852, endPoint y: 87, distance: 64.8
click at [913, 64] on icon "button" at bounding box center [917, 65] width 12 height 11
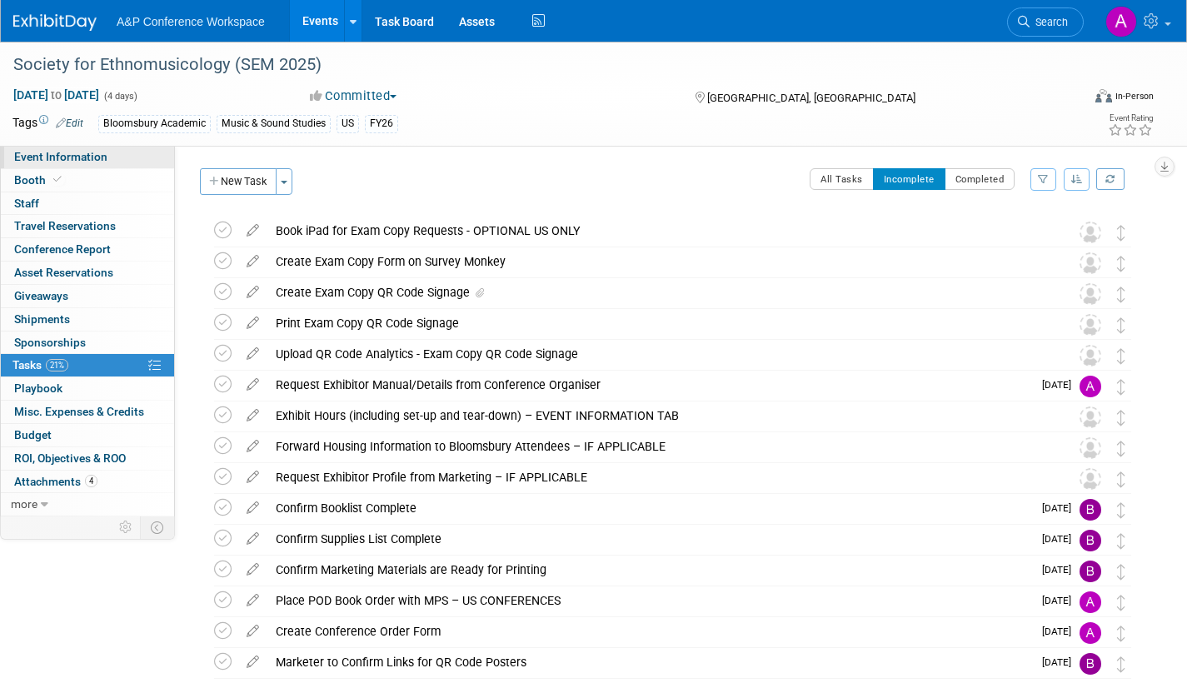
click at [61, 154] on span "Event Information" at bounding box center [60, 156] width 93 height 13
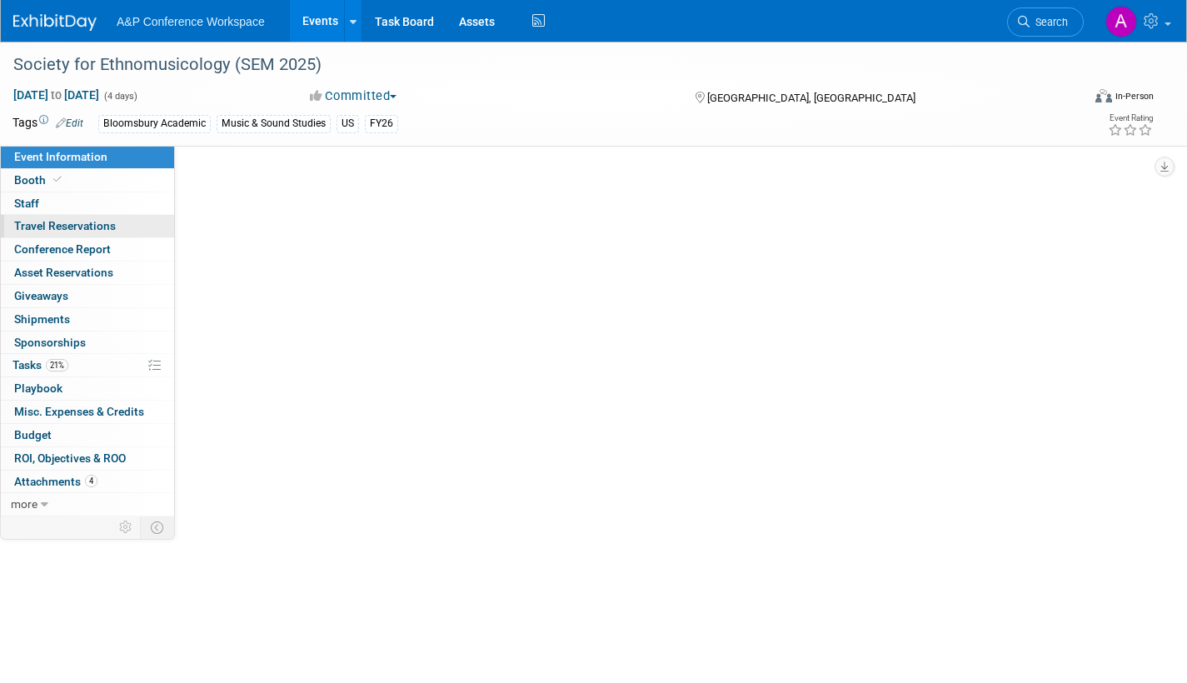
select select "Annual"
select select "Level 2"
select select "In-Person Booth"
select select "Music & Sound Studies"
select select "Bloomsbury Academic"
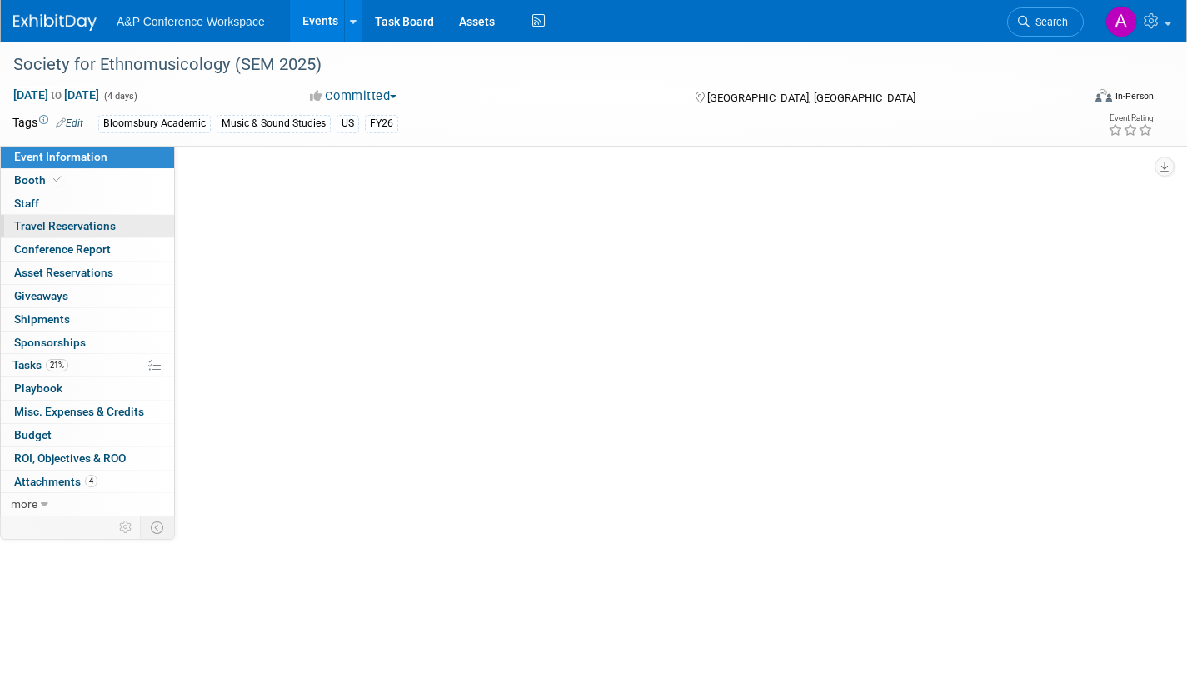
select select "[PERSON_NAME]"
select select "Brand/Subject Presence​"
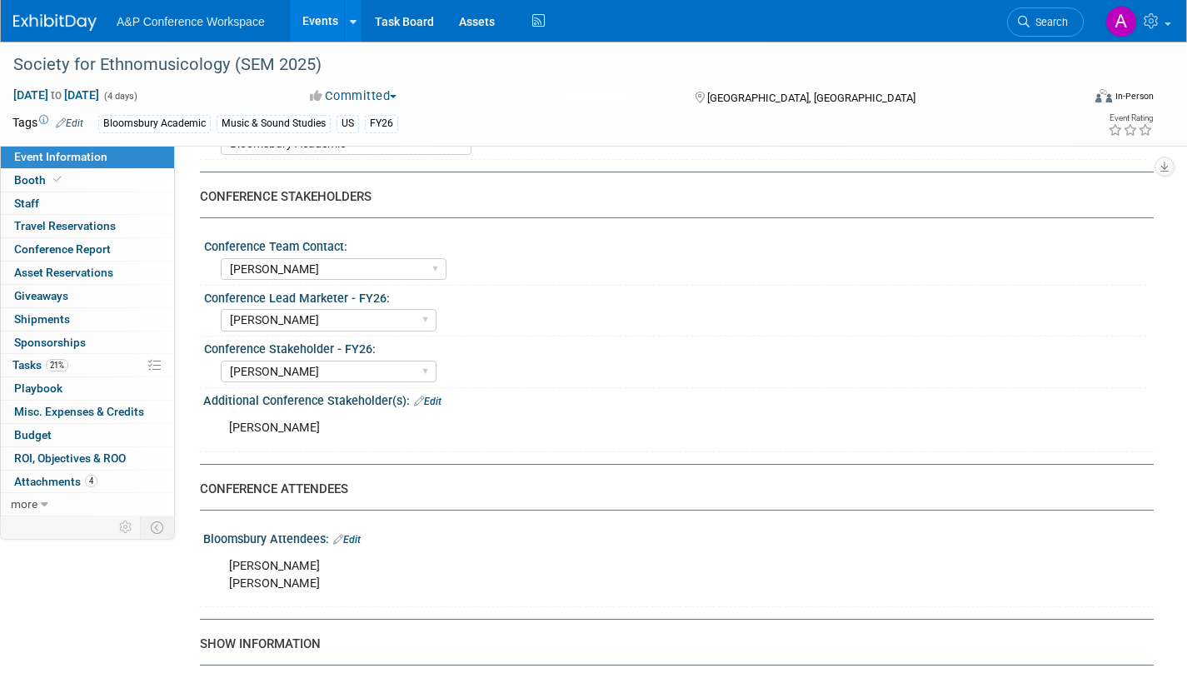
scroll to position [833, 0]
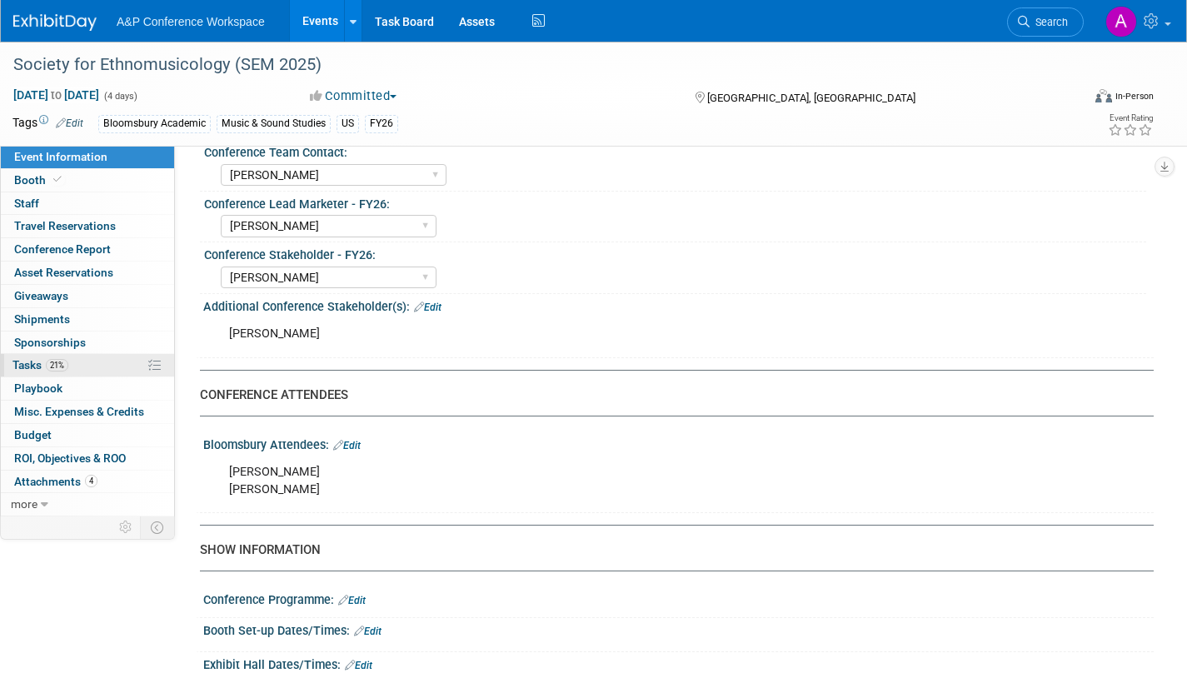
click at [18, 362] on span "Tasks 21%" at bounding box center [40, 364] width 56 height 13
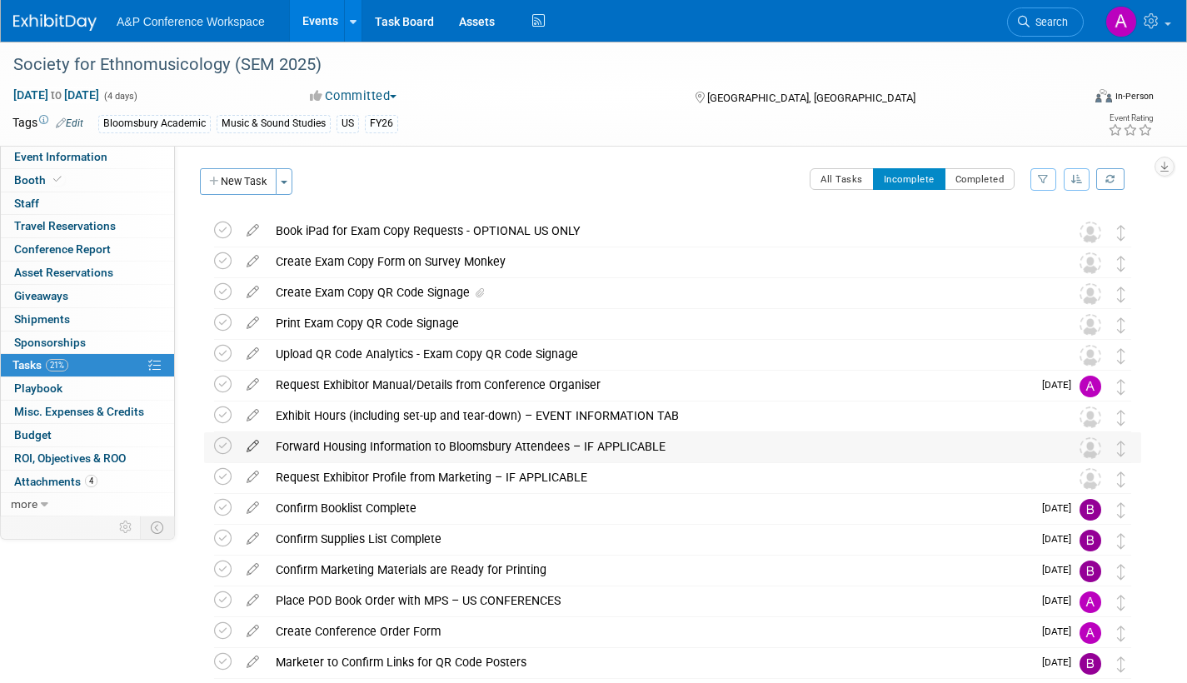
click at [251, 444] on icon at bounding box center [252, 442] width 29 height 21
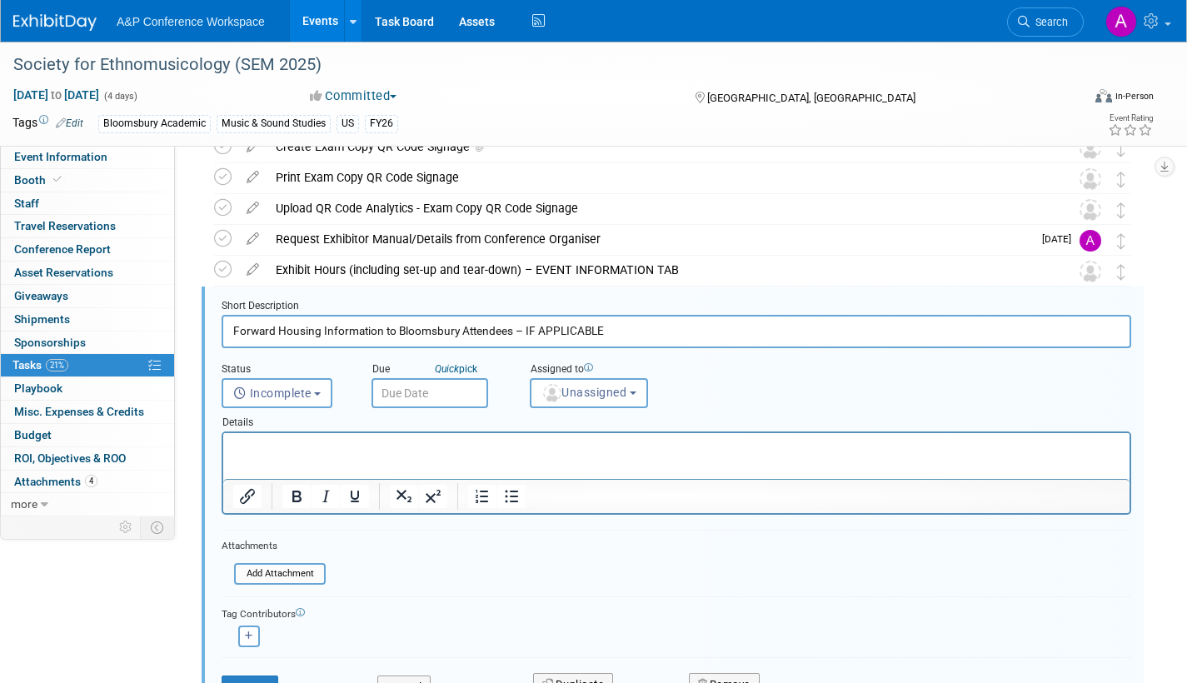
scroll to position [188, 0]
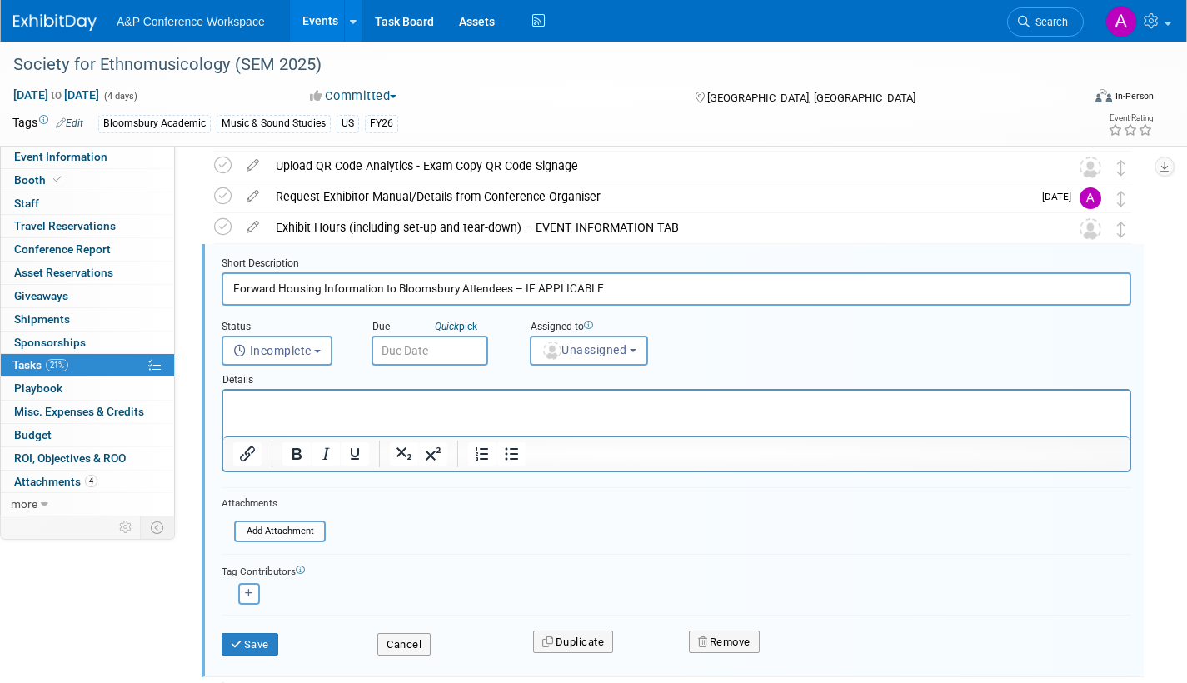
click at [451, 351] on input "text" at bounding box center [430, 351] width 117 height 30
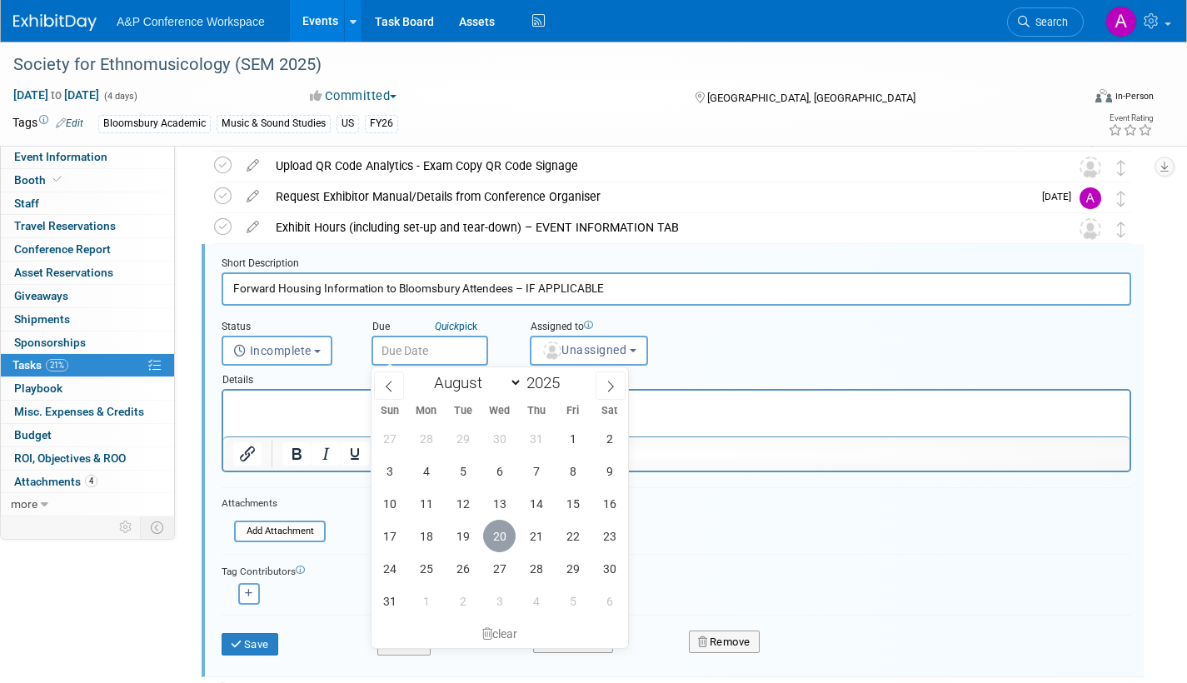
drag, startPoint x: 506, startPoint y: 536, endPoint x: 571, endPoint y: 454, distance: 105.0
click at [506, 536] on span "20" at bounding box center [499, 536] width 32 height 32
type input "[DATE]"
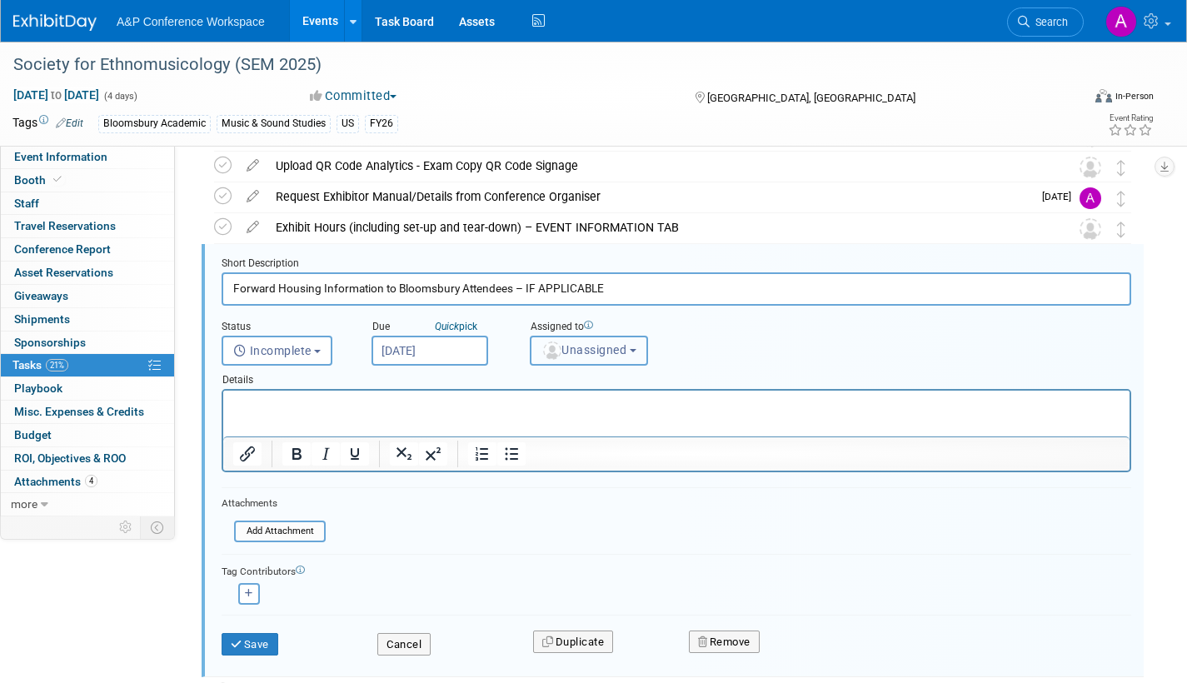
drag, startPoint x: 610, startPoint y: 347, endPoint x: 598, endPoint y: 382, distance: 36.9
click at [609, 347] on span "Unassigned" at bounding box center [583, 349] width 85 height 13
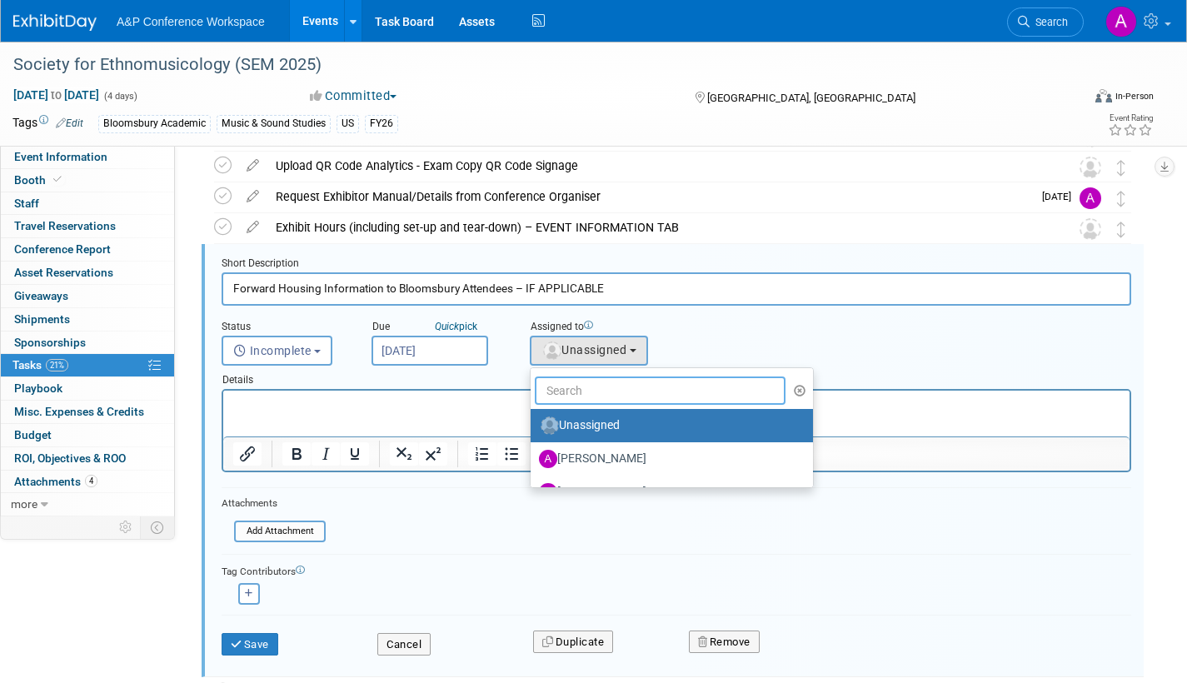
click at [594, 400] on input "text" at bounding box center [660, 391] width 251 height 28
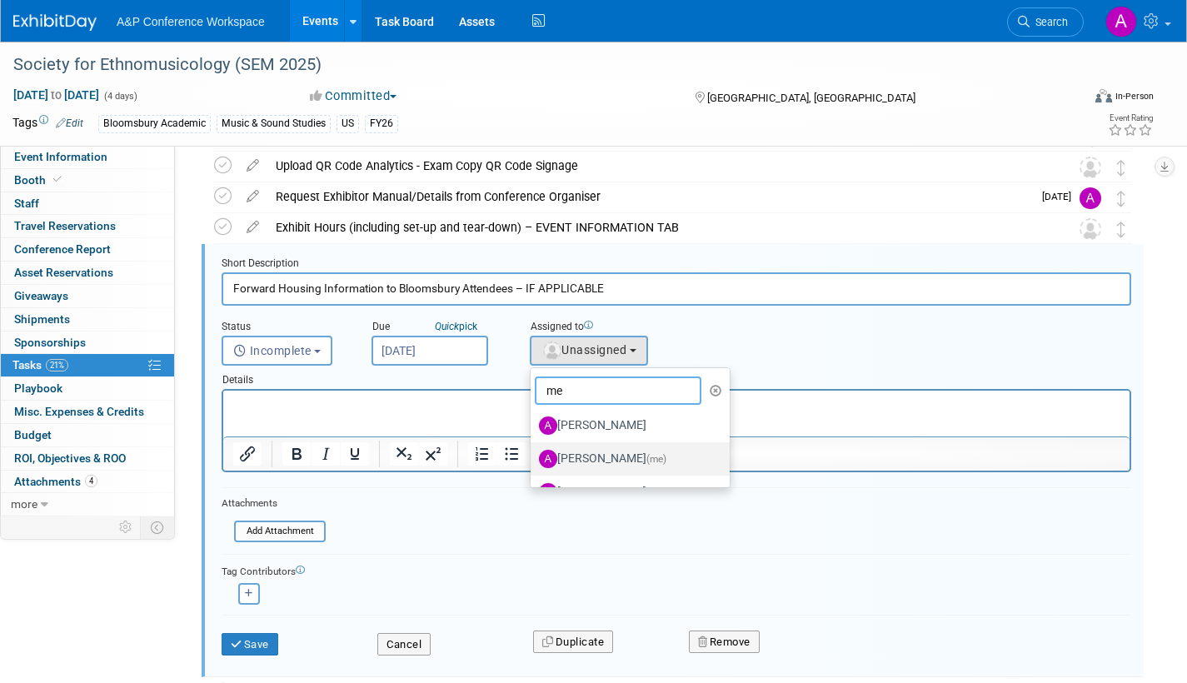
type input "me"
click at [612, 456] on label "[PERSON_NAME] (me)" at bounding box center [626, 459] width 174 height 27
click at [533, 456] on input "[PERSON_NAME] (me)" at bounding box center [527, 456] width 11 height 11
select select "3fc68575-f872-4db6-8d2a-11755123f12c"
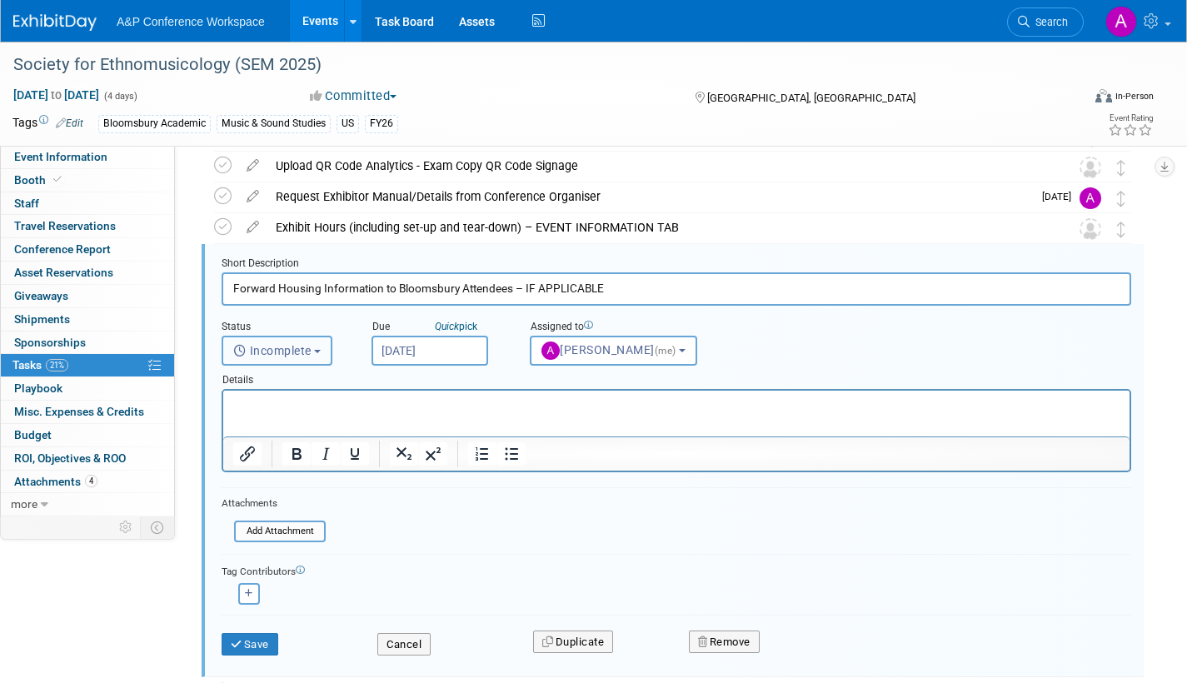
click at [326, 351] on button "Incomplete" at bounding box center [277, 351] width 111 height 30
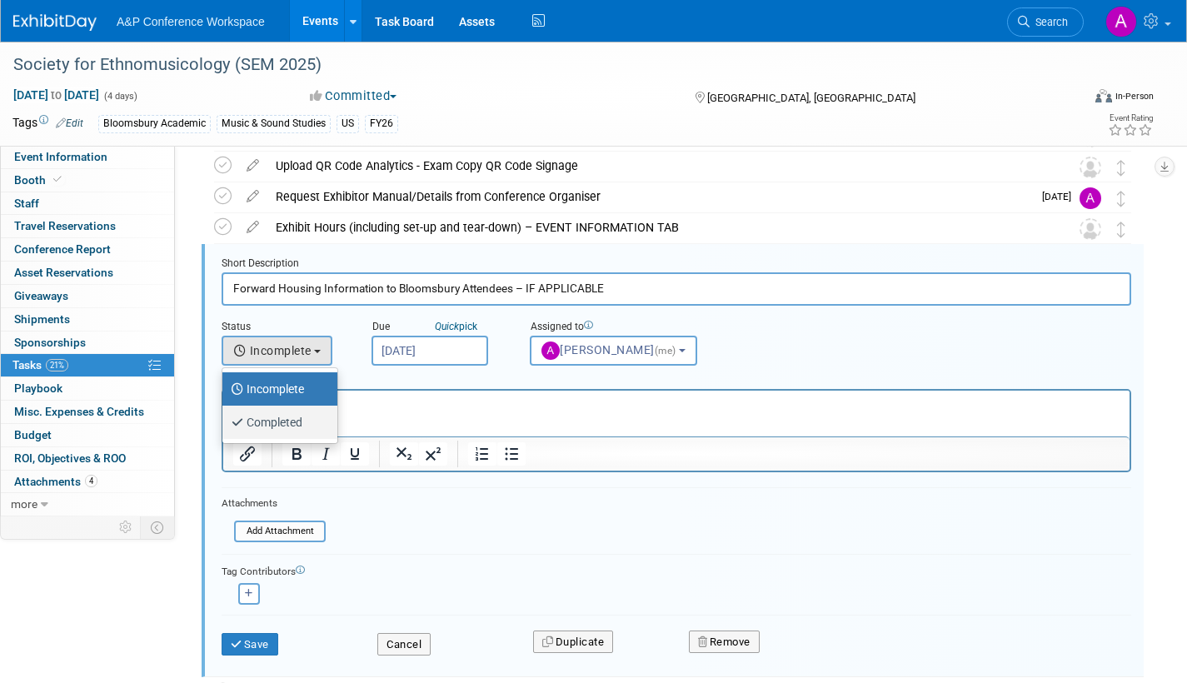
click at [301, 421] on label "Completed" at bounding box center [276, 422] width 90 height 27
click at [225, 421] on input "Completed" at bounding box center [219, 420] width 11 height 11
select select "3"
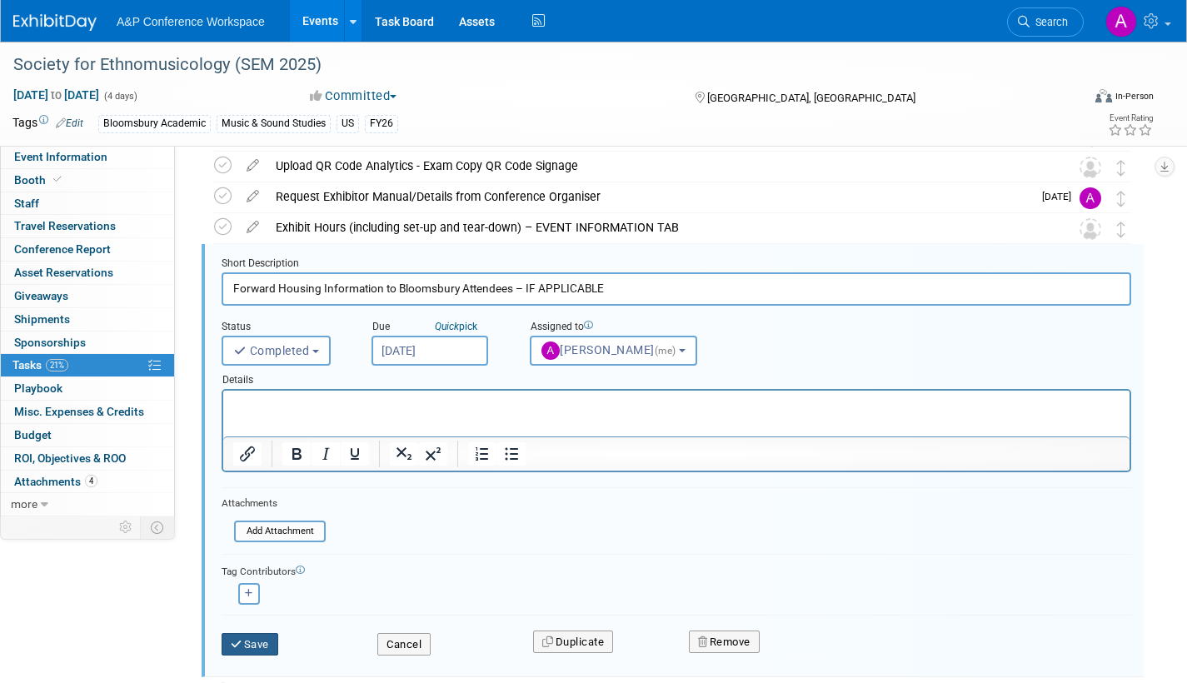
click at [239, 643] on icon "submit" at bounding box center [237, 644] width 13 height 11
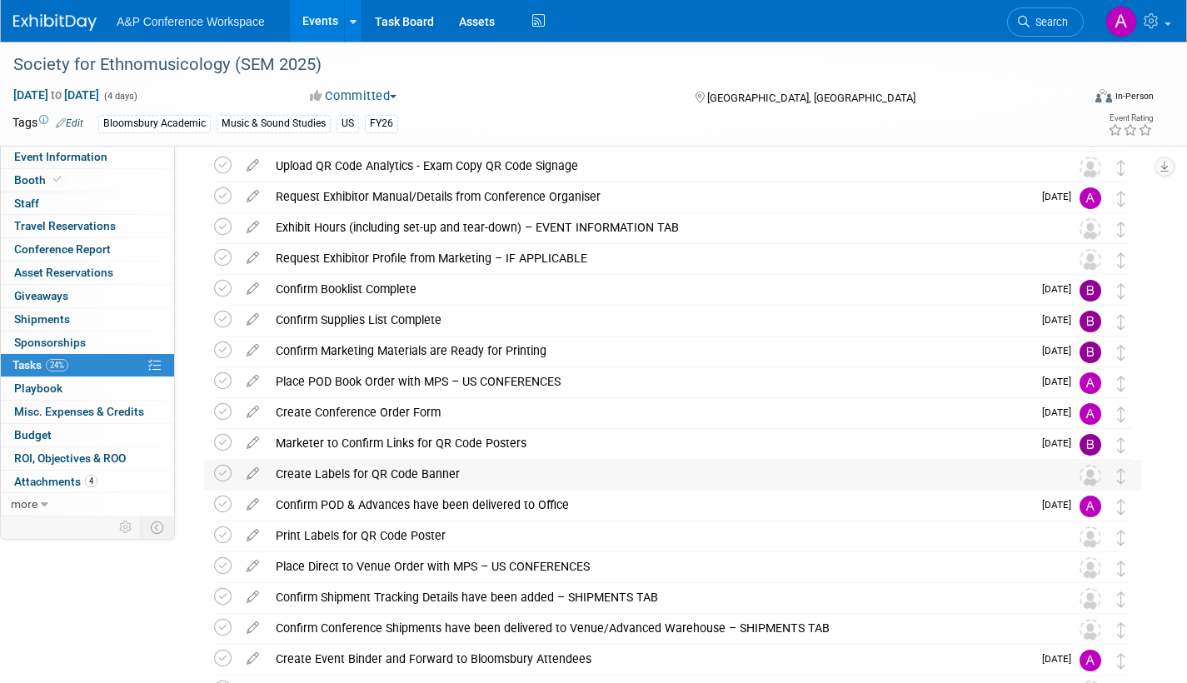
scroll to position [0, 0]
